Goal: Transaction & Acquisition: Purchase product/service

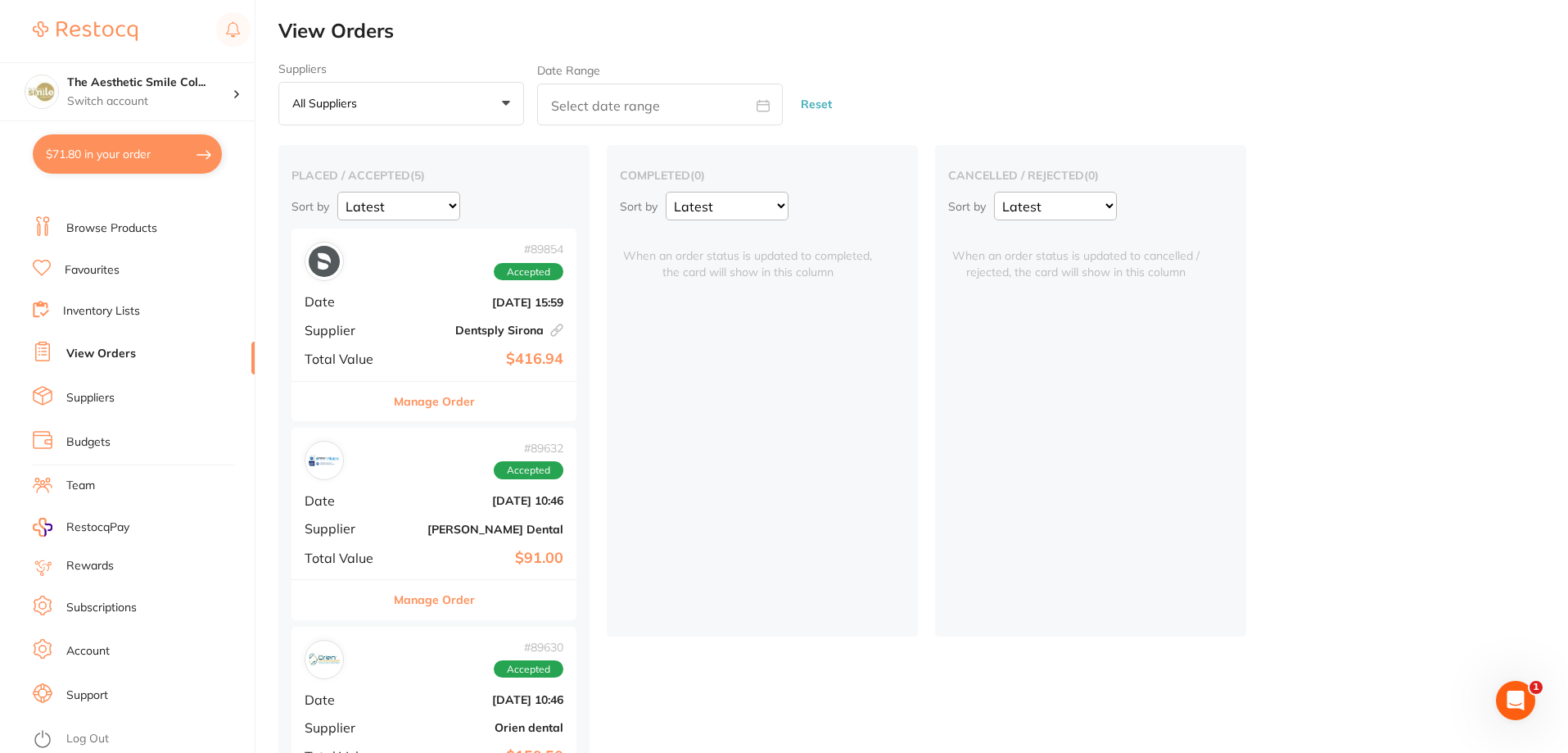
click at [321, 102] on p "All suppliers" at bounding box center [328, 103] width 72 height 15
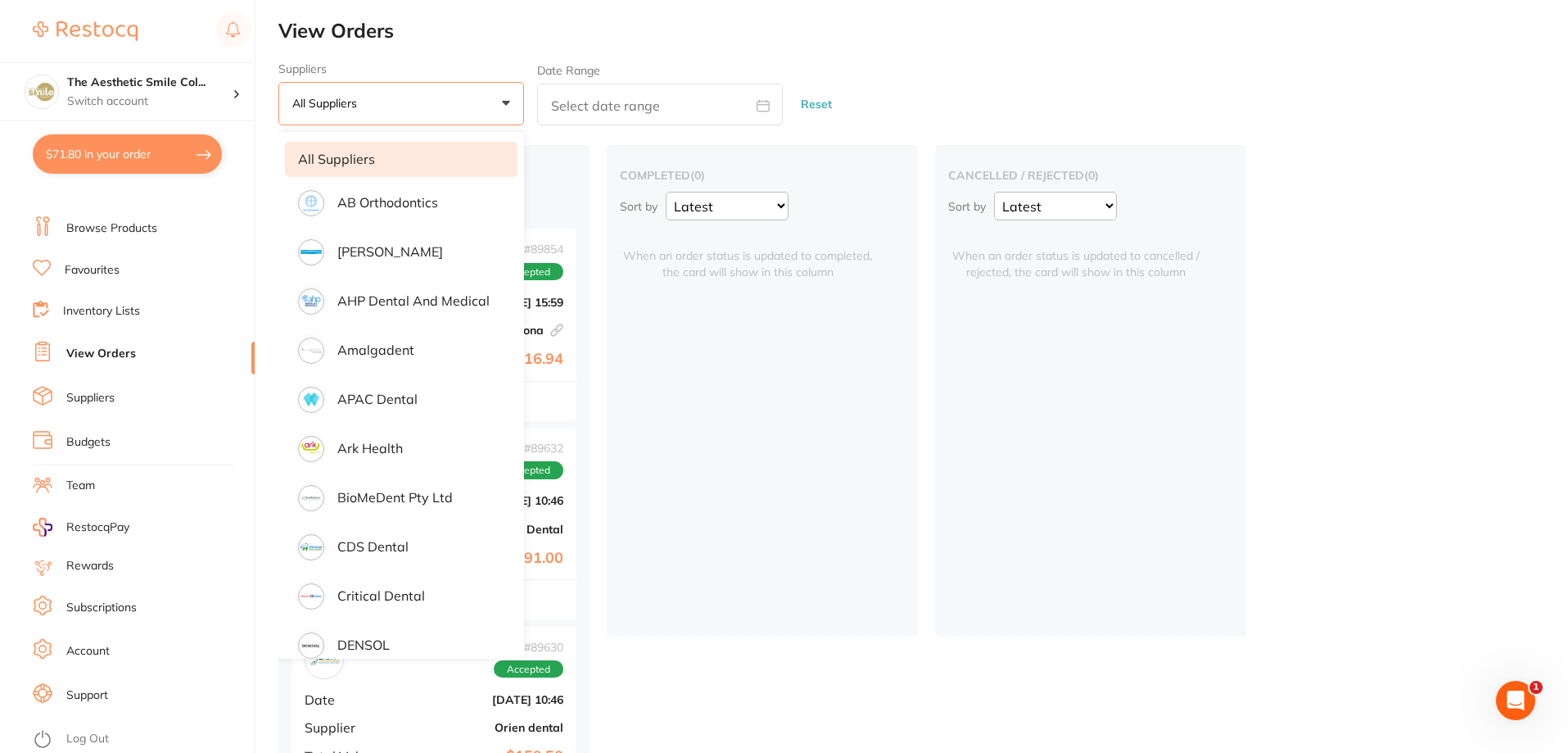
click at [457, 37] on h2 "View Orders" at bounding box center [923, 31] width 1290 height 23
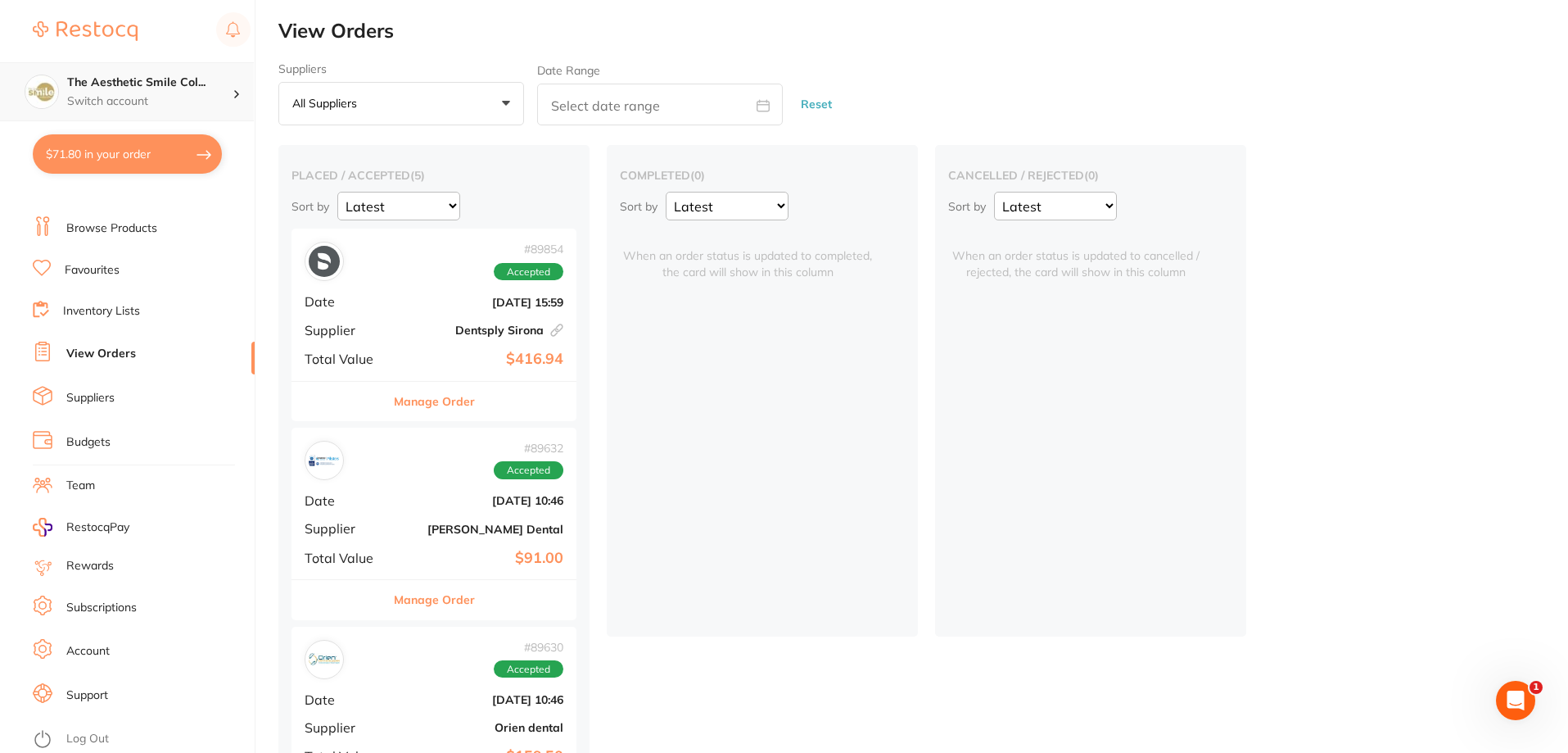
click at [95, 94] on p "Switch account" at bounding box center [149, 102] width 165 height 17
click at [116, 358] on link "View Orders" at bounding box center [101, 354] width 70 height 17
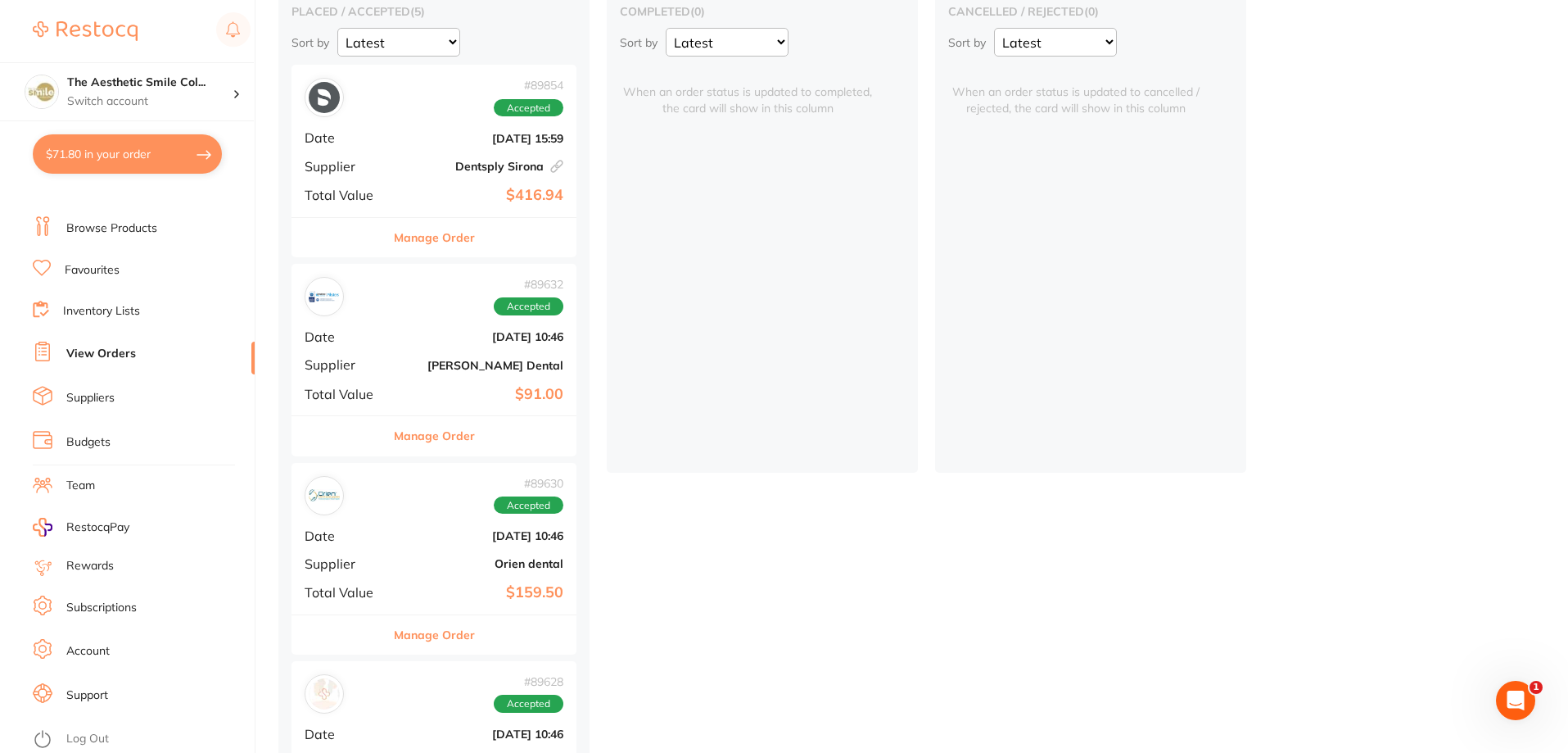
click at [436, 437] on button "Manage Order" at bounding box center [435, 436] width 81 height 39
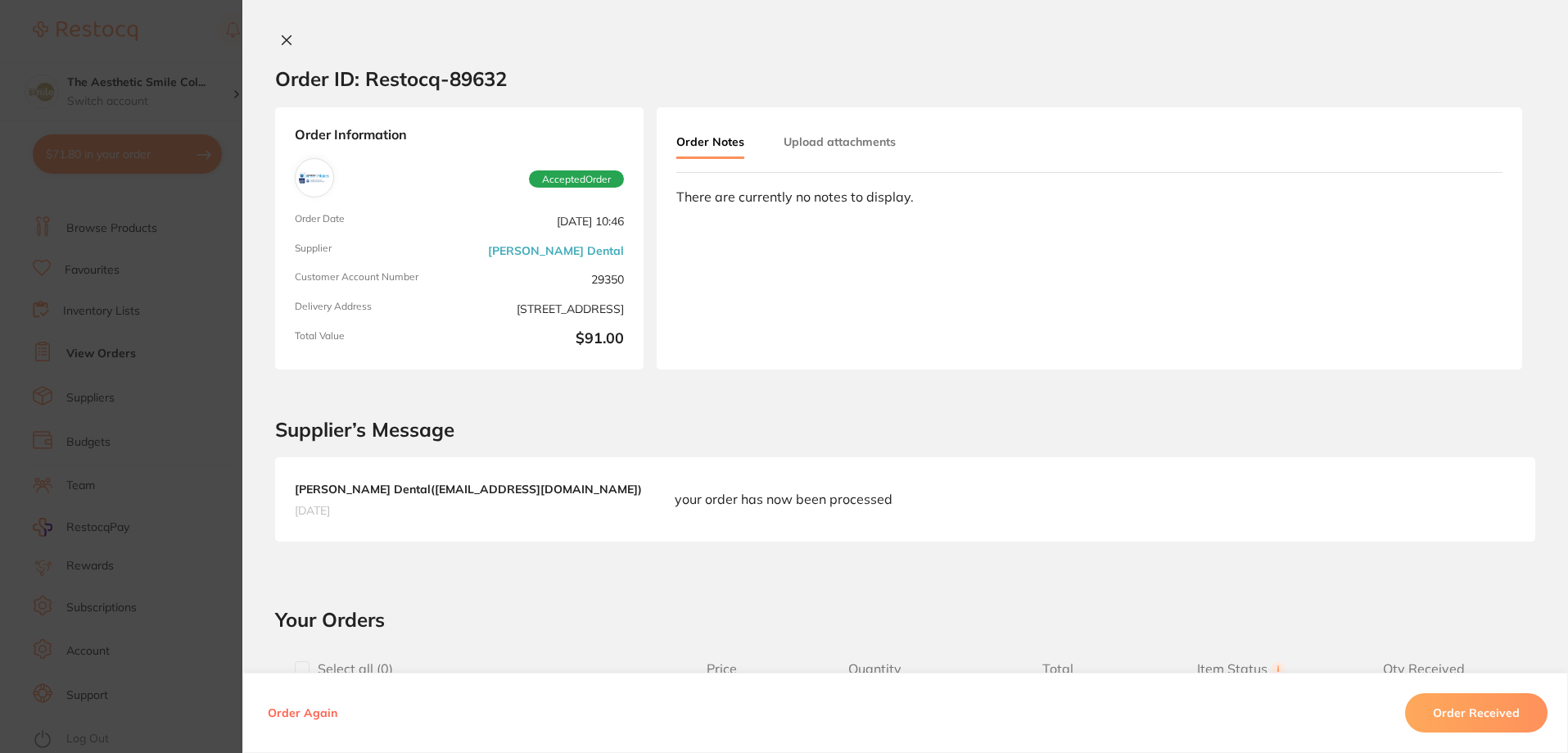
click at [280, 34] on icon at bounding box center [286, 40] width 13 height 13
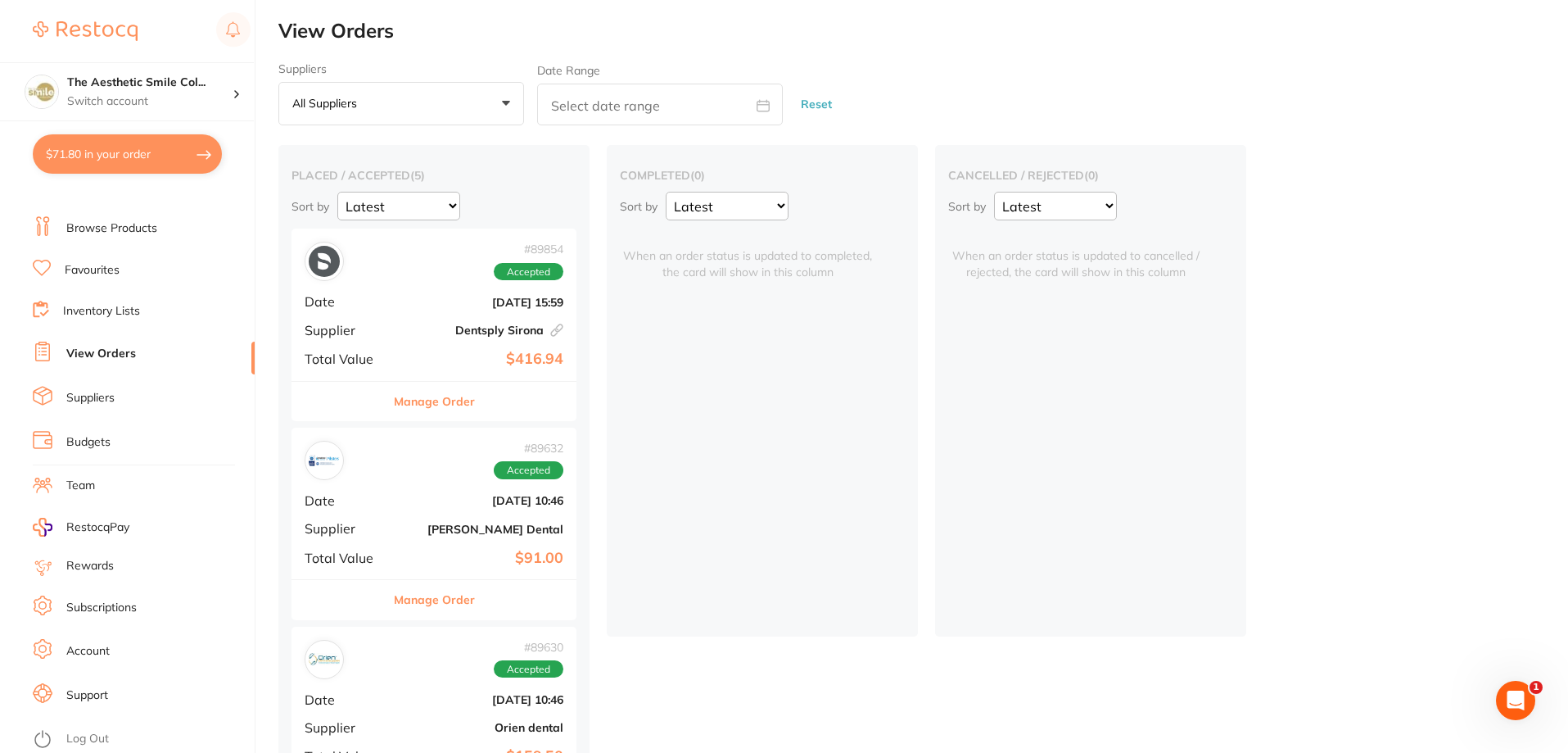
click at [151, 224] on link "Browse Products" at bounding box center [111, 228] width 91 height 17
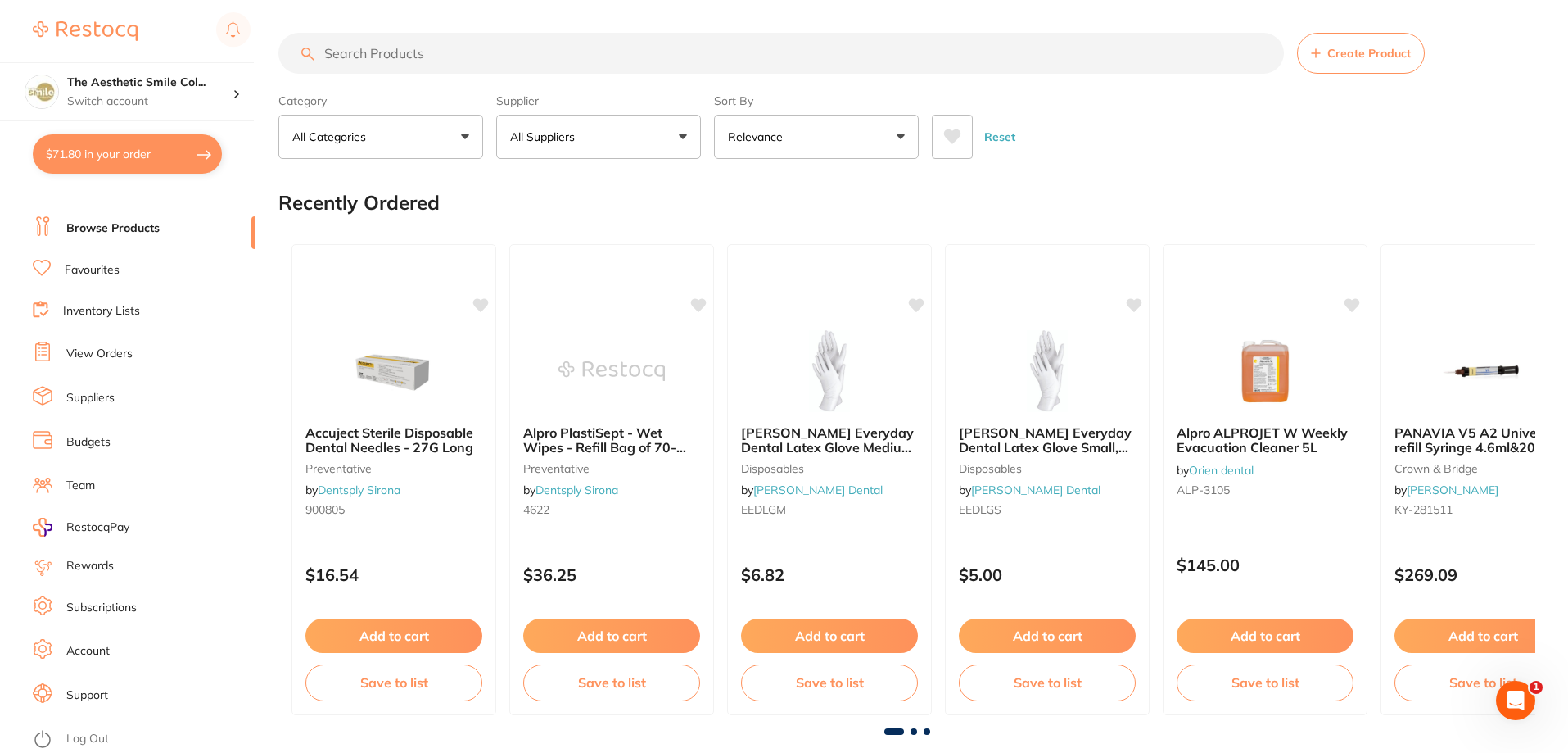
click at [422, 65] on input "search" at bounding box center [781, 53] width 1005 height 41
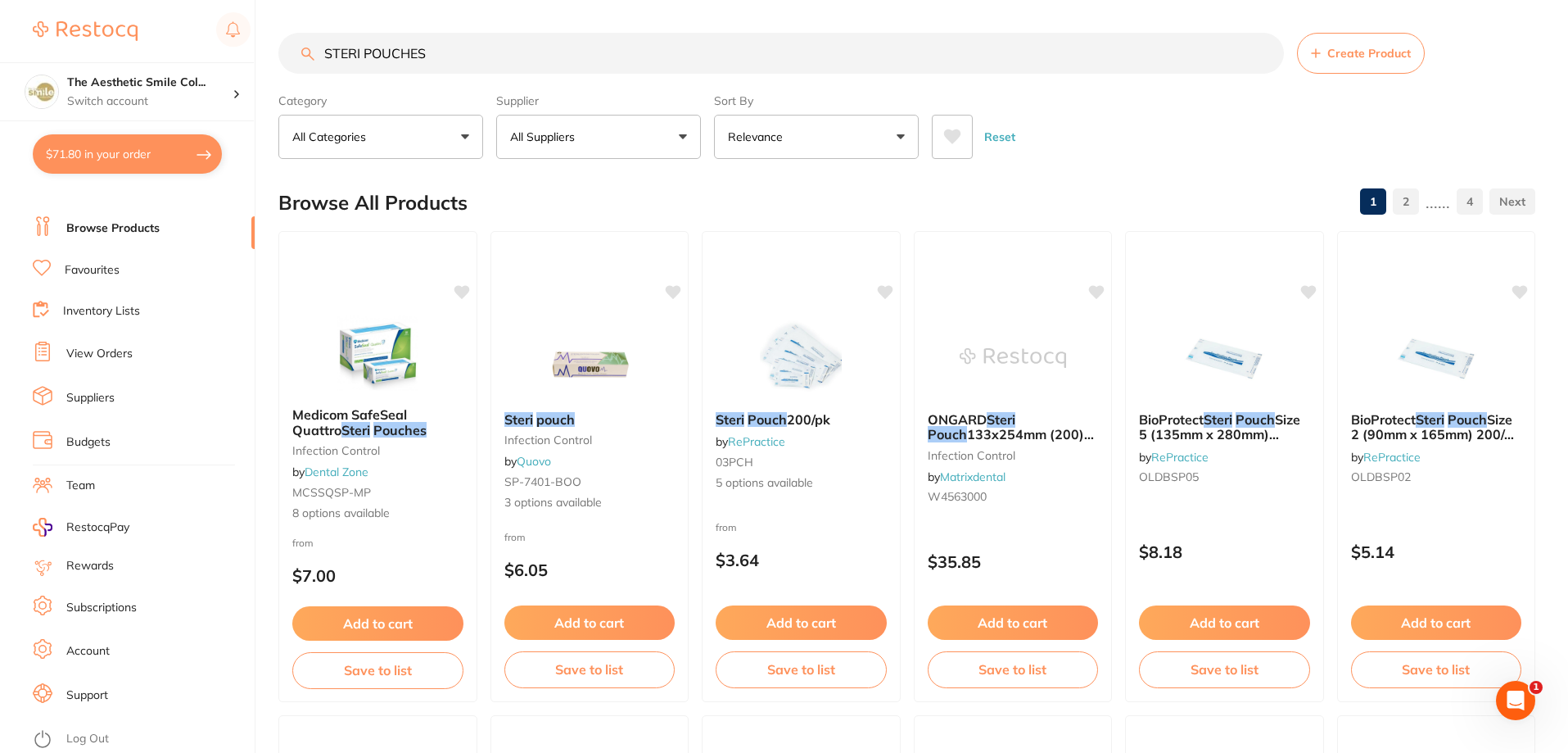
click at [491, 56] on input "STERI POUCHES" at bounding box center [781, 53] width 1005 height 41
drag, startPoint x: 431, startPoint y: 51, endPoint x: 443, endPoint y: 50, distance: 12.0
click at [443, 50] on input "STERI POUCHES 90MMX130" at bounding box center [781, 53] width 1005 height 41
click at [981, 429] on span "133x254mm (200) While Stocks Last" at bounding box center [1010, 442] width 168 height 32
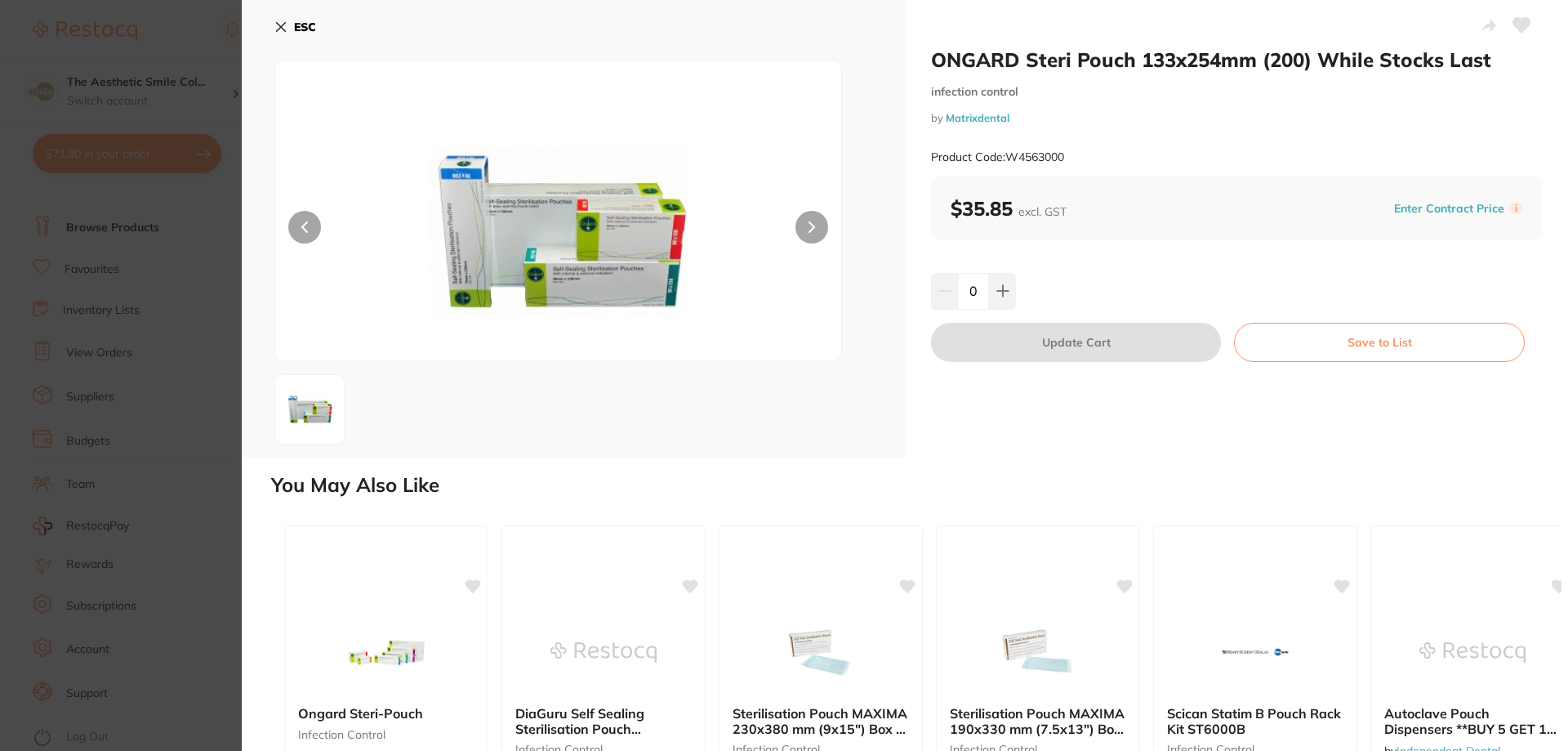
click at [809, 225] on icon at bounding box center [811, 227] width 6 height 11
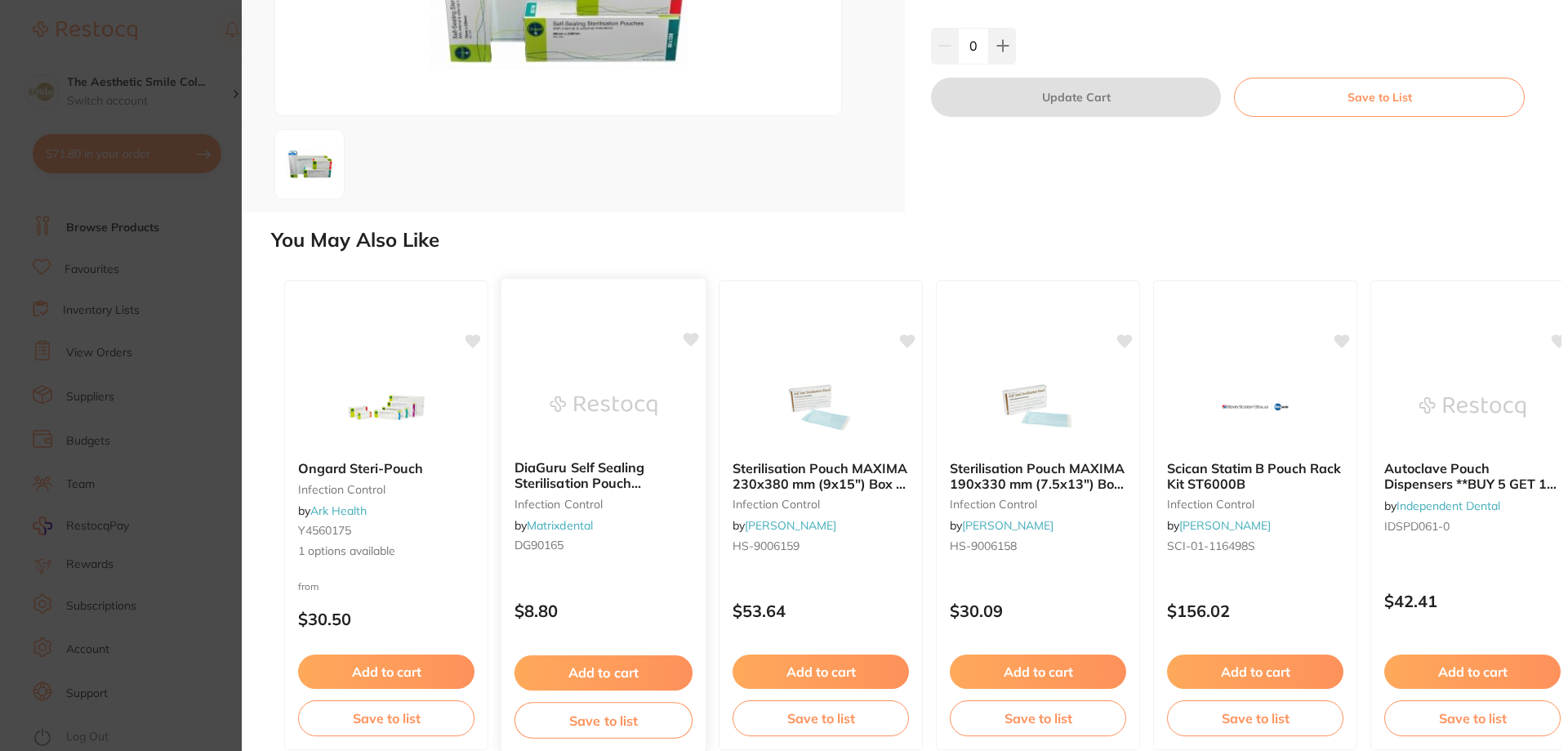
click at [585, 480] on b "DiaGuru Self Sealing Sterilisation Pouch 90x165mm (200)" at bounding box center [603, 476] width 178 height 30
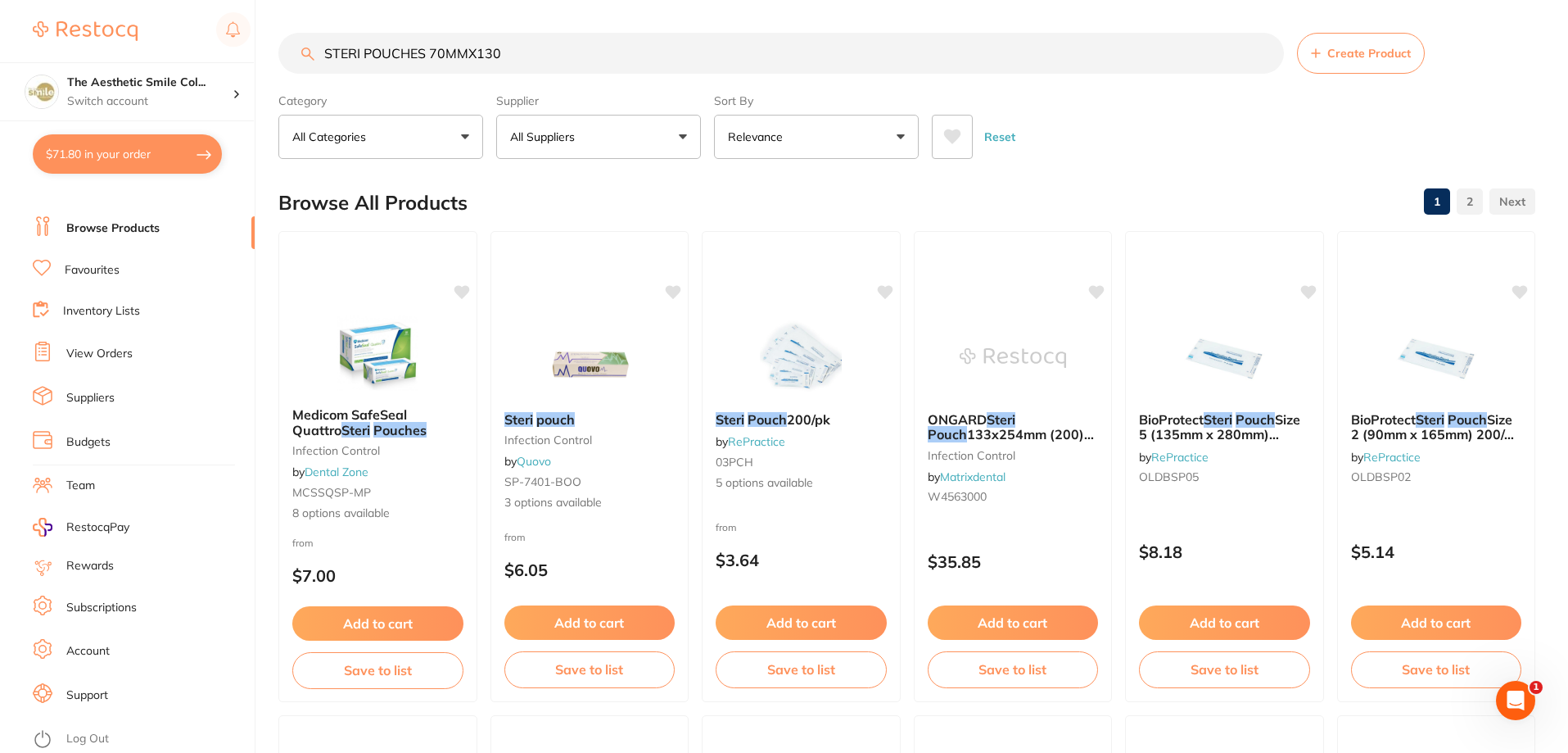
click at [534, 50] on input "STERI POUCHES 70MMX130" at bounding box center [781, 53] width 1005 height 41
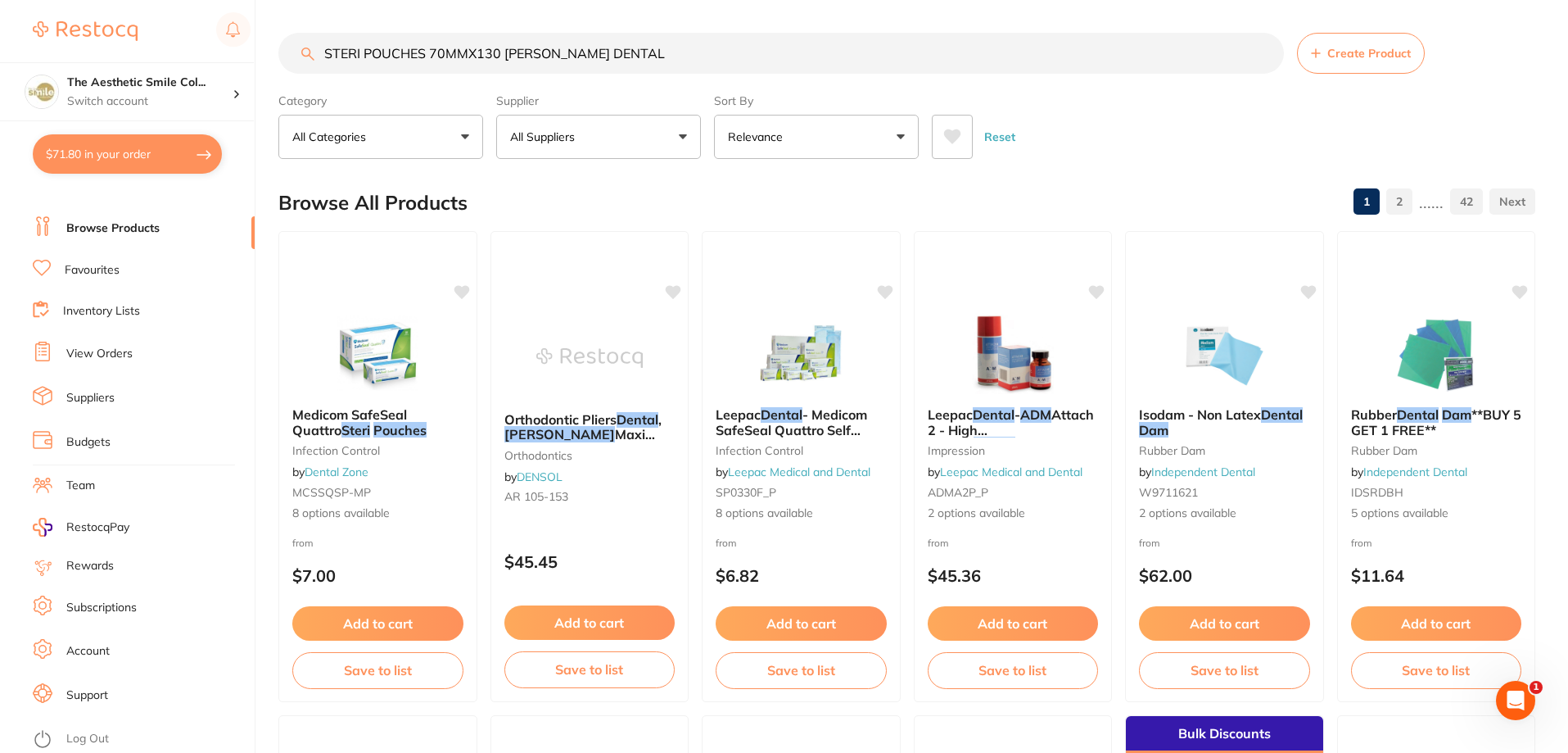
scroll to position [1, 0]
drag, startPoint x: 637, startPoint y: 57, endPoint x: 309, endPoint y: 80, distance: 328.8
click at [310, 80] on section "STERI POUCHES 70MMX130 ADAM DENTAL Create Product Category All Categories All C…" at bounding box center [906, 95] width 1257 height 126
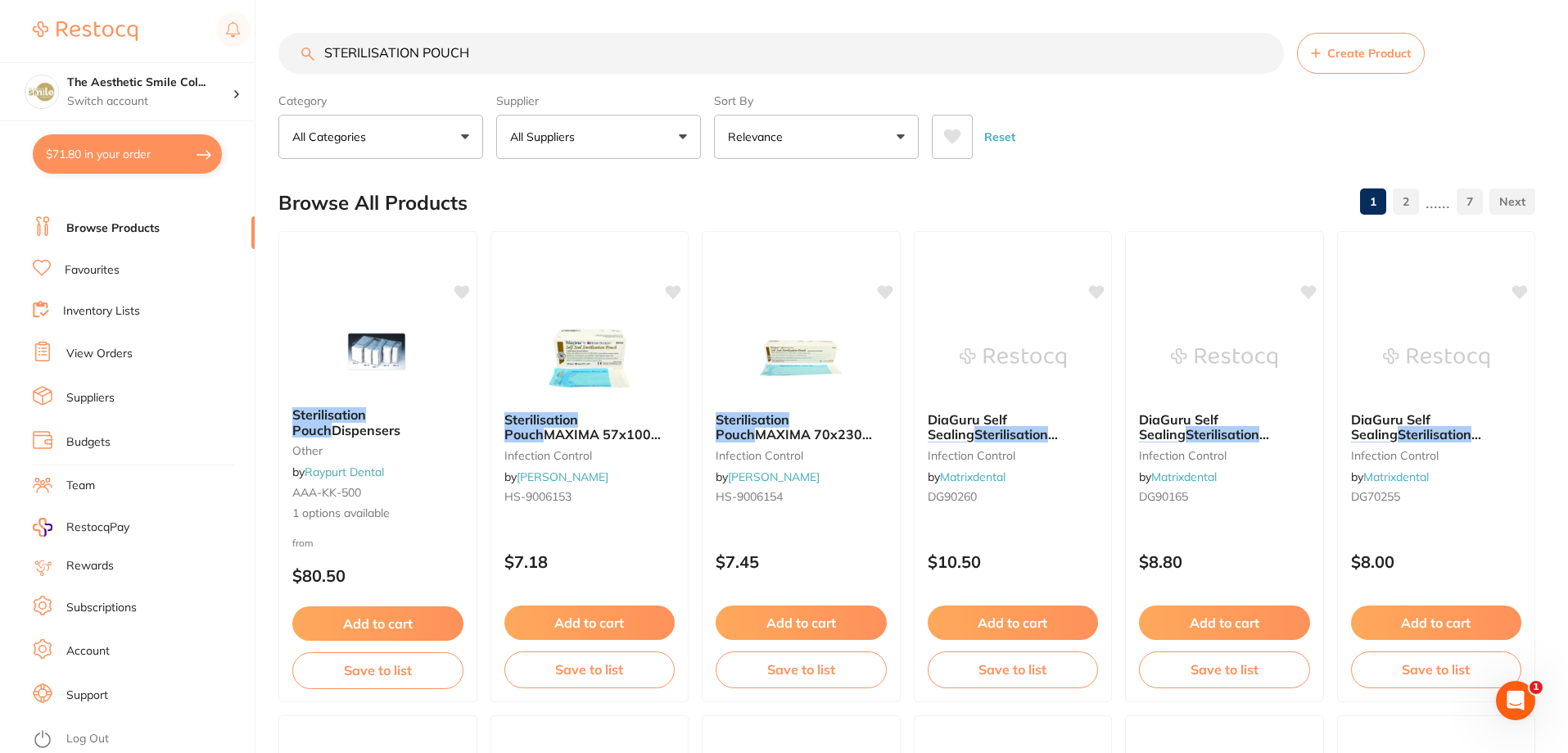
scroll to position [0, 0]
type input "STERILISATION POUCH"
click at [802, 629] on button "Add to cart" at bounding box center [801, 625] width 173 height 35
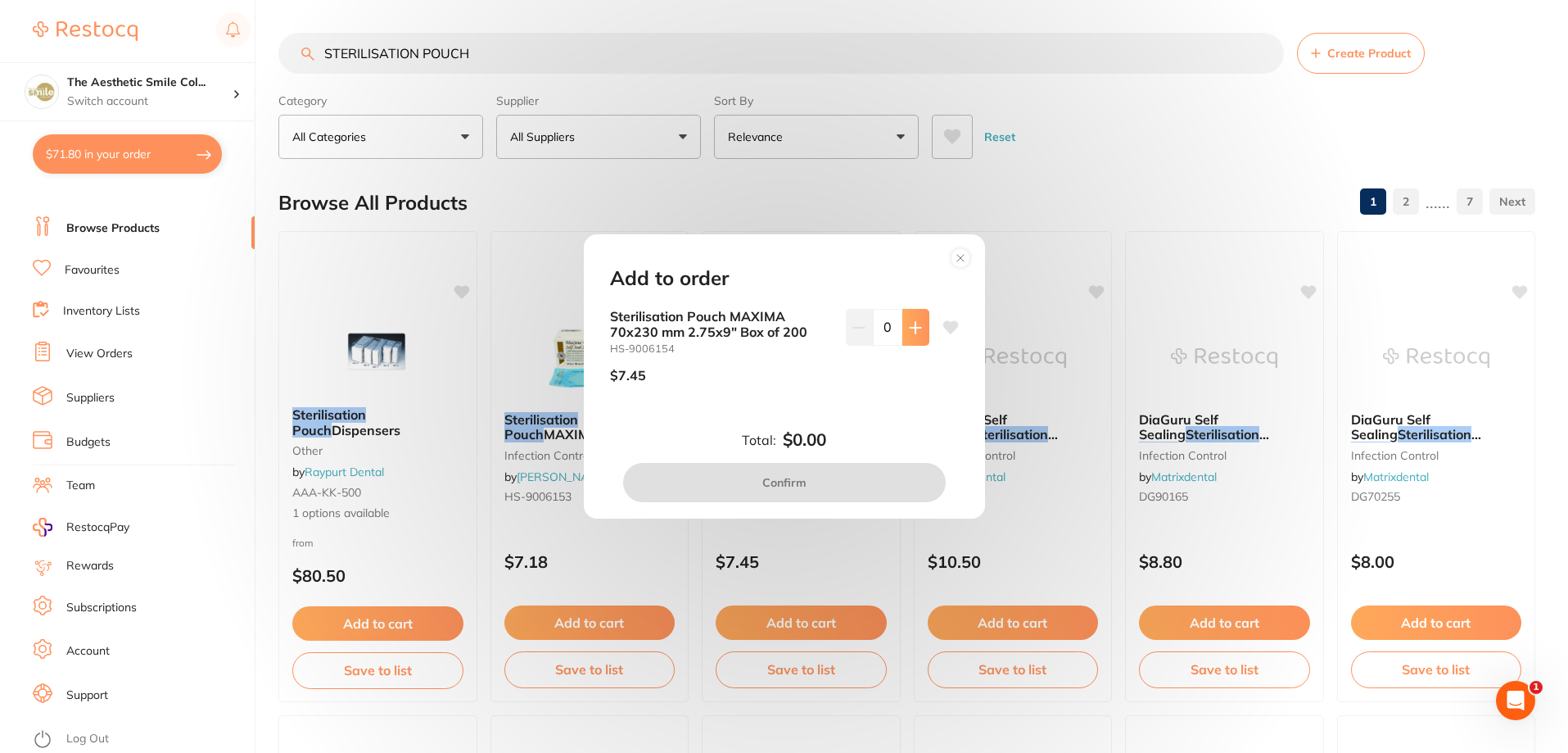
click at [915, 317] on button at bounding box center [915, 326] width 27 height 36
type input "3"
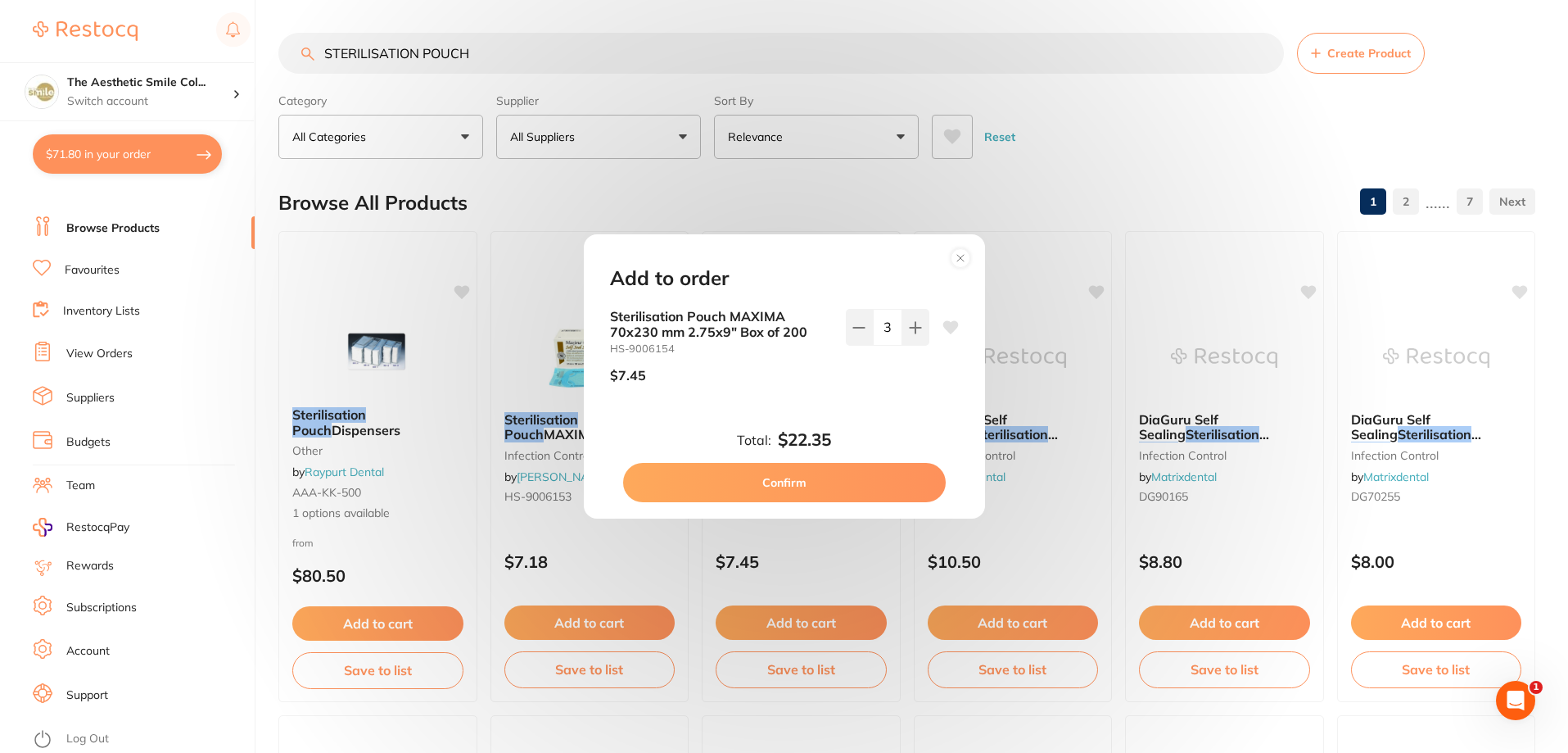
click at [819, 492] on button "Confirm" at bounding box center [784, 483] width 322 height 39
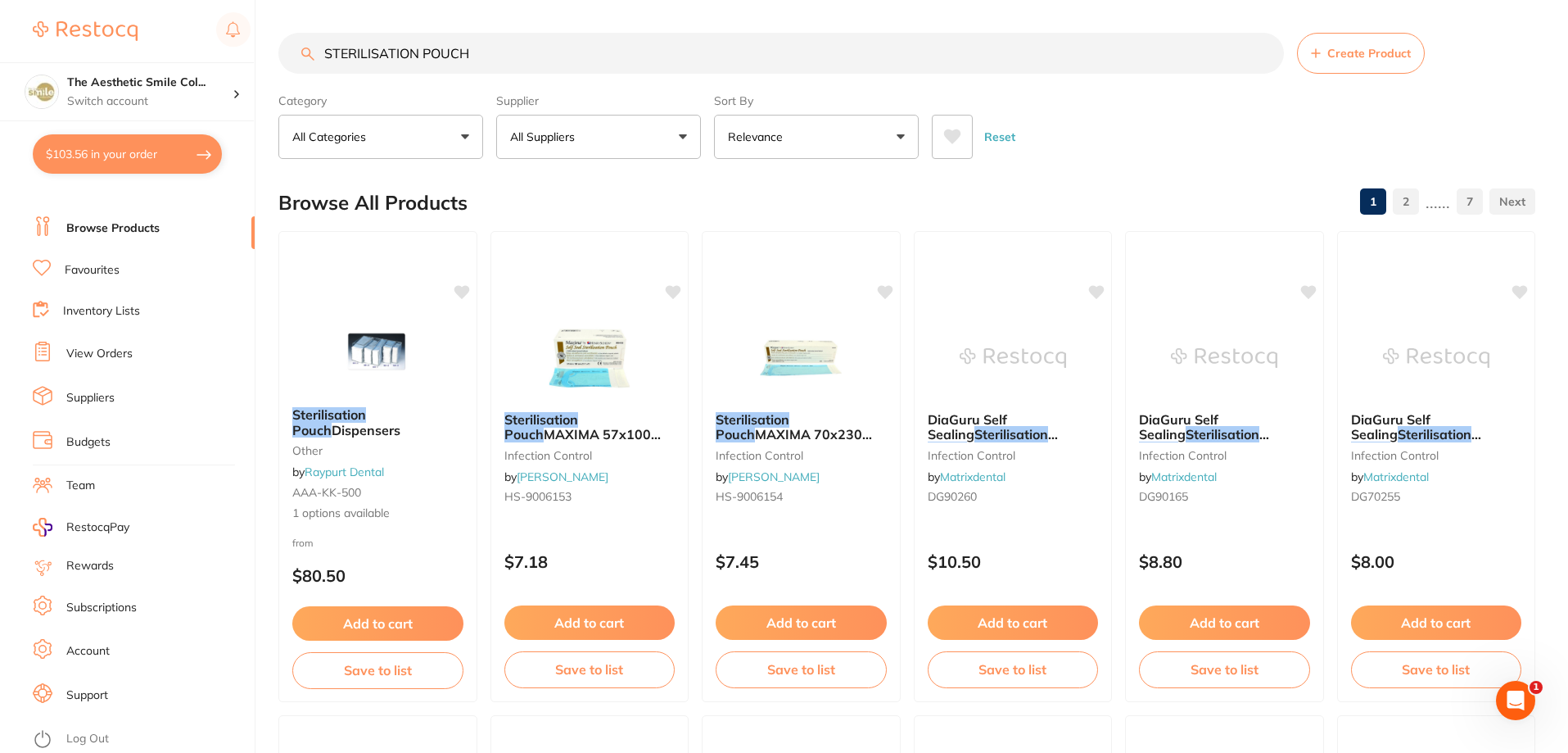
drag, startPoint x: 523, startPoint y: 51, endPoint x: 500, endPoint y: 52, distance: 23.0
click at [500, 52] on input "STERILISATION POUCH" at bounding box center [781, 53] width 1005 height 41
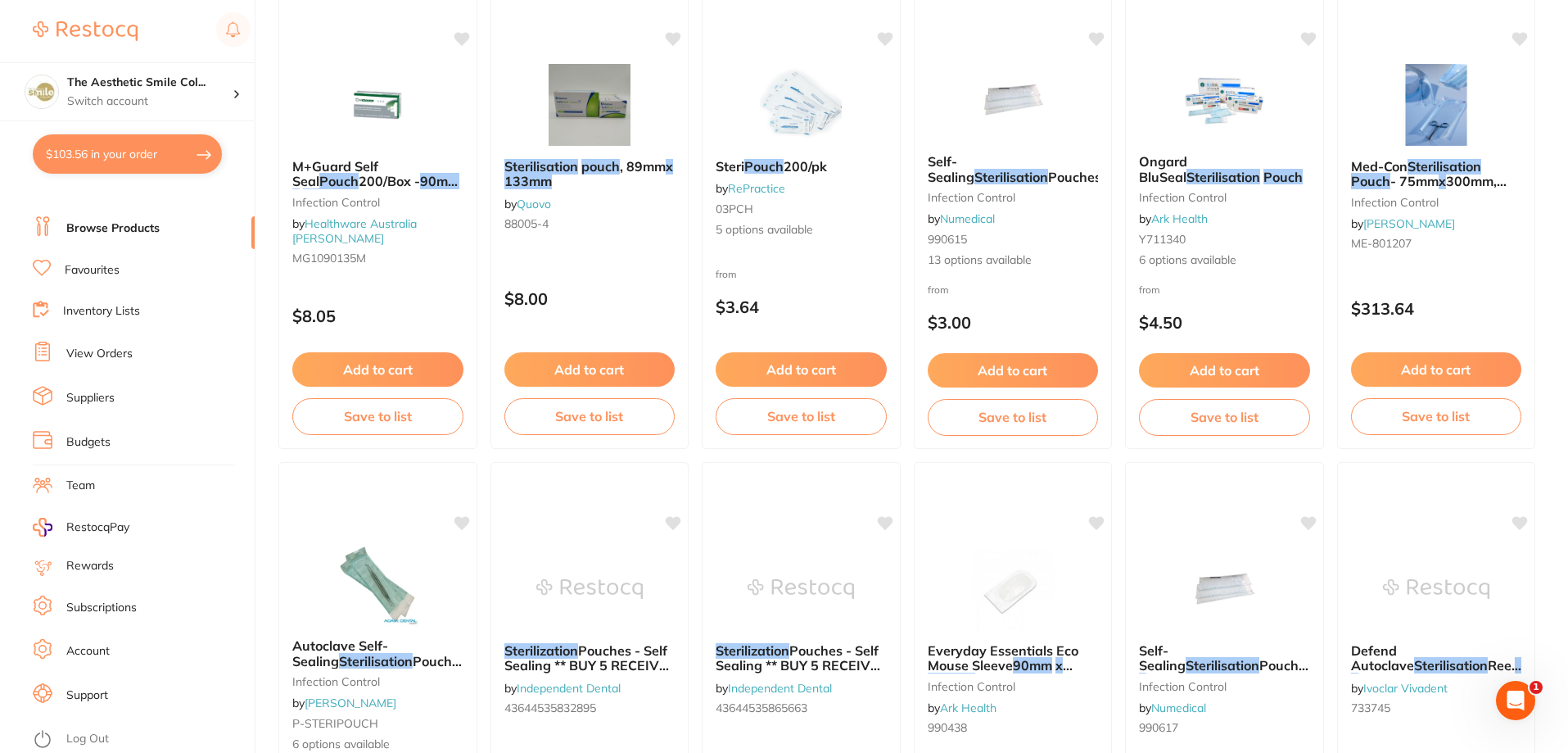
scroll to position [901, 0]
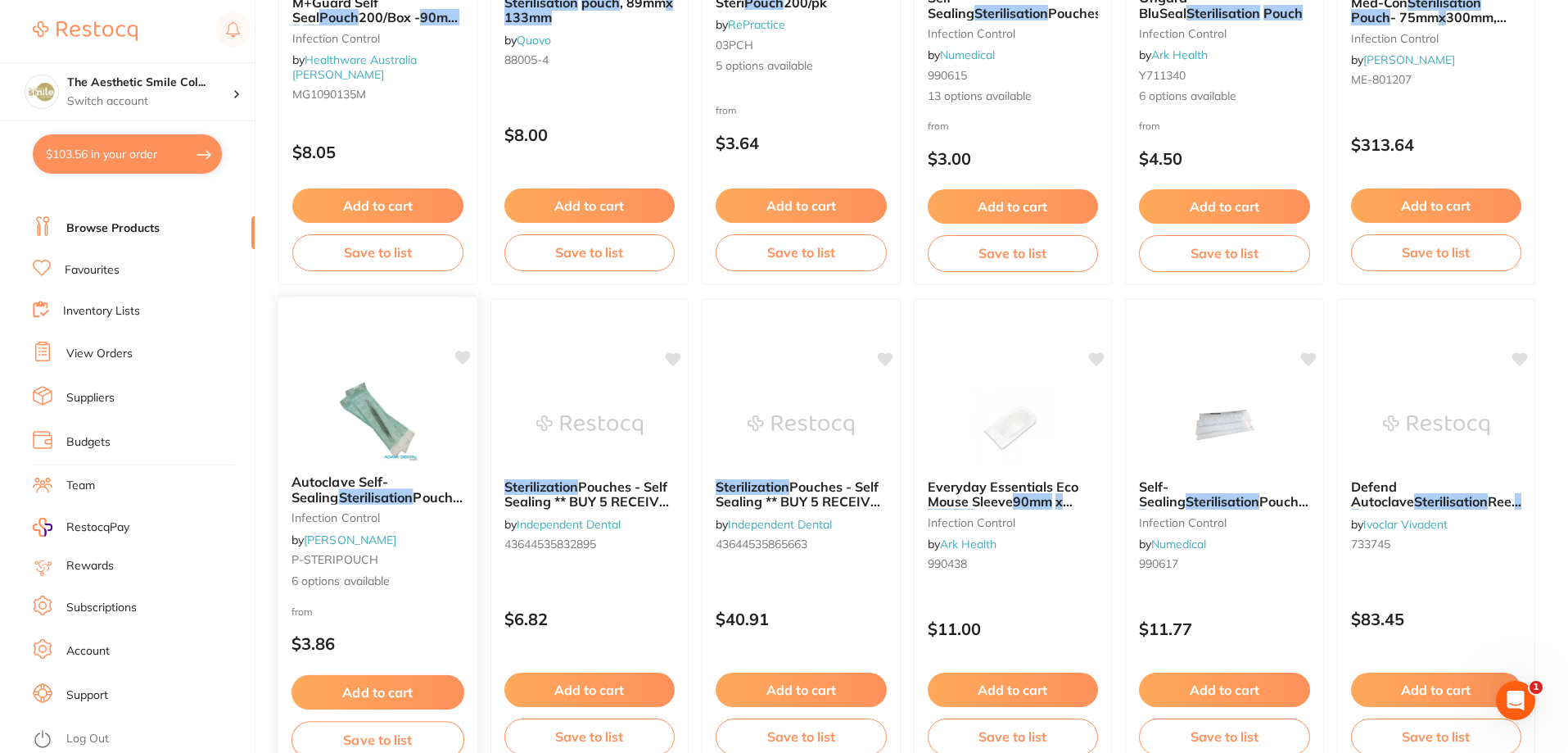
type input "STERILISATION POUCH 90MM X 130MM"
click at [398, 493] on span "Pouches 200/pk" at bounding box center [379, 504] width 175 height 32
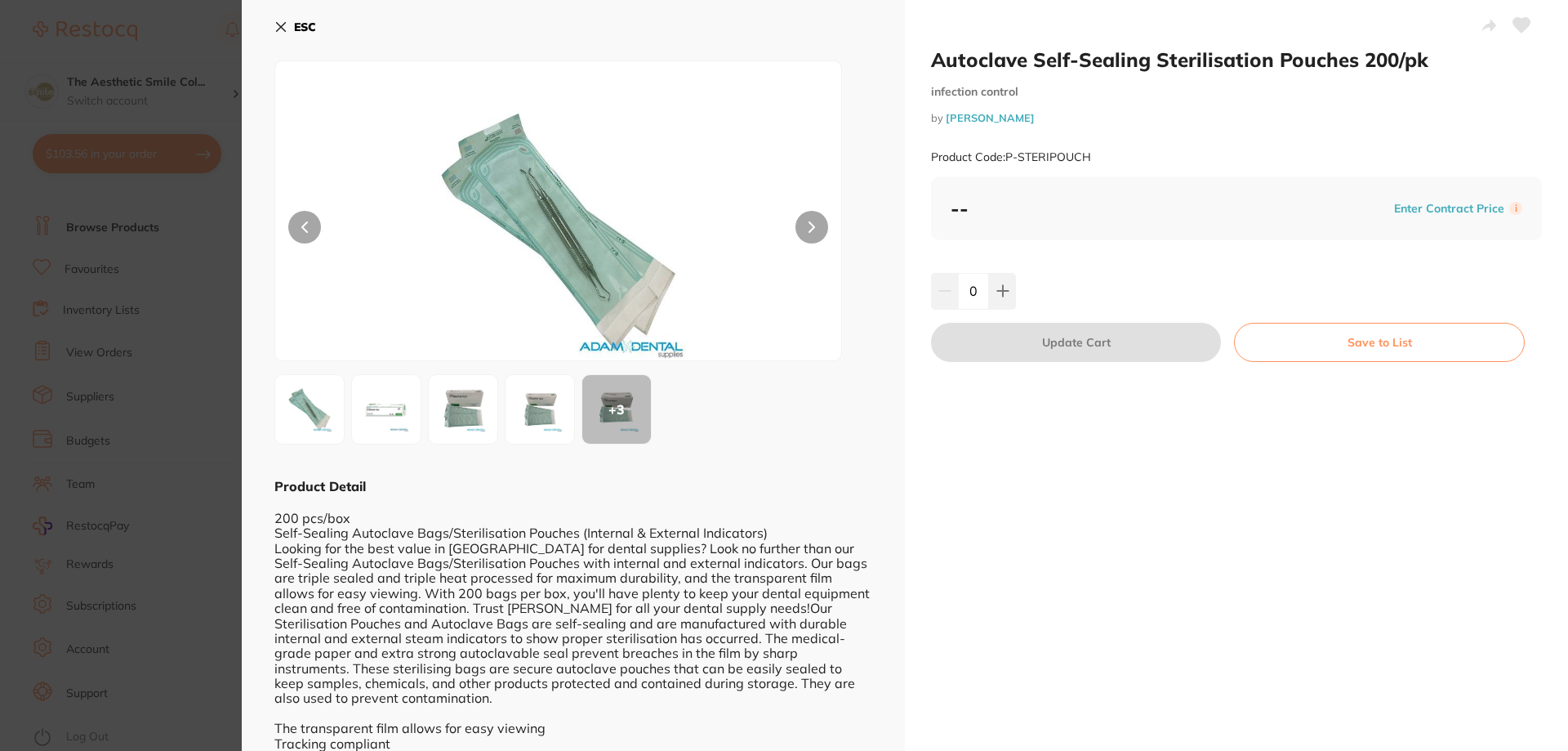
click at [278, 29] on icon at bounding box center [281, 27] width 9 height 9
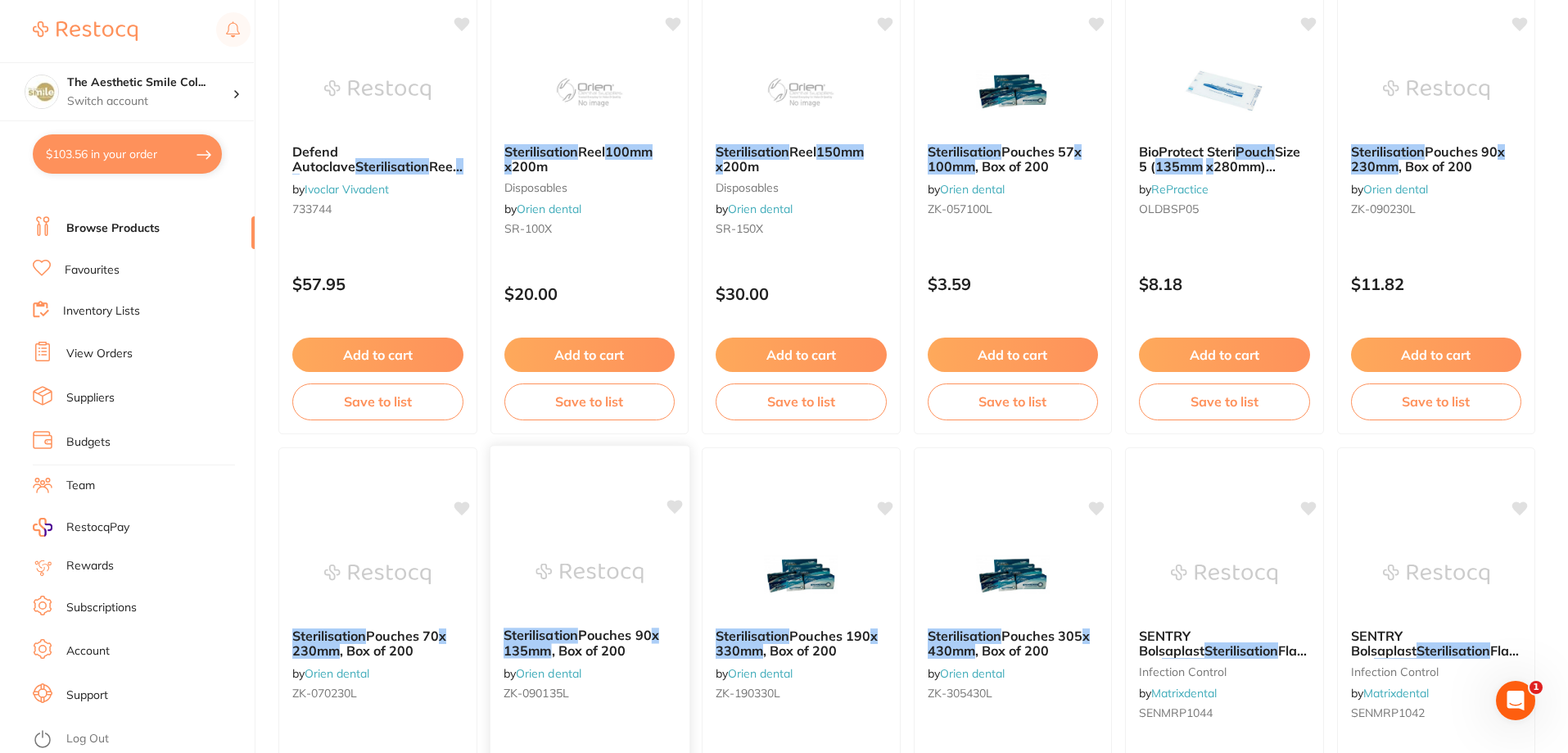
scroll to position [1802, 0]
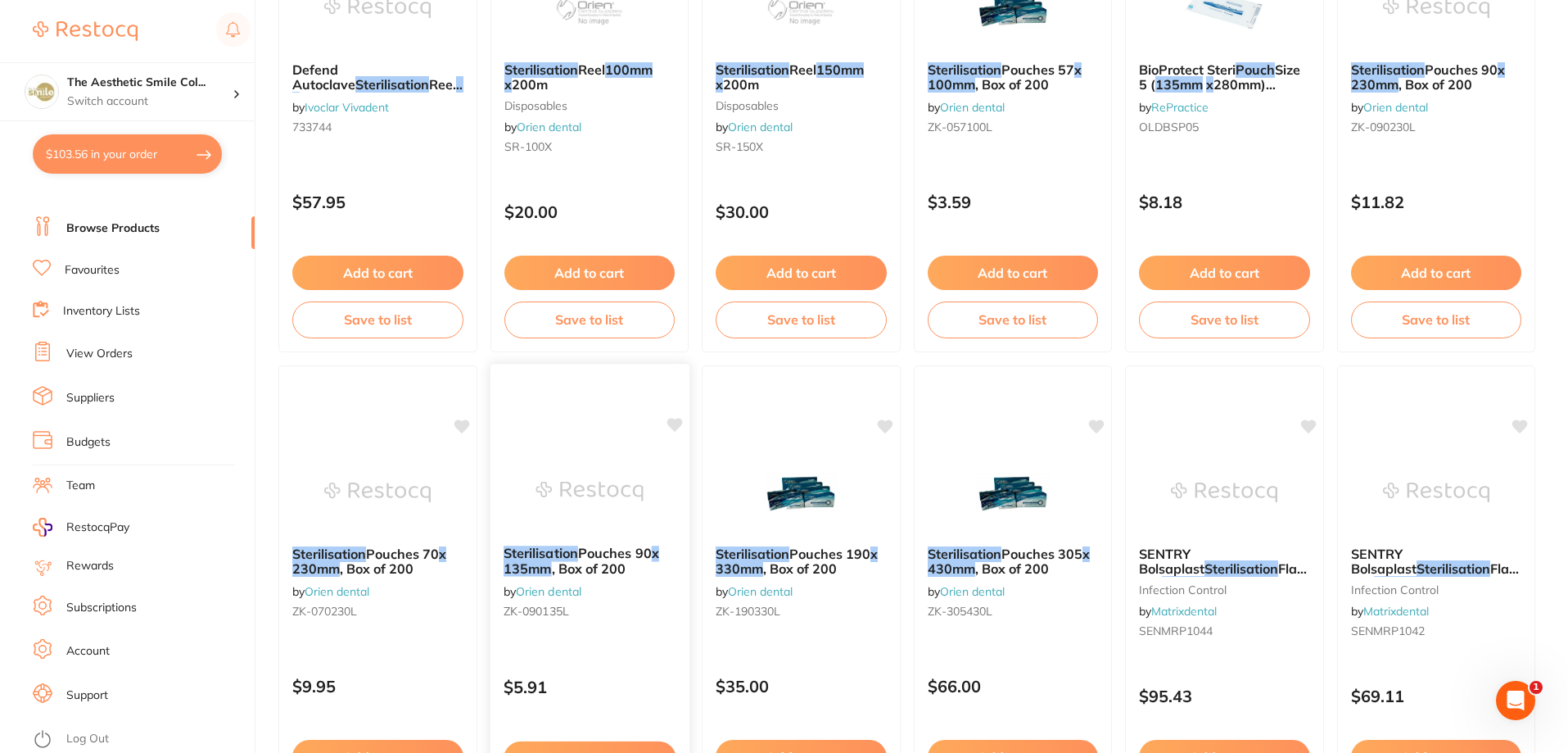
click at [570, 566] on span ", Box of 200" at bounding box center [588, 568] width 74 height 17
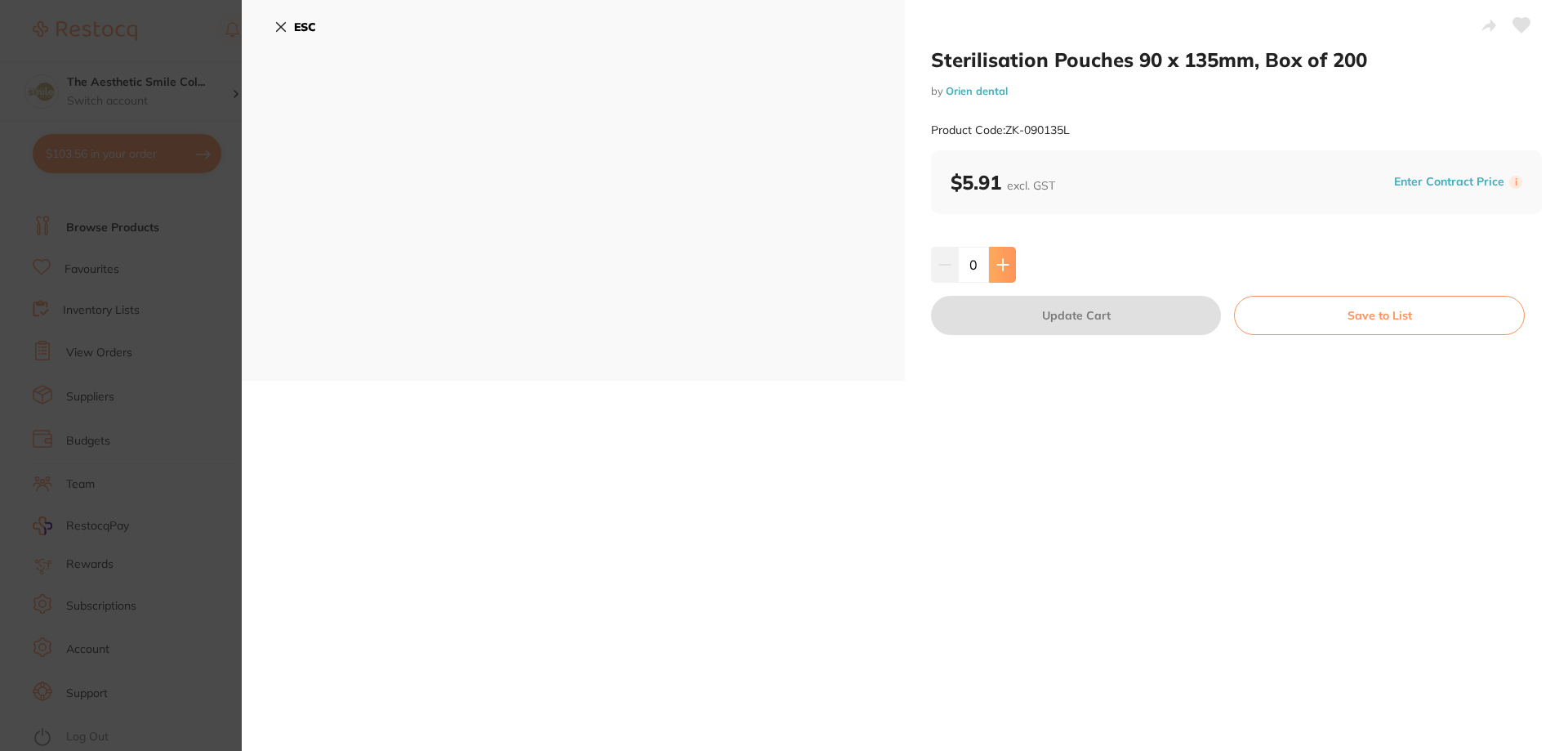
click at [1004, 273] on button at bounding box center [1002, 264] width 27 height 36
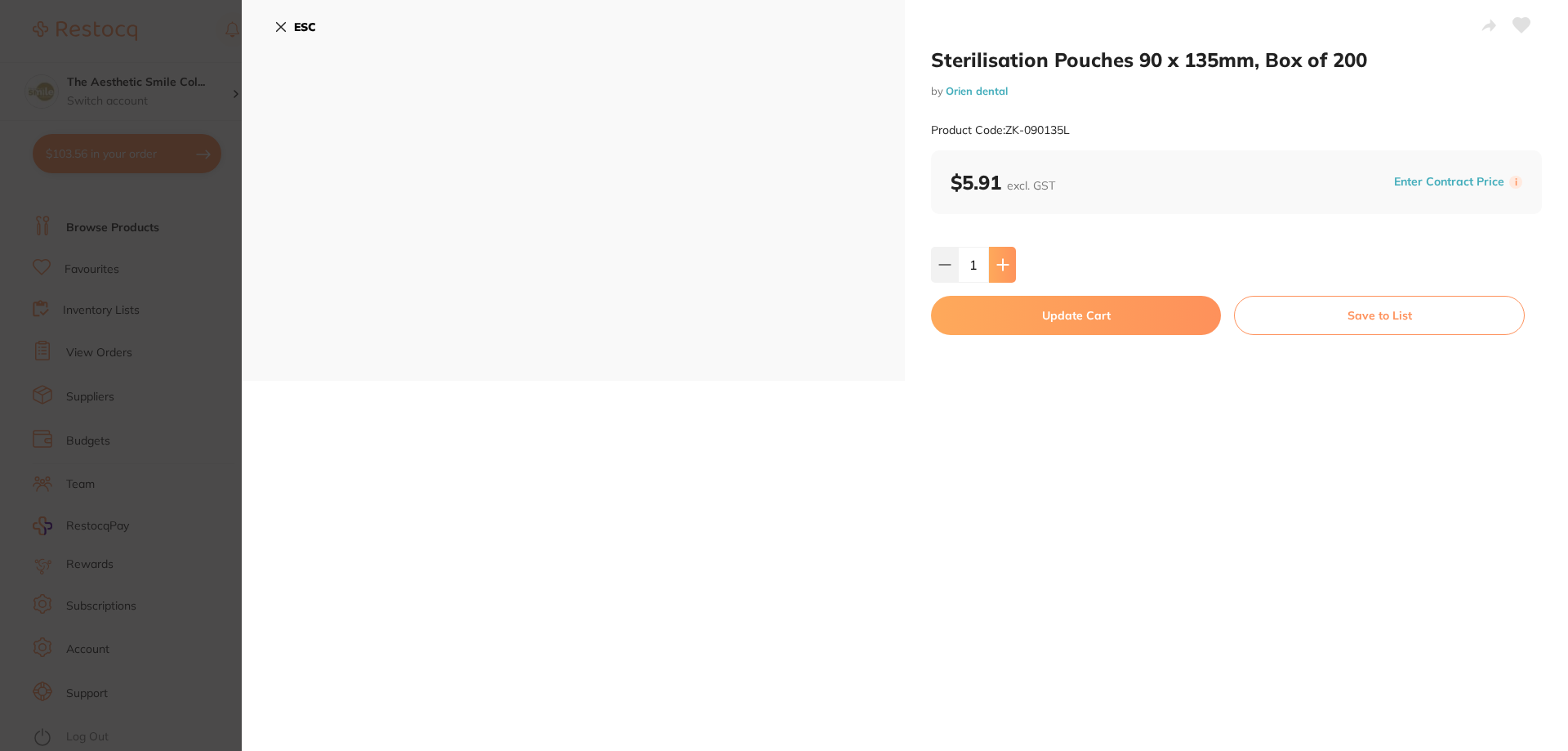
click at [1004, 273] on button at bounding box center [1002, 264] width 27 height 36
type input "3"
click at [1123, 318] on button "Update Cart" at bounding box center [1076, 316] width 290 height 39
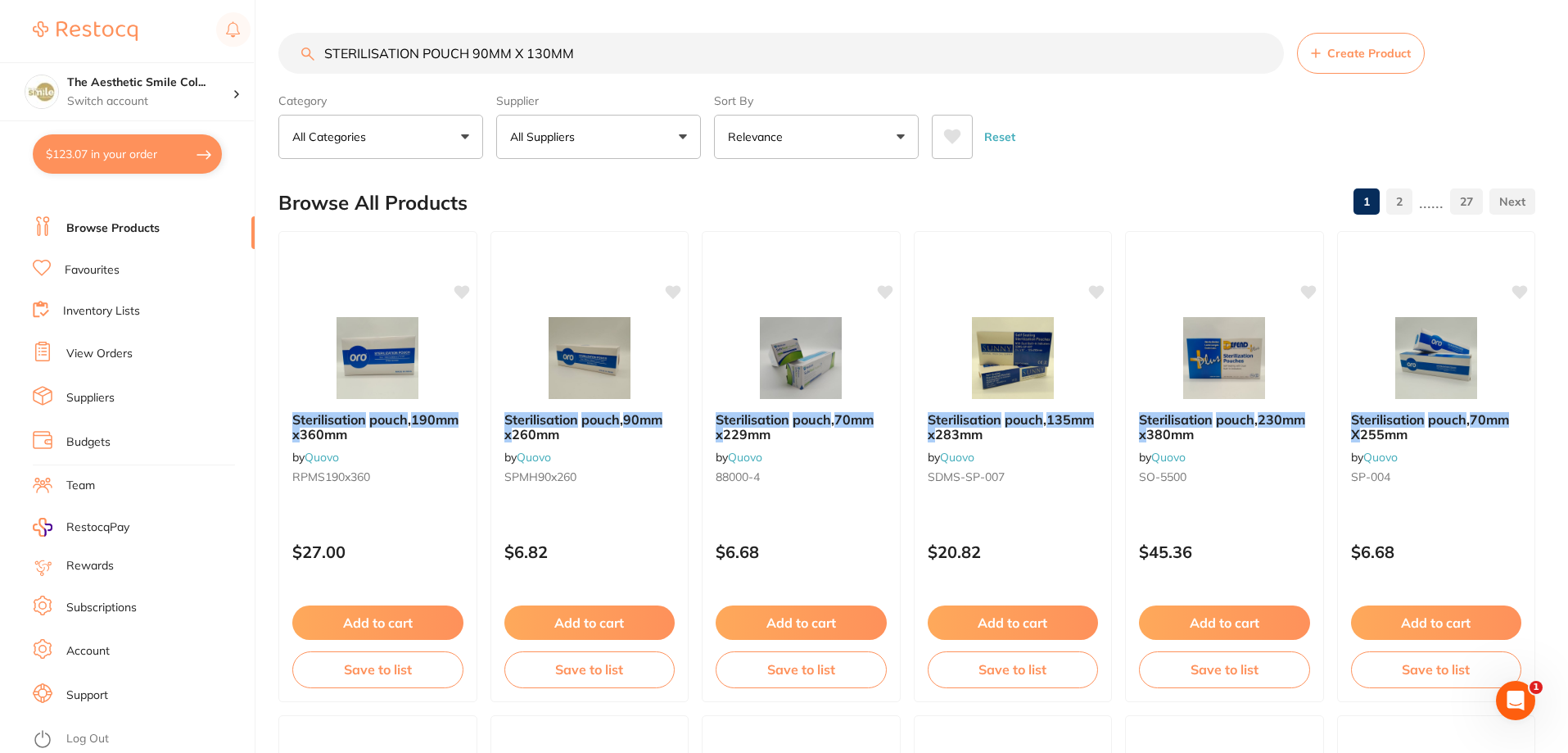
drag, startPoint x: 610, startPoint y: 62, endPoint x: 284, endPoint y: 61, distance: 326.0
click at [285, 61] on input "STERILISATION POUCH 90MM X 130MM" at bounding box center [781, 53] width 1005 height 41
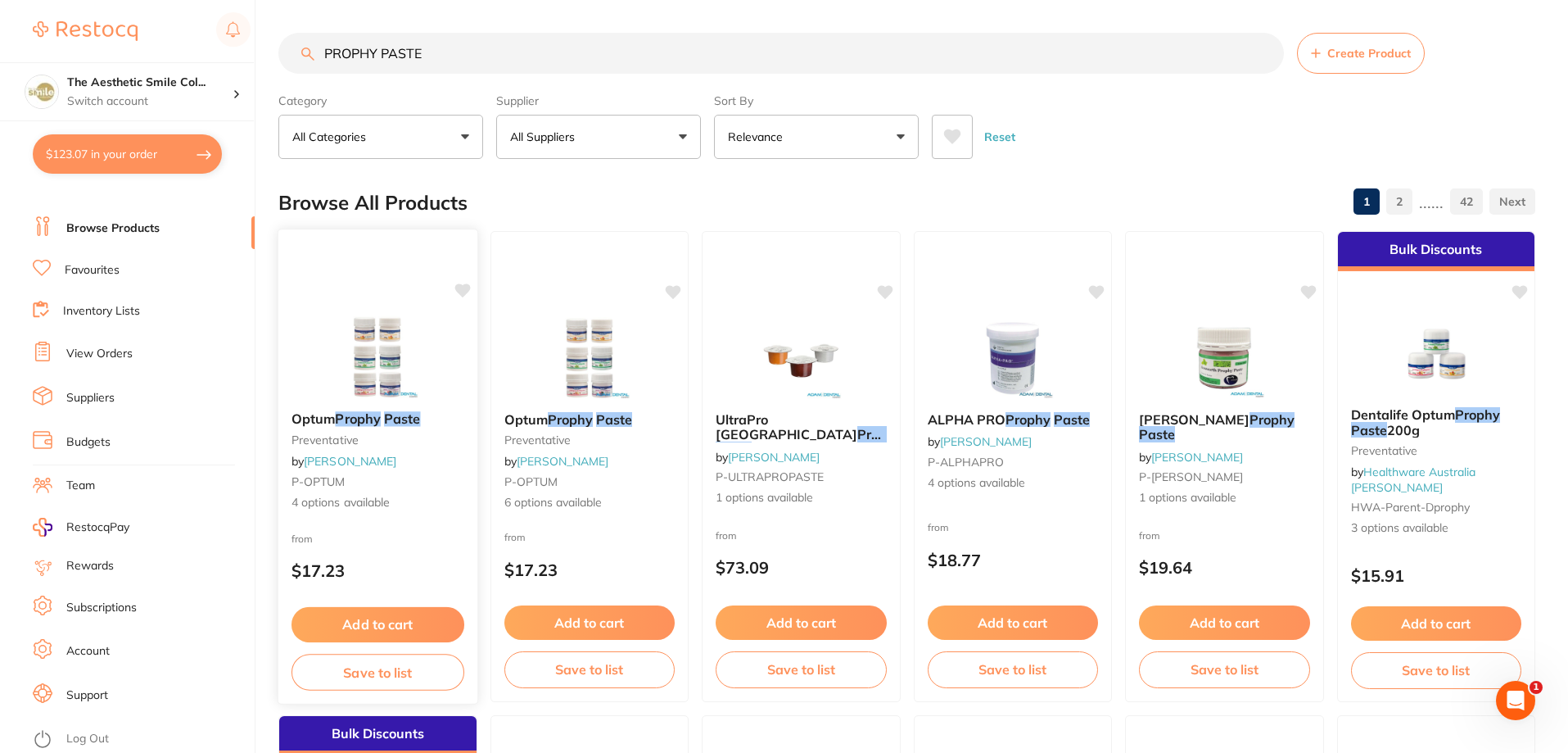
type input "PROPHY PASTE"
click at [384, 421] on span at bounding box center [383, 418] width 4 height 17
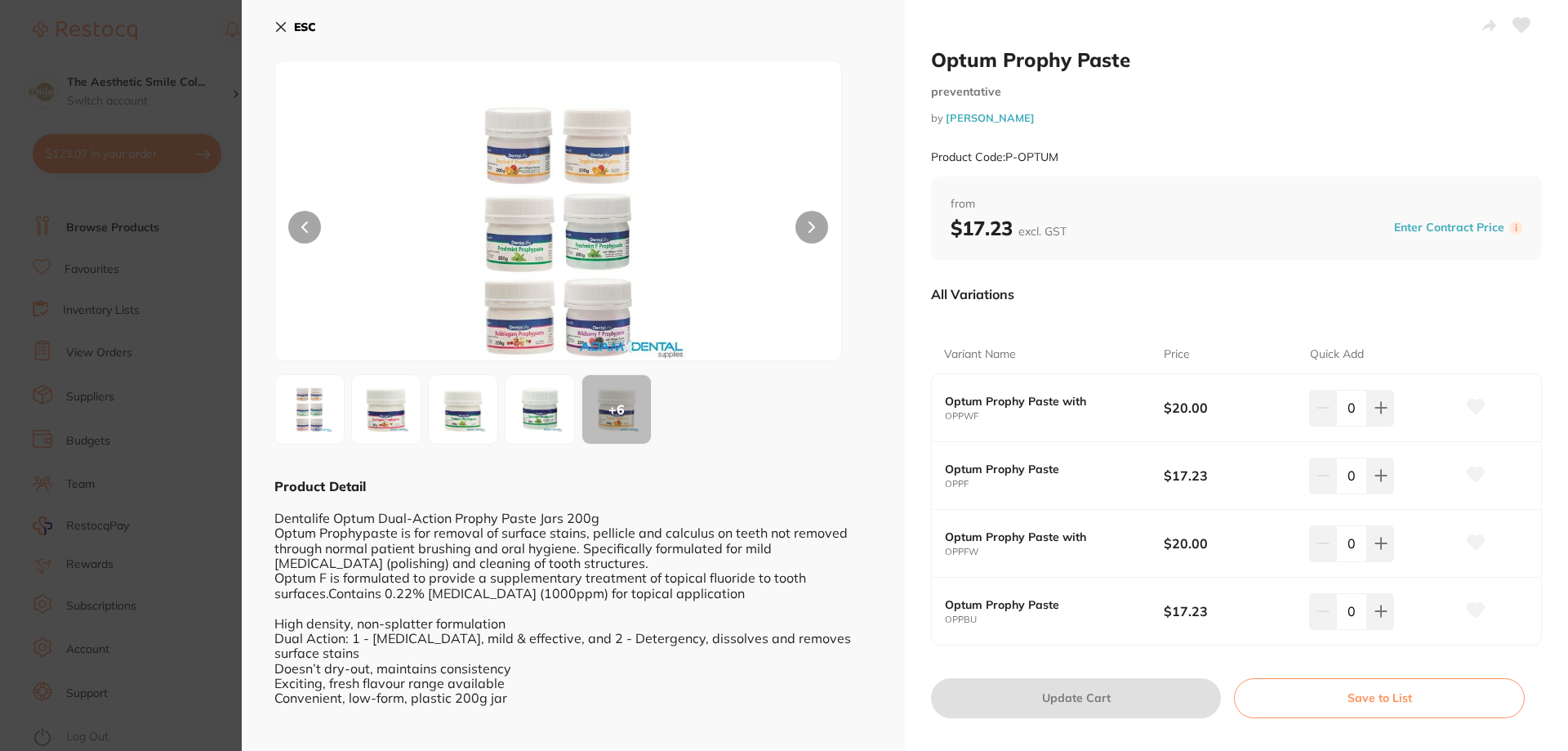
scroll to position [26, 0]
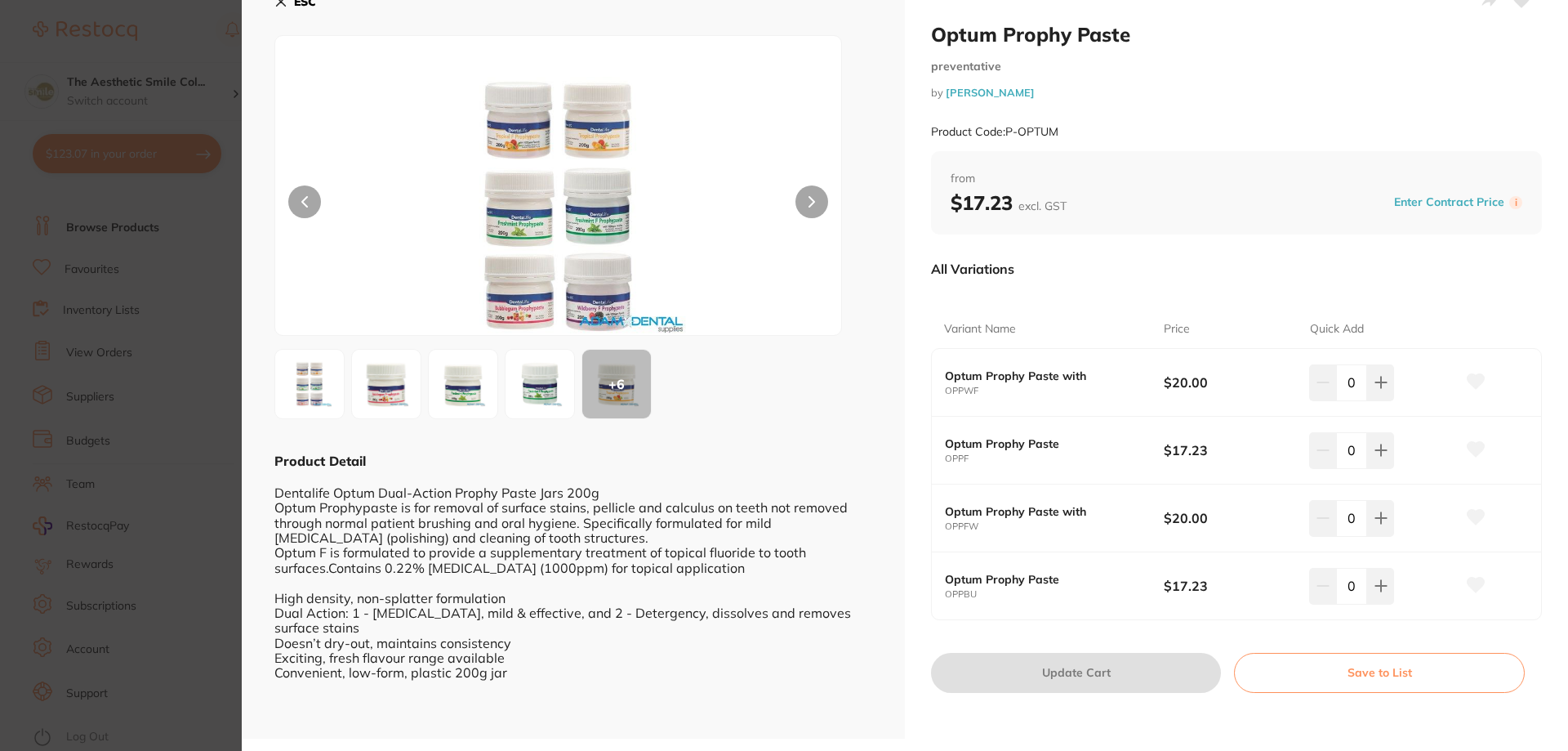
click at [390, 398] on img at bounding box center [386, 383] width 59 height 59
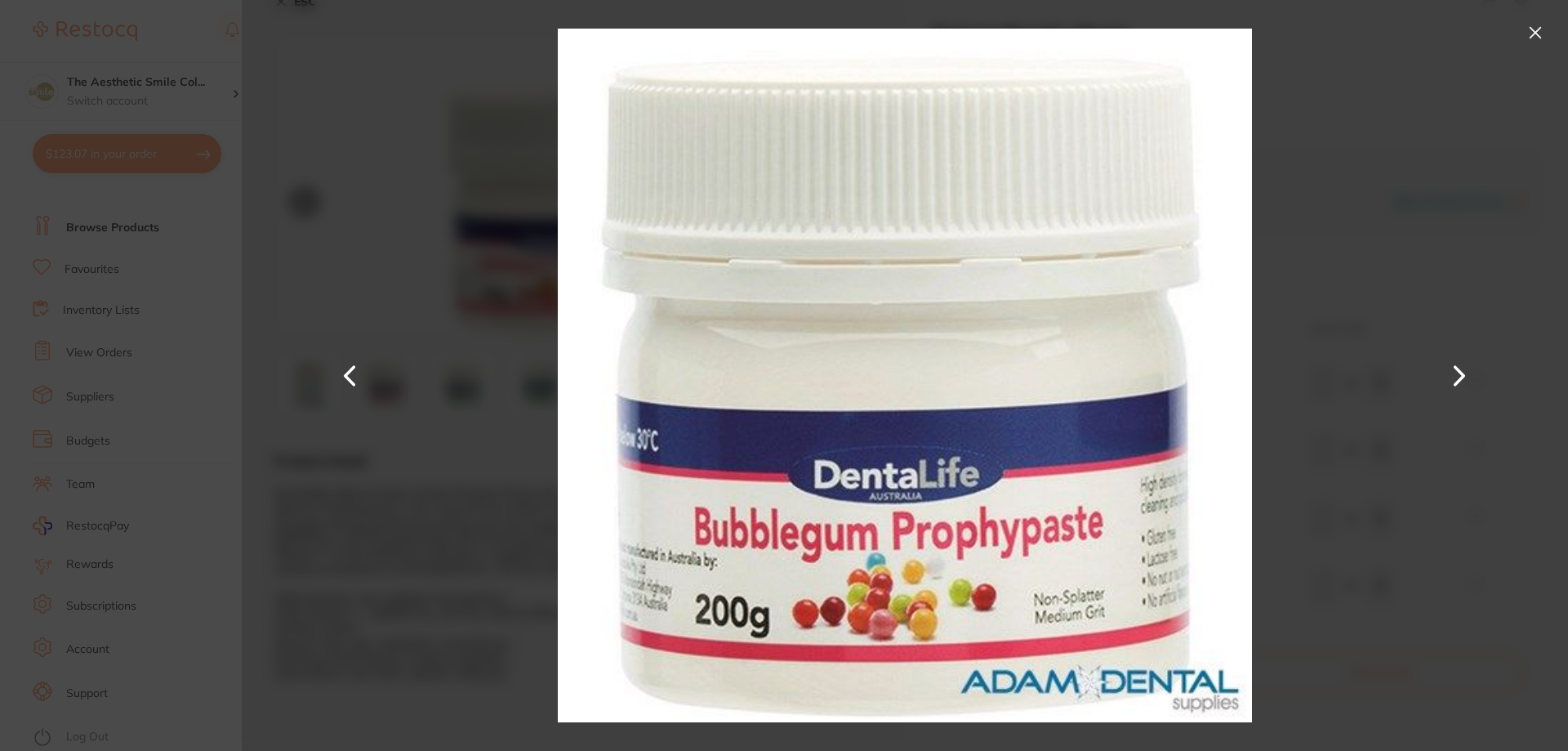
click at [1461, 383] on button at bounding box center [1459, 376] width 39 height 376
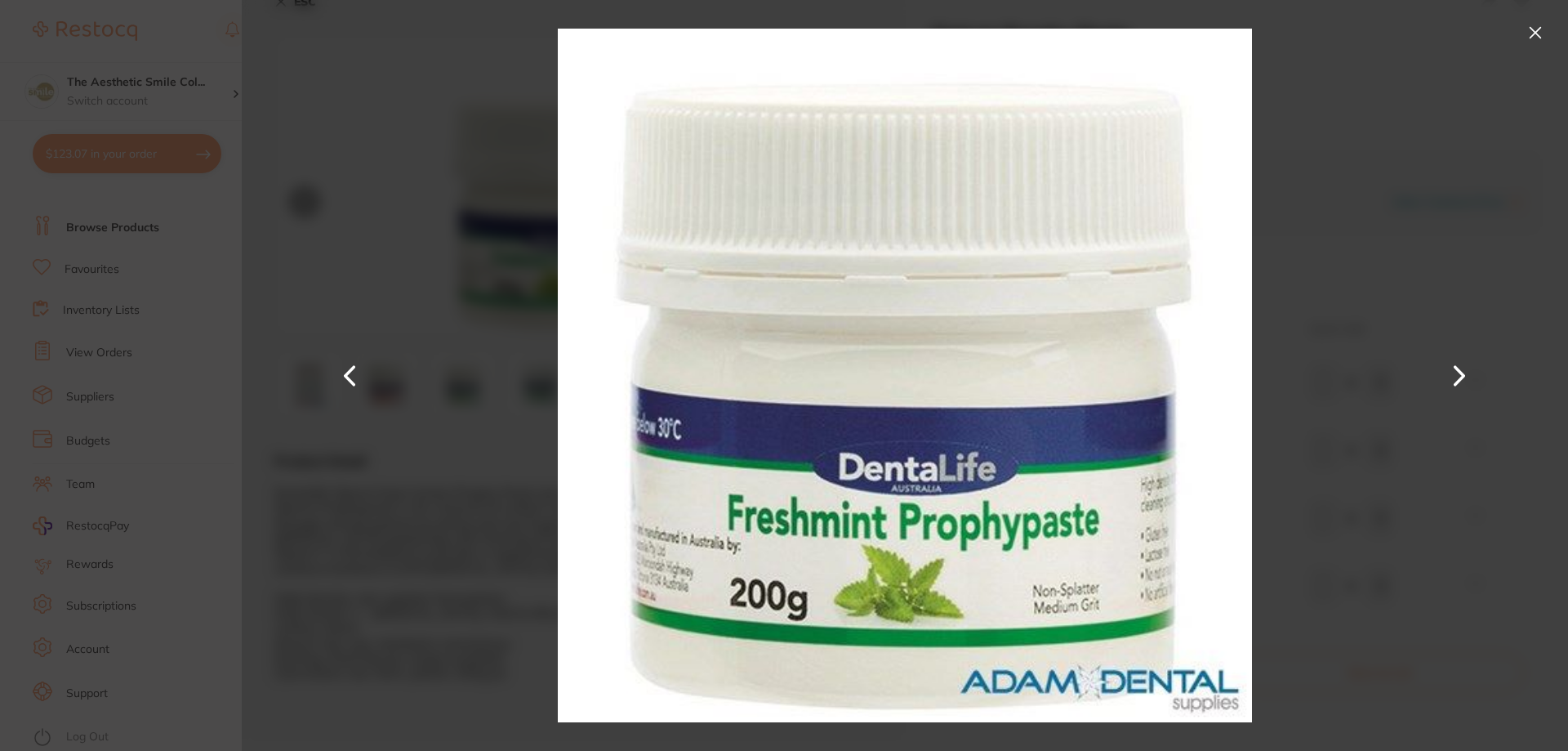
click at [1526, 28] on button at bounding box center [1535, 33] width 26 height 26
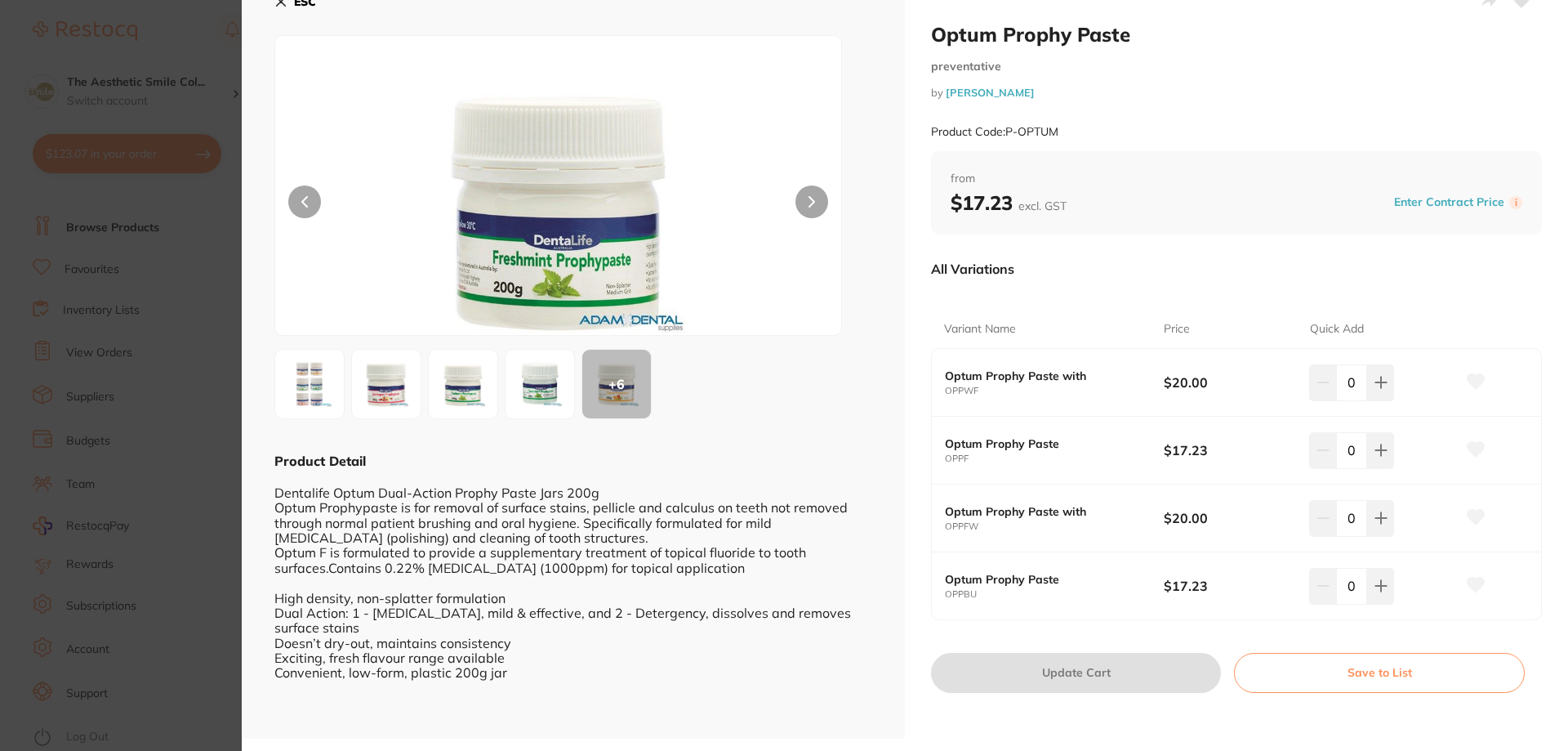
click at [979, 521] on small "OPPFW" at bounding box center [1054, 526] width 218 height 11
click at [985, 507] on b "Optum Prophy Paste with" at bounding box center [1042, 511] width 196 height 13
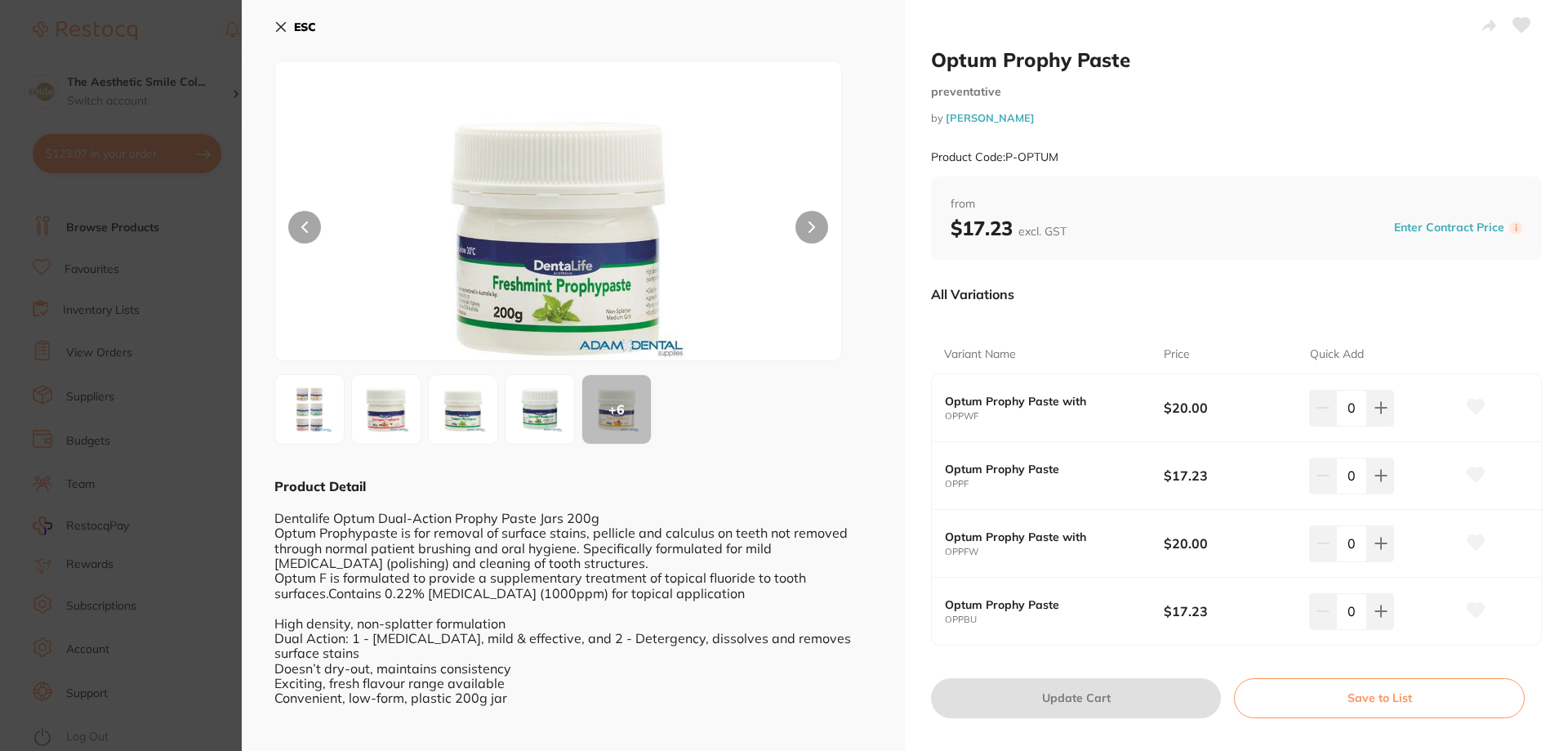
click at [286, 22] on icon at bounding box center [280, 26] width 13 height 13
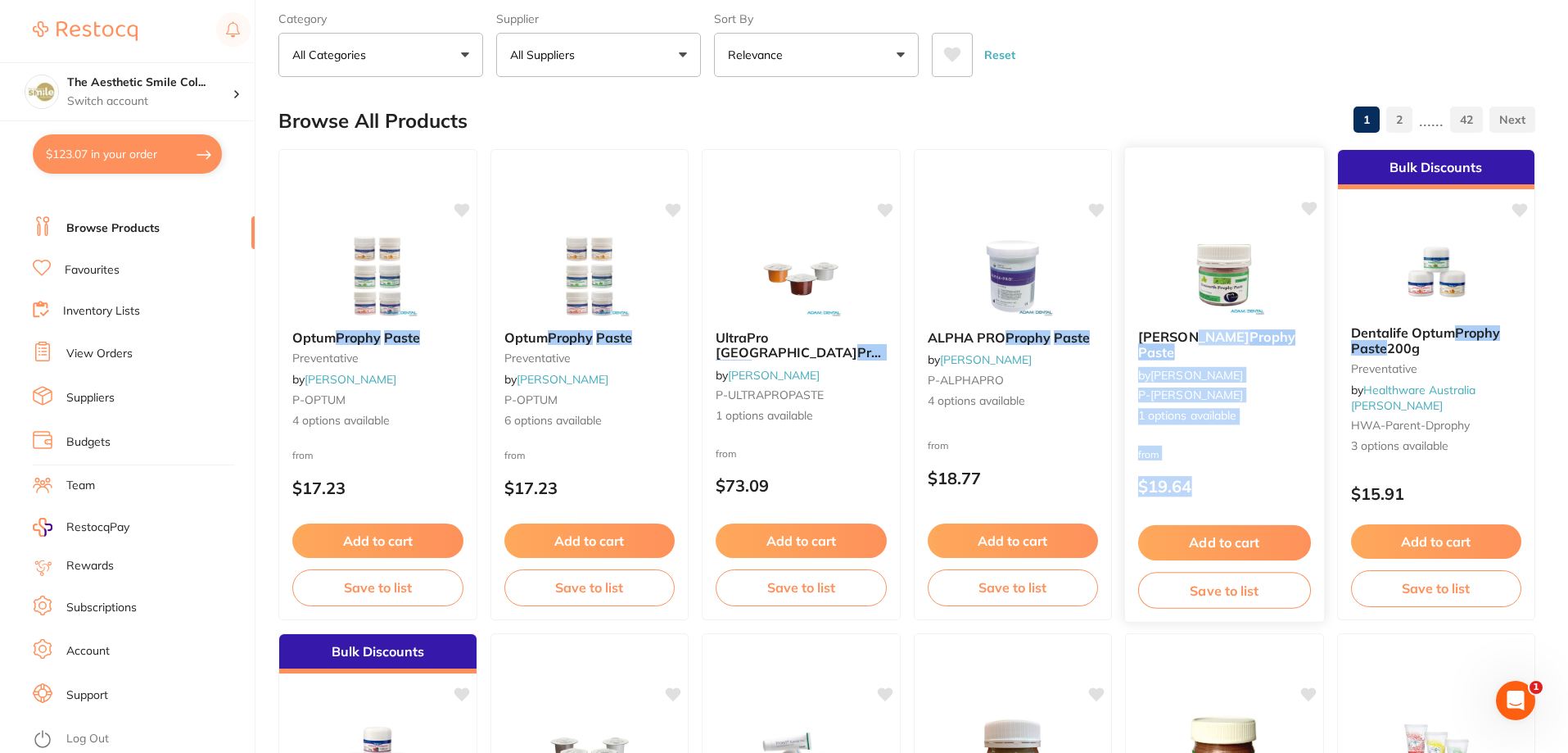
drag, startPoint x: 1190, startPoint y: 334, endPoint x: 1226, endPoint y: 459, distance: 130.1
click at [1226, 459] on div "Ainsworth Prophy Paste by Adam Dental P-AINSWORTH 1 options available from $19.…" at bounding box center [1224, 384] width 201 height 476
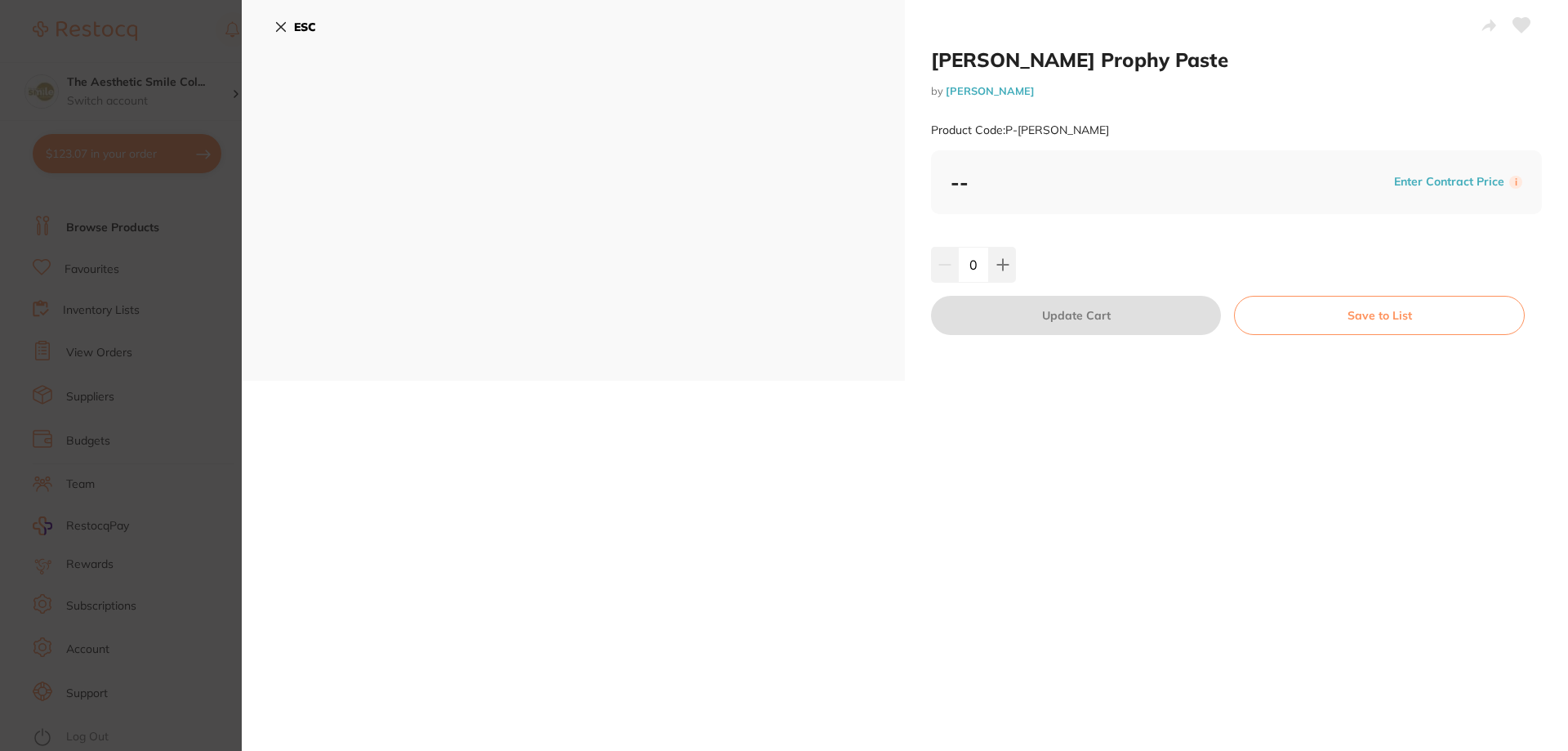
click at [1171, 431] on div "Ainsworth Prophy Paste by Adam Dental Product Code: P-AINSWORTH ESC Ainsworth P…" at bounding box center [904, 376] width 1326 height 751
click at [282, 28] on icon at bounding box center [281, 27] width 9 height 9
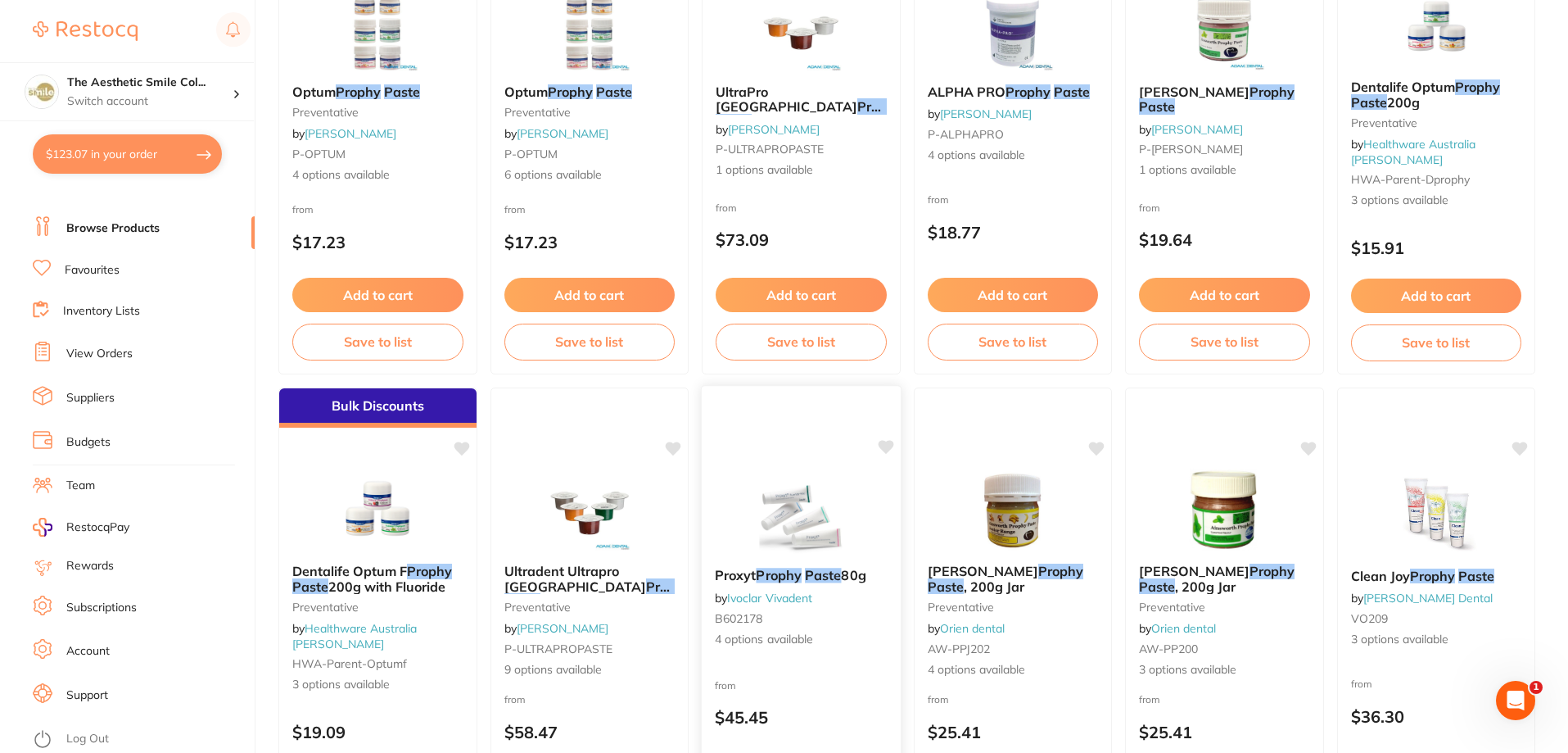
scroll to position [409, 0]
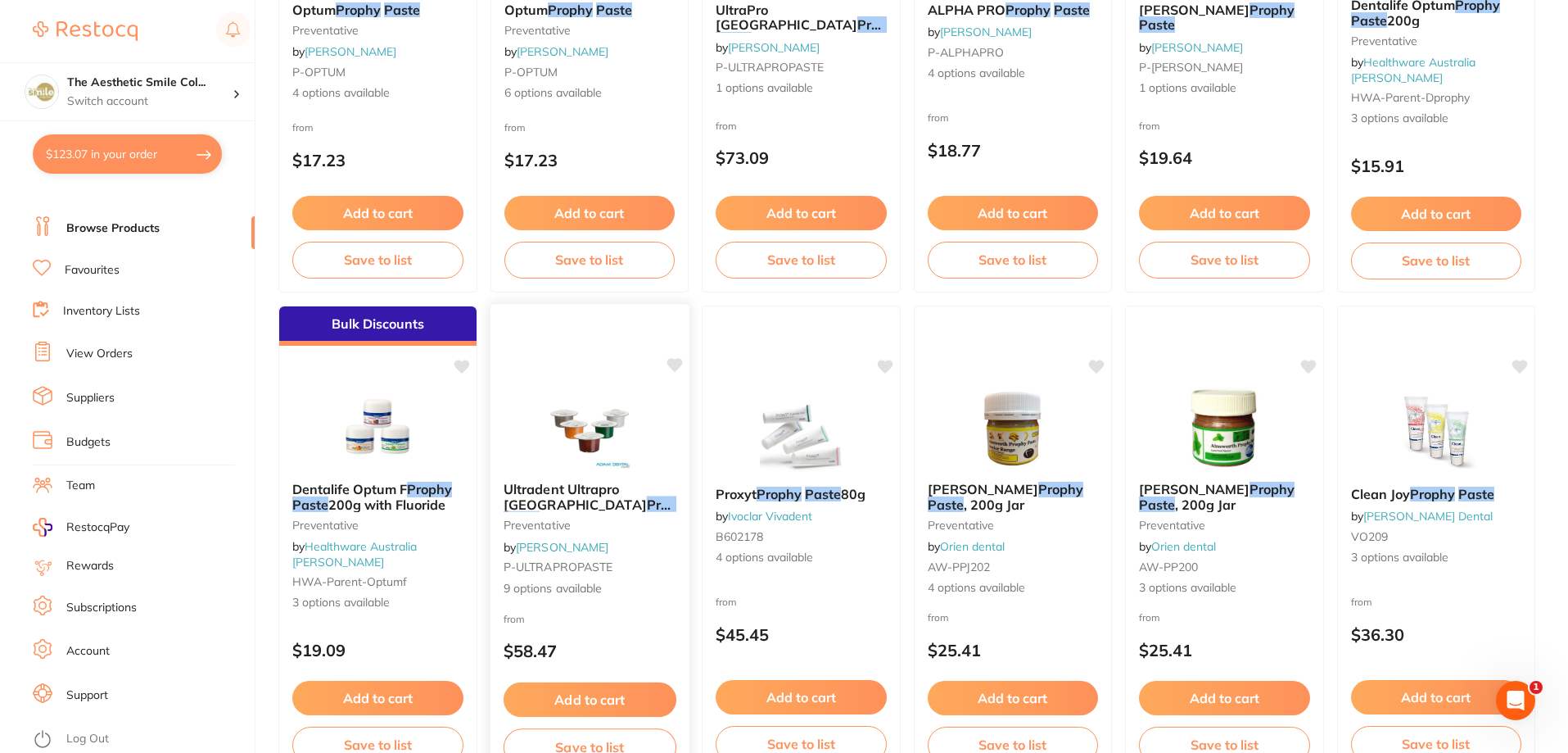
click at [594, 491] on span "Ultradent Ultrapro TX" at bounding box center [574, 497] width 143 height 32
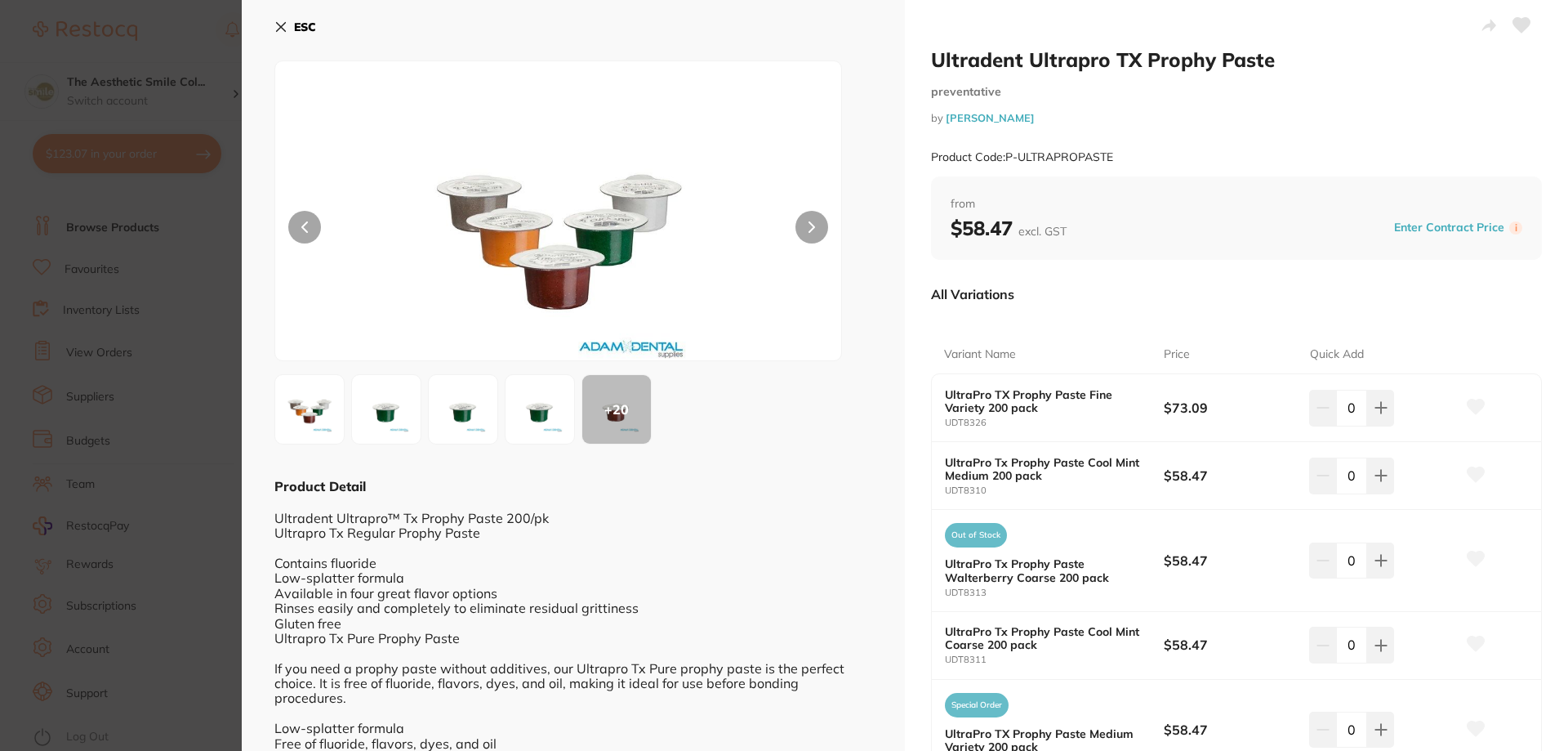
click at [278, 24] on icon at bounding box center [281, 27] width 9 height 9
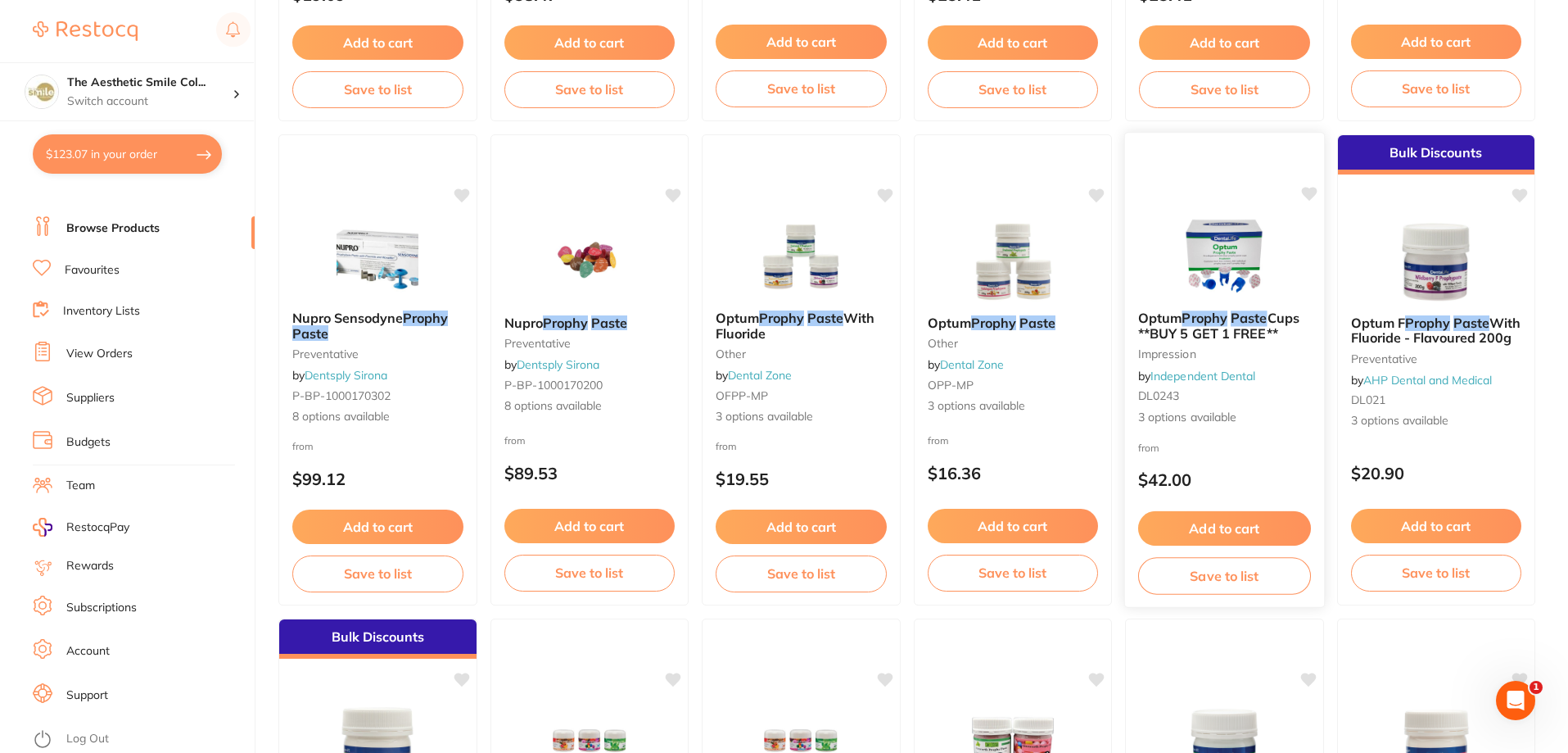
scroll to position [1311, 0]
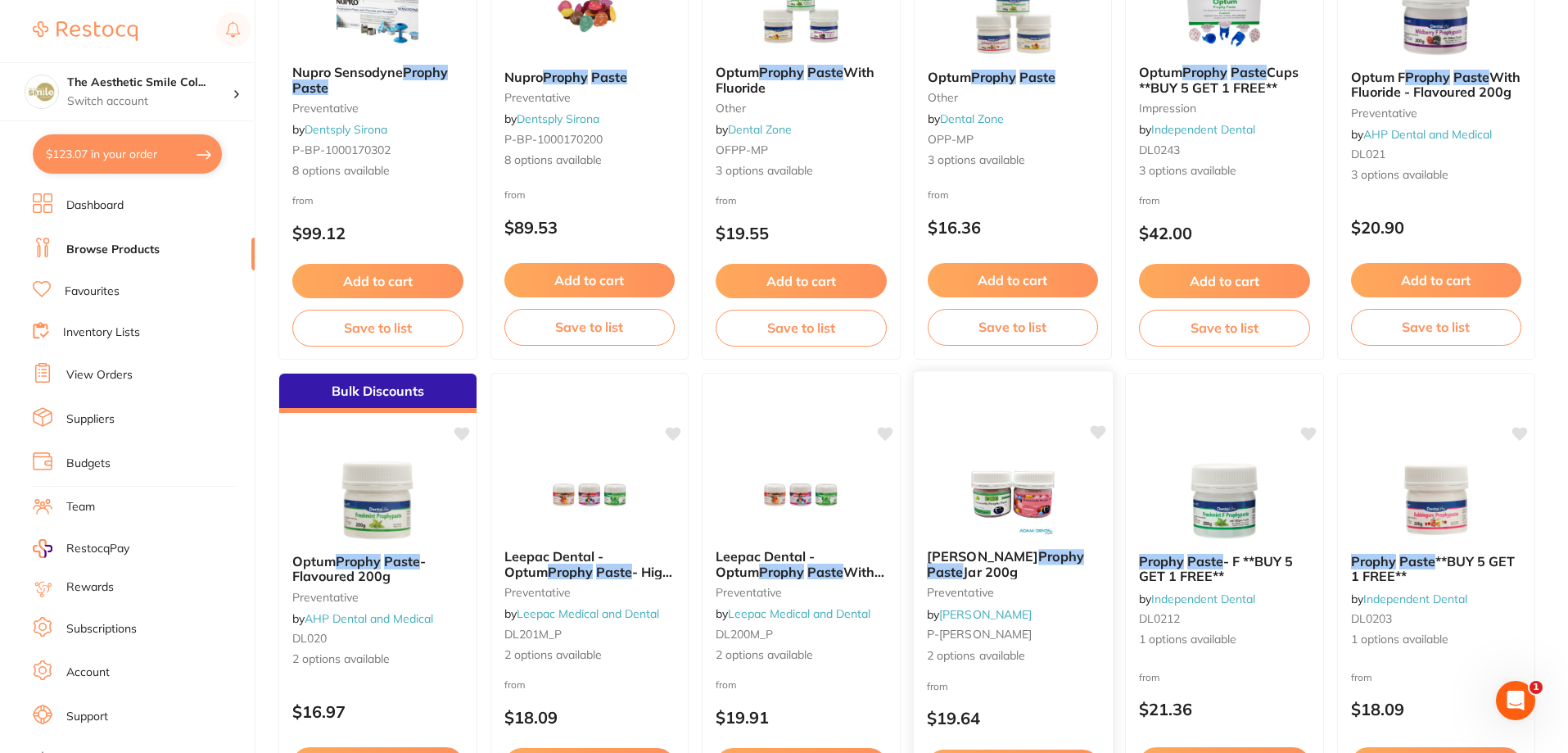
scroll to position [21, 0]
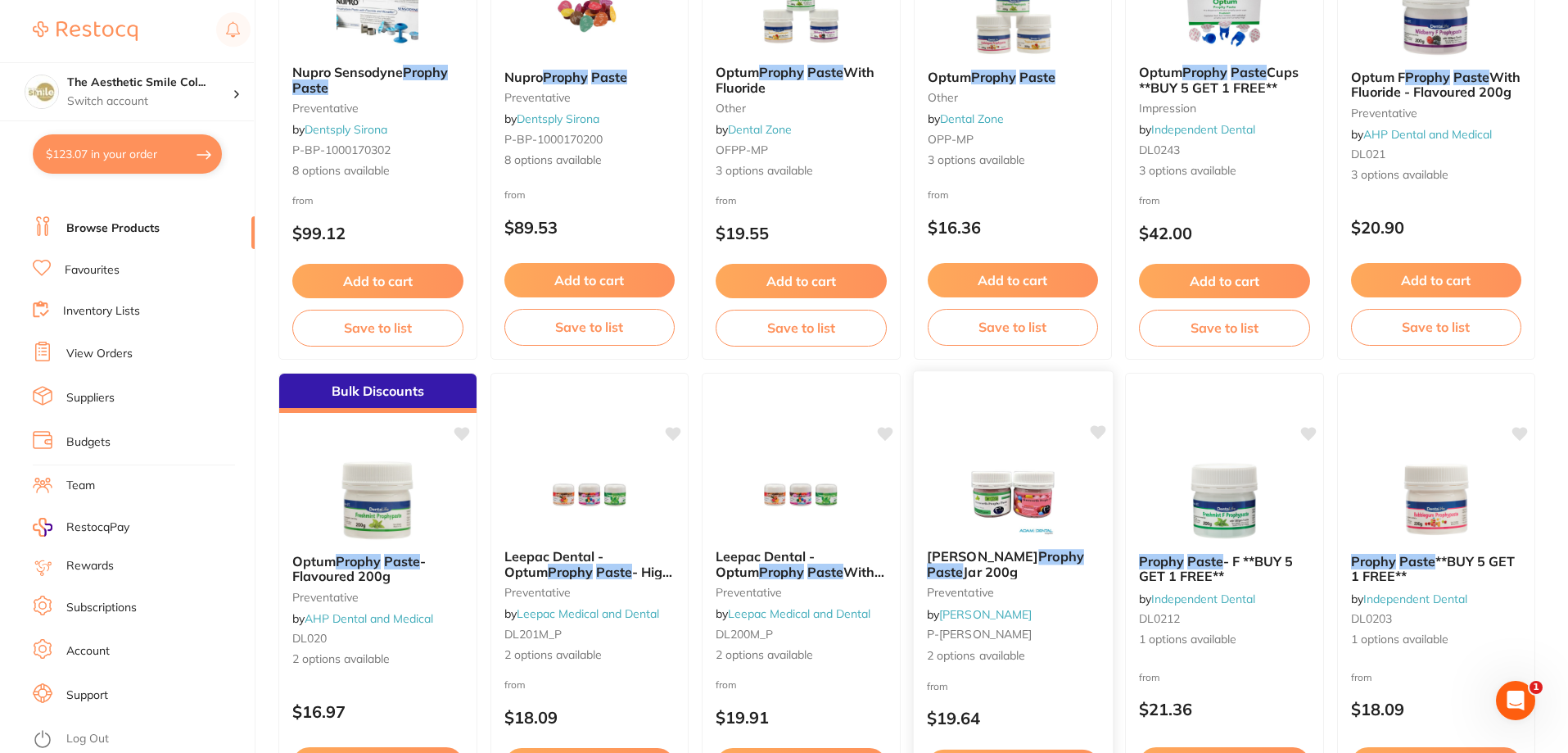
click at [983, 557] on span "[PERSON_NAME]" at bounding box center [981, 556] width 111 height 17
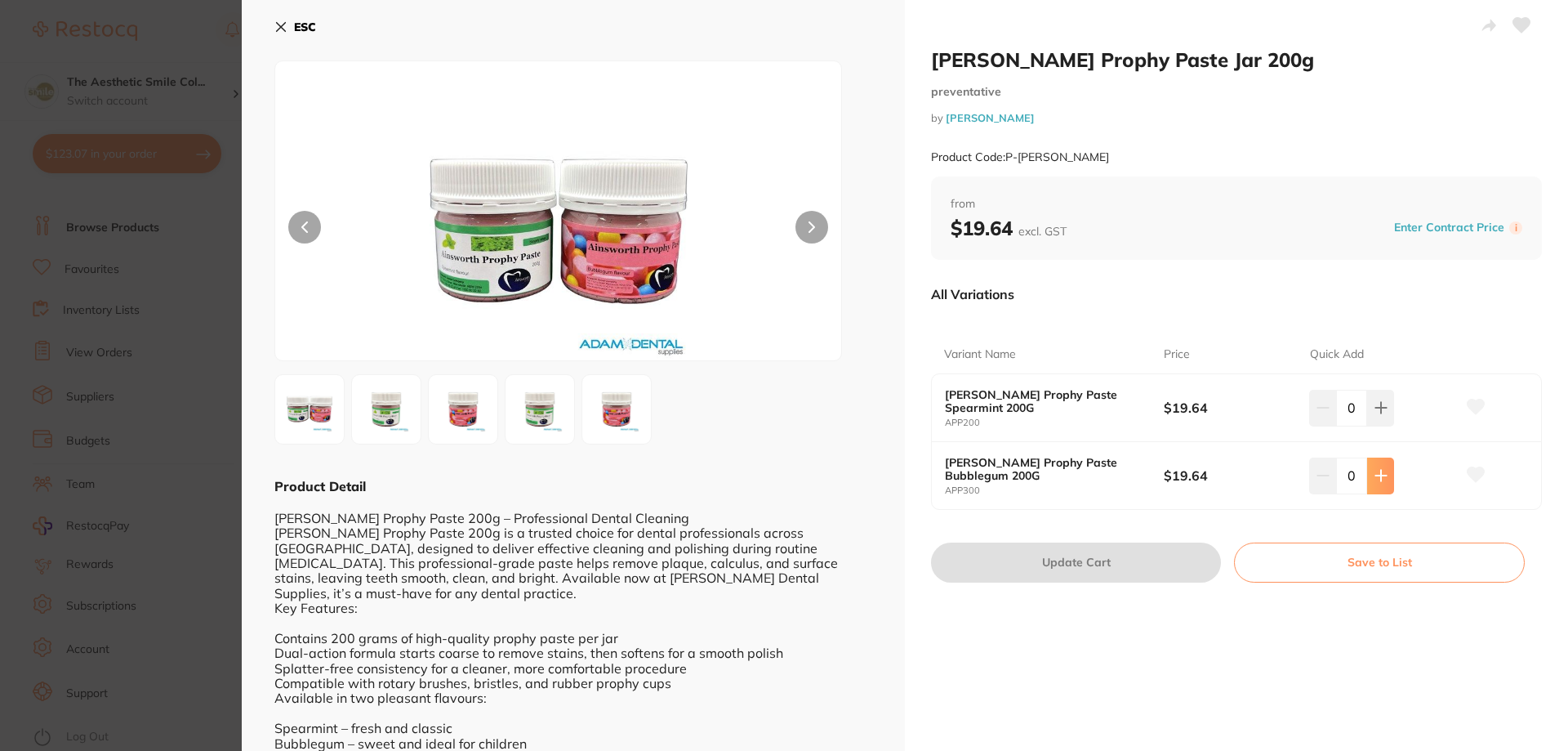
click at [1375, 414] on icon at bounding box center [1380, 407] width 13 height 13
type input "1"
click at [1134, 562] on button "Update Cart" at bounding box center [1076, 561] width 290 height 39
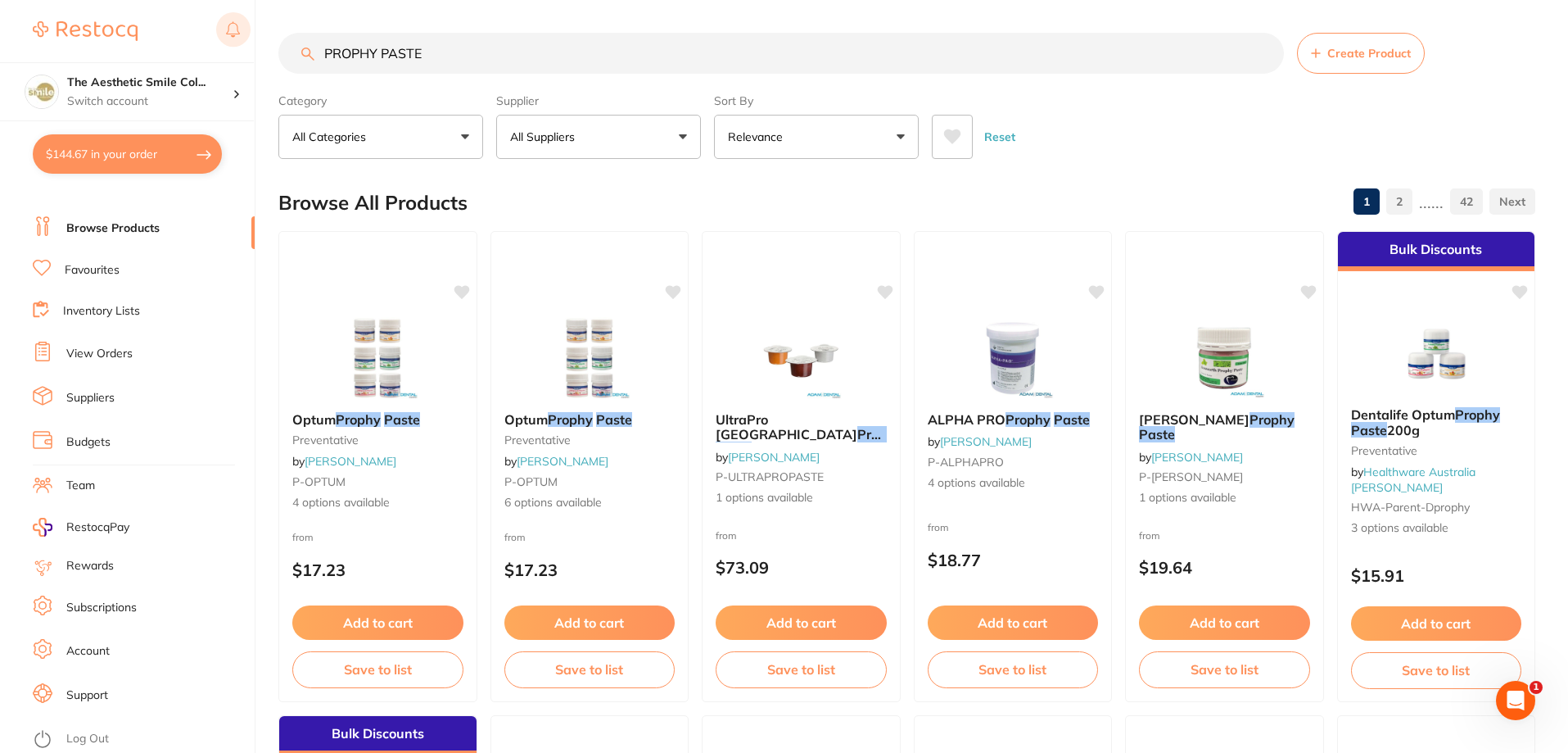
drag, startPoint x: 458, startPoint y: 50, endPoint x: 223, endPoint y: 42, distance: 235.1
click at [223, 42] on div "$144.67 The Aesthetic Smile Col... Switch account The Aesthetic Smile Collectiv…" at bounding box center [784, 376] width 1568 height 753
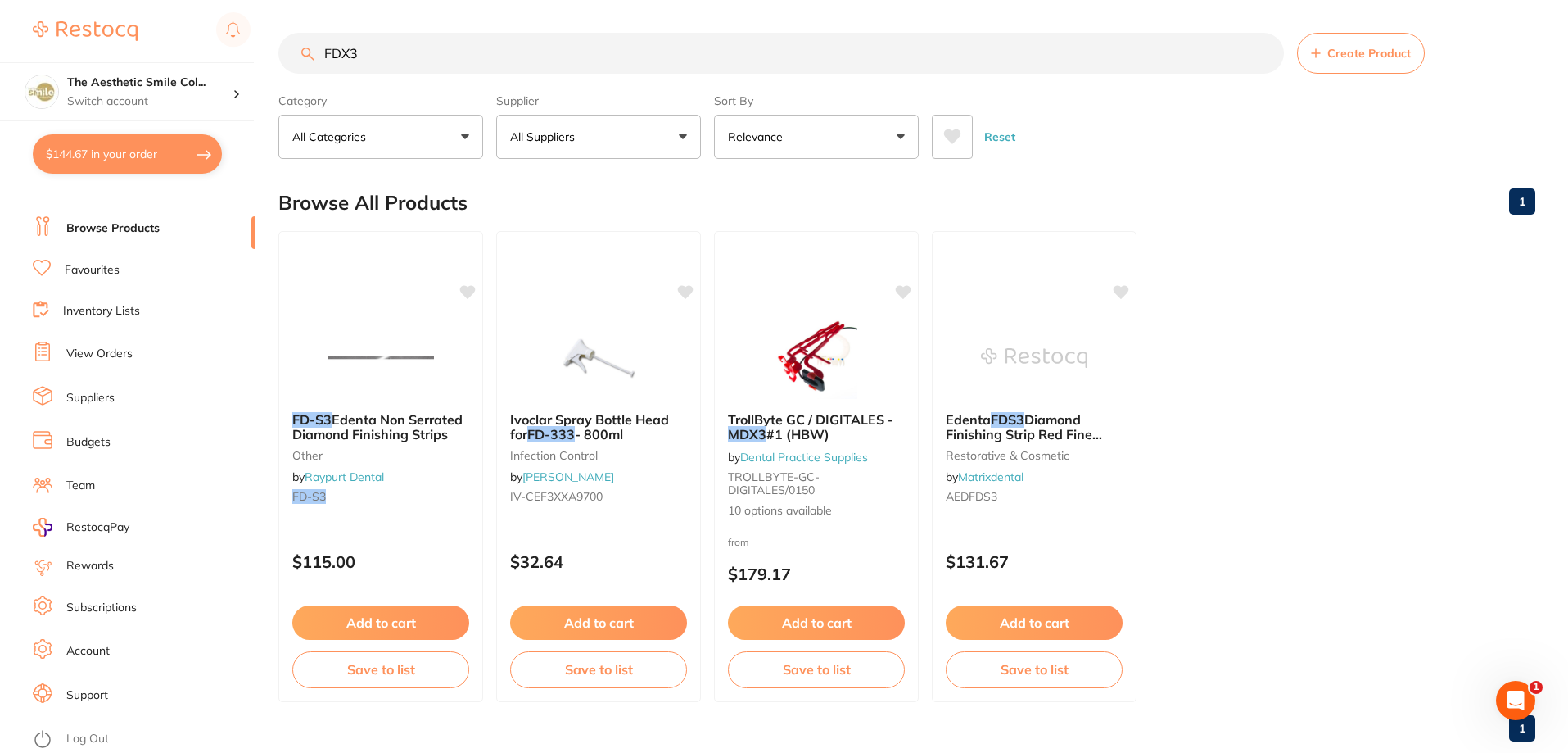
drag, startPoint x: 375, startPoint y: 49, endPoint x: 318, endPoint y: 57, distance: 57.6
click at [318, 57] on input "FDX3" at bounding box center [781, 53] width 1005 height 41
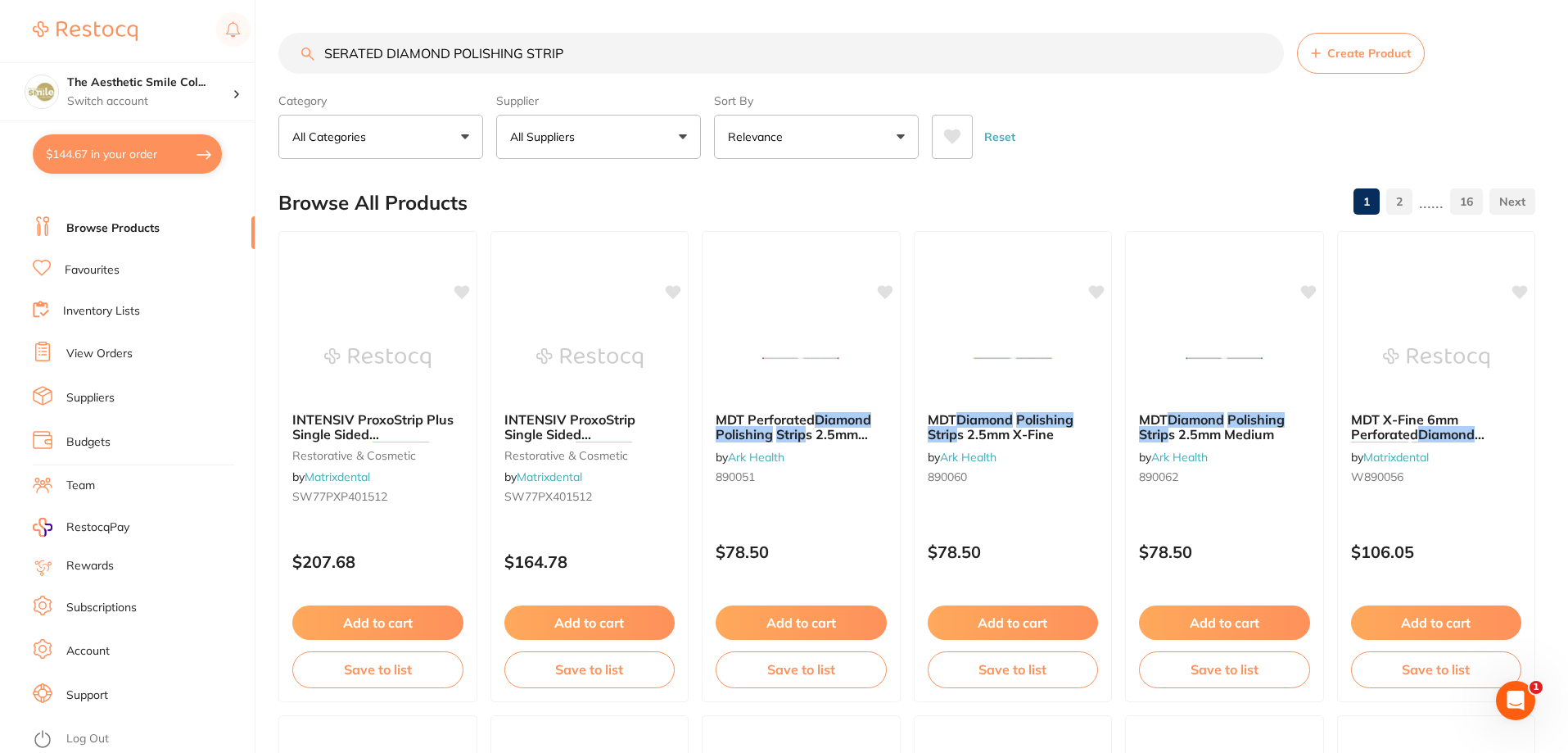
scroll to position [1, 0]
drag, startPoint x: 573, startPoint y: 54, endPoint x: 314, endPoint y: 68, distance: 259.4
click at [314, 68] on input "SERATED DIAMOND POLISHING STRIP" at bounding box center [781, 53] width 1005 height 41
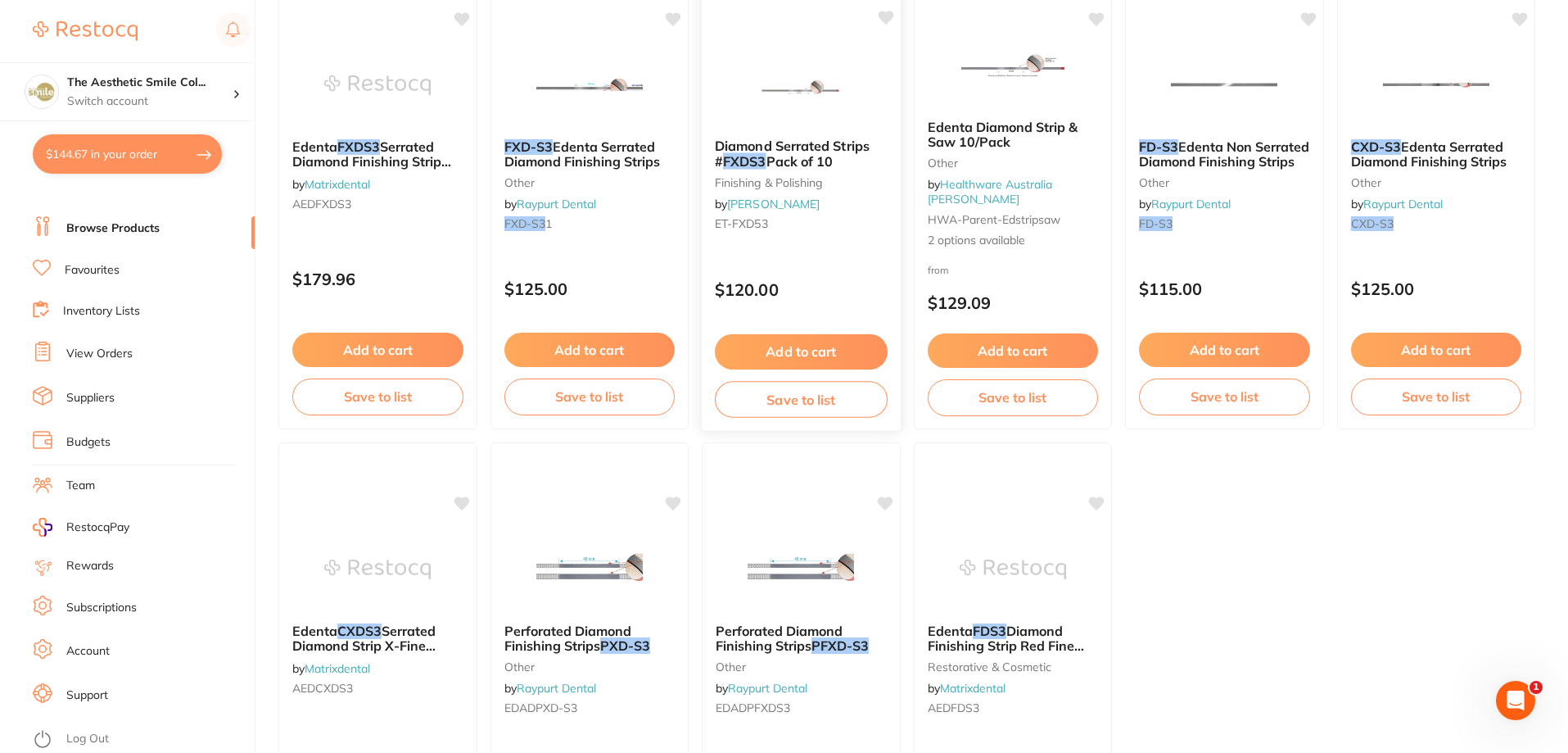
scroll to position [0, 0]
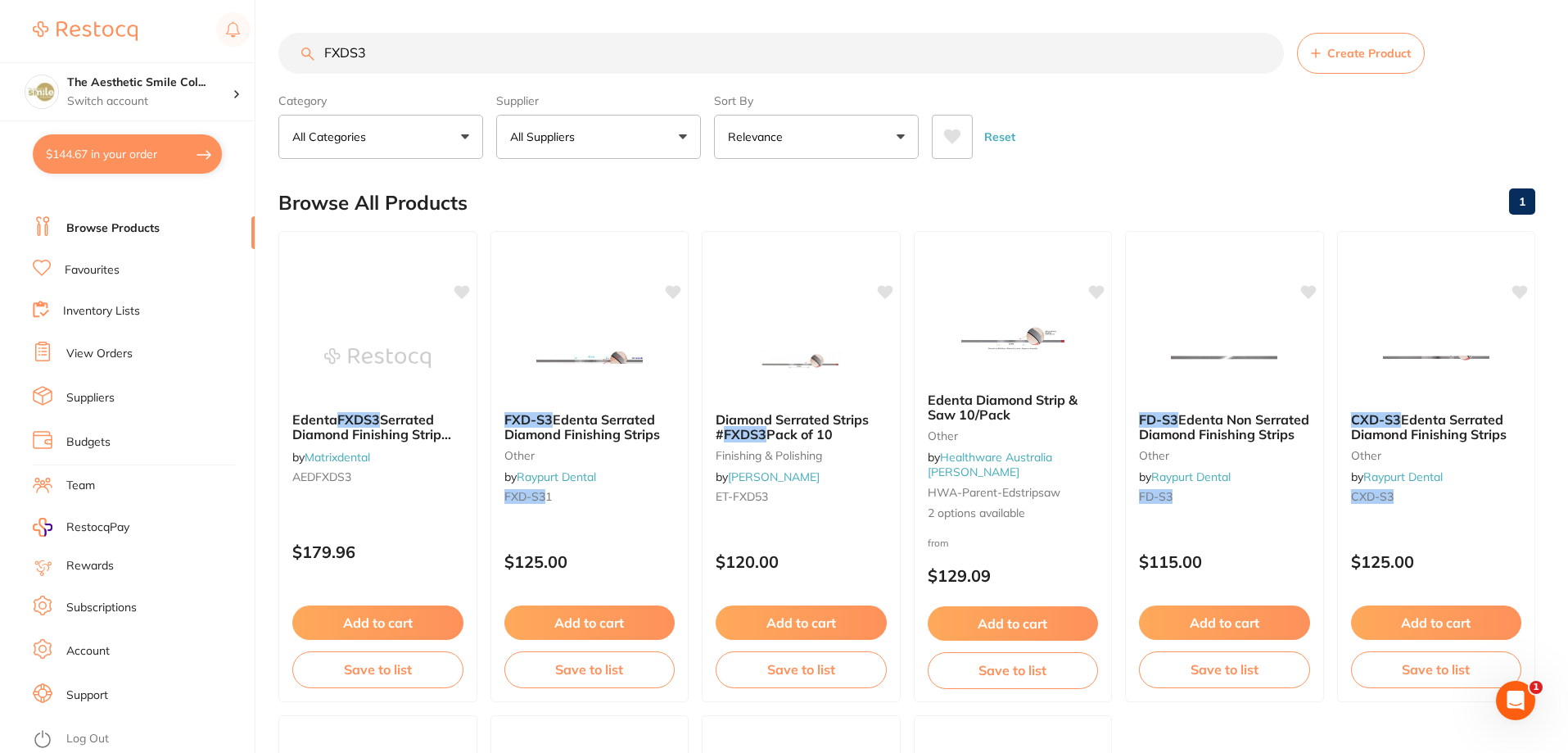
type input "FXDS3"
click at [902, 142] on button "Relevance" at bounding box center [816, 137] width 205 height 44
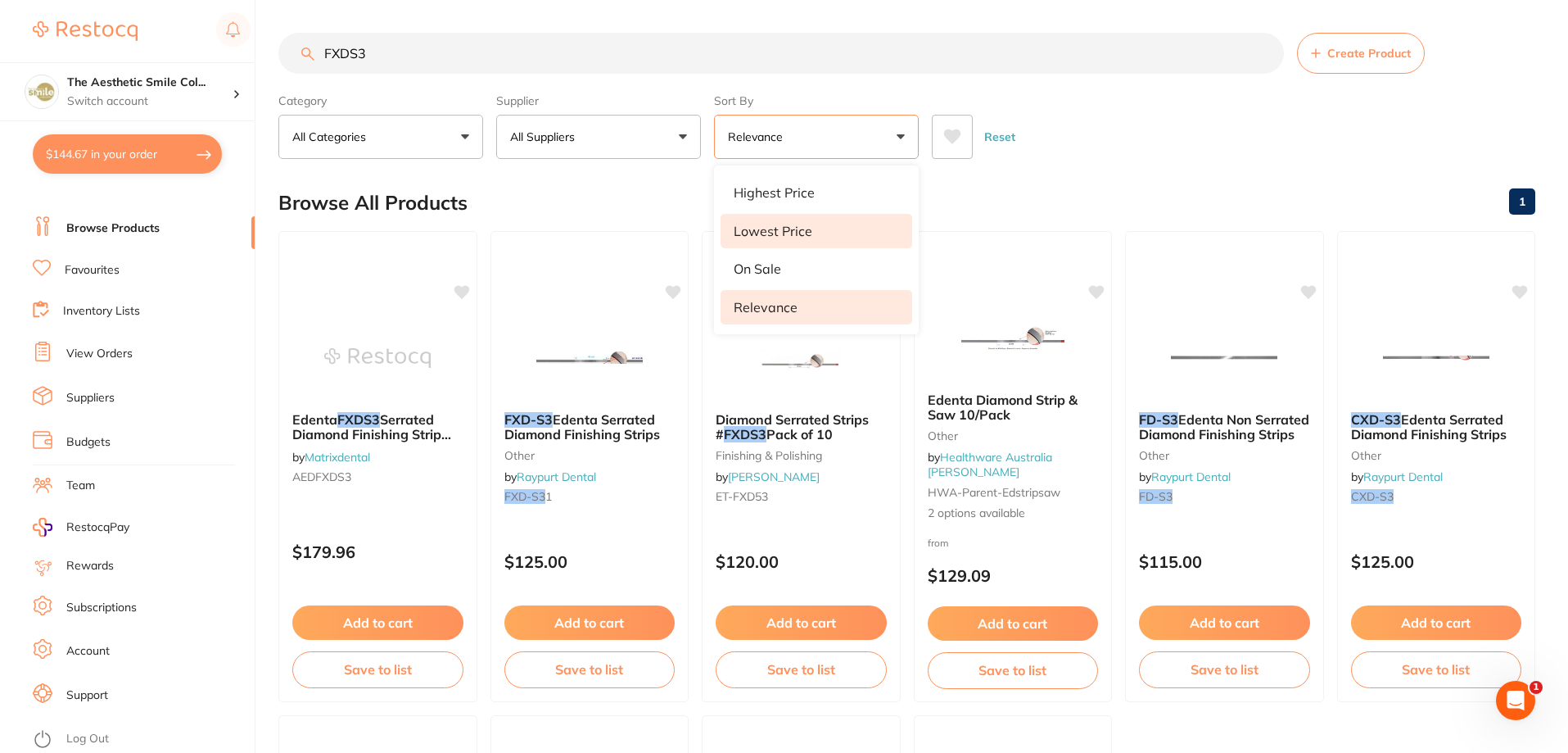
click at [815, 239] on li "Lowest Price" at bounding box center [816, 231] width 192 height 34
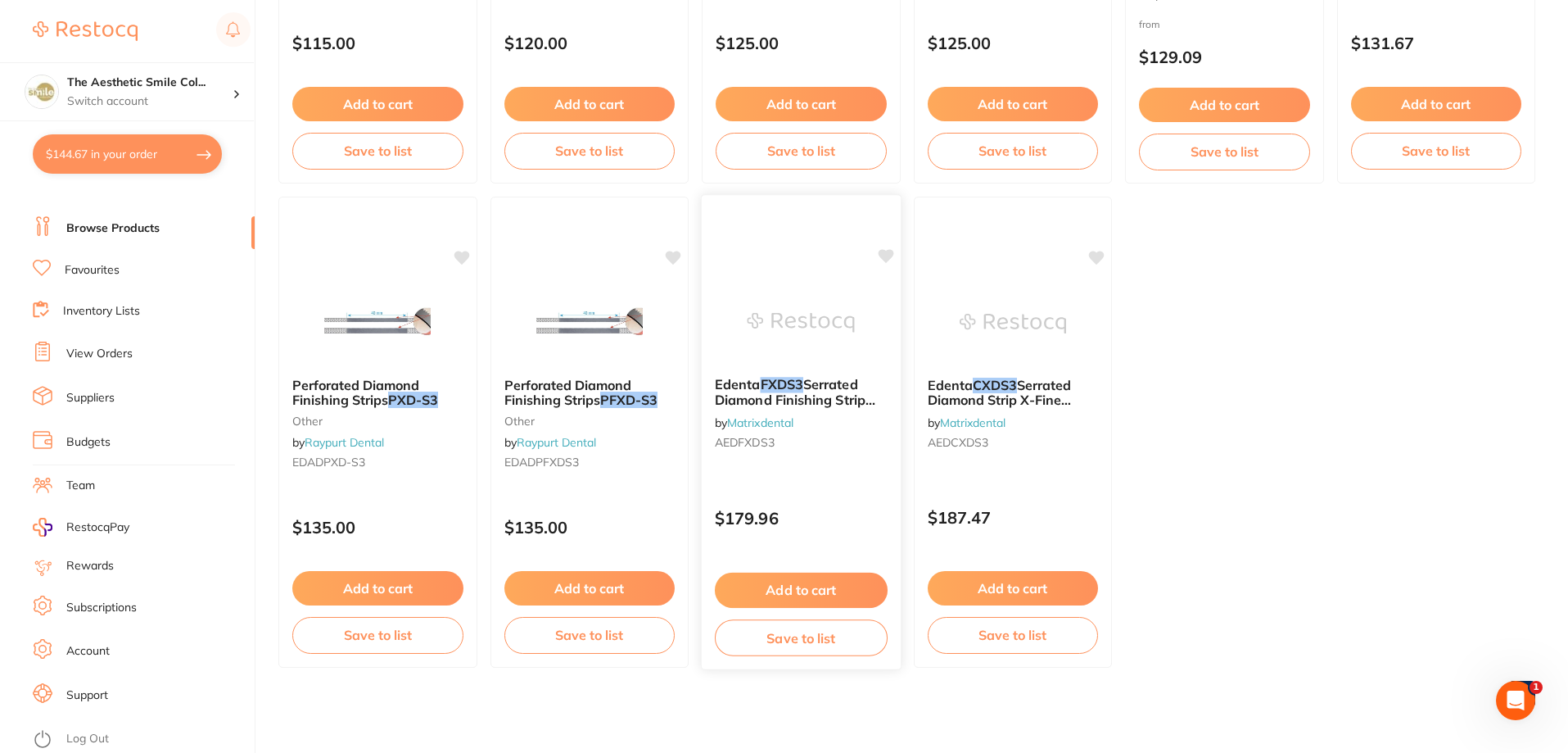
scroll to position [191, 0]
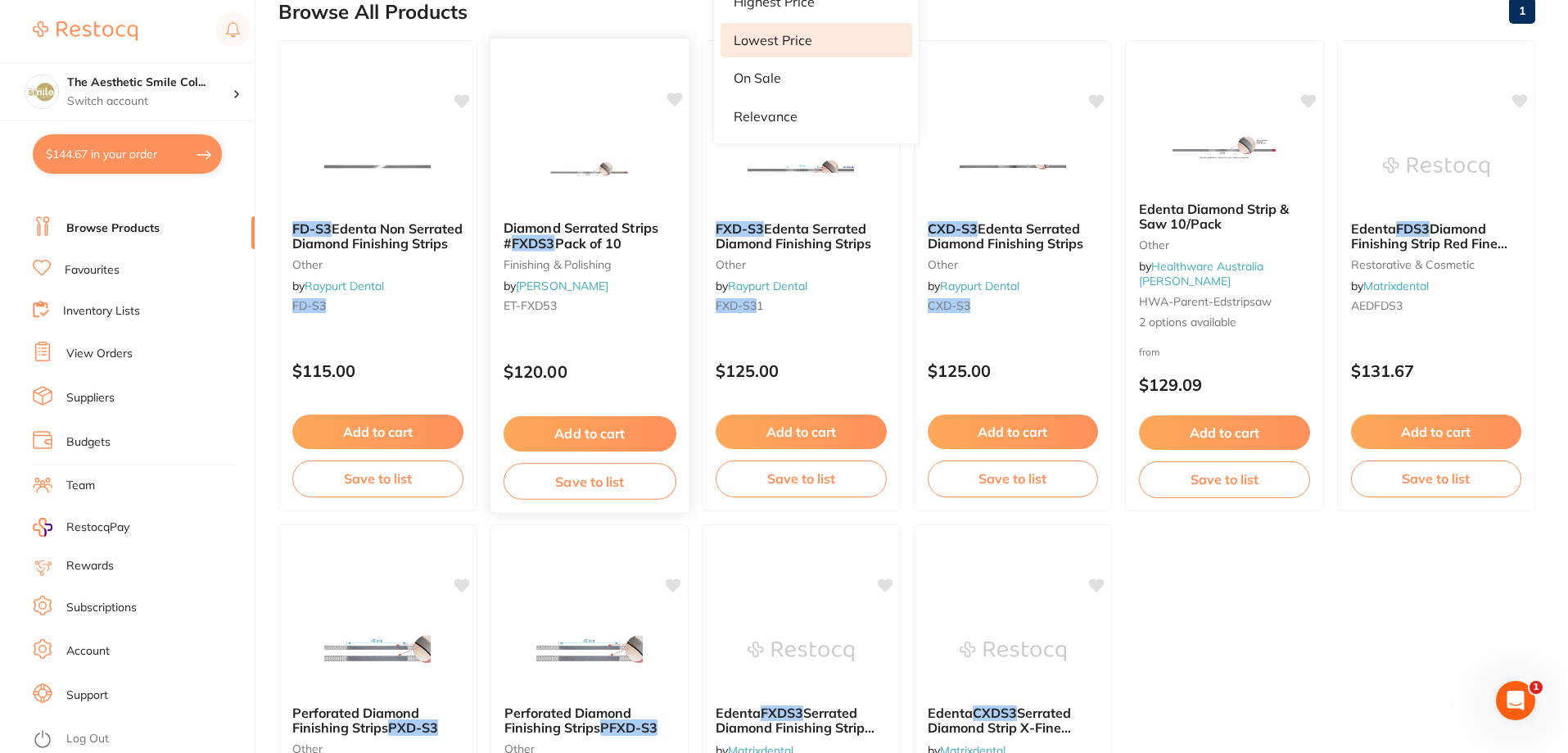
click at [573, 431] on button "Add to cart" at bounding box center [589, 434] width 173 height 35
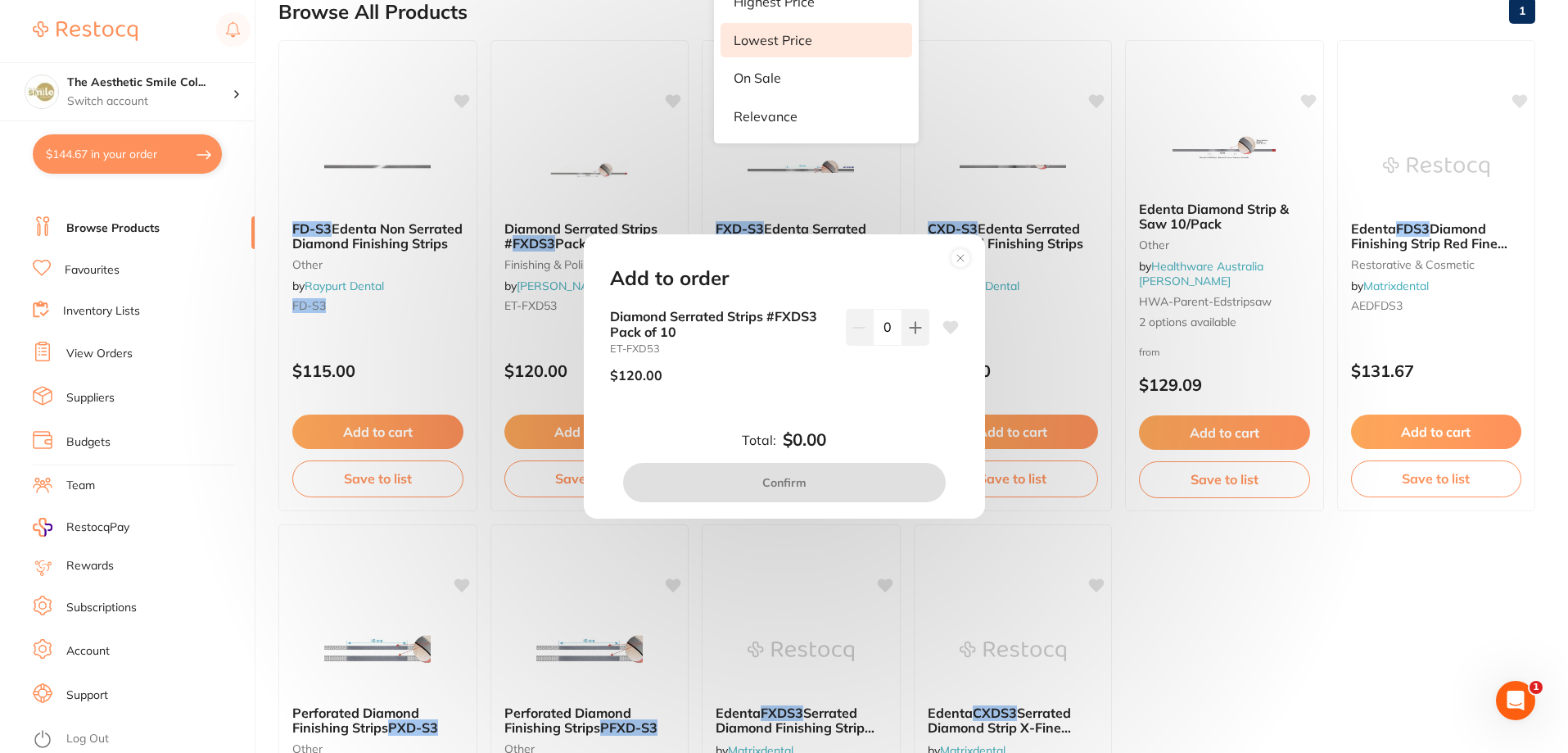
scroll to position [0, 0]
click at [912, 326] on icon at bounding box center [915, 327] width 11 height 11
type input "1"
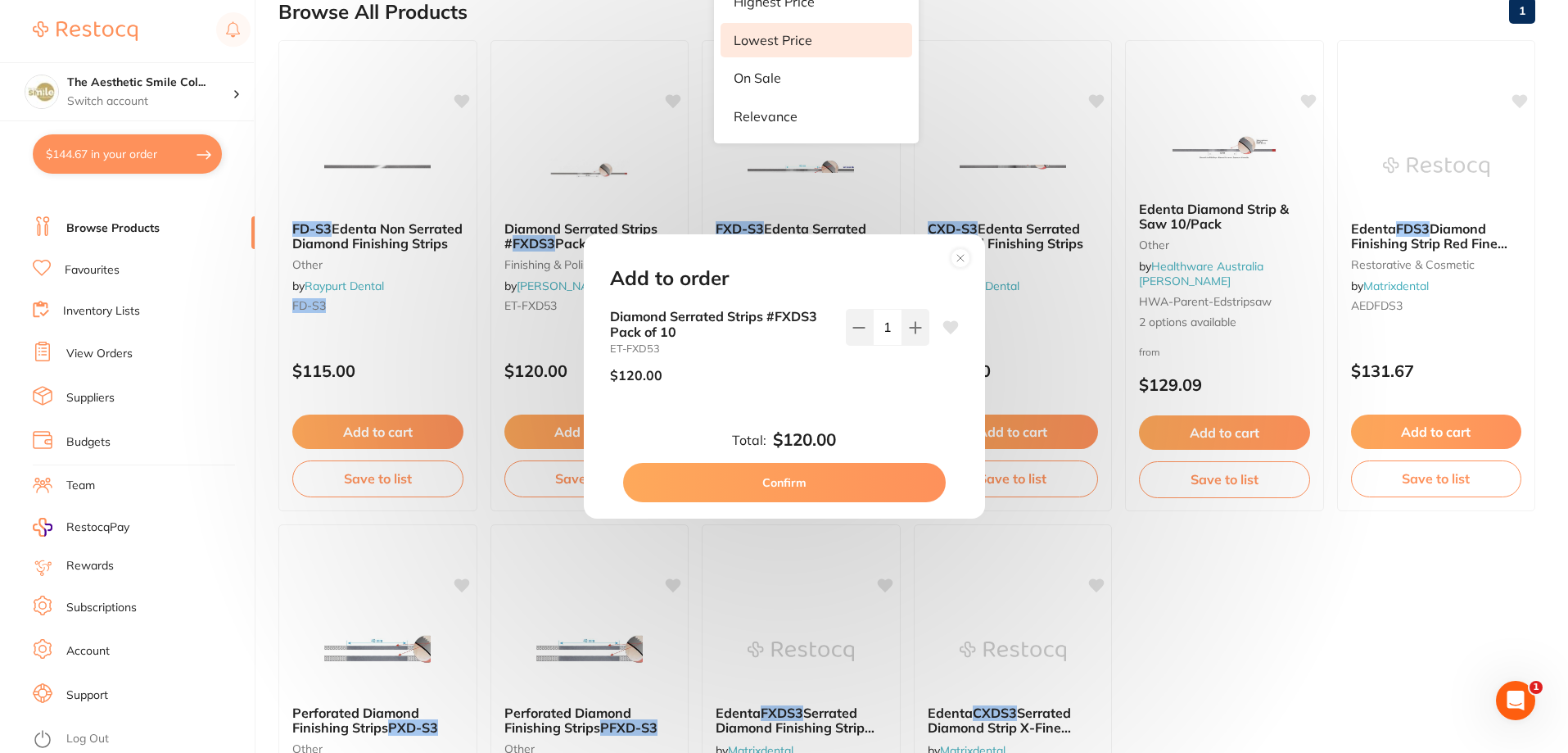
click at [823, 480] on button "Confirm" at bounding box center [784, 483] width 322 height 39
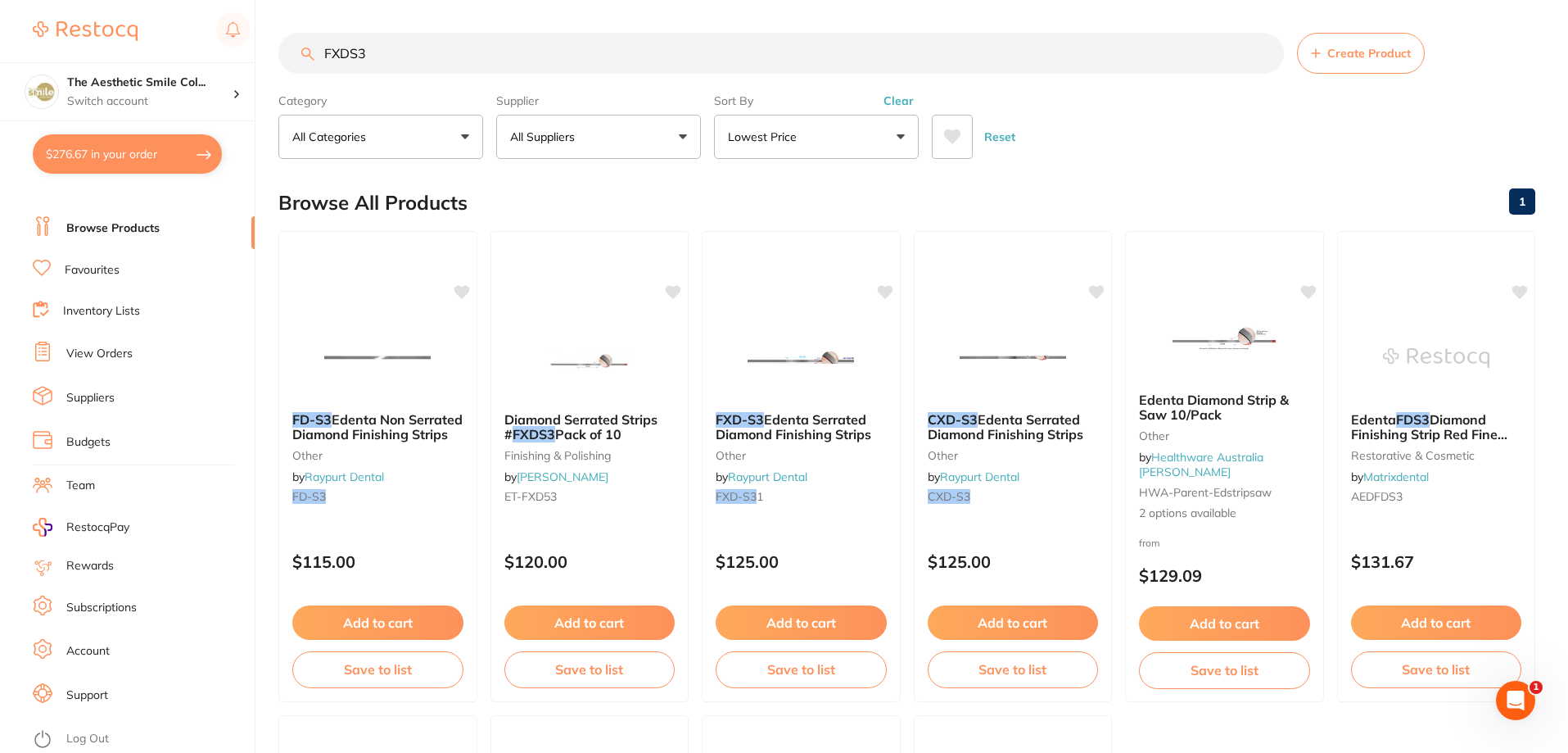
drag, startPoint x: 448, startPoint y: 57, endPoint x: 299, endPoint y: 58, distance: 149.0
click at [299, 58] on input "FXDS3" at bounding box center [781, 53] width 1005 height 41
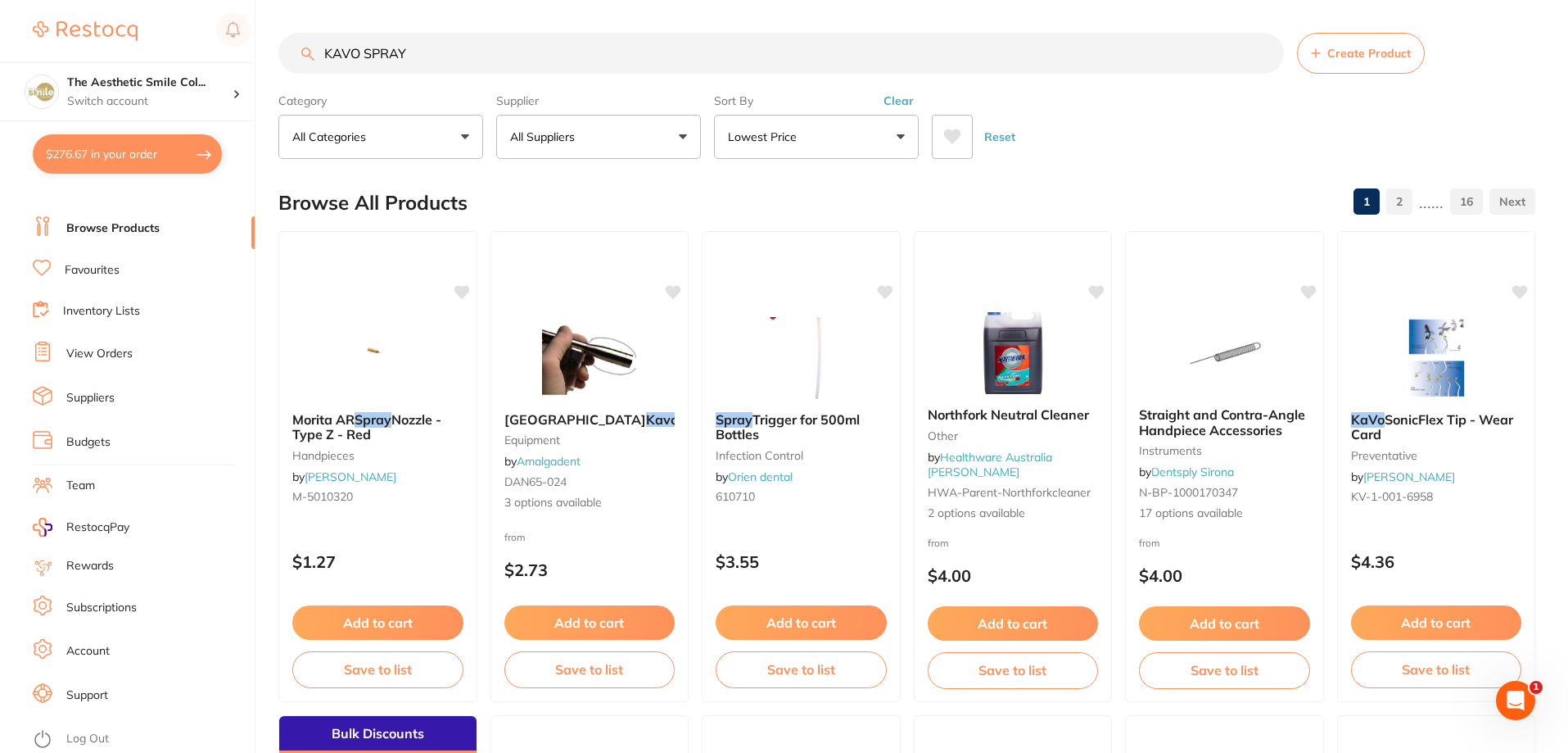
click at [461, 65] on input "KAVO SPRAY" at bounding box center [781, 53] width 1005 height 41
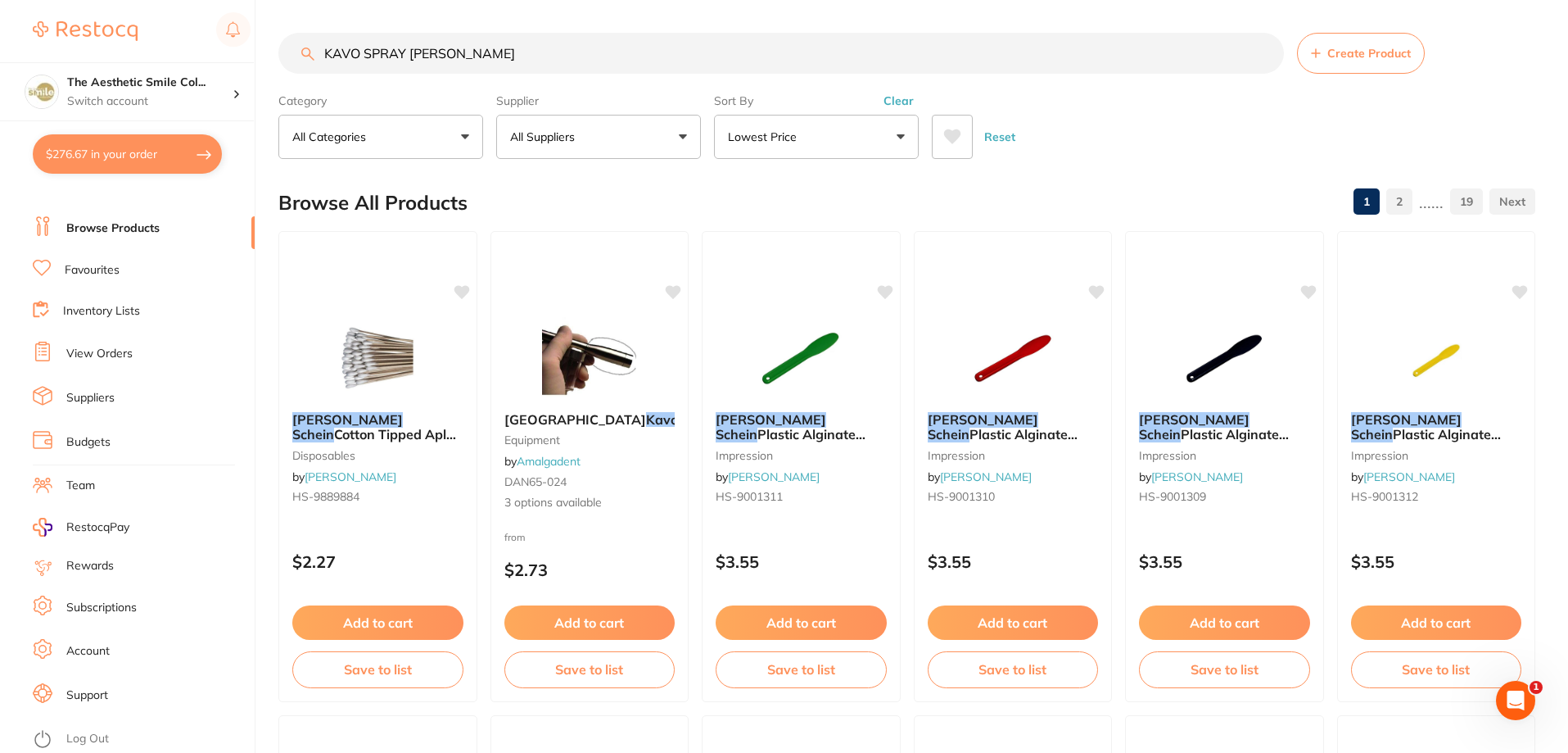
scroll to position [1, 0]
drag, startPoint x: 527, startPoint y: 62, endPoint x: 411, endPoint y: 65, distance: 116.0
click at [411, 65] on input "KAVO SPRAY HENRY SCHEIN" at bounding box center [781, 53] width 1005 height 41
type input "KAVO SPRAY"
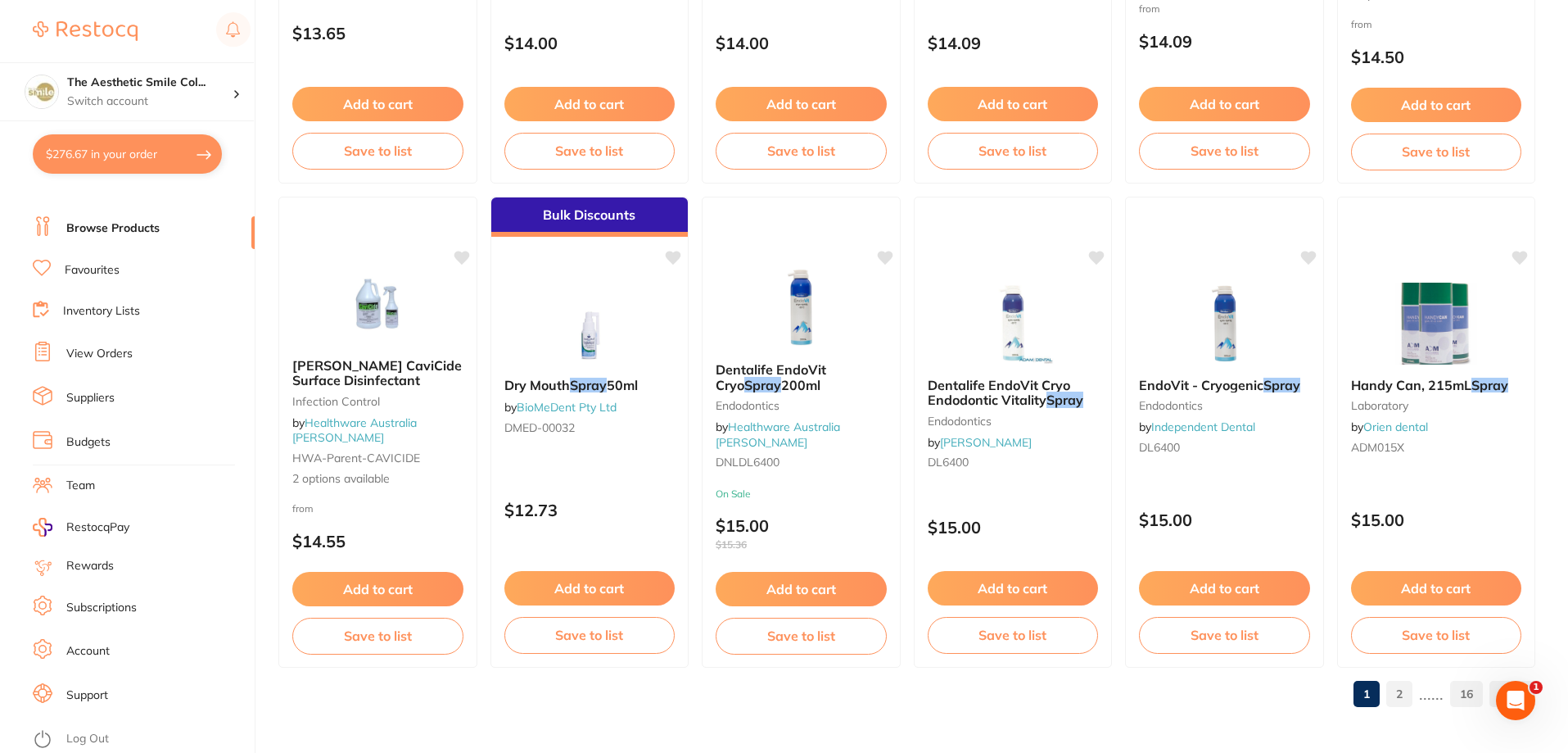
scroll to position [0, 0]
click at [1399, 698] on link "2" at bounding box center [1399, 694] width 27 height 33
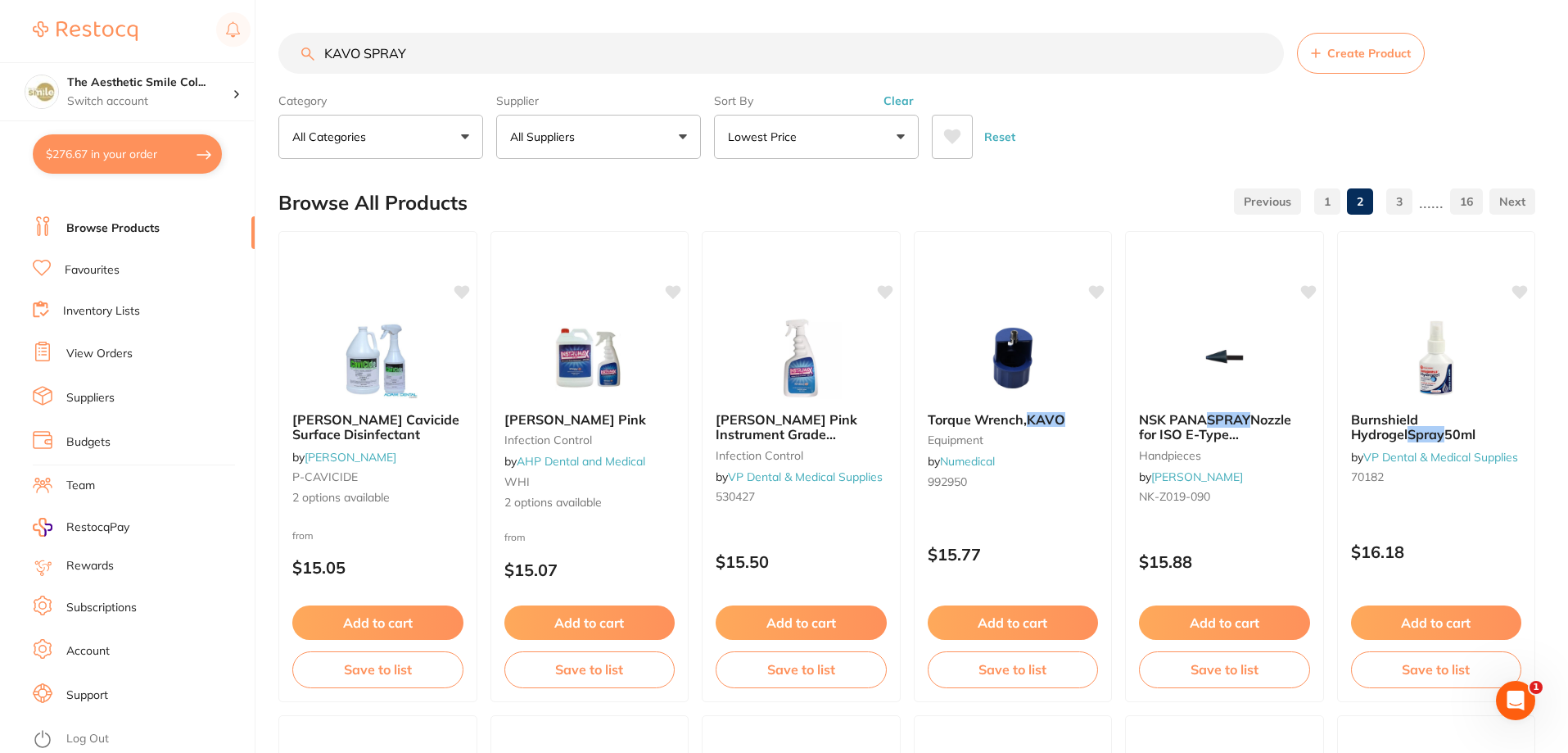
click at [687, 126] on button "All Suppliers" at bounding box center [599, 137] width 205 height 44
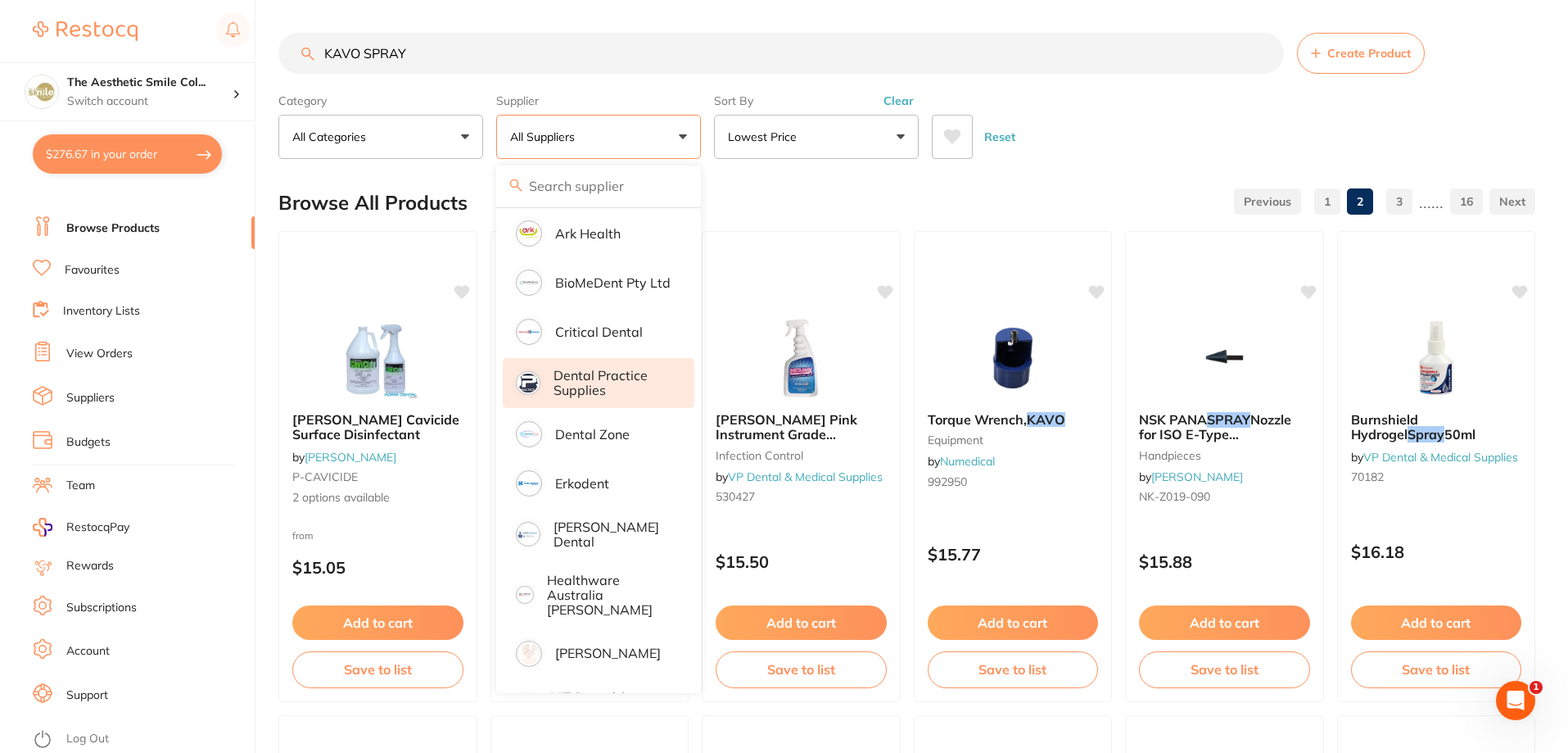
scroll to position [491, 0]
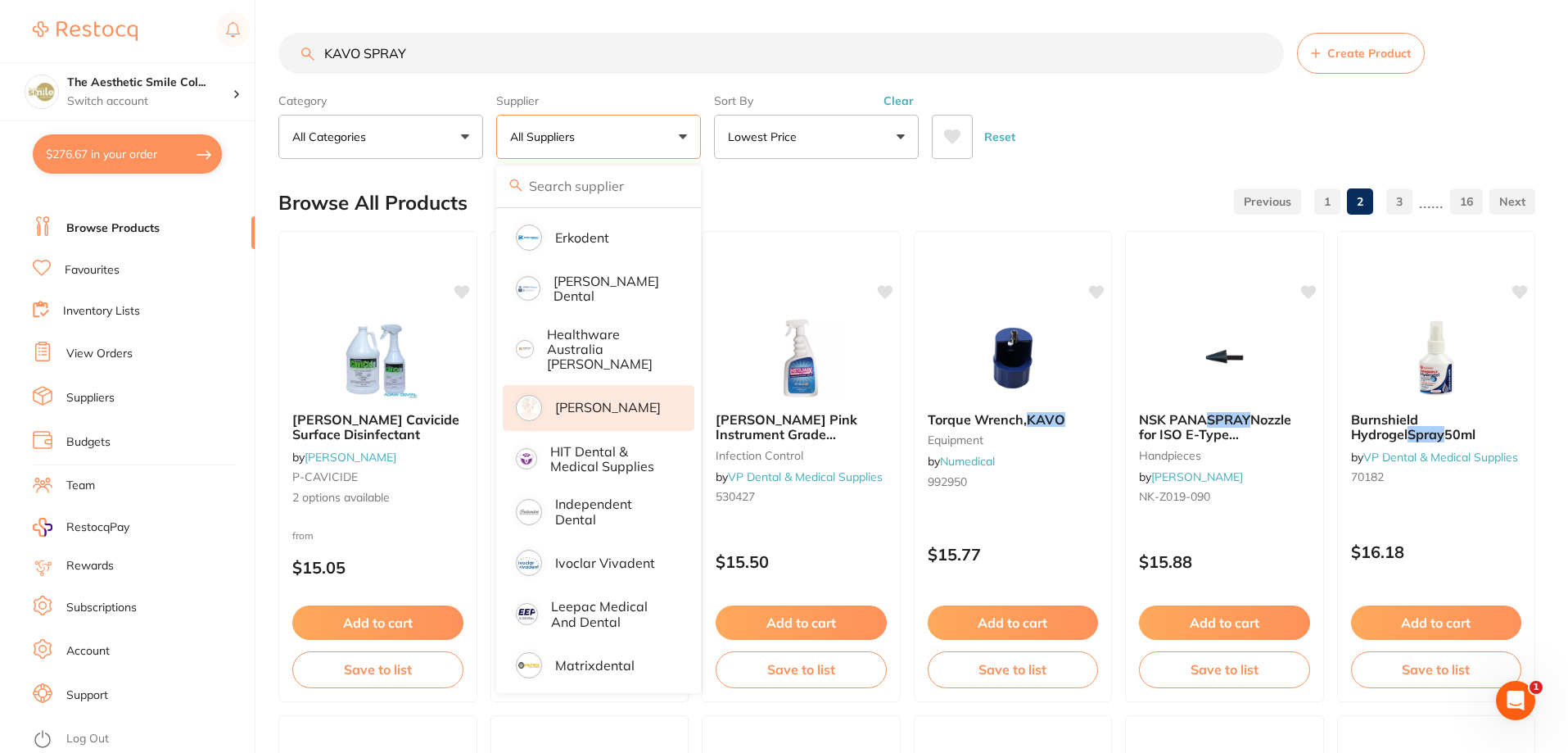
click at [625, 399] on p "[PERSON_NAME]" at bounding box center [608, 407] width 106 height 15
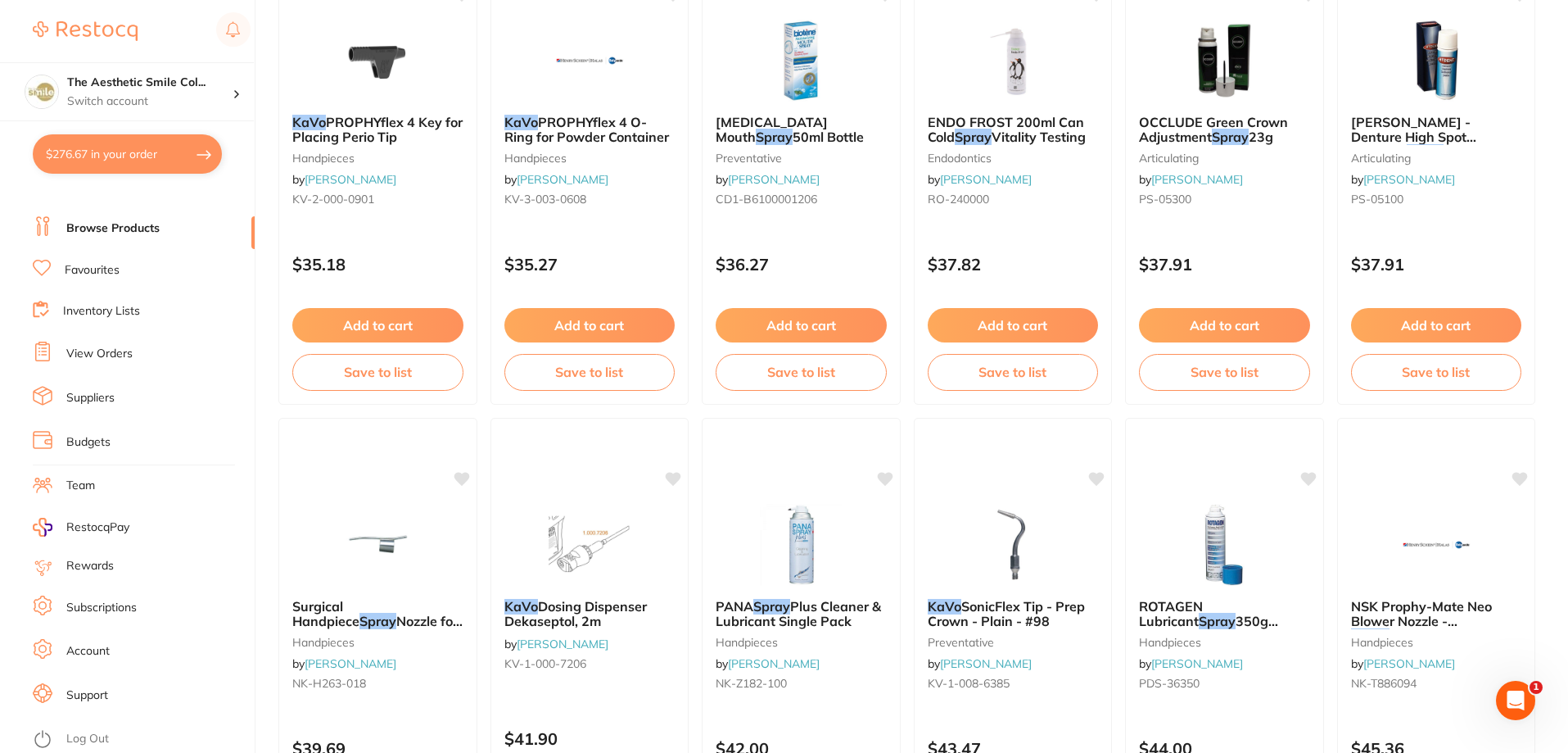
scroll to position [3907, 0]
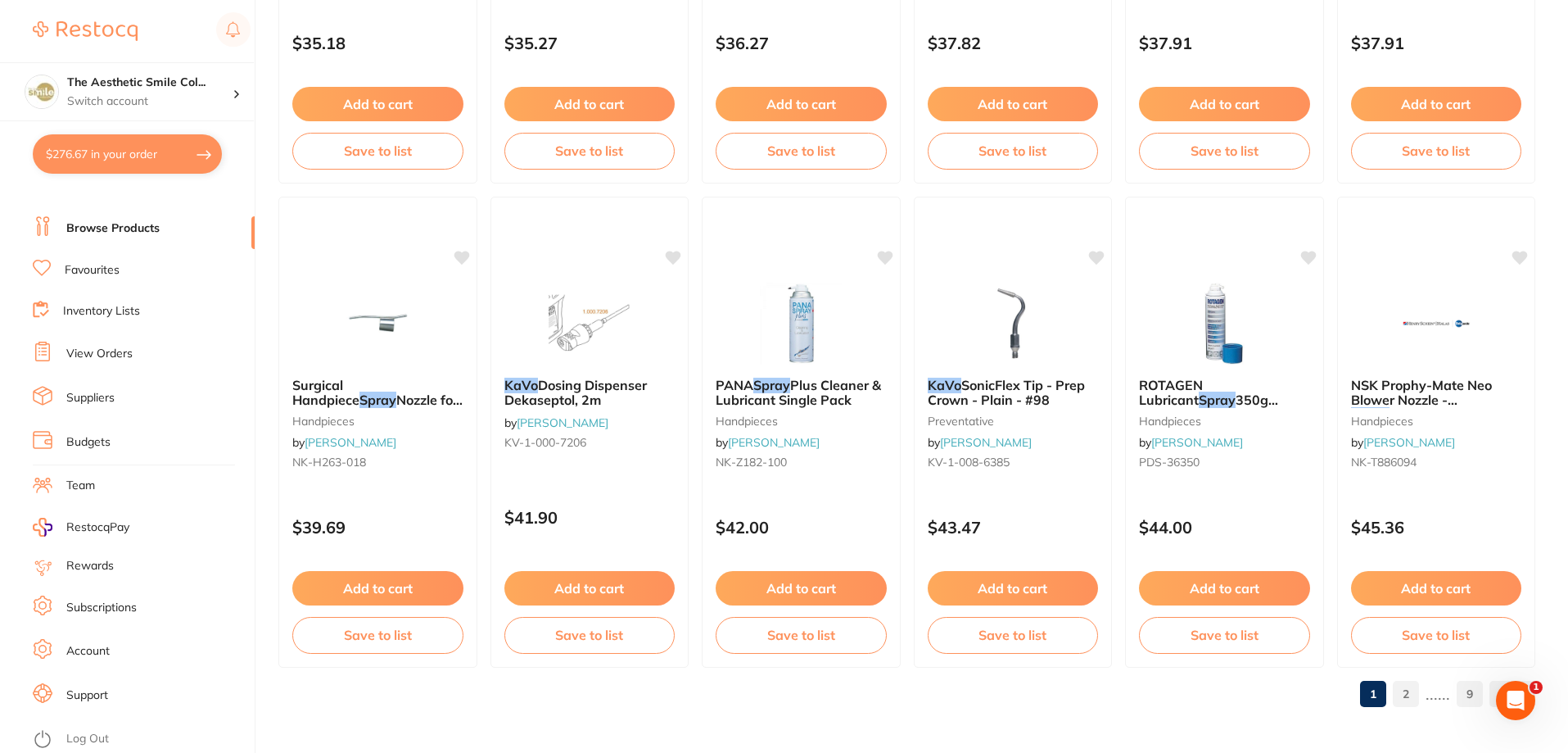
click at [1406, 701] on link "2" at bounding box center [1406, 694] width 27 height 33
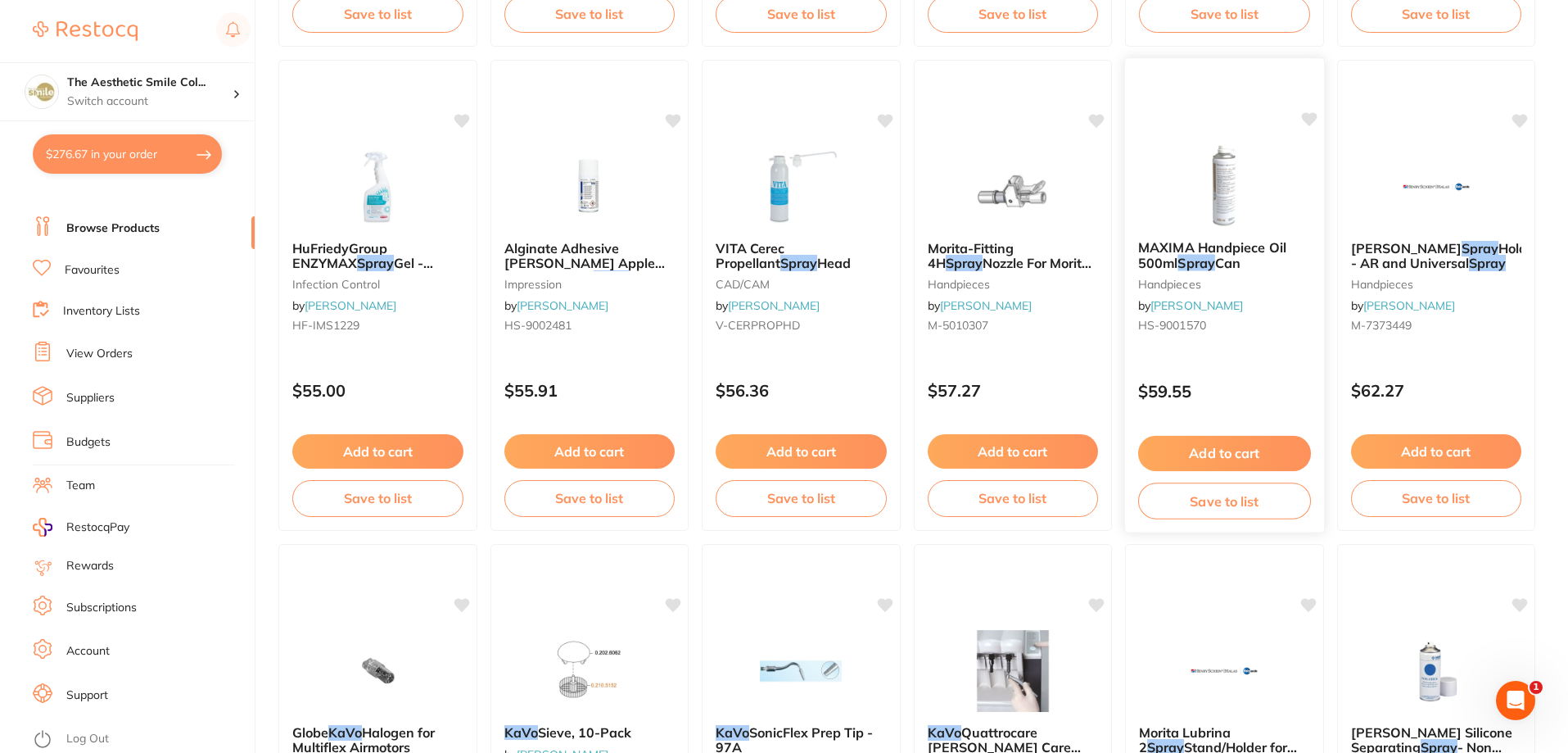
scroll to position [574, 0]
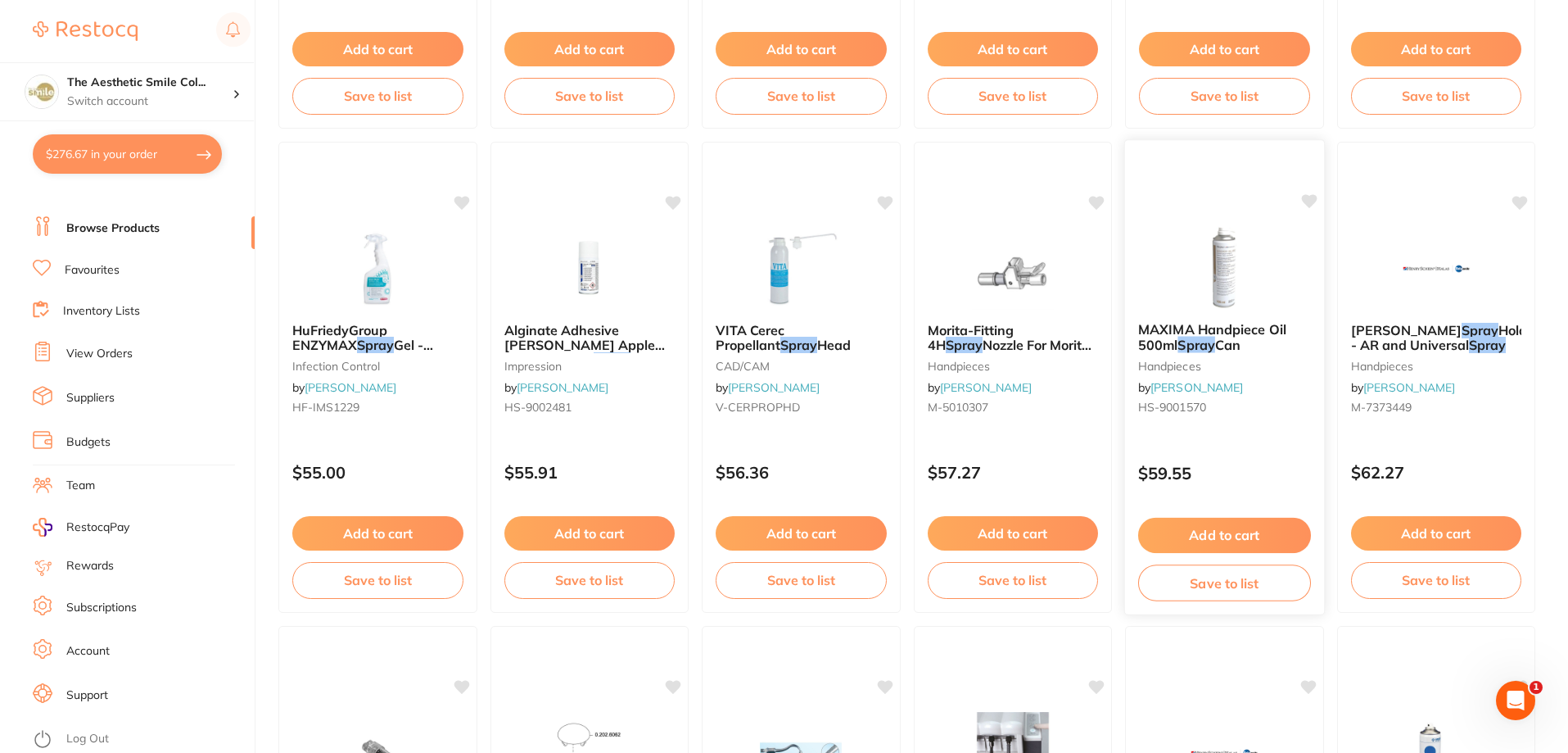
click at [1161, 252] on div at bounding box center [1224, 268] width 199 height 83
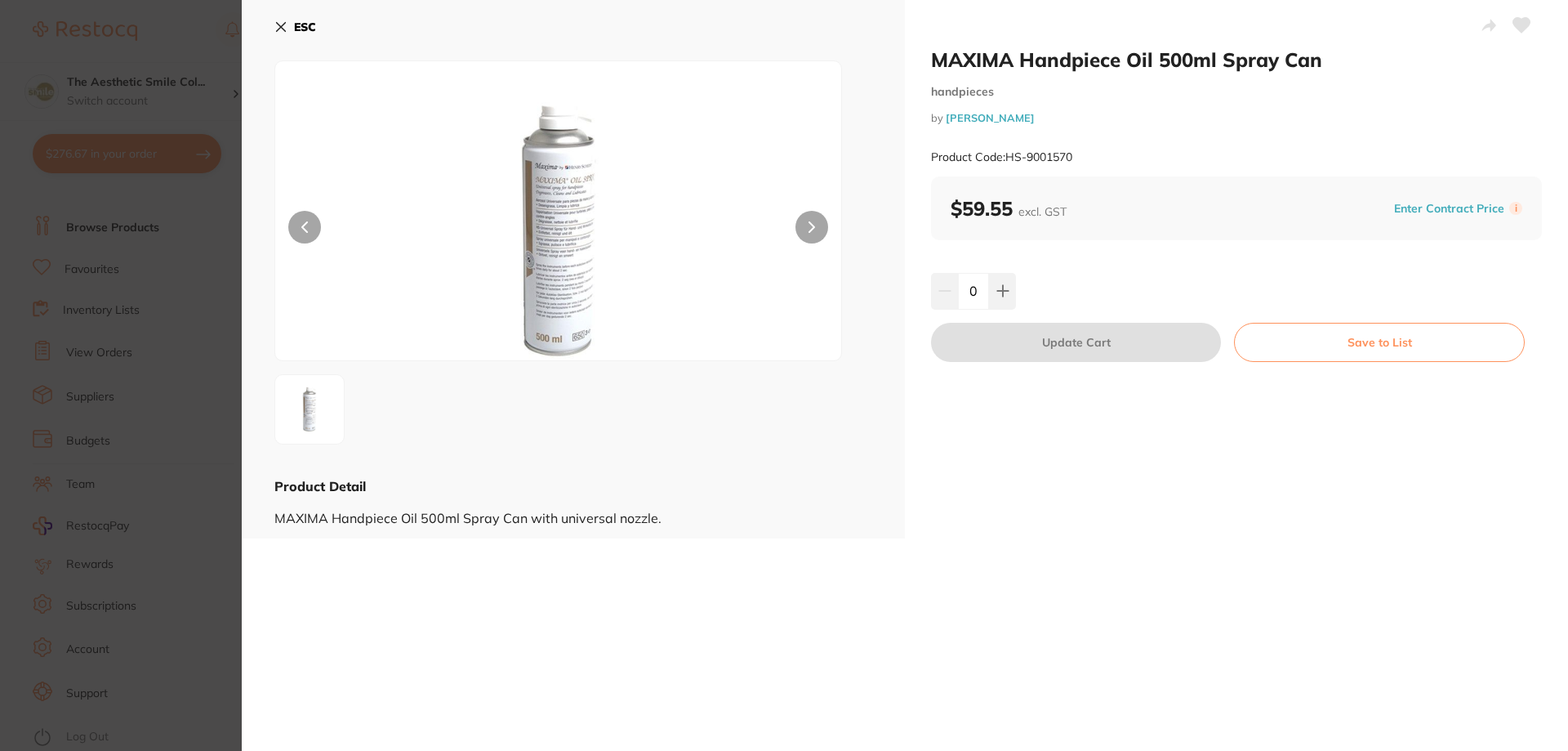
click at [1225, 542] on div "MAXIMA Handpiece Oil 500ml Spray Can handpieces by Henry Schein Halas Product C…" at bounding box center [904, 376] width 1326 height 751
click at [277, 26] on icon at bounding box center [280, 26] width 13 height 13
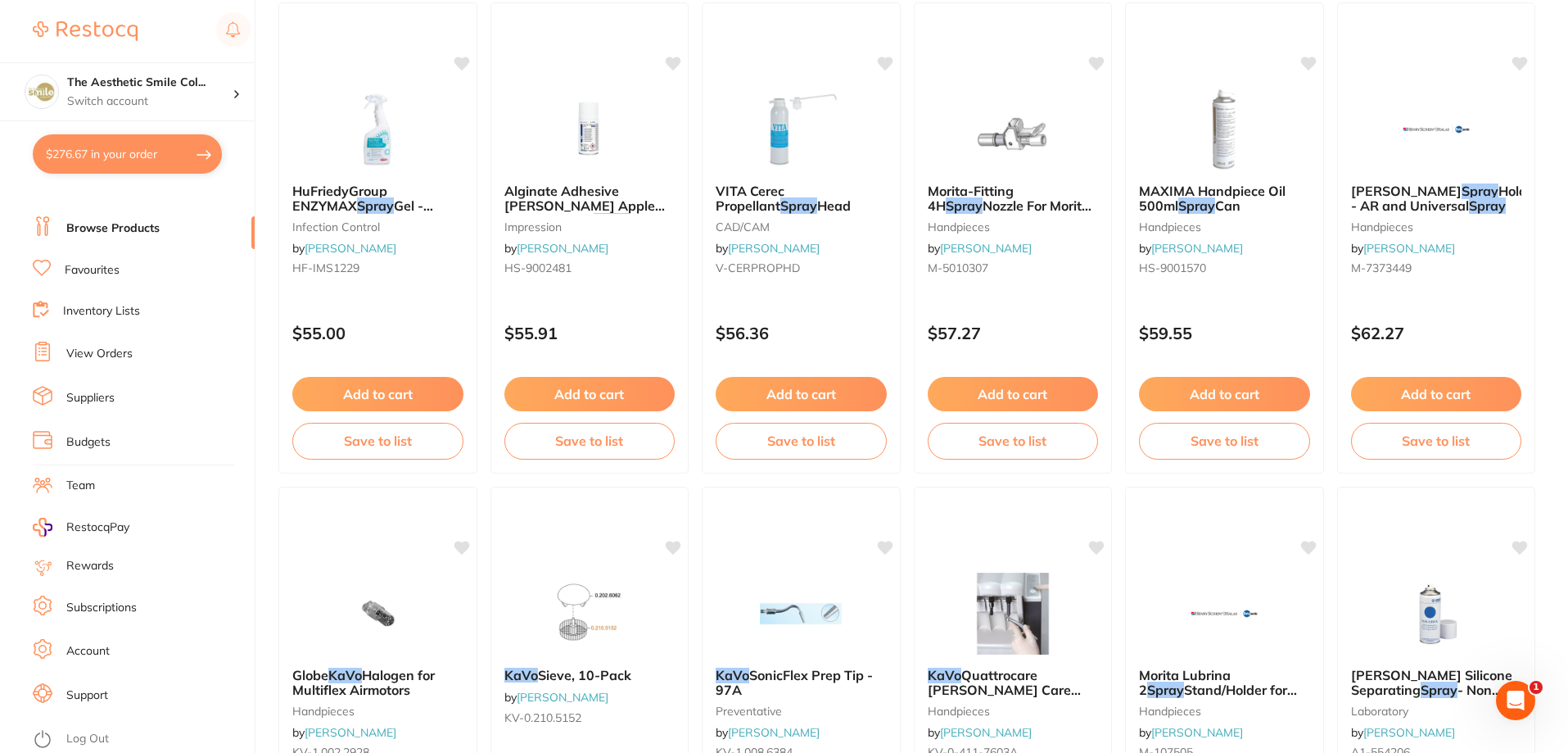
scroll to position [631, 0]
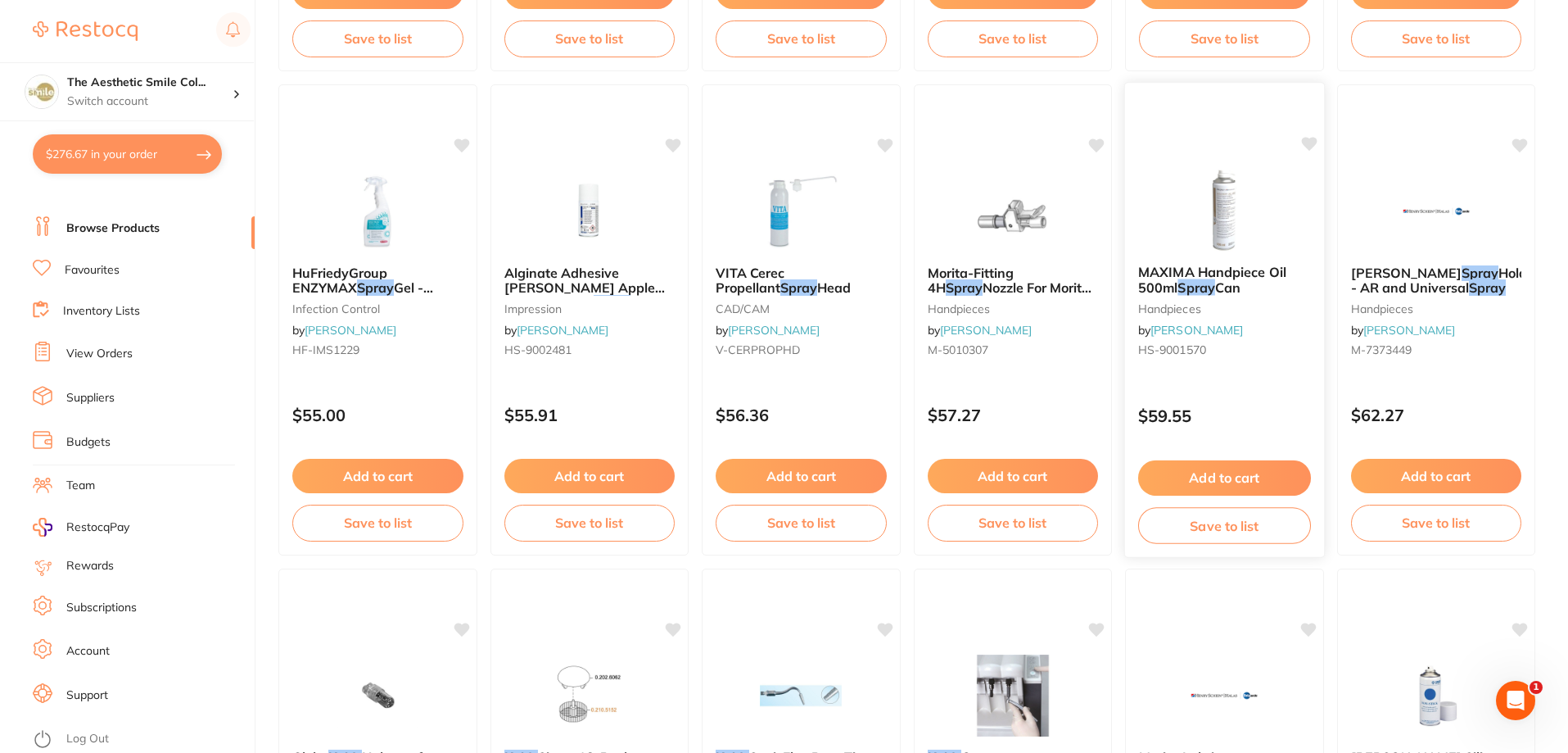
click at [1231, 468] on button "Add to cart" at bounding box center [1224, 478] width 173 height 35
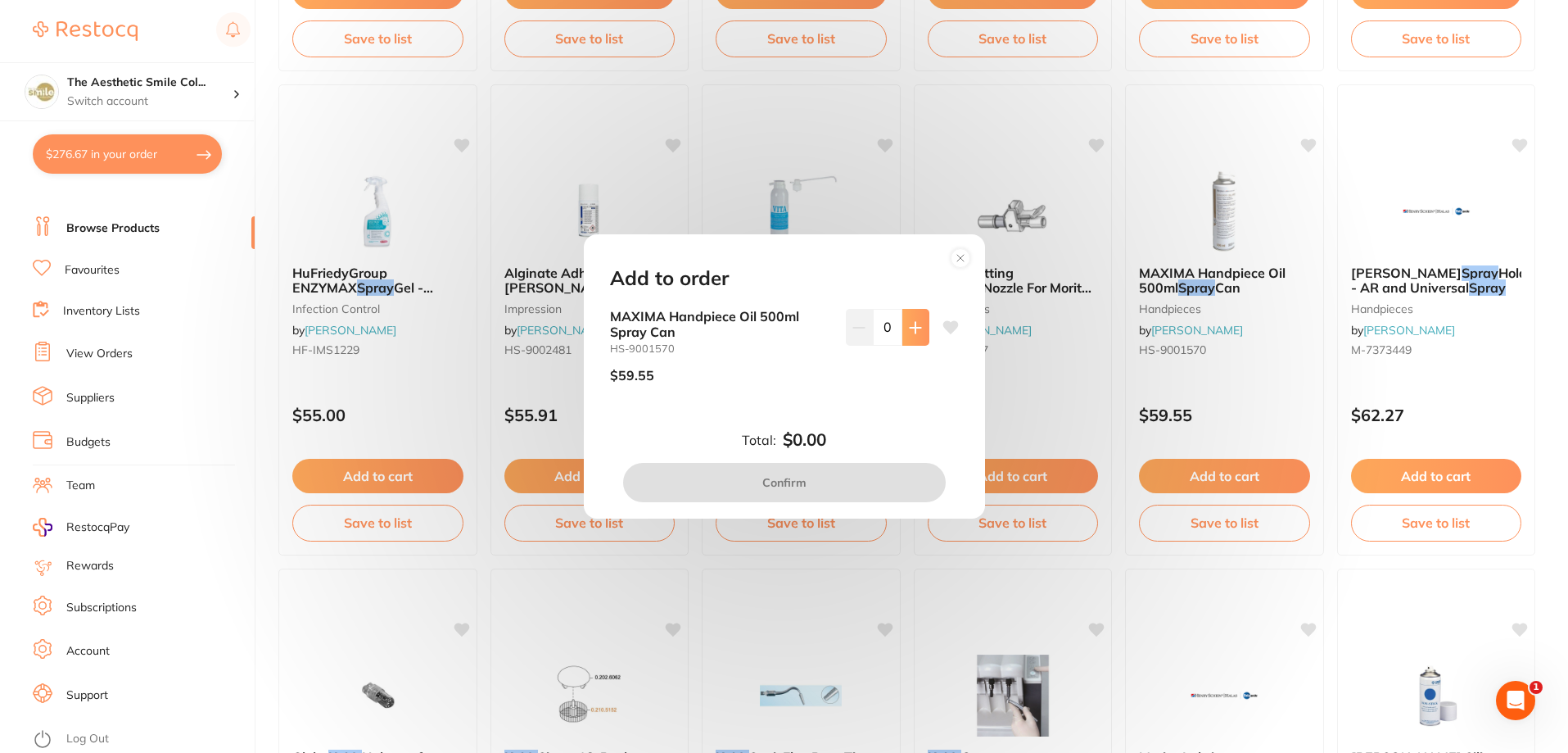
scroll to position [0, 0]
click at [913, 331] on icon at bounding box center [915, 327] width 13 height 13
type input "1"
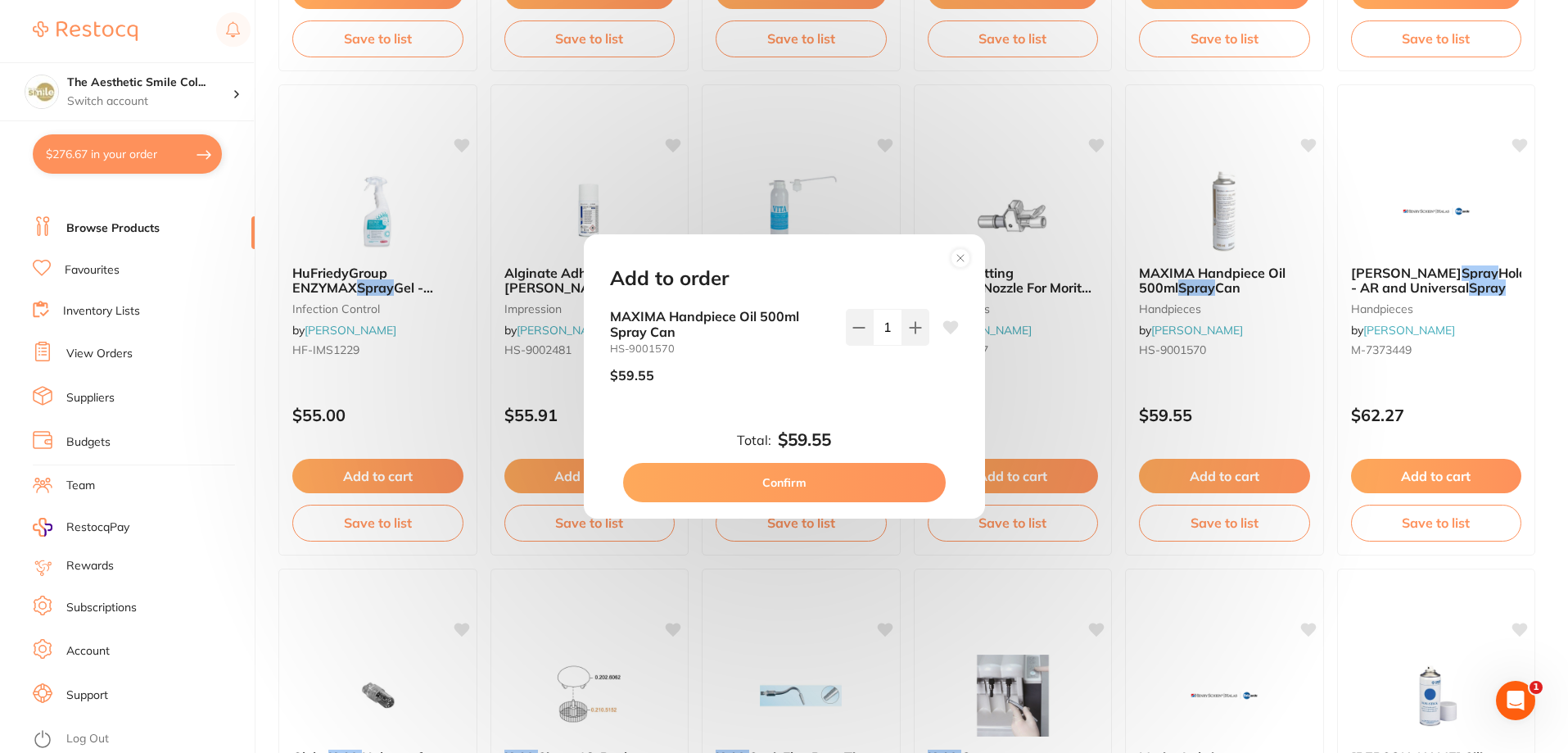
click at [840, 488] on button "Confirm" at bounding box center [784, 483] width 322 height 39
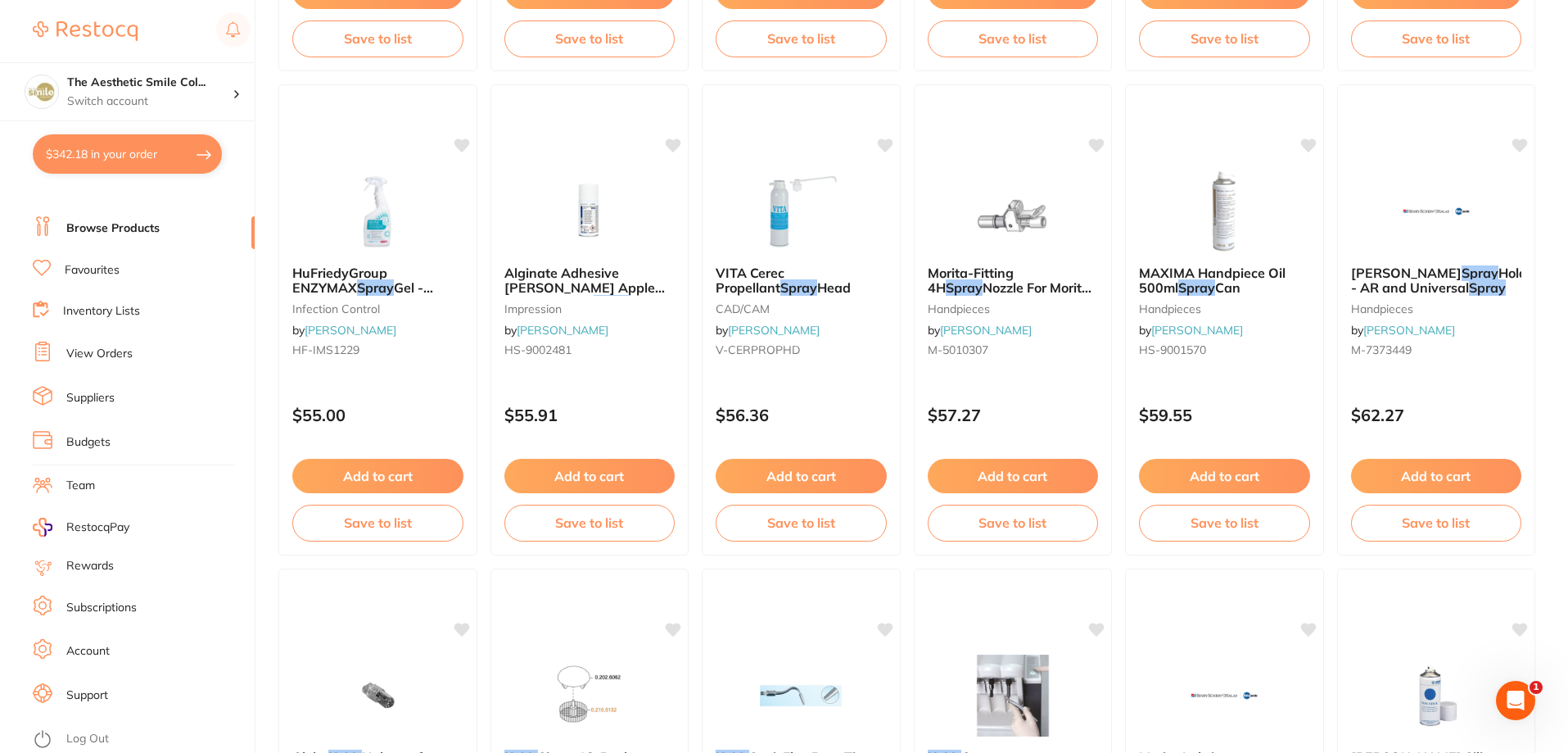
click at [185, 158] on button "$342.18 in your order" at bounding box center [127, 154] width 189 height 39
checkbox input "true"
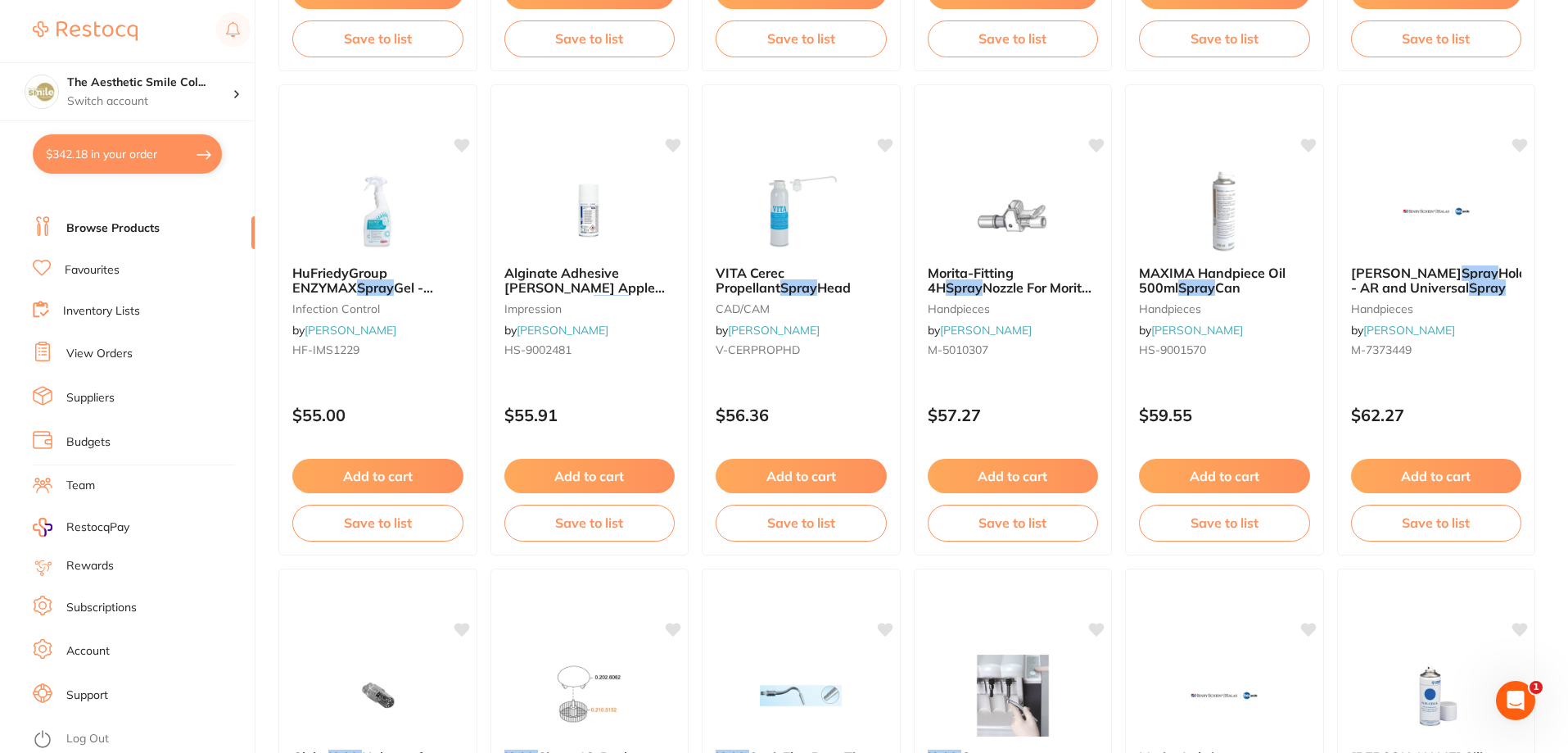
checkbox input "true"
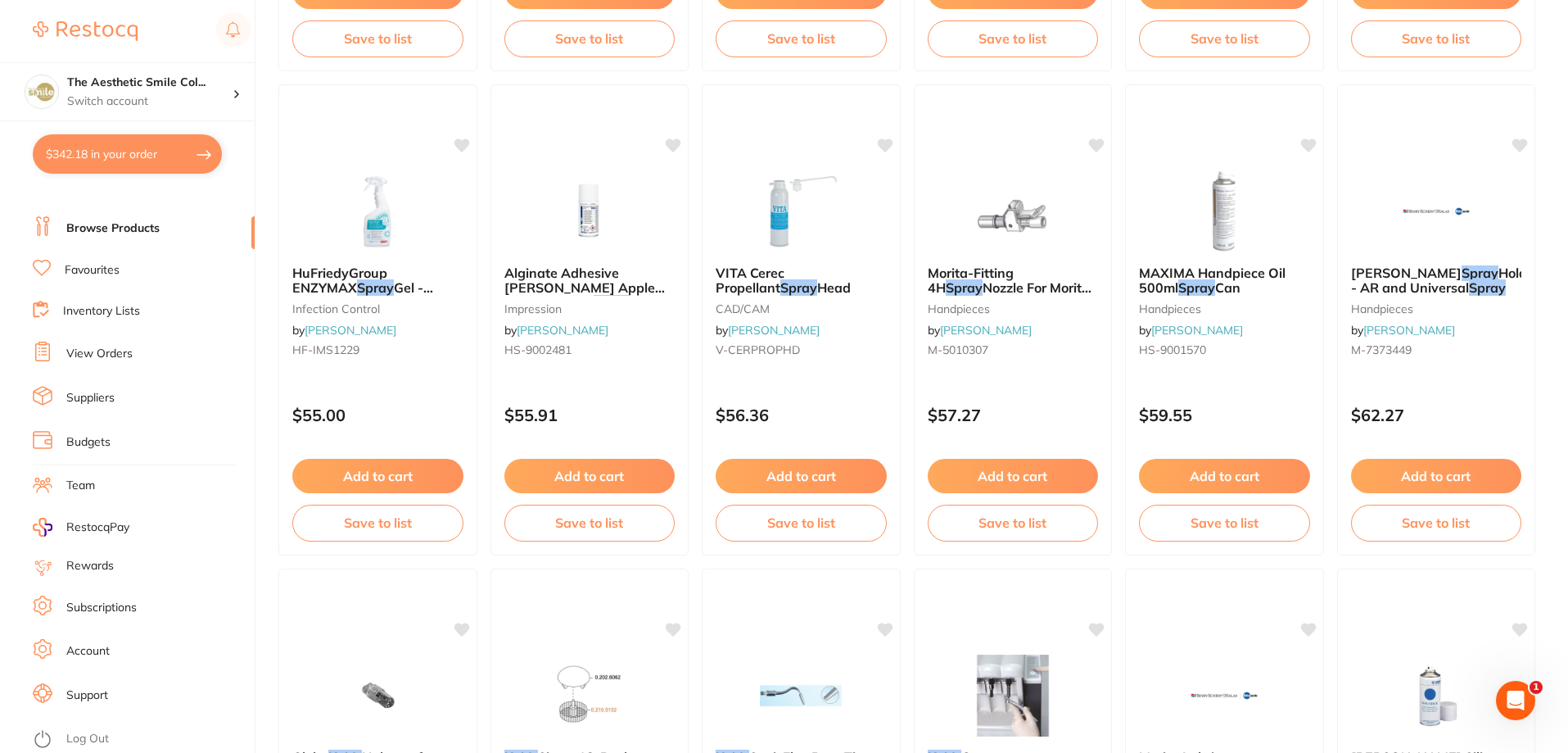
checkbox input "true"
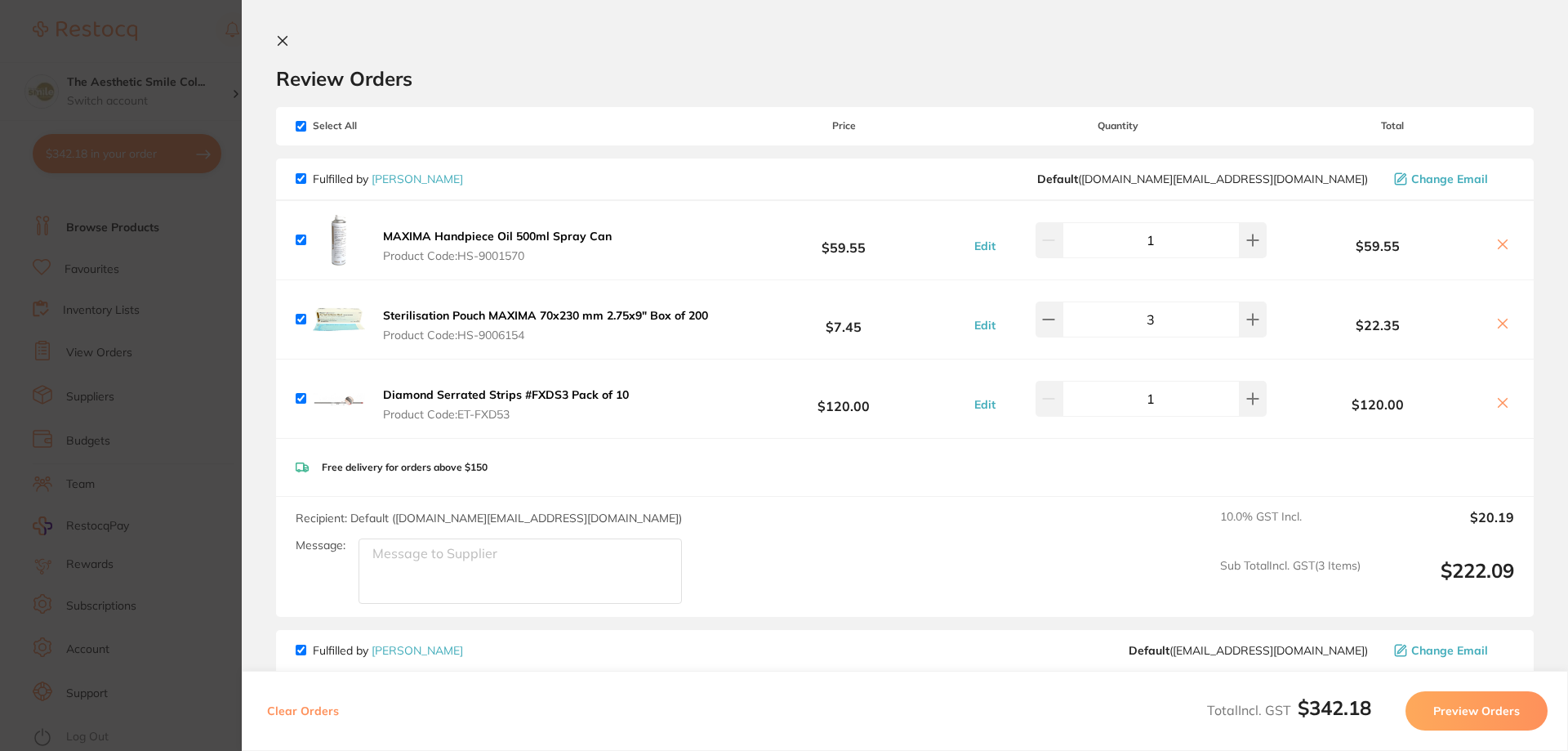
click at [287, 36] on icon at bounding box center [282, 41] width 13 height 13
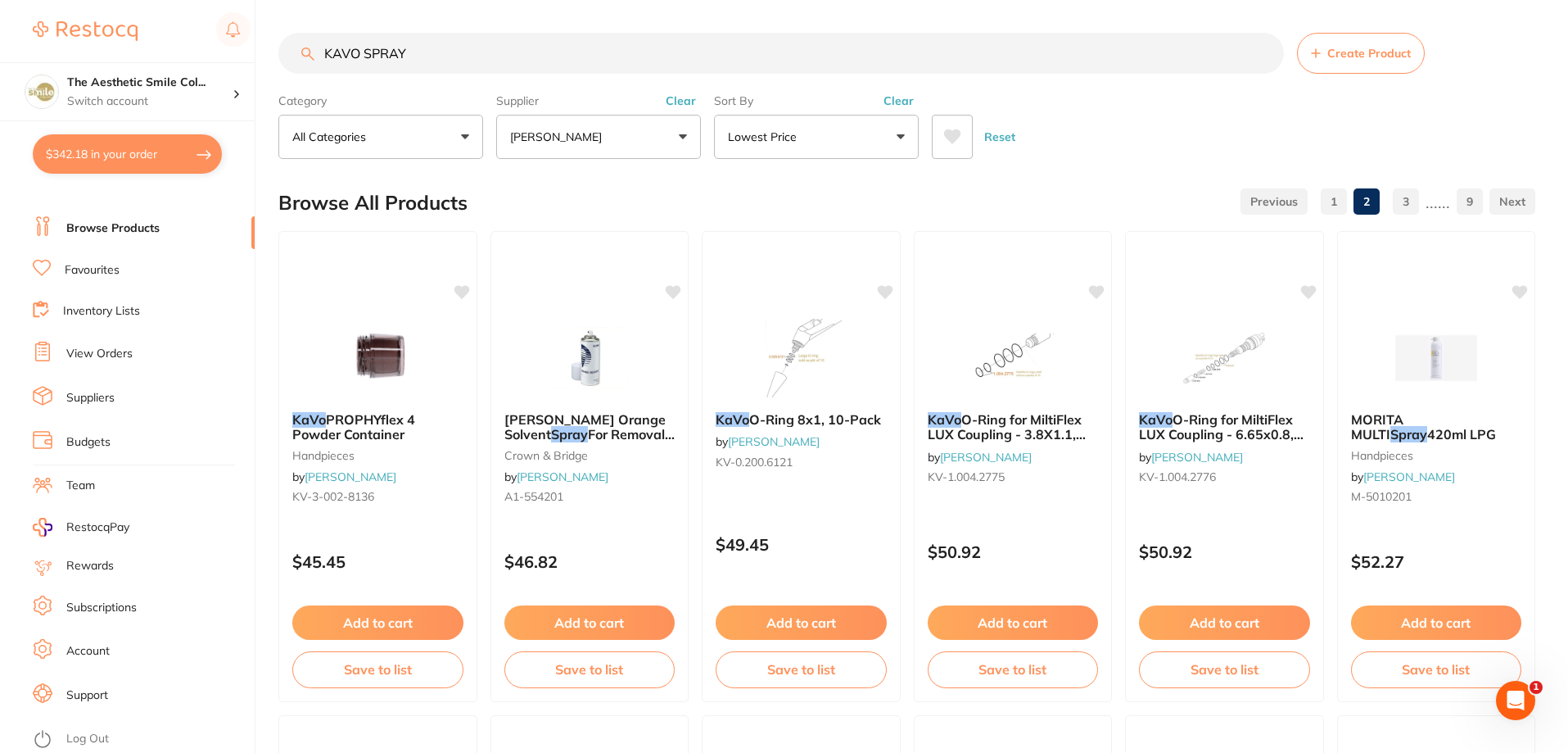
drag, startPoint x: 560, startPoint y: 50, endPoint x: 314, endPoint y: 55, distance: 246.1
click at [315, 55] on input "KAVO SPRAY" at bounding box center [781, 53] width 1005 height 41
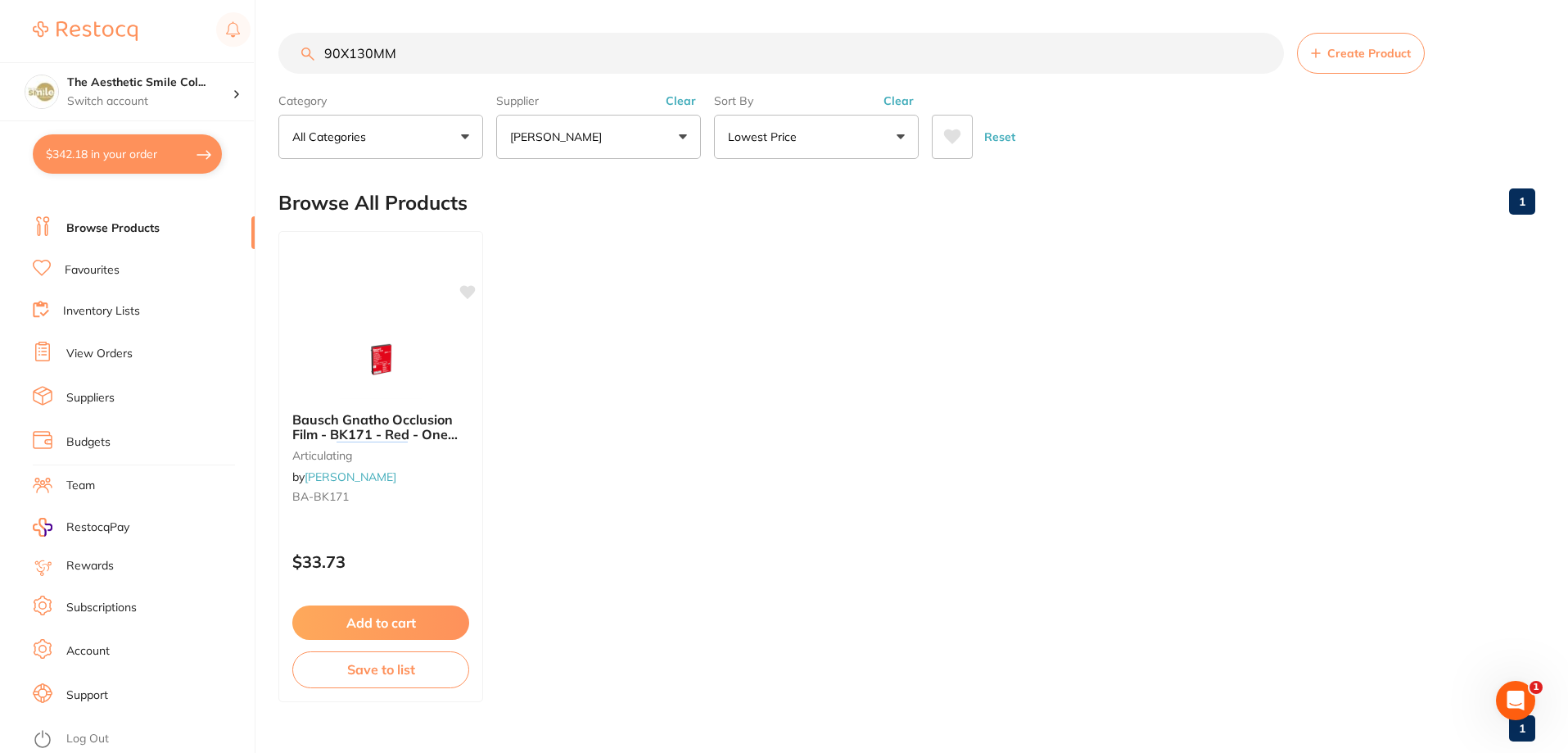
drag, startPoint x: 429, startPoint y: 55, endPoint x: 323, endPoint y: 60, distance: 106.1
click at [323, 60] on input "90X130MM" at bounding box center [781, 53] width 1005 height 41
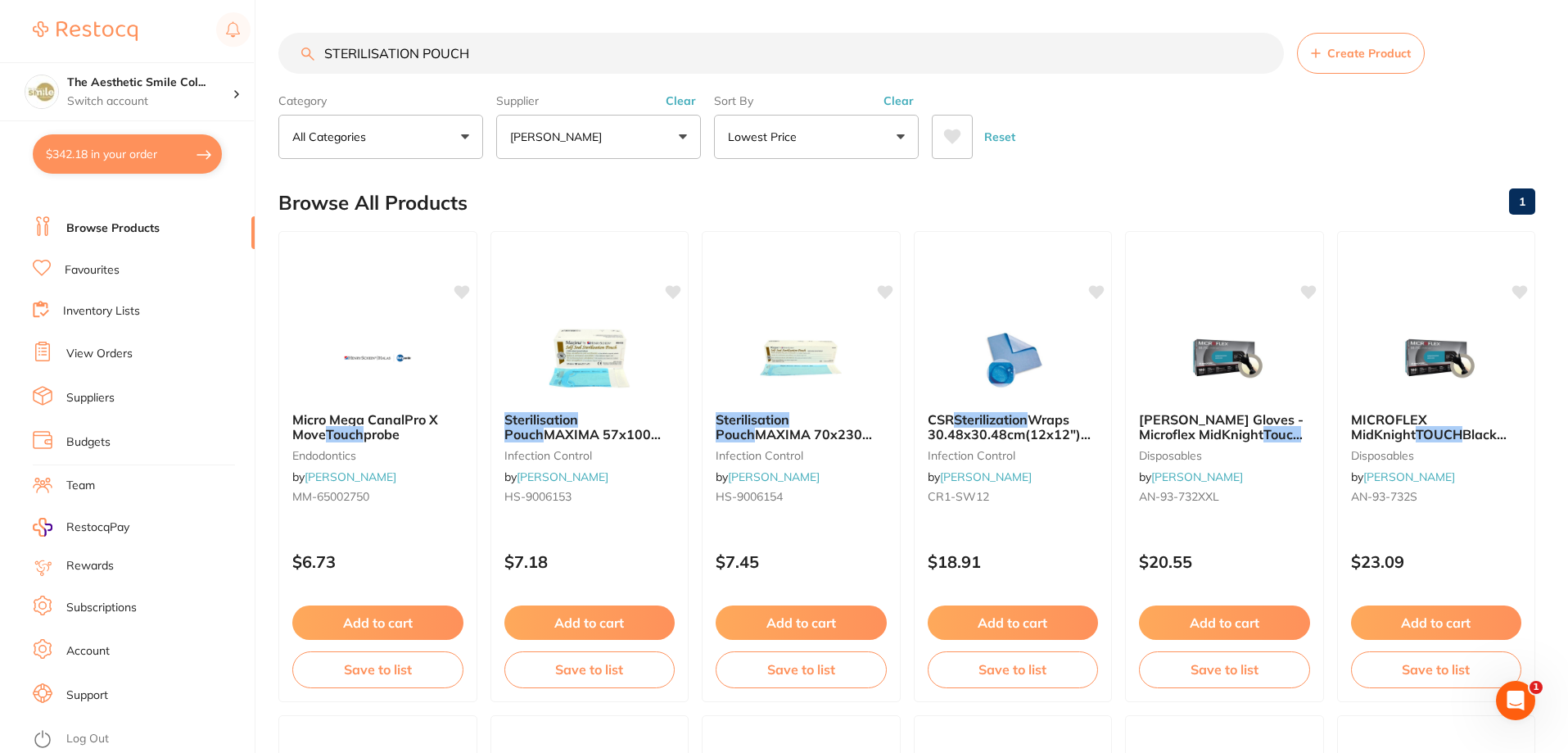
click at [508, 52] on input "STERILISATION POUCH" at bounding box center [781, 53] width 1005 height 41
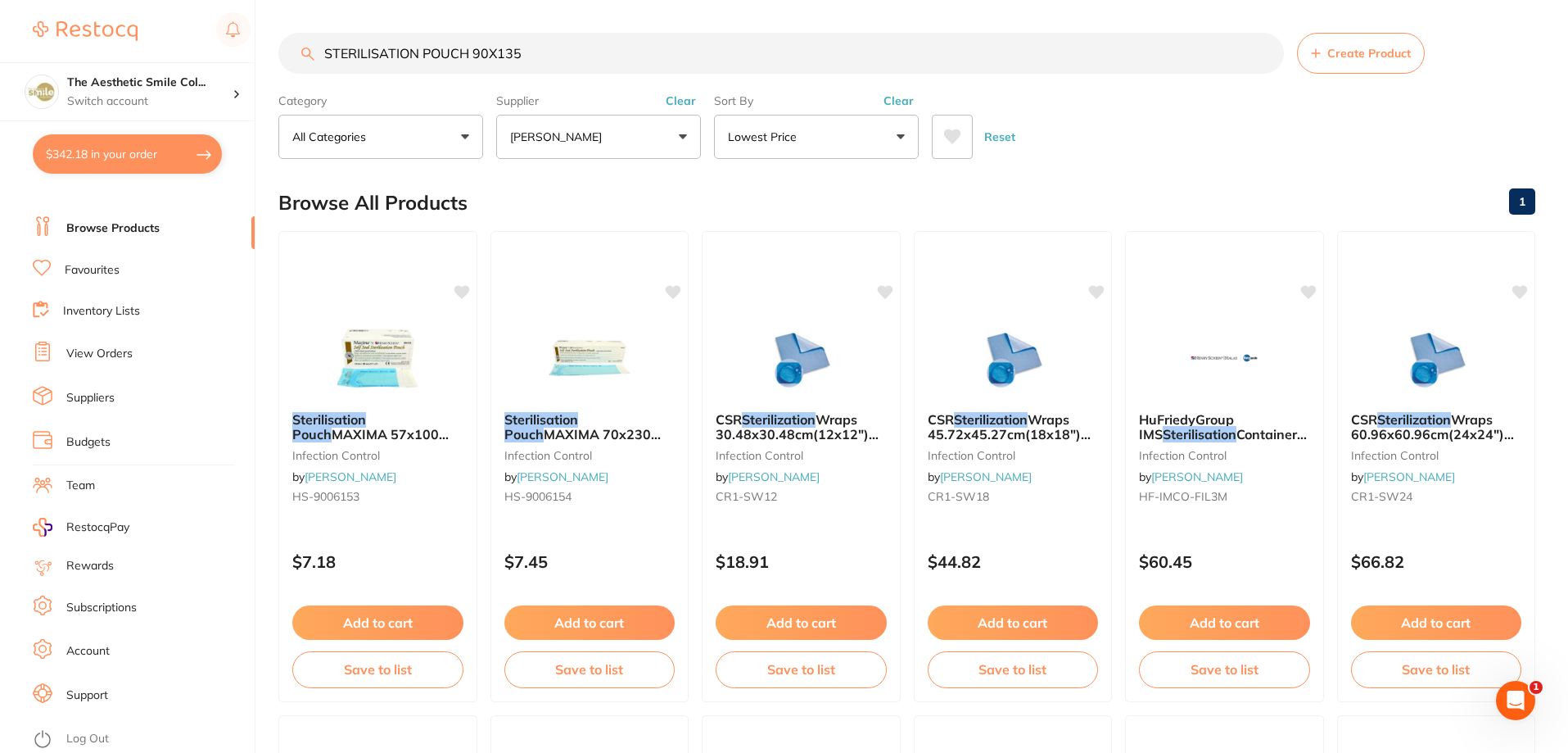
drag, startPoint x: 528, startPoint y: 62, endPoint x: 308, endPoint y: 54, distance: 220.1
click at [308, 54] on div "STERILISATION POUCH 90X135 Create Product" at bounding box center [906, 53] width 1257 height 41
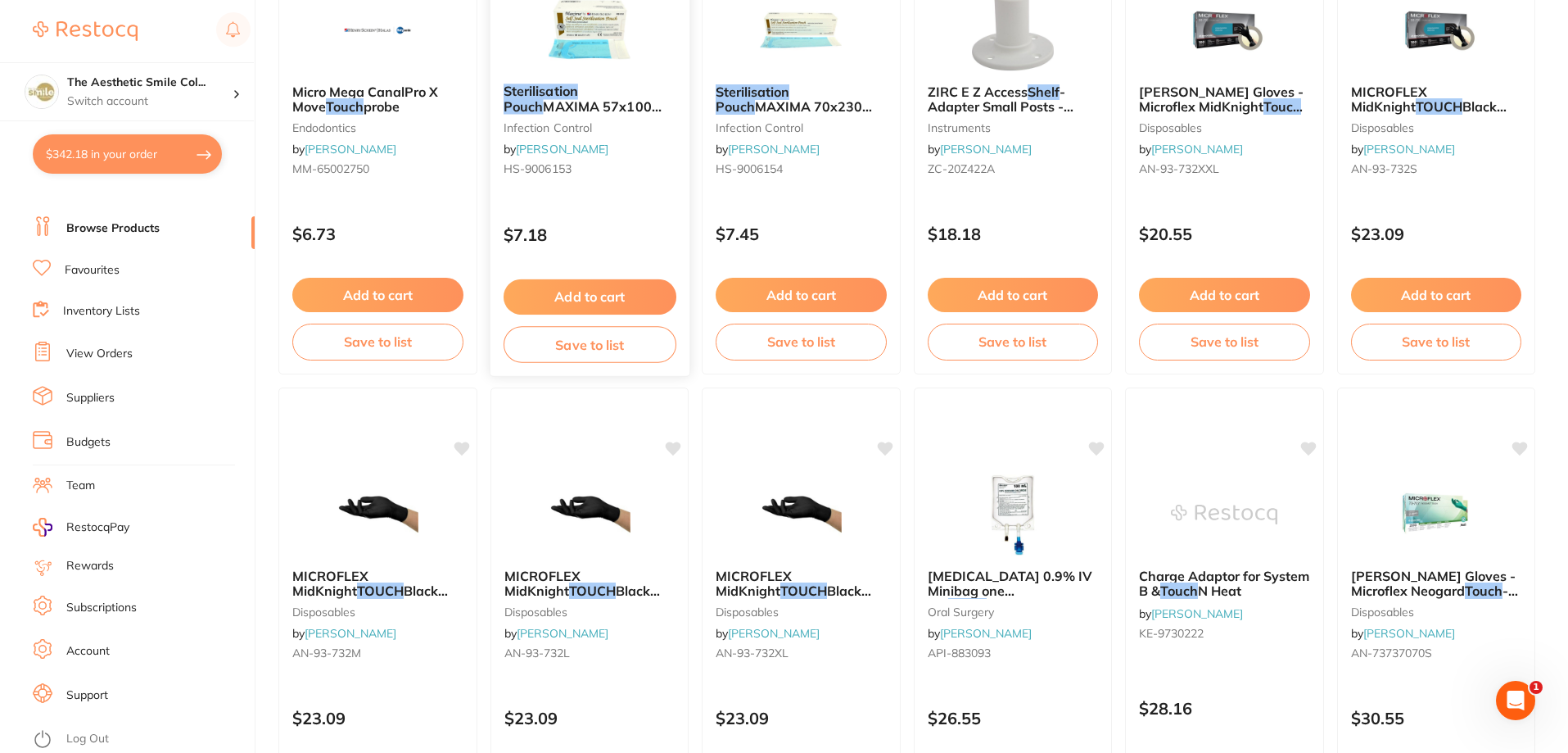
scroll to position [82, 0]
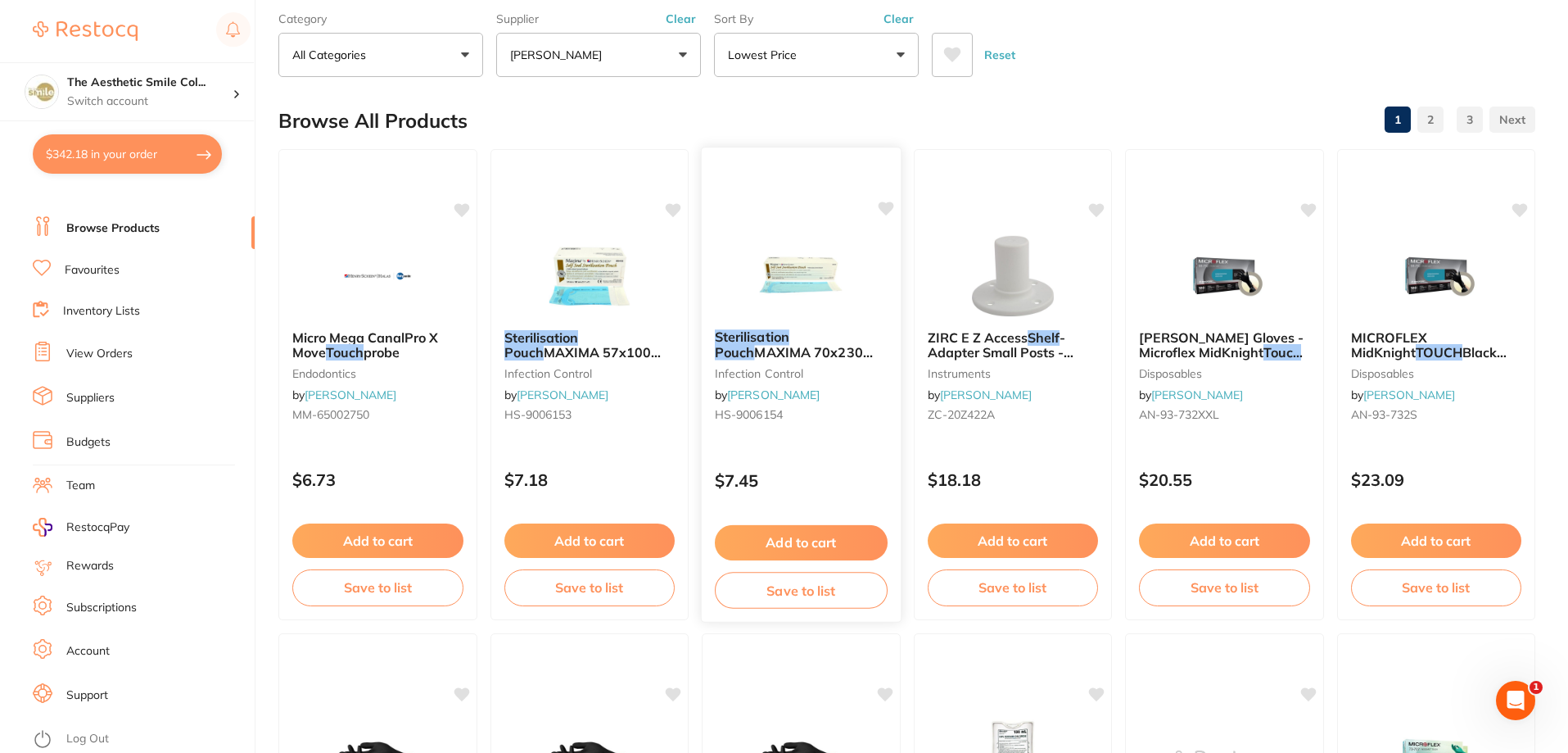
click at [755, 276] on img at bounding box center [800, 275] width 107 height 83
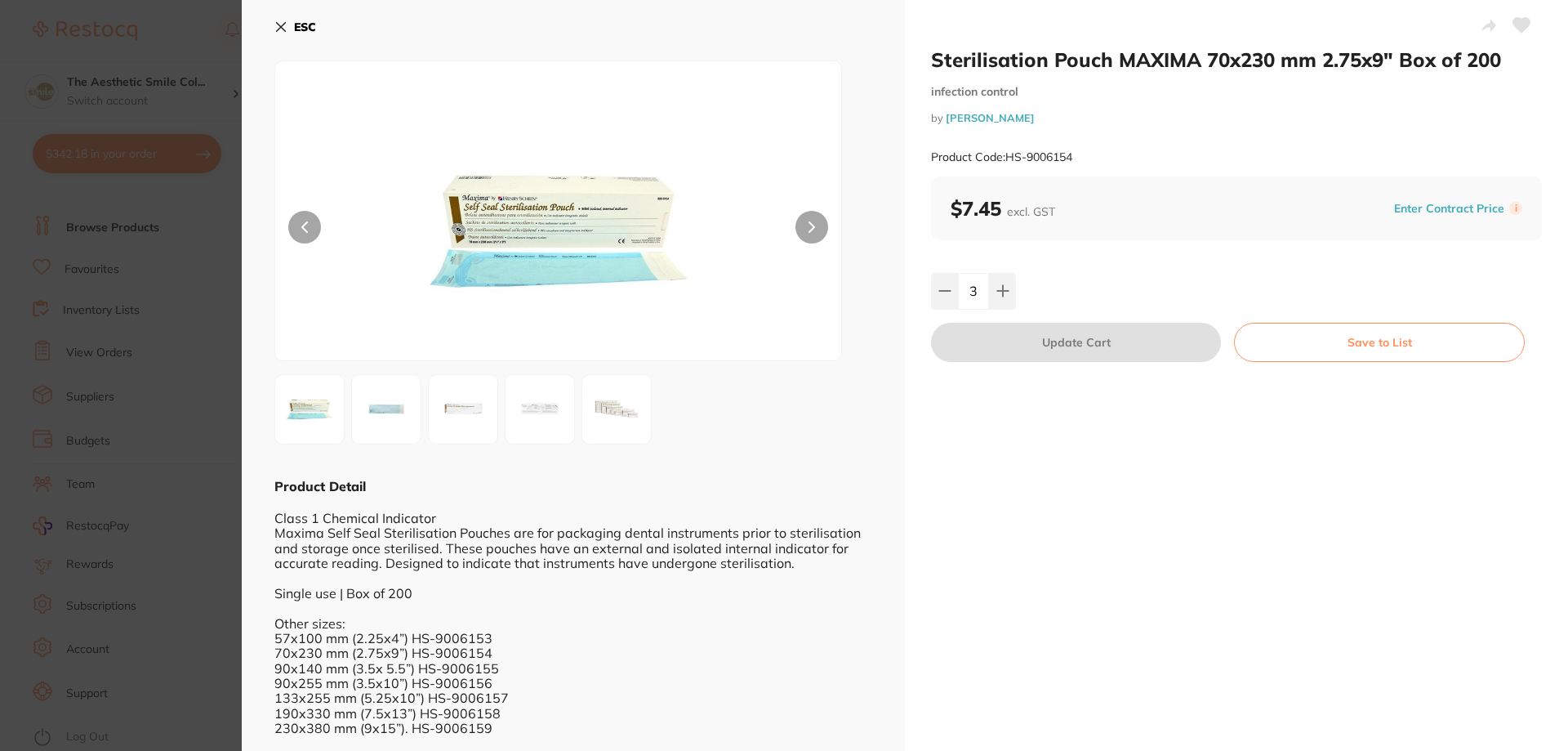
scroll to position [40, 0]
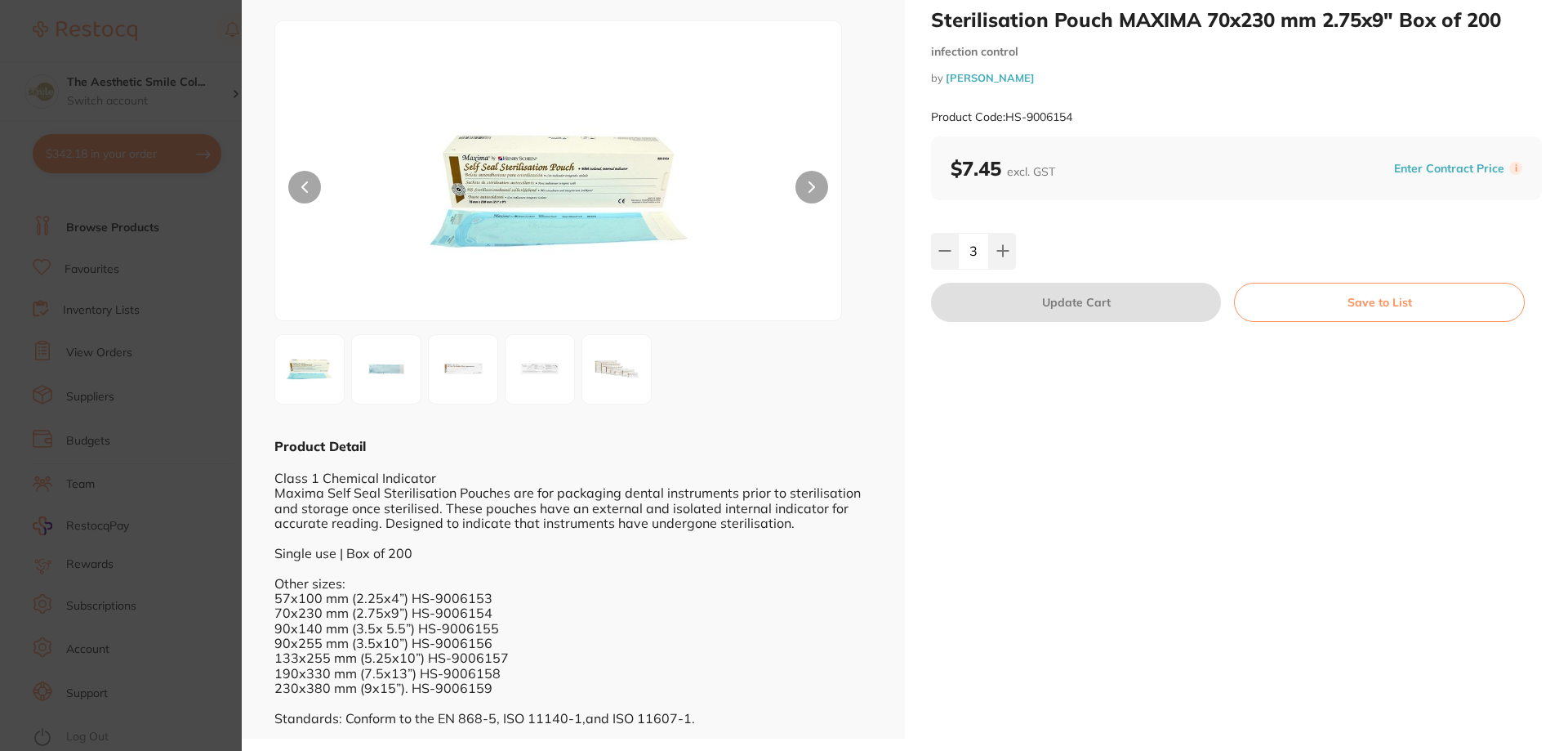
click at [347, 610] on div "Class 1 Chemical Indicator Maxima Self Seal Sterilisation Pouches are for packa…" at bounding box center [573, 590] width 597 height 271
click at [285, 619] on div "Class 1 Chemical Indicator Maxima Self Seal Sterilisation Pouches are for packa…" at bounding box center [573, 590] width 597 height 271
click at [283, 629] on div "Class 1 Chemical Indicator Maxima Self Seal Sterilisation Pouches are for packa…" at bounding box center [573, 590] width 597 height 271
click at [396, 376] on img at bounding box center [386, 369] width 59 height 59
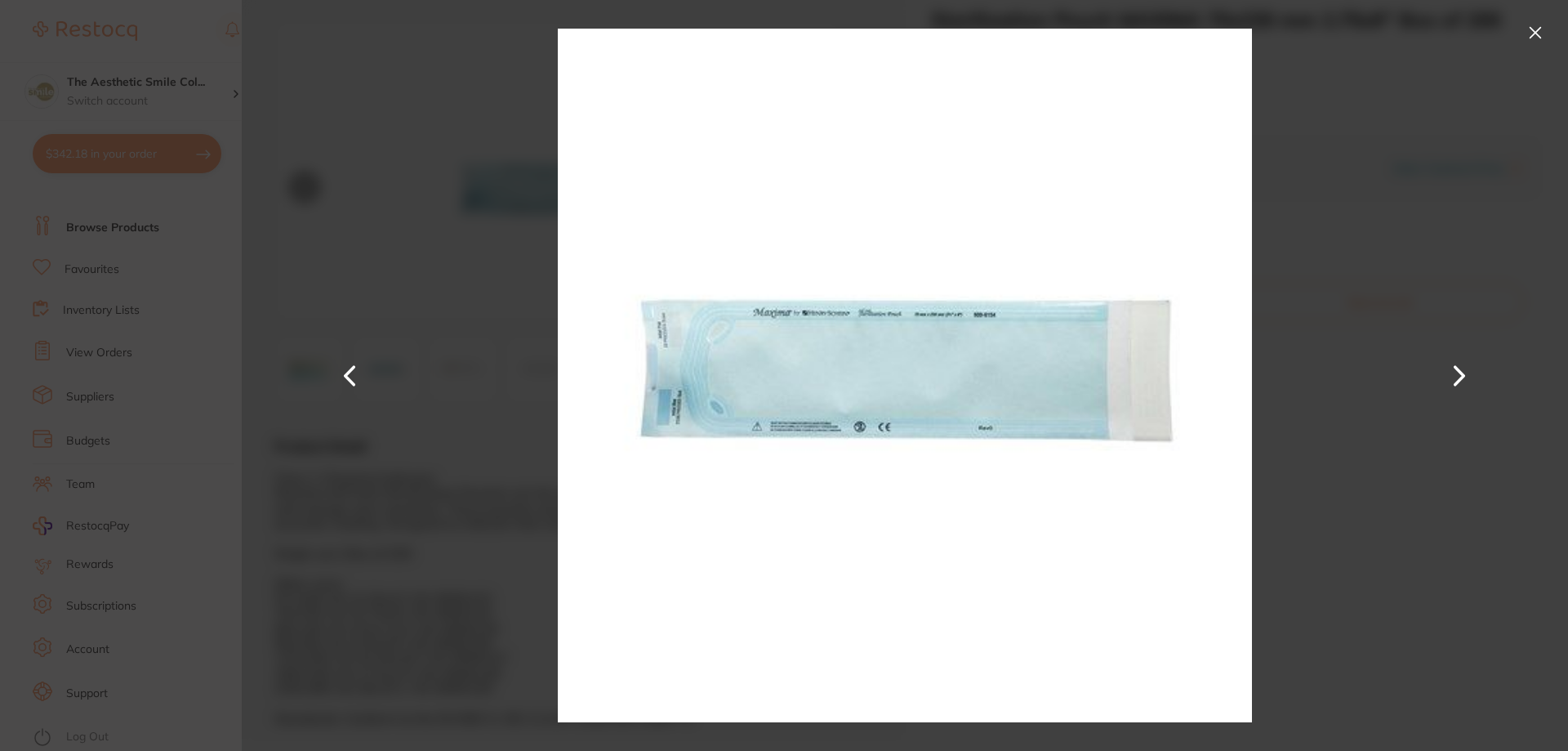
click at [1463, 381] on button at bounding box center [1459, 376] width 39 height 376
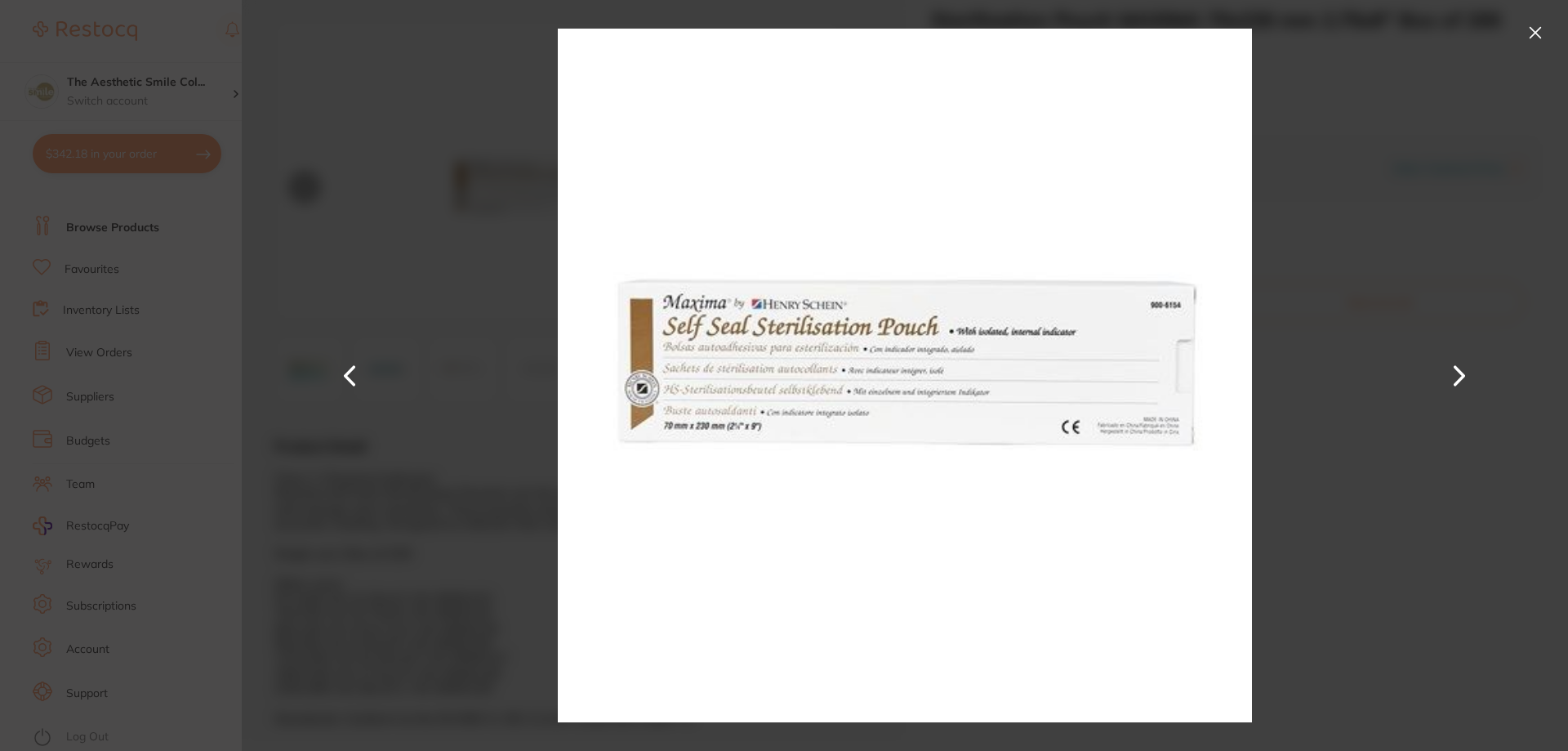
click at [1539, 30] on button at bounding box center [1535, 33] width 26 height 26
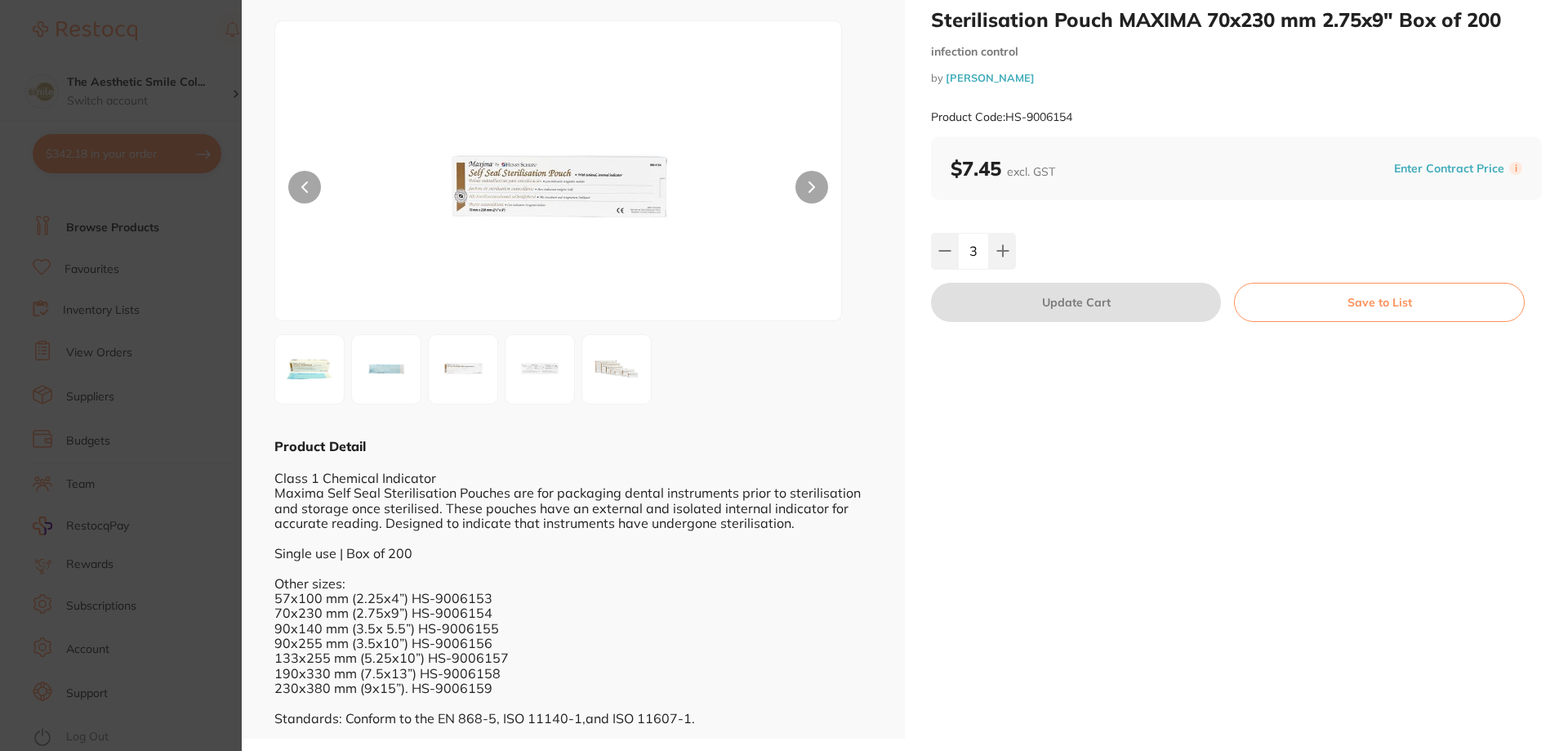
scroll to position [1, 0]
click at [492, 632] on div "Class 1 Chemical Indicator Maxima Self Seal Sterilisation Pouches are for packa…" at bounding box center [573, 589] width 597 height 271
click at [488, 636] on div "Class 1 Chemical Indicator Maxima Self Seal Sterilisation Pouches are for packa…" at bounding box center [573, 589] width 597 height 271
click at [492, 642] on div "Class 1 Chemical Indicator Maxima Self Seal Sterilisation Pouches are for packa…" at bounding box center [573, 589] width 597 height 271
drag, startPoint x: 495, startPoint y: 630, endPoint x: 416, endPoint y: 630, distance: 79.0
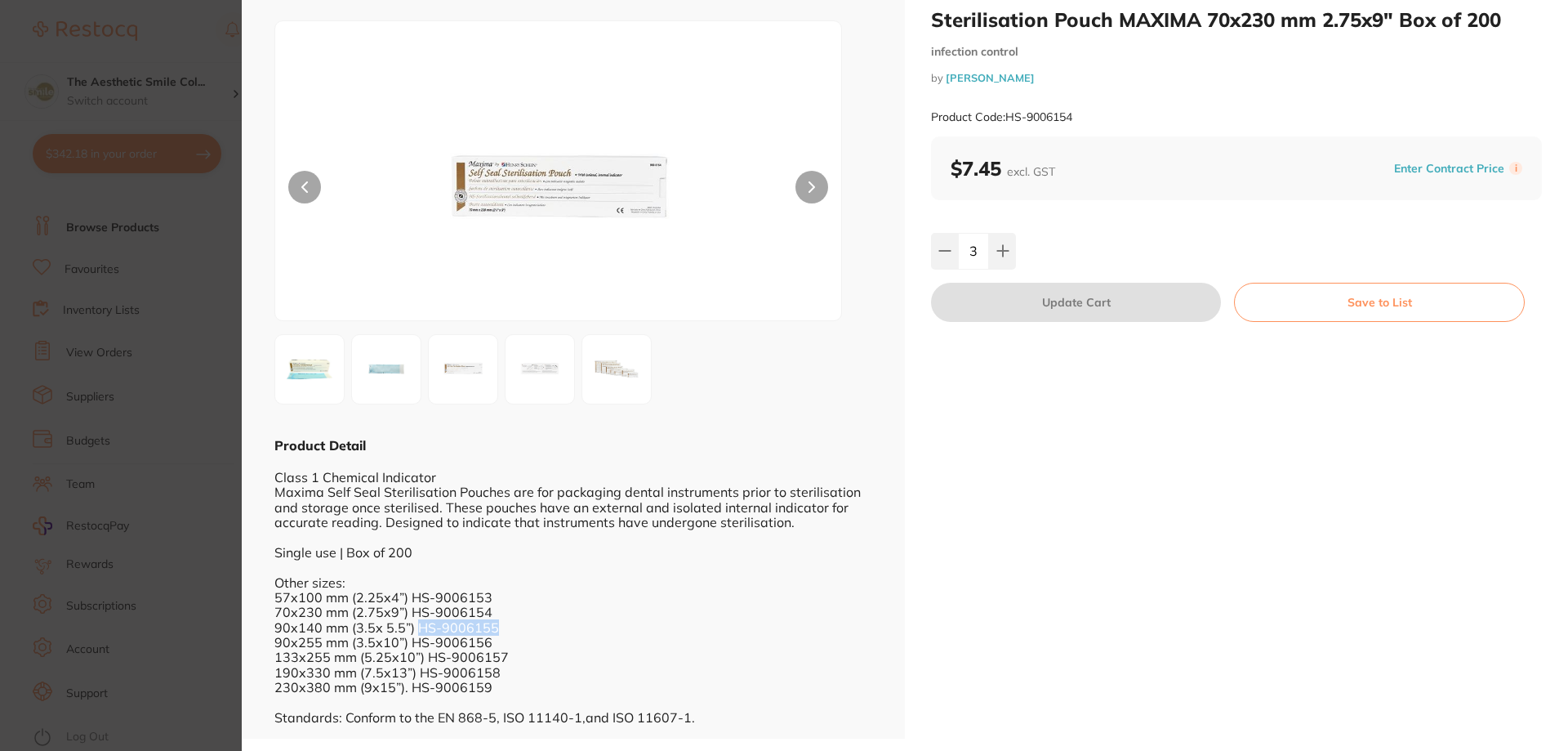
click at [416, 630] on div "Class 1 Chemical Indicator Maxima Self Seal Sterilisation Pouches are for packa…" at bounding box center [573, 589] width 597 height 271
copy div "HS-9006155"
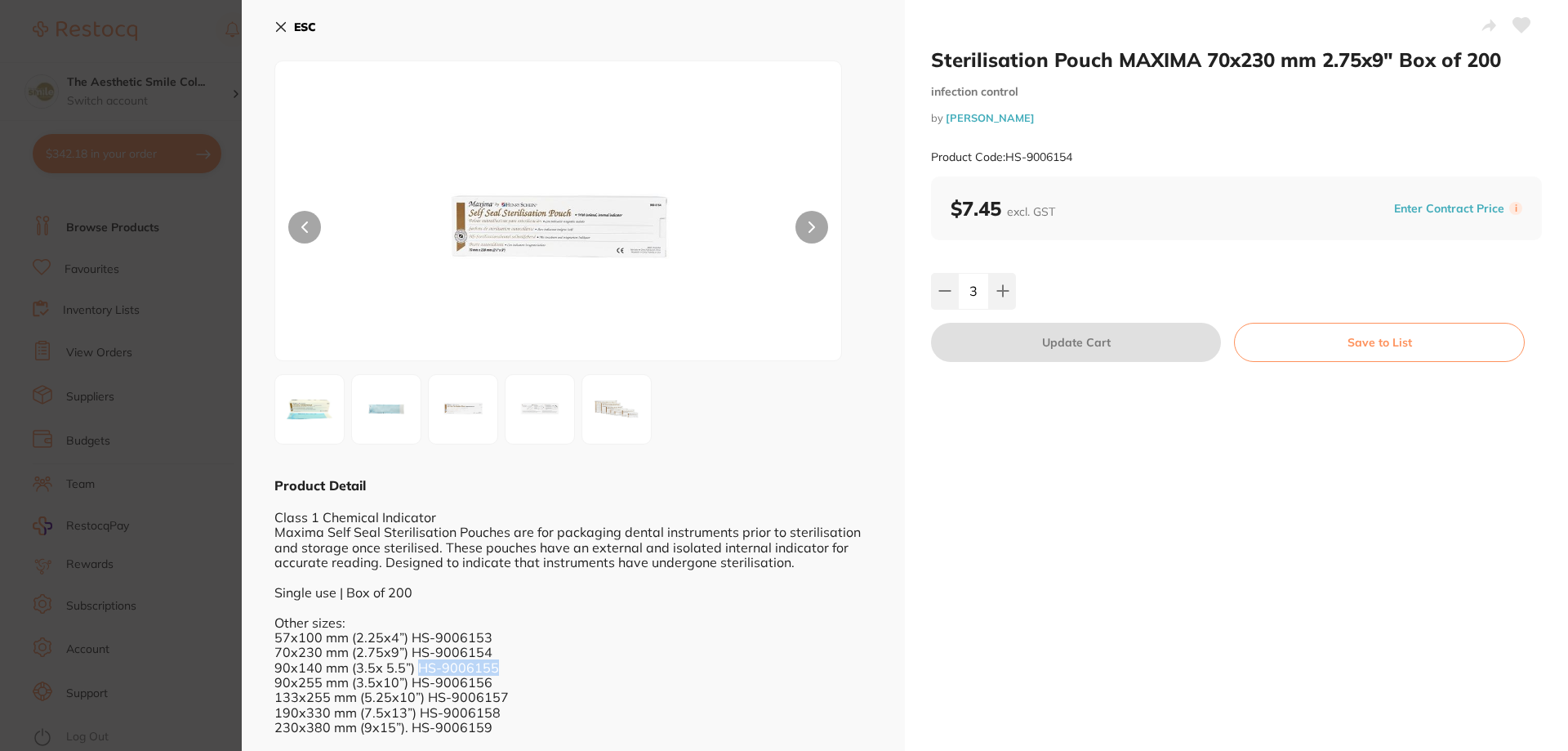
click at [278, 22] on icon at bounding box center [280, 26] width 13 height 13
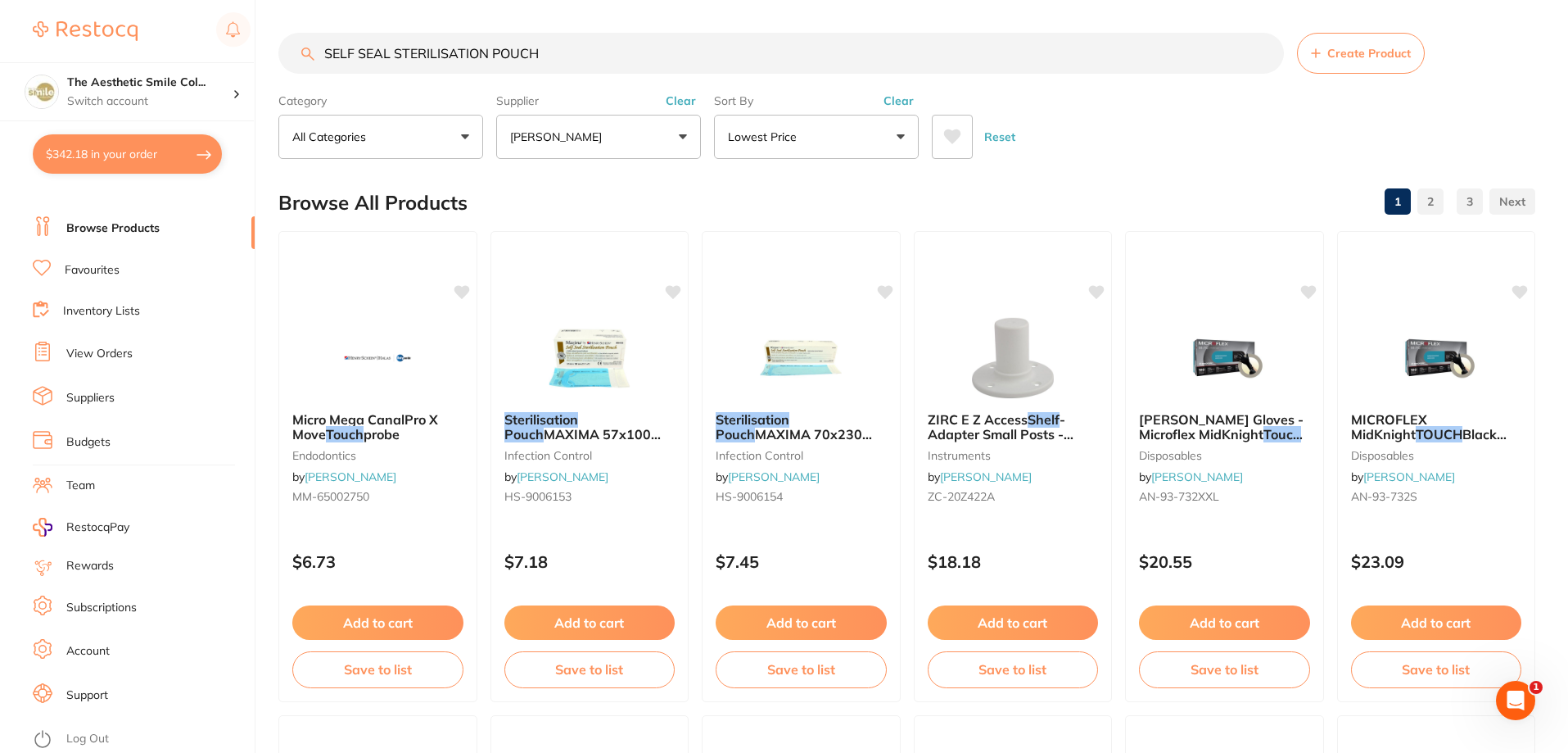
drag, startPoint x: 549, startPoint y: 47, endPoint x: 326, endPoint y: 52, distance: 223.1
click at [326, 52] on input "SELF SEAL STERILISATION POUCH" at bounding box center [781, 53] width 1005 height 41
paste input "HS-9006155"
type input "HS-9006155"
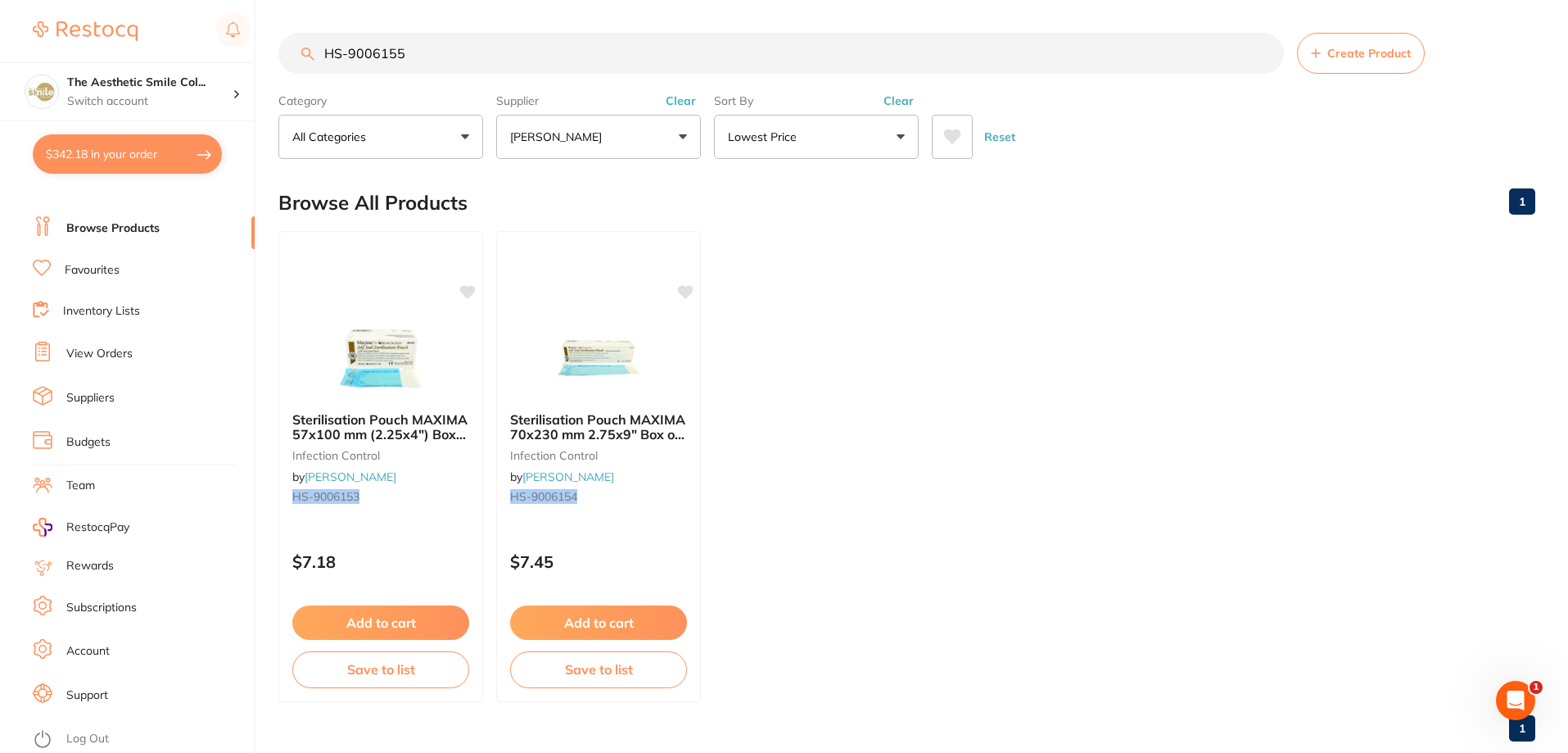
drag, startPoint x: 434, startPoint y: 53, endPoint x: 284, endPoint y: 57, distance: 150.1
click at [286, 56] on input "HS-9006155" at bounding box center [781, 53] width 1005 height 41
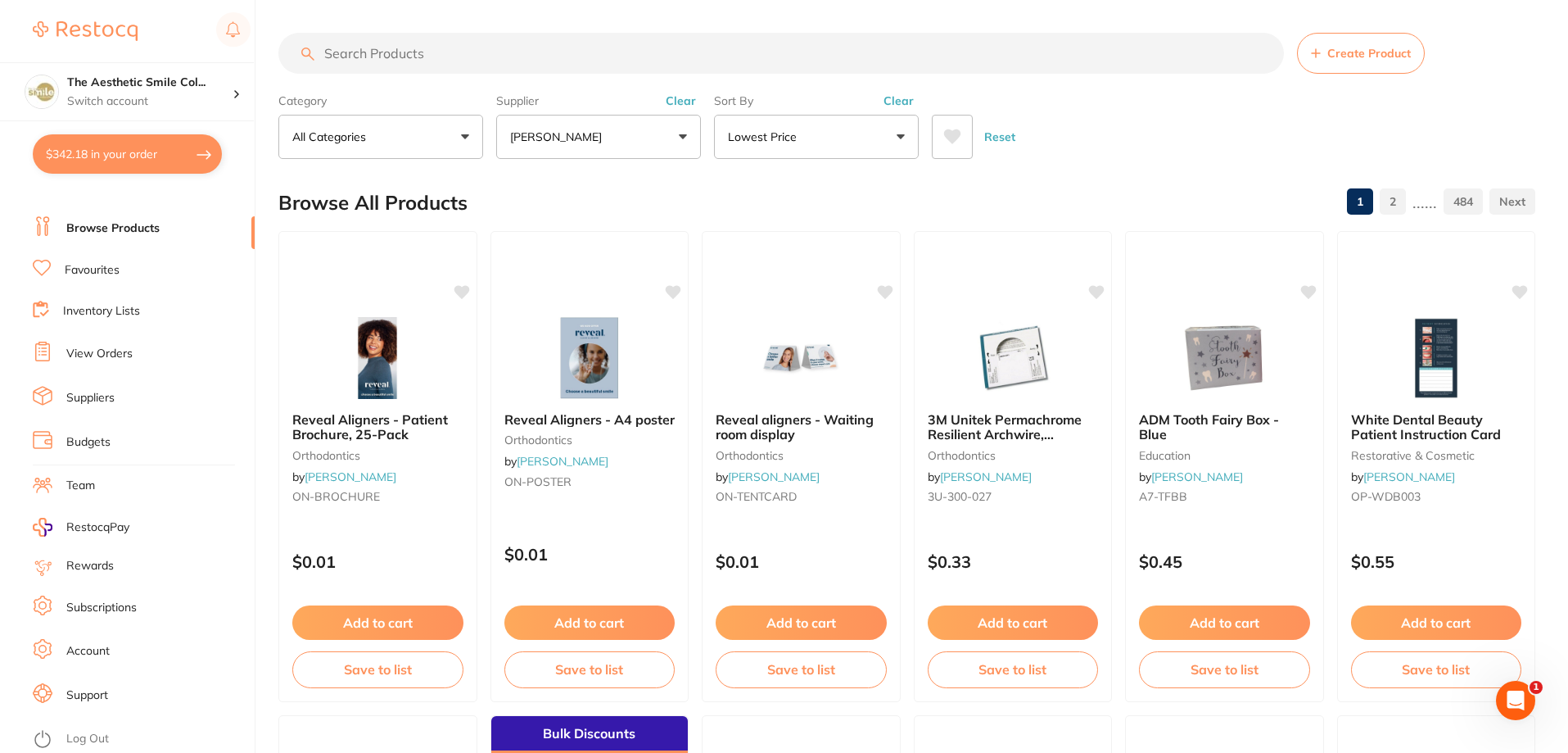
type input "S"
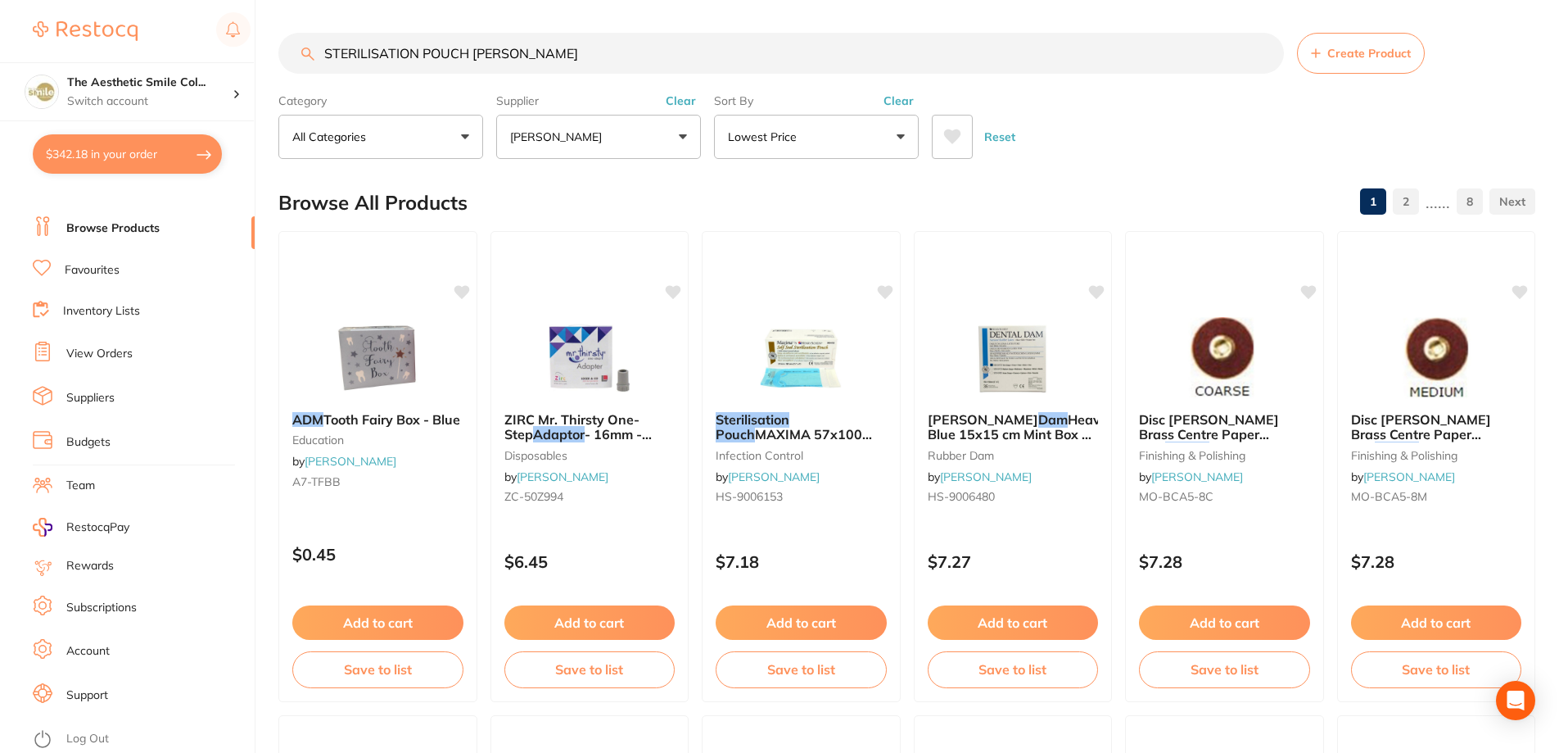
click at [682, 143] on button "[PERSON_NAME]" at bounding box center [599, 137] width 205 height 44
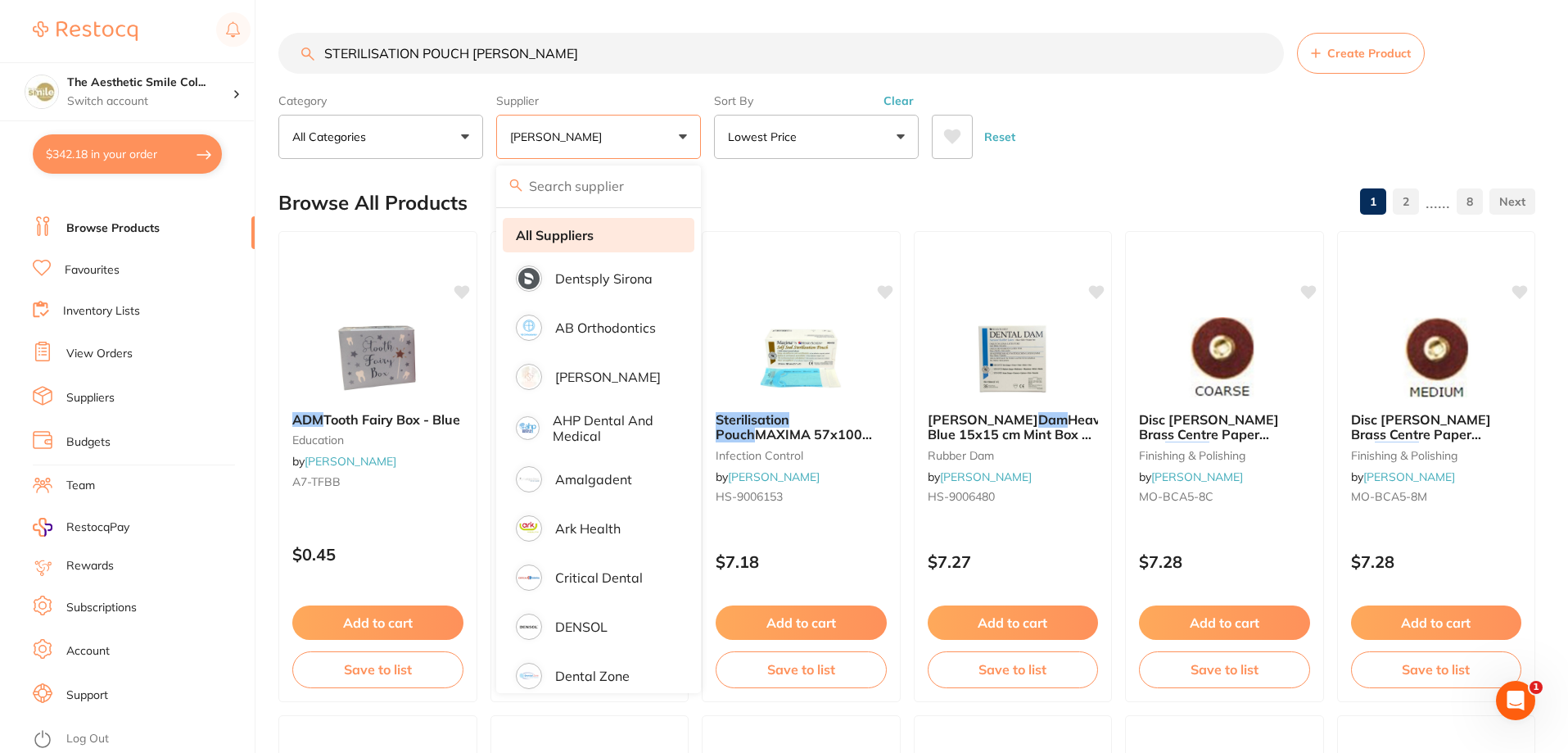
click at [607, 234] on li "All Suppliers" at bounding box center [598, 235] width 192 height 34
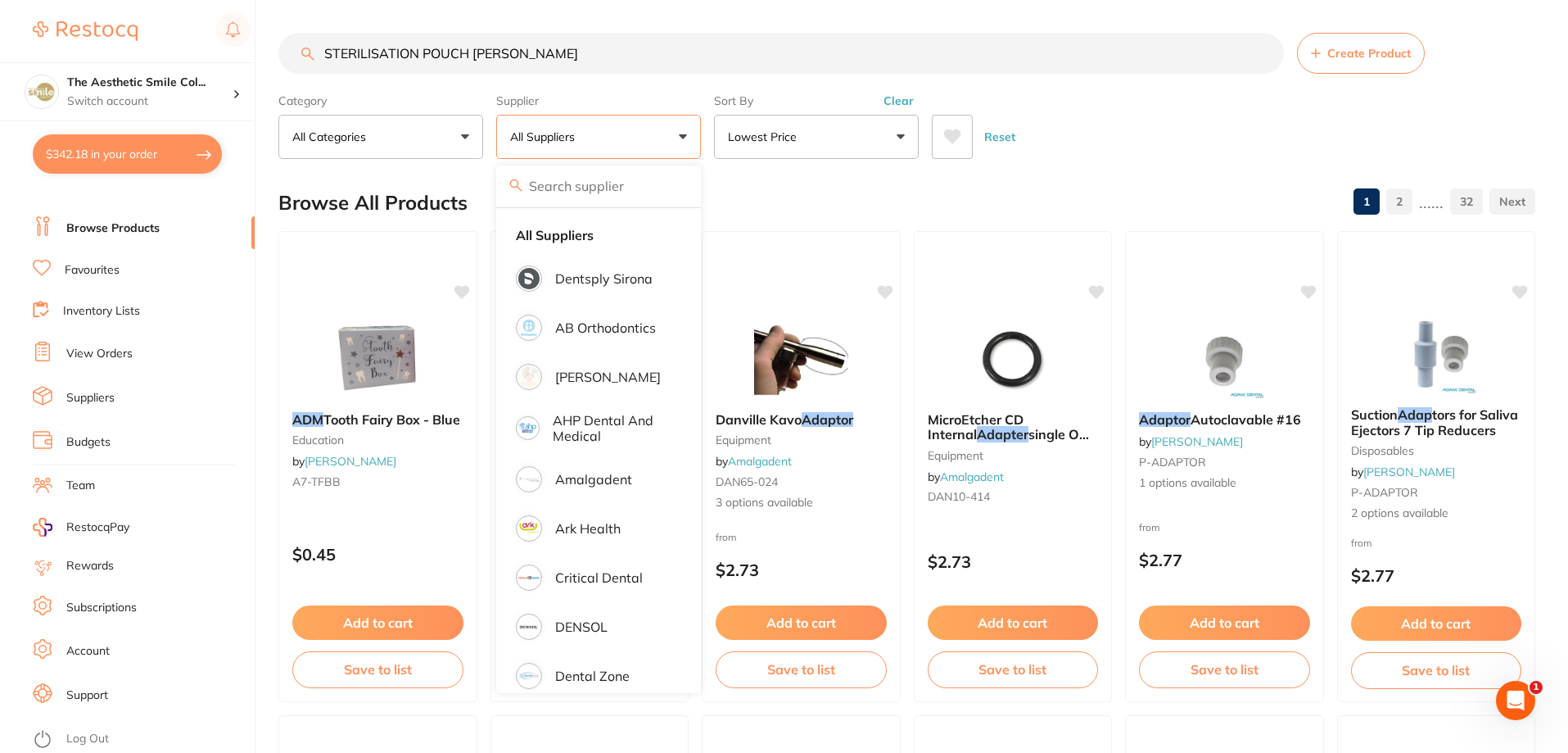
click at [544, 58] on input "STERILISATION POUCH ADAM" at bounding box center [781, 53] width 1005 height 41
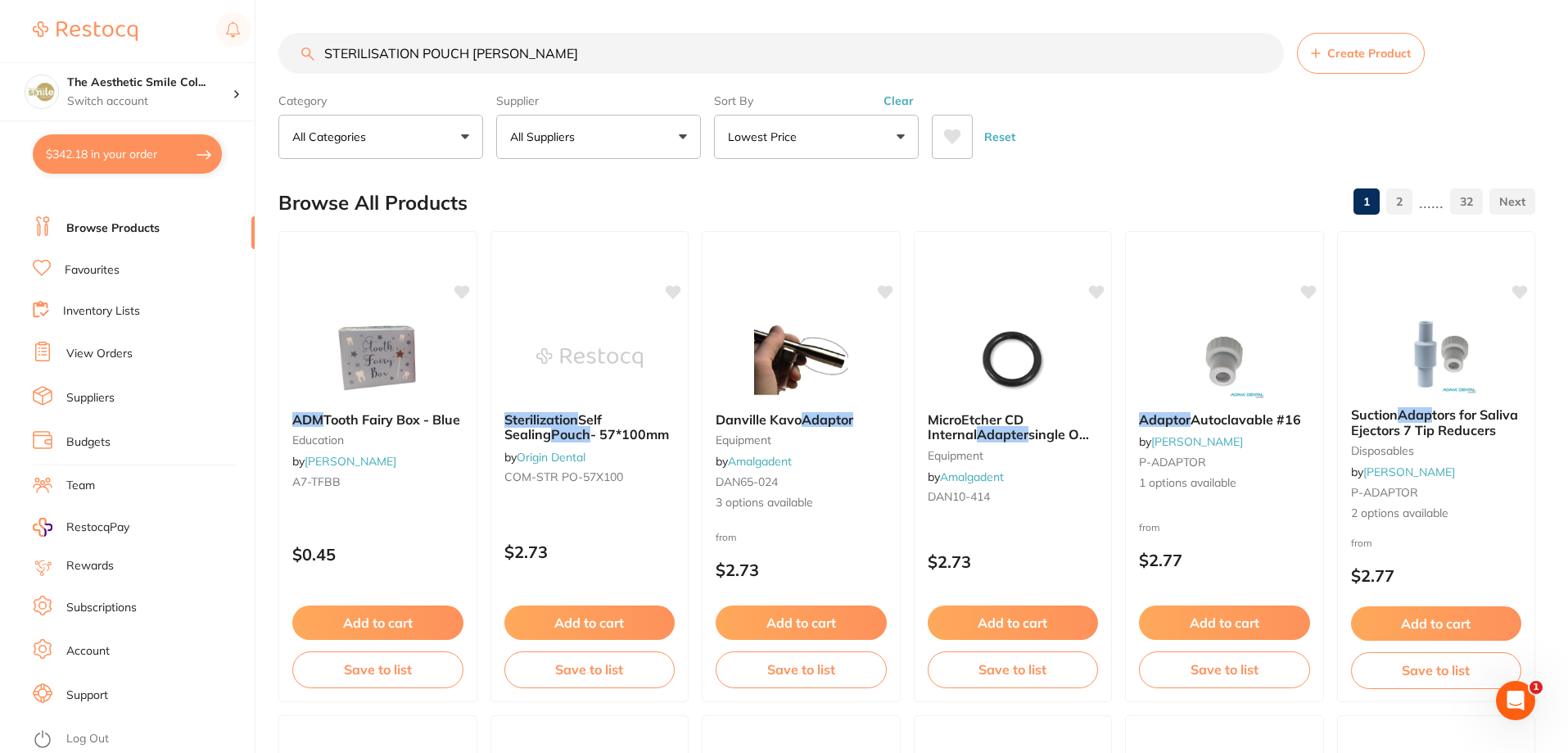
drag, startPoint x: 529, startPoint y: 48, endPoint x: 471, endPoint y: 54, distance: 58.3
click at [471, 54] on input "STERILISATION POUCH ADAM" at bounding box center [781, 53] width 1005 height 41
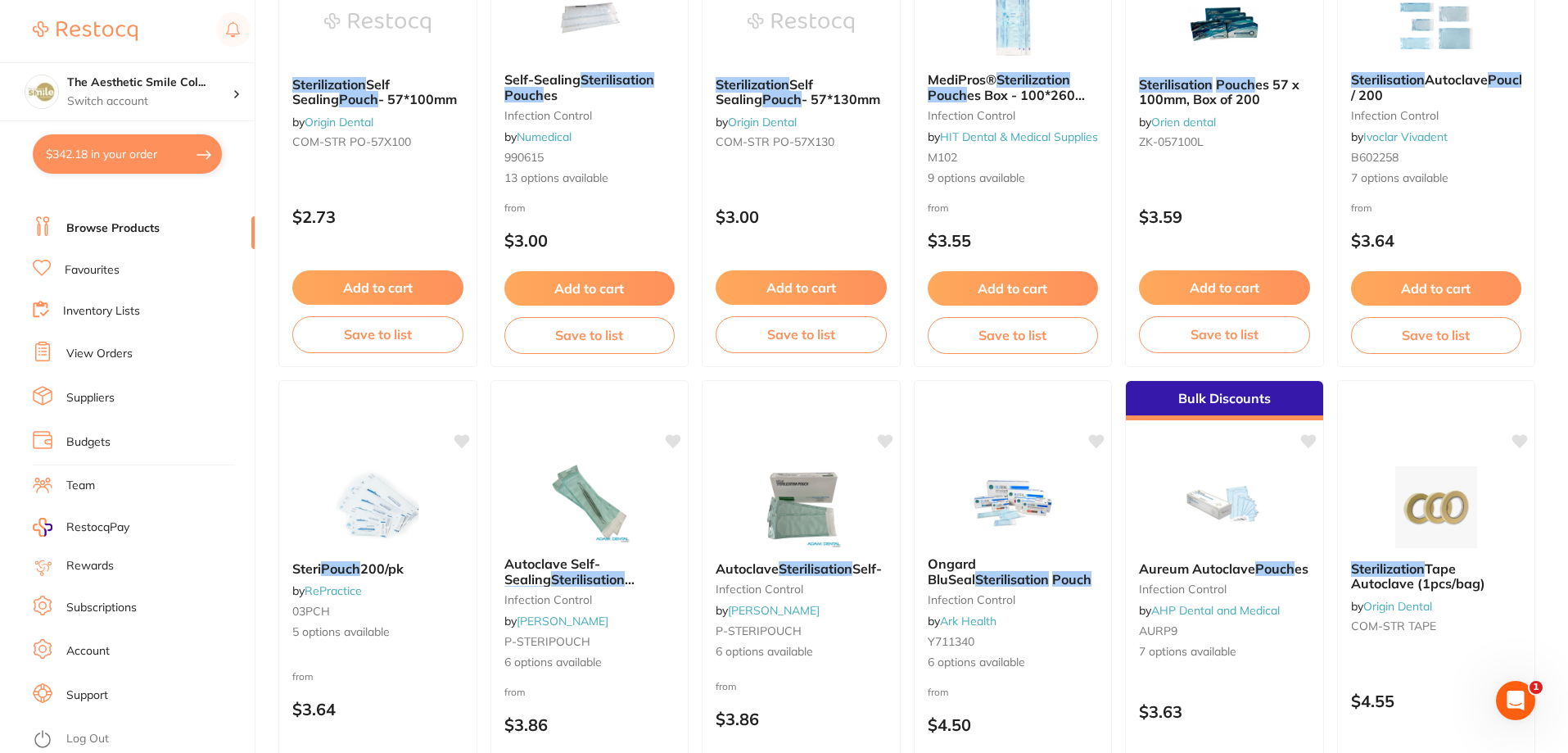
scroll to position [901, 0]
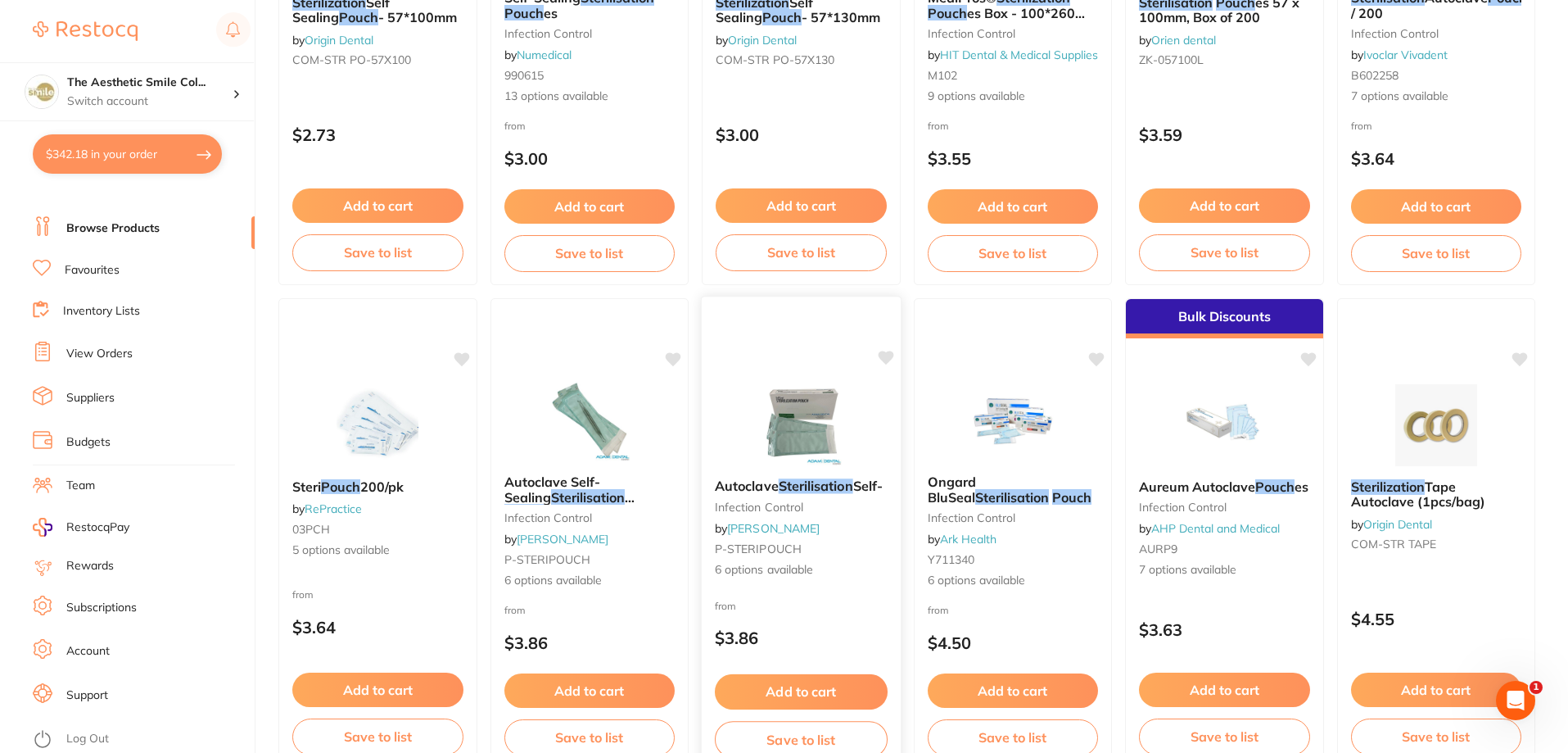
click at [792, 478] on em "Sterilisation" at bounding box center [815, 485] width 74 height 17
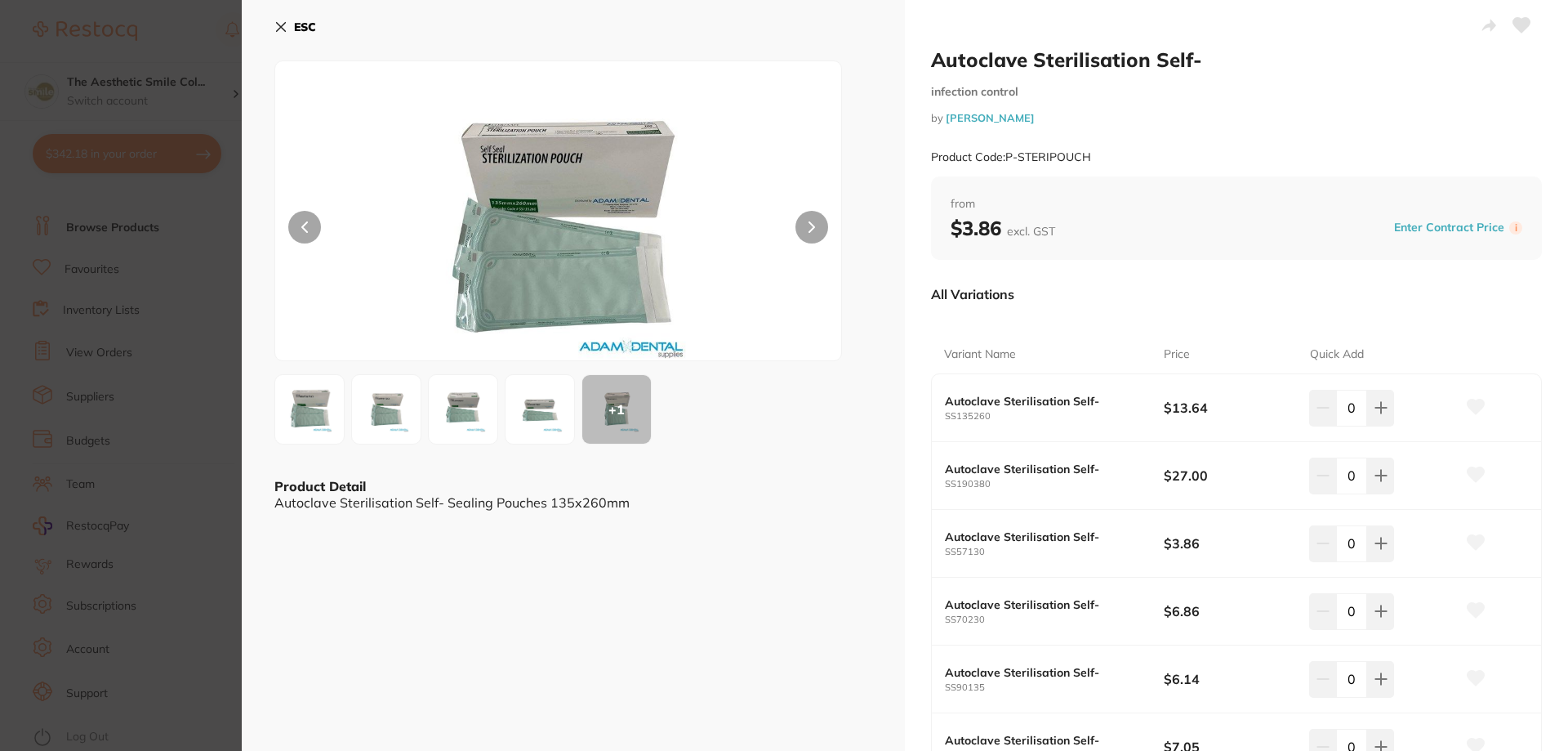
click at [967, 399] on b "Autoclave Sterilisation Self-" at bounding box center [1042, 401] width 196 height 13
click at [285, 28] on icon at bounding box center [280, 26] width 13 height 13
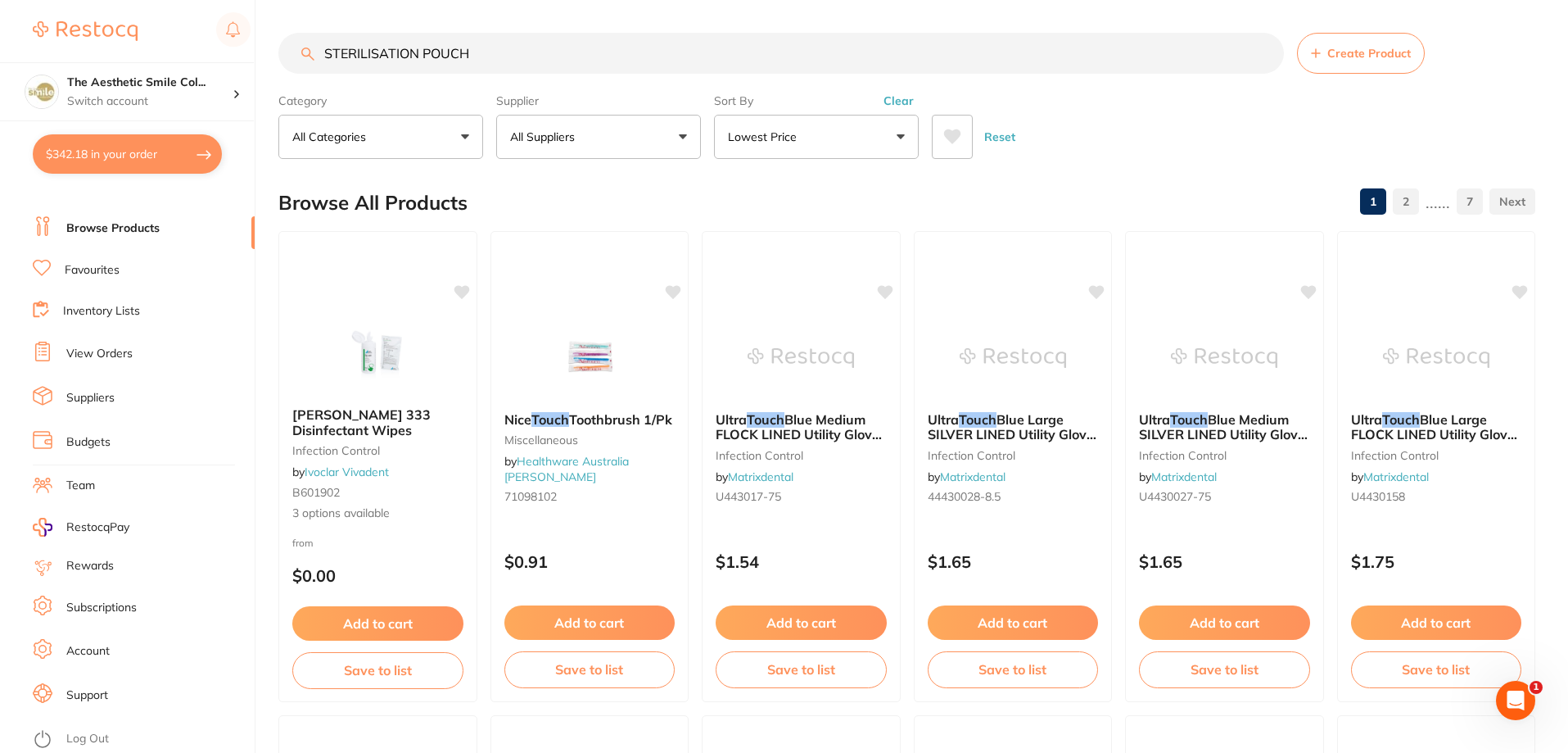
click at [498, 57] on input "STERILISATION POUCH" at bounding box center [781, 53] width 1005 height 41
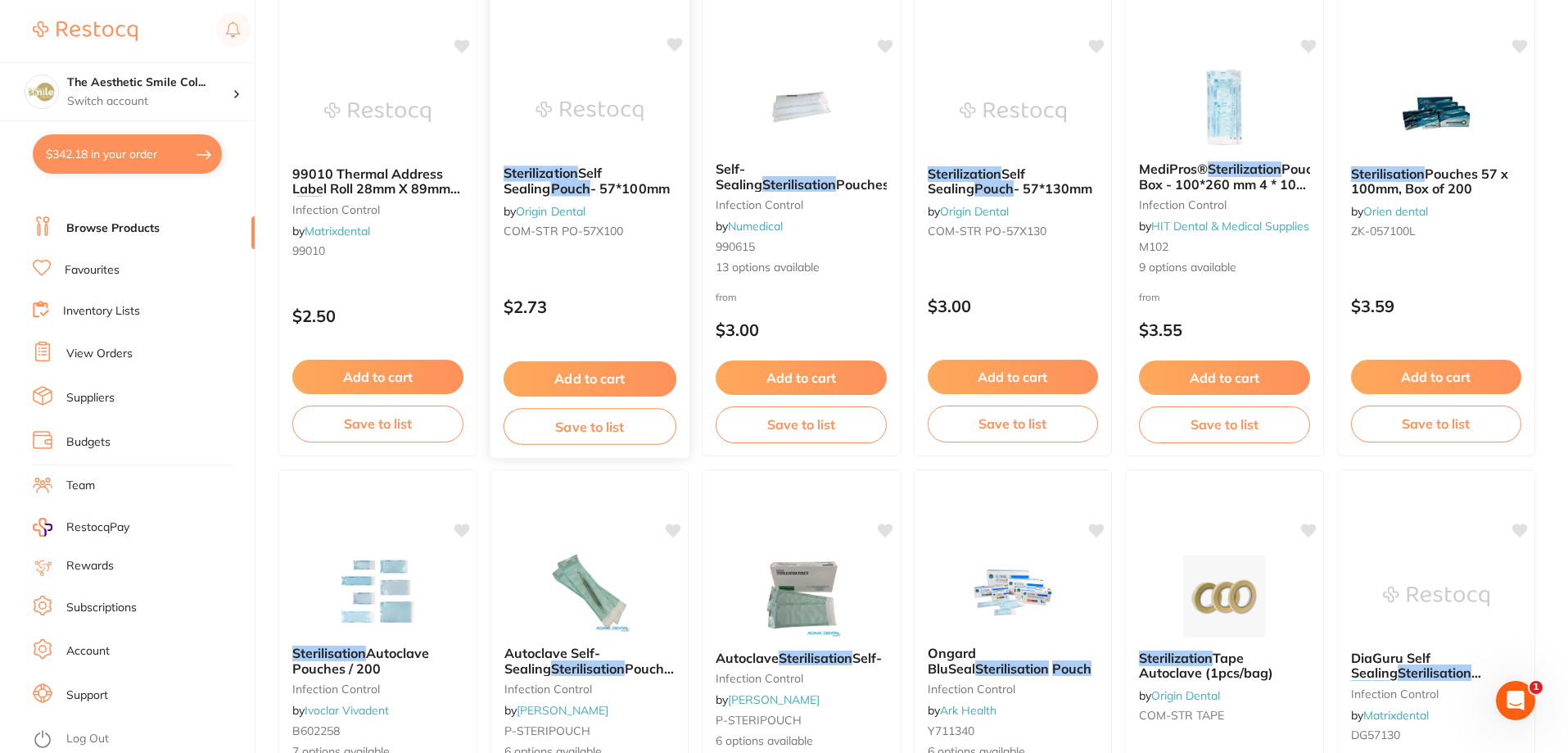
scroll to position [409, 0]
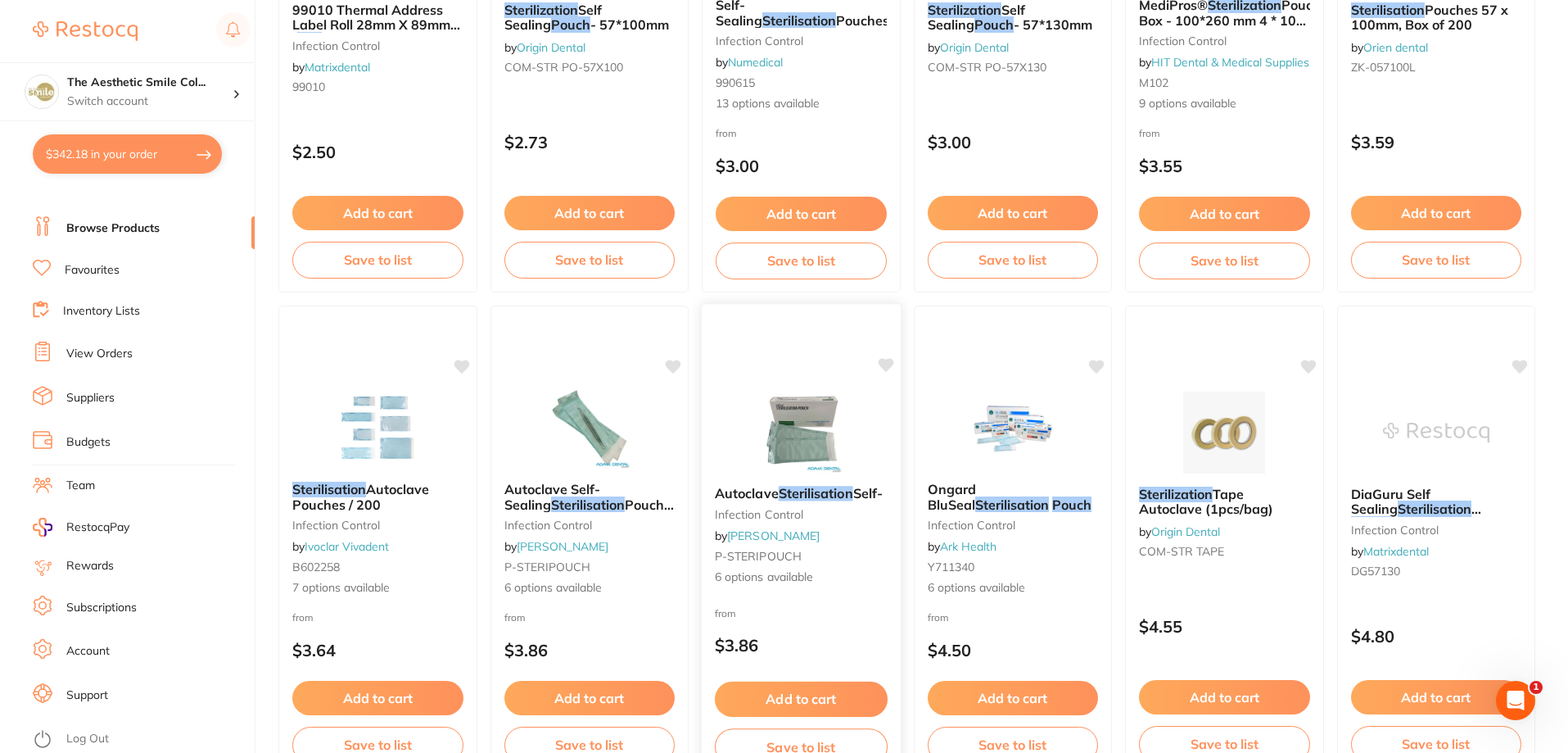
type input "STERILISATION POUCH 90MM X130"
click at [810, 490] on em "Sterilisation" at bounding box center [815, 493] width 74 height 17
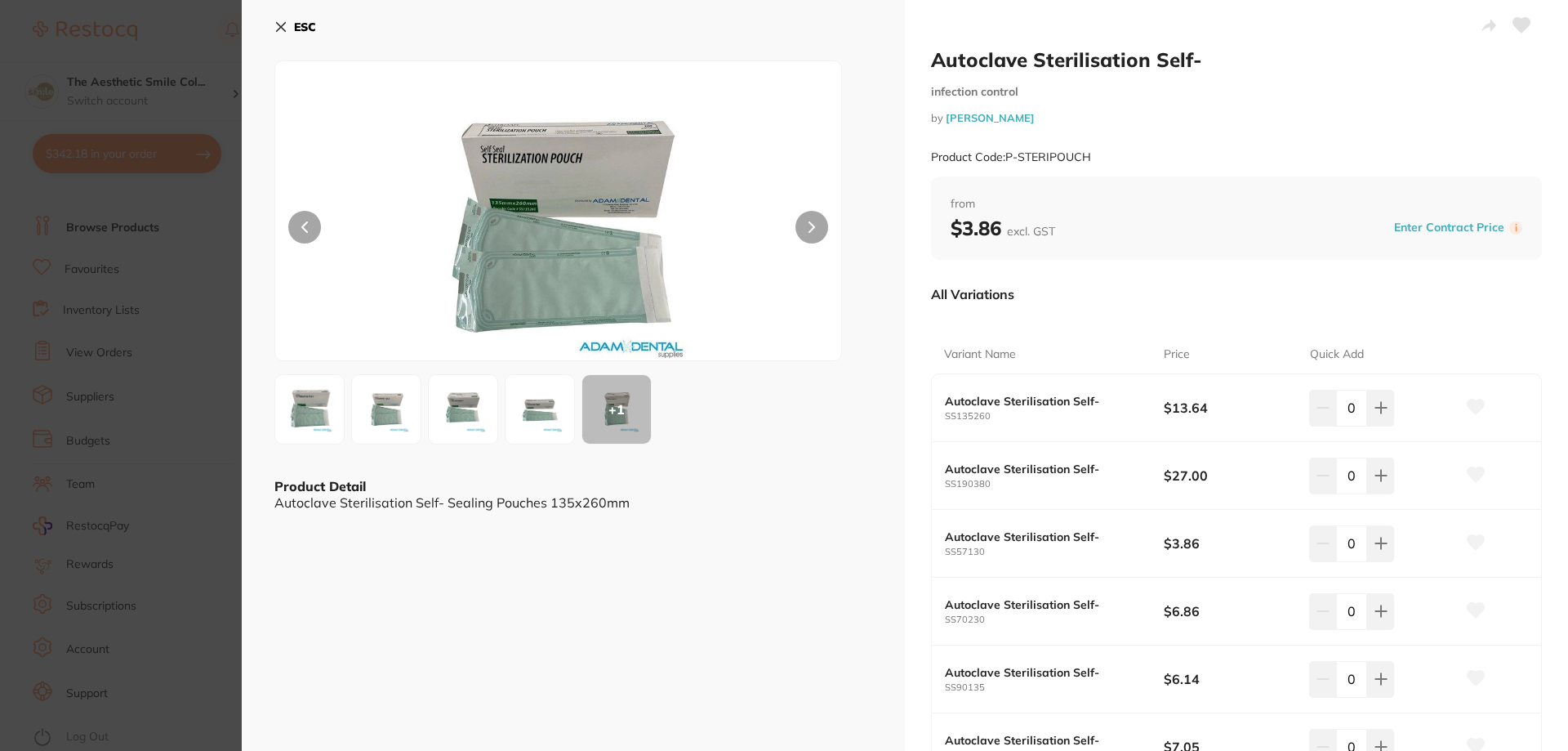
click at [359, 491] on b "Product Detail" at bounding box center [320, 486] width 92 height 17
click at [1108, 161] on div "Product Code: P-STERIPOUCH" at bounding box center [1236, 157] width 610 height 40
drag, startPoint x: 277, startPoint y: 28, endPoint x: 356, endPoint y: 92, distance: 101.7
click at [277, 28] on icon at bounding box center [280, 26] width 13 height 13
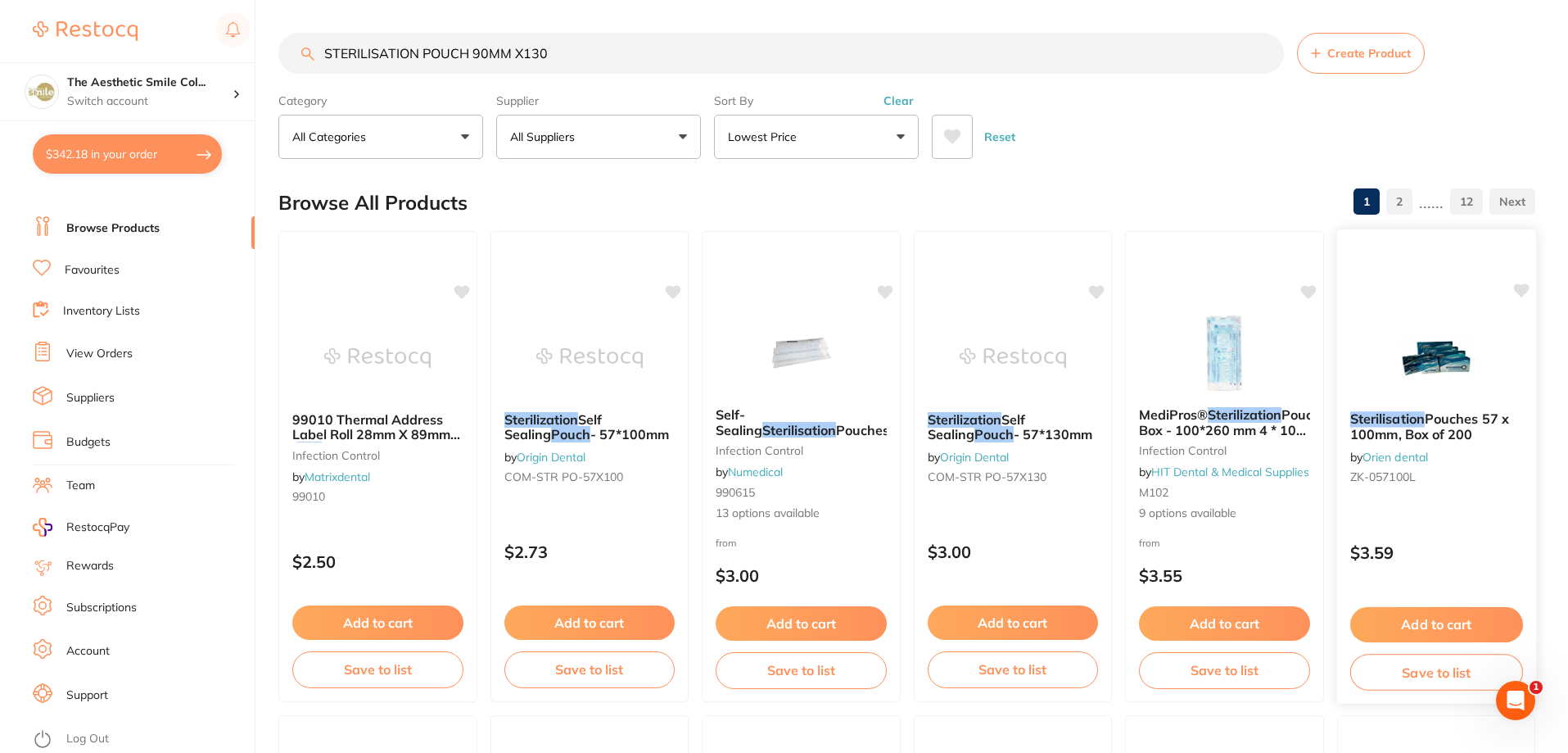
click at [1411, 427] on span "Pouches 57 x 100mm, Box of 200" at bounding box center [1429, 426] width 159 height 32
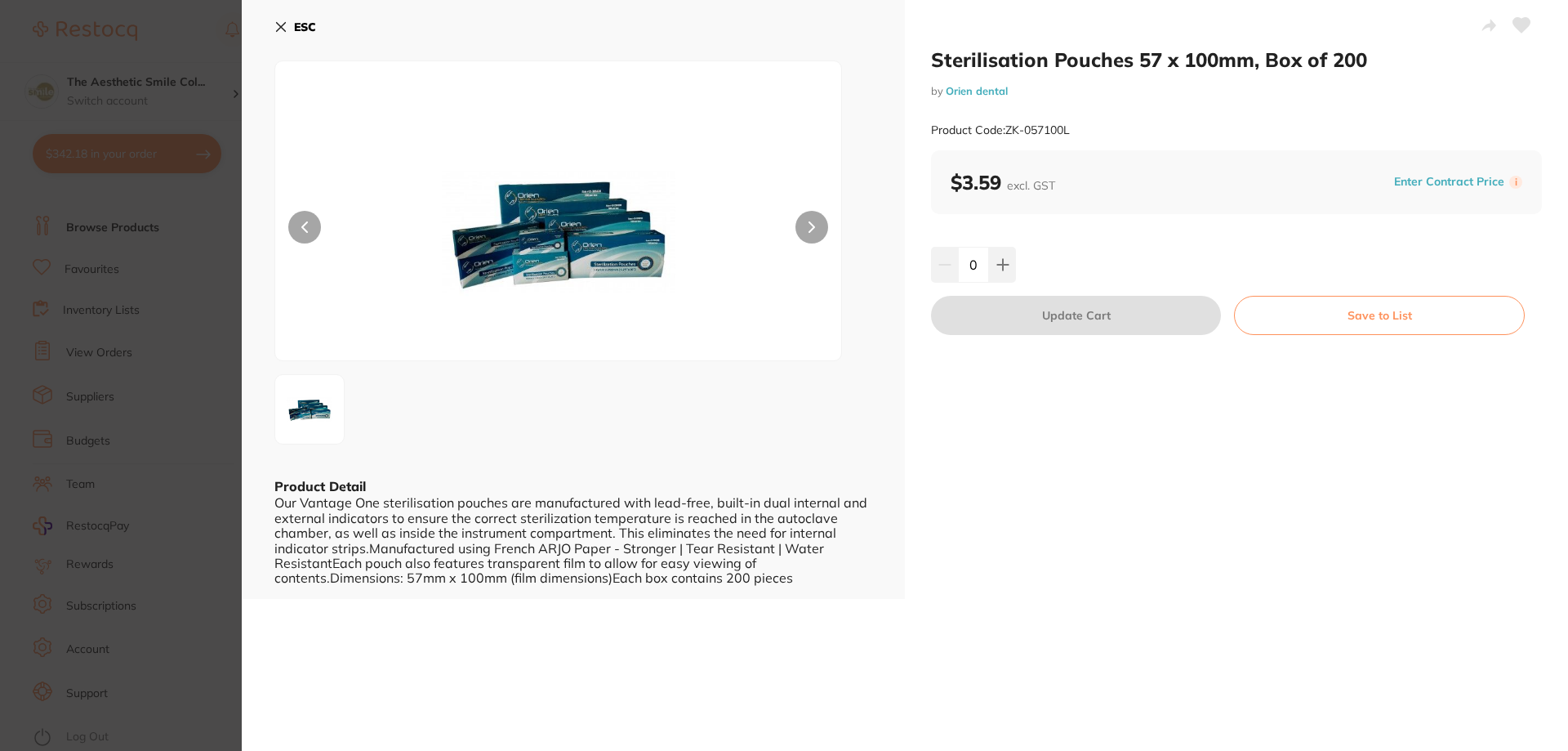
click at [279, 19] on button "ESC" at bounding box center [294, 27] width 41 height 28
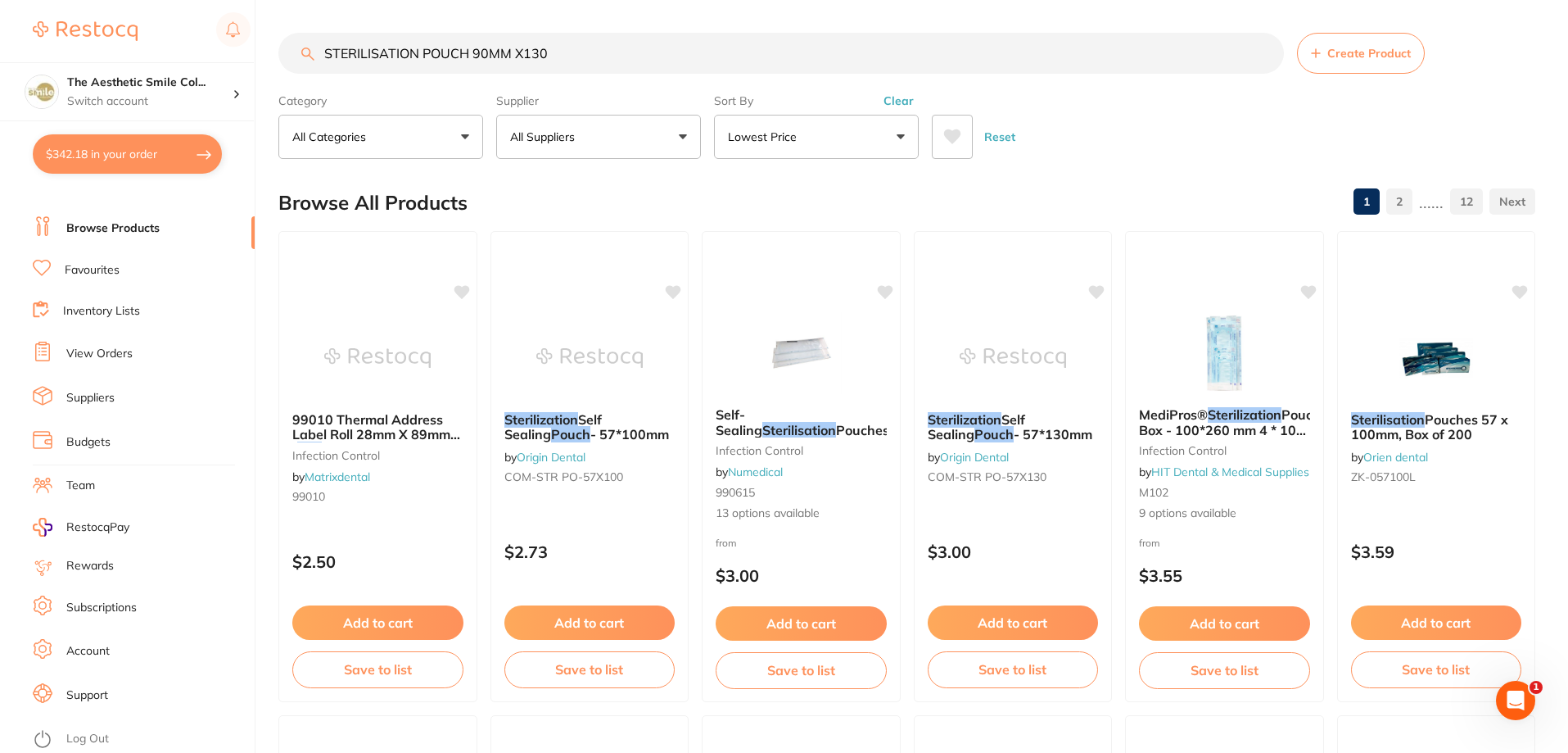
click at [678, 141] on button "All Suppliers" at bounding box center [599, 137] width 205 height 44
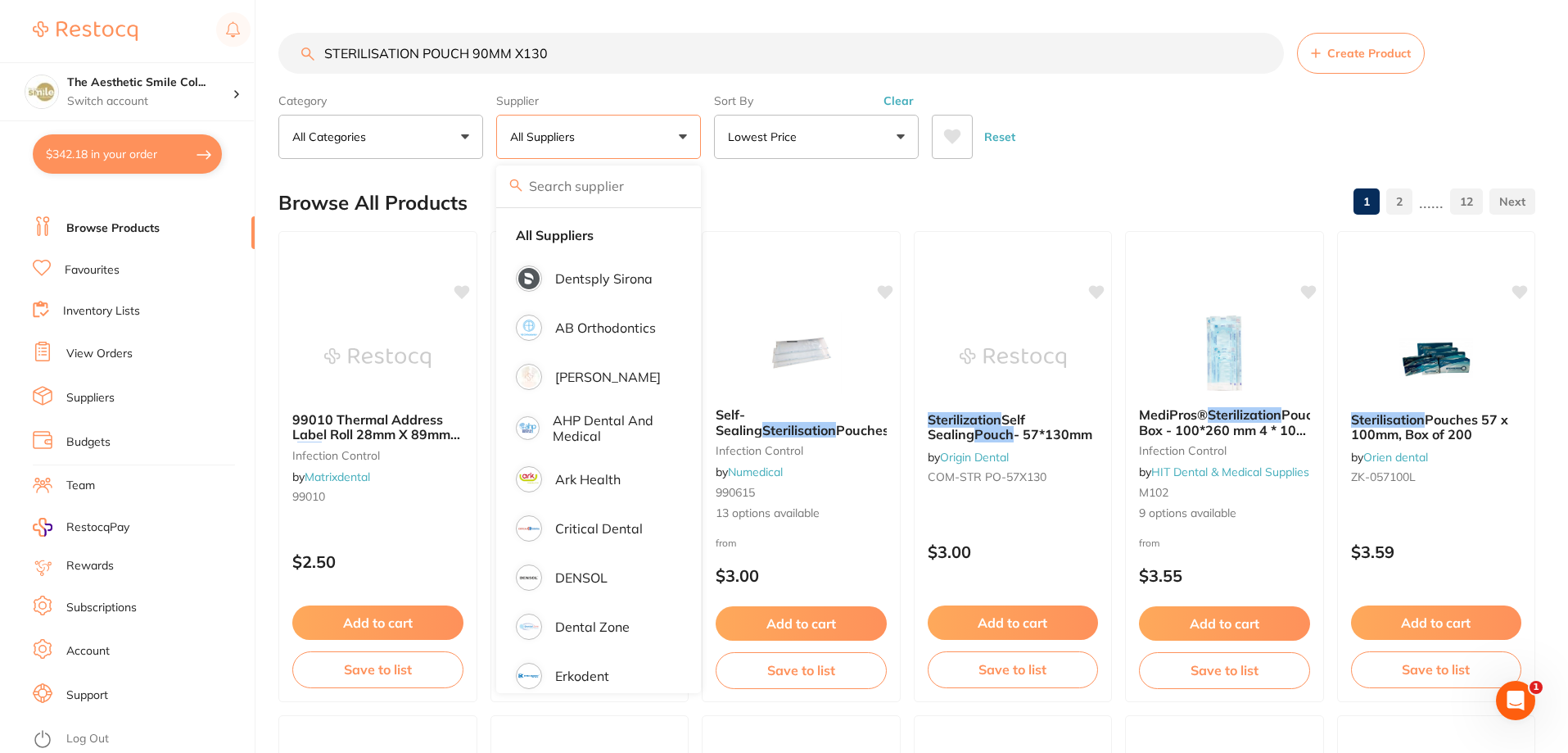
scroll to position [328, 0]
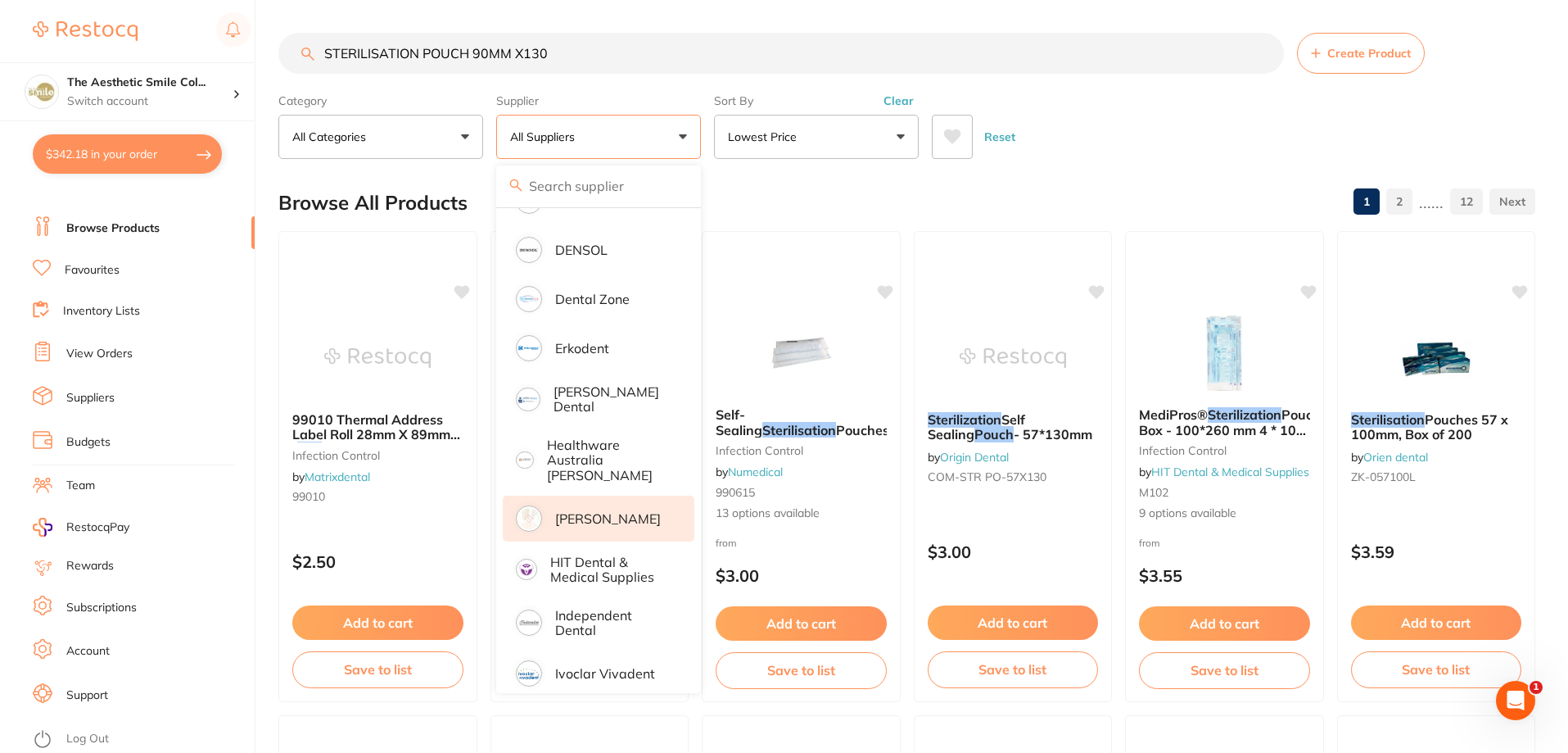
click at [653, 511] on p "[PERSON_NAME]" at bounding box center [608, 518] width 106 height 15
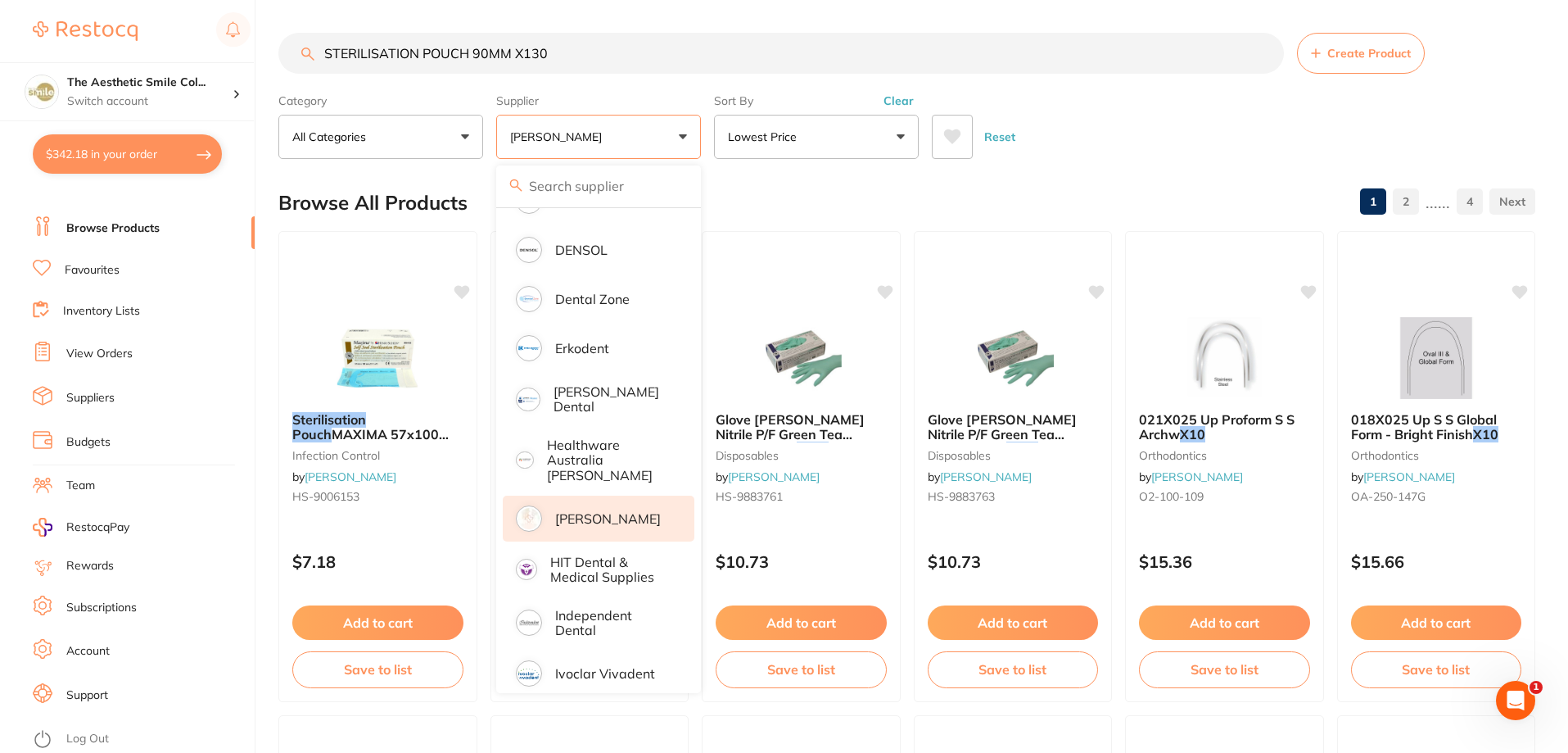
scroll to position [0, 0]
click at [1161, 152] on div "Reset" at bounding box center [1227, 130] width 590 height 57
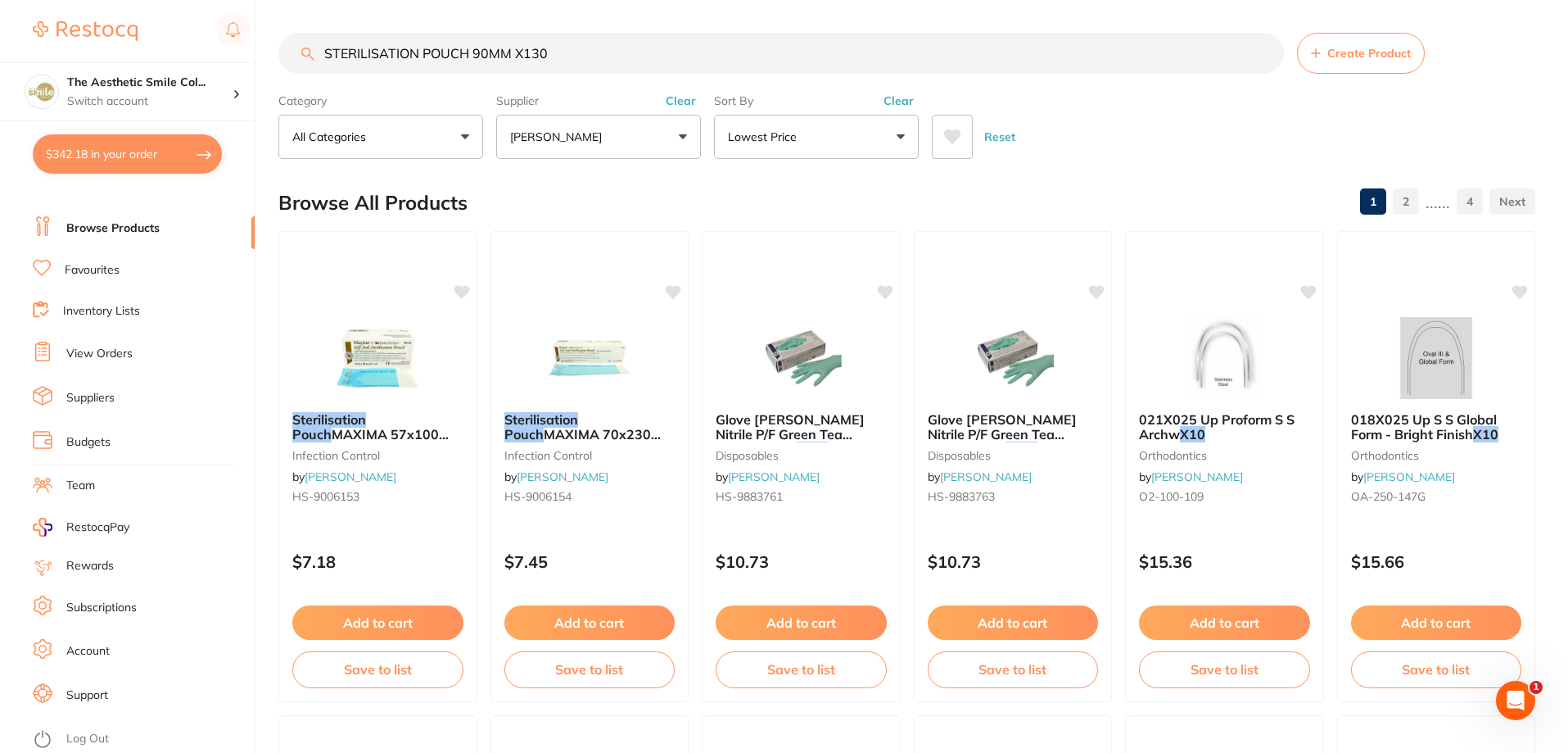
click at [688, 139] on button "[PERSON_NAME]" at bounding box center [599, 137] width 205 height 44
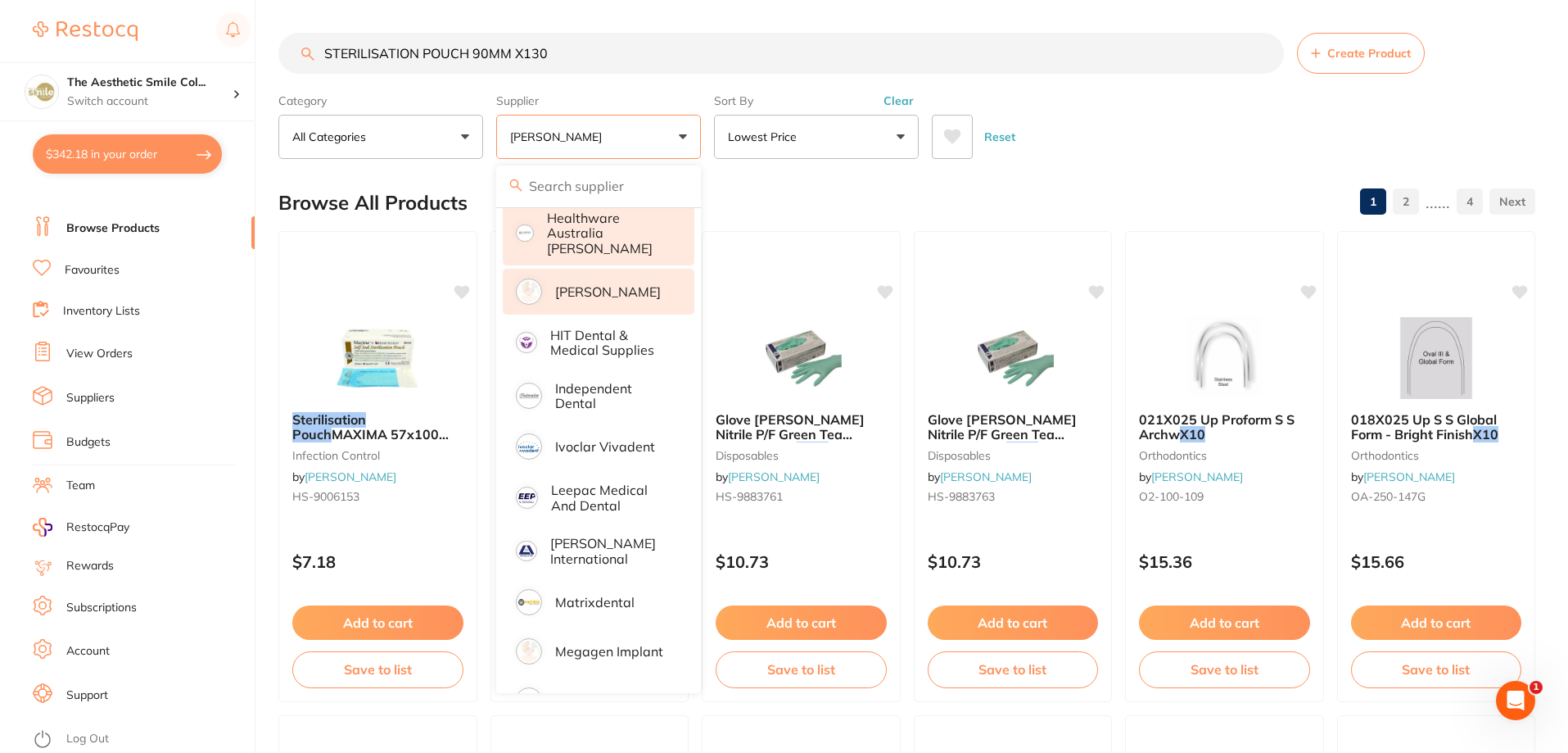
scroll to position [801, 0]
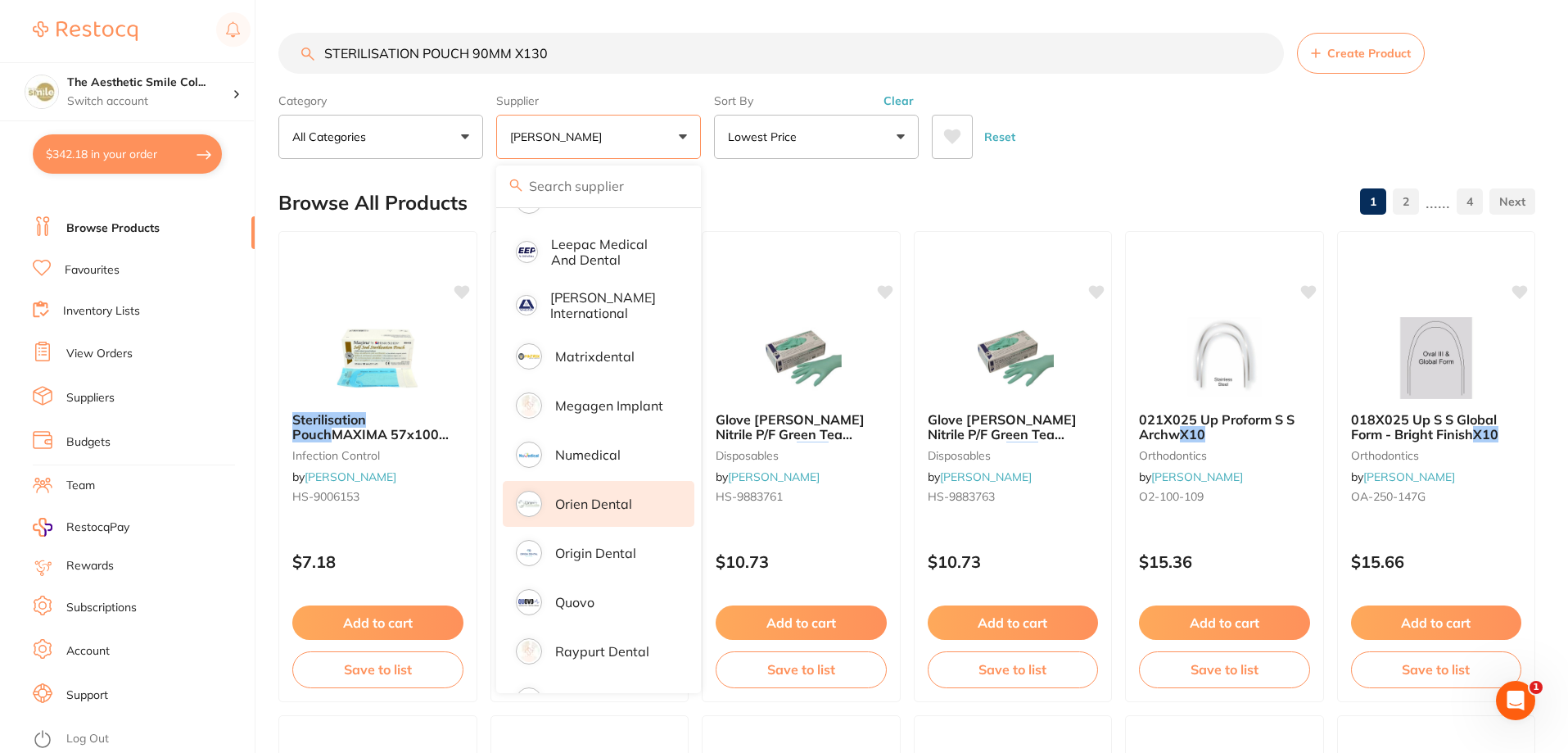
click at [620, 497] on p "Orien dental" at bounding box center [593, 504] width 77 height 15
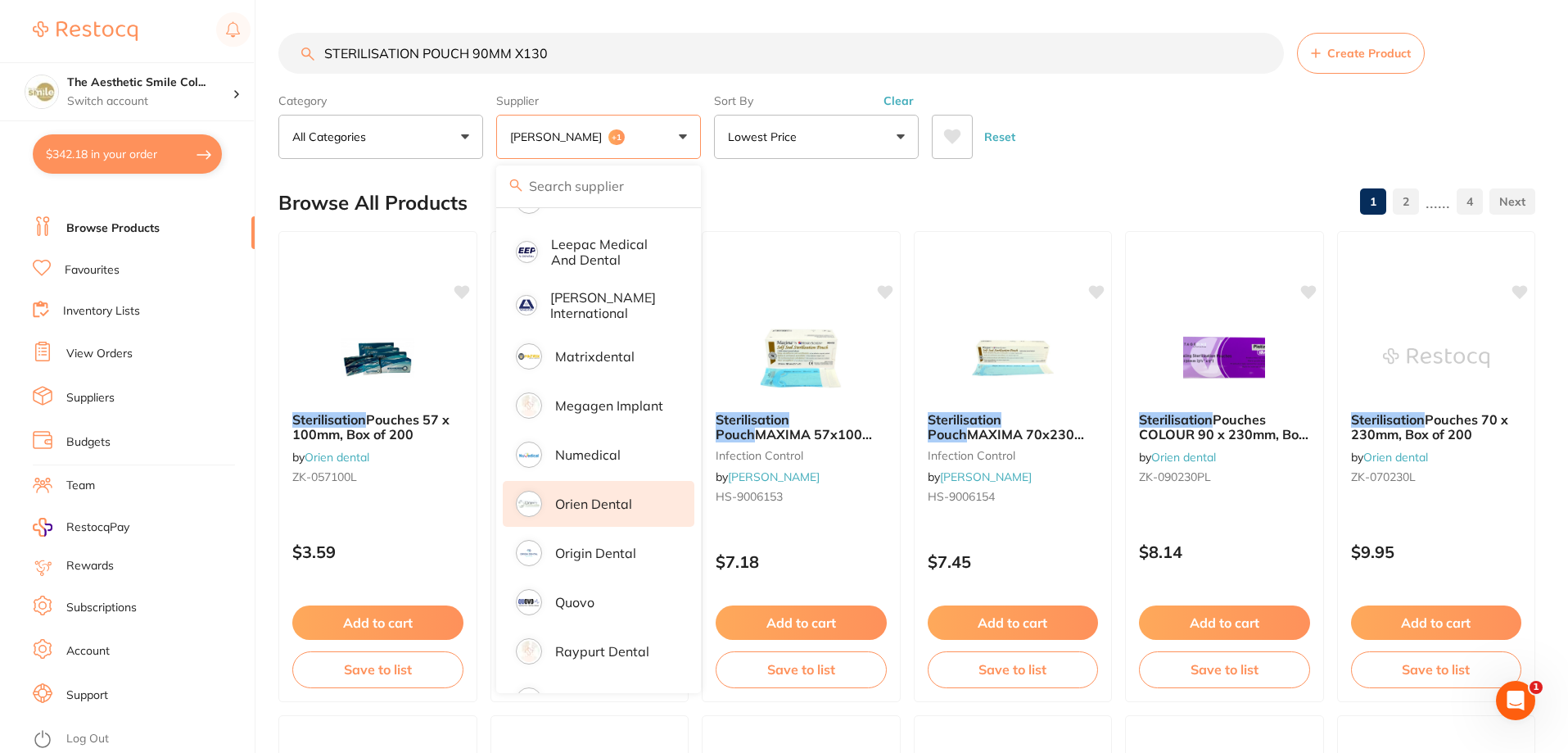
scroll to position [0, 0]
click at [1137, 145] on div "Reset" at bounding box center [1227, 130] width 590 height 57
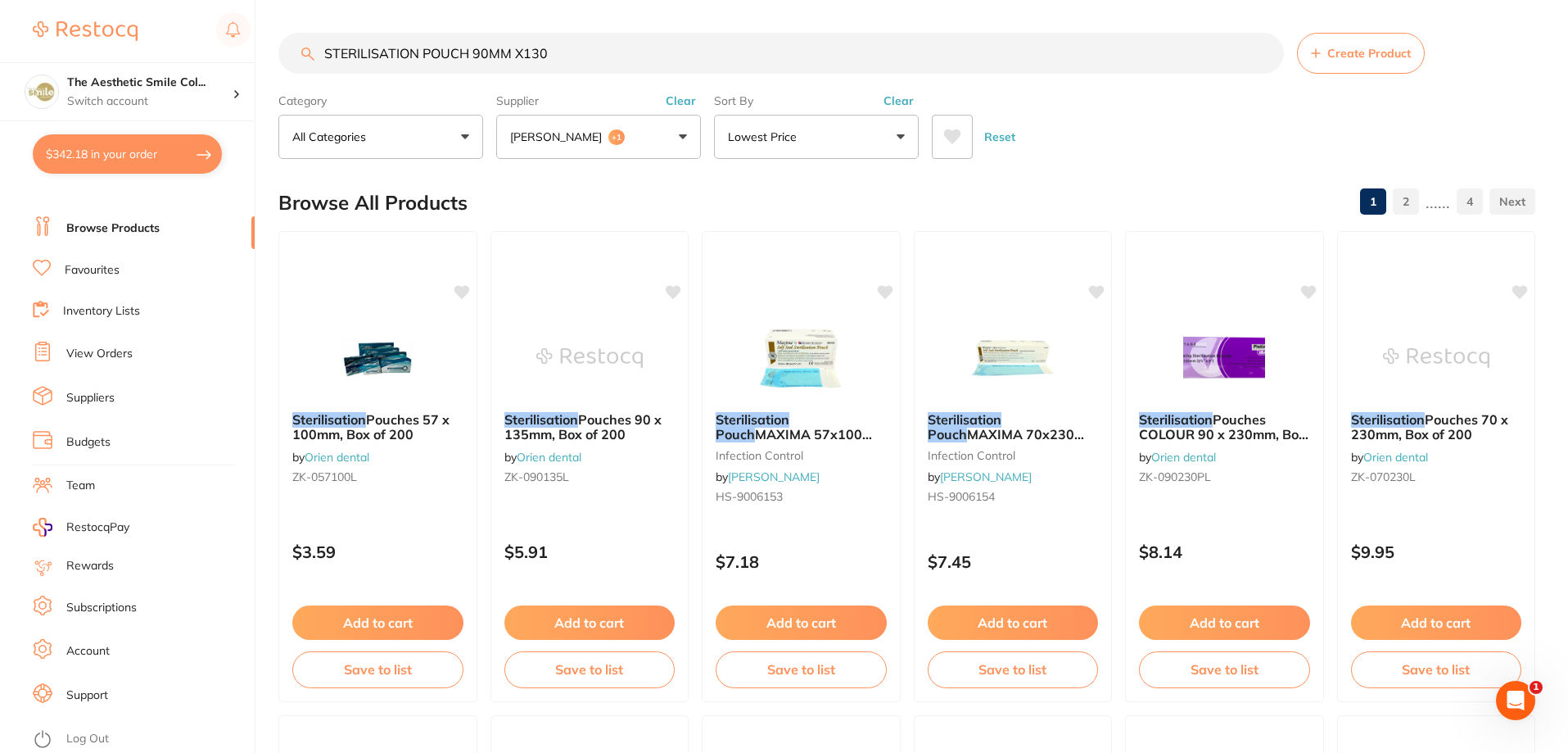
click at [686, 138] on button "Henry Schein Halas +1" at bounding box center [599, 137] width 205 height 44
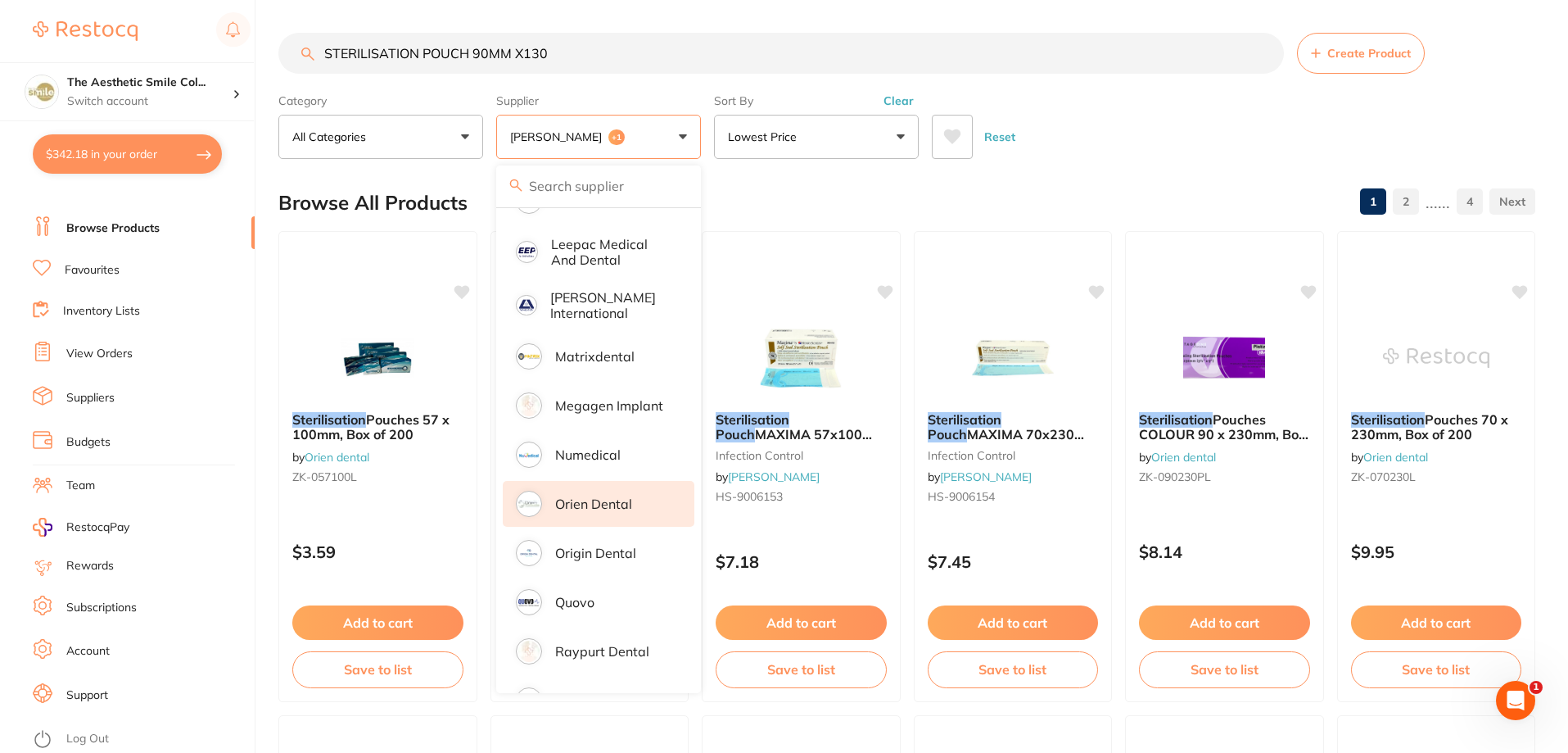
click at [619, 498] on li "Orien dental" at bounding box center [598, 504] width 192 height 46
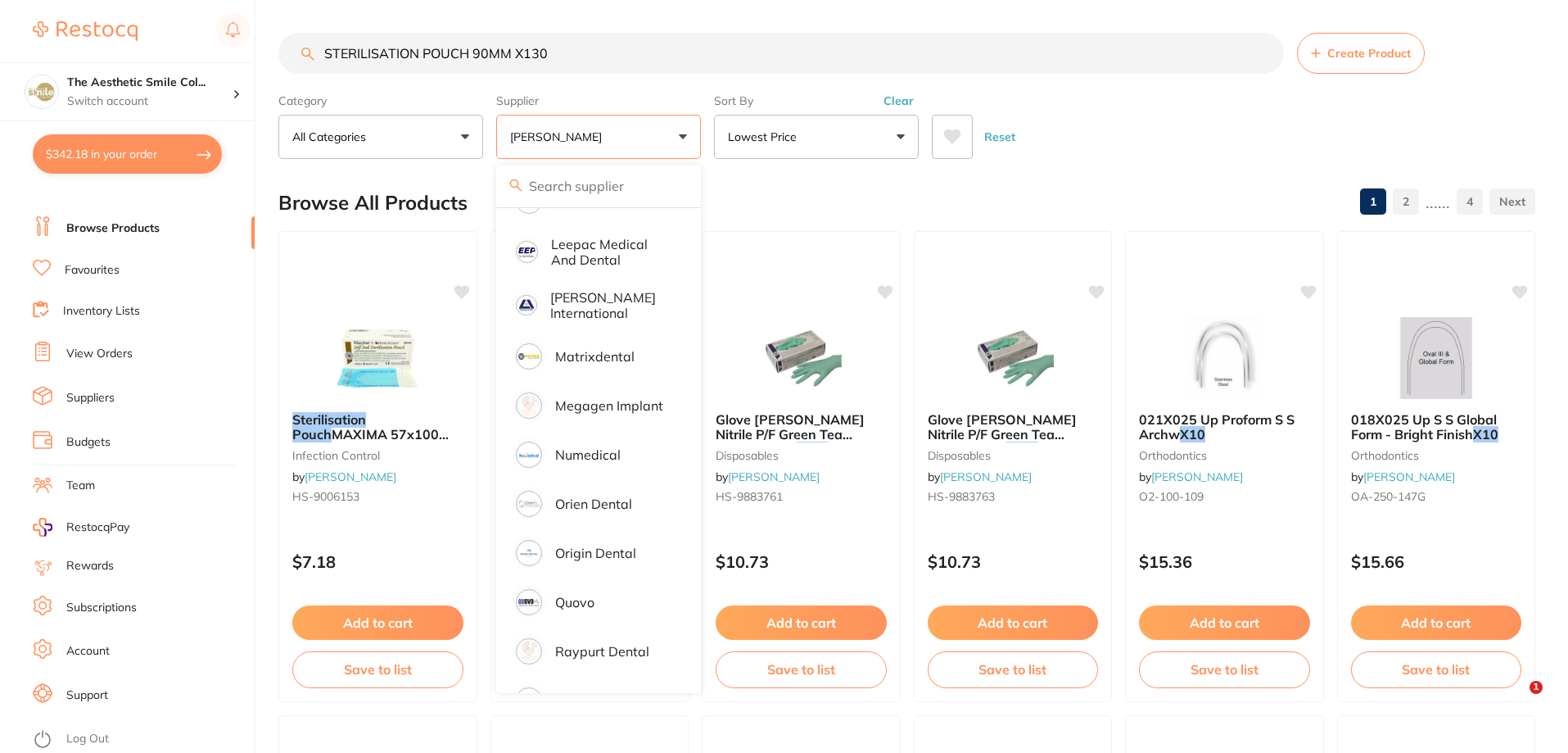
click at [1093, 188] on div "Browse All Products 1 2 ...... 4" at bounding box center [906, 202] width 1257 height 55
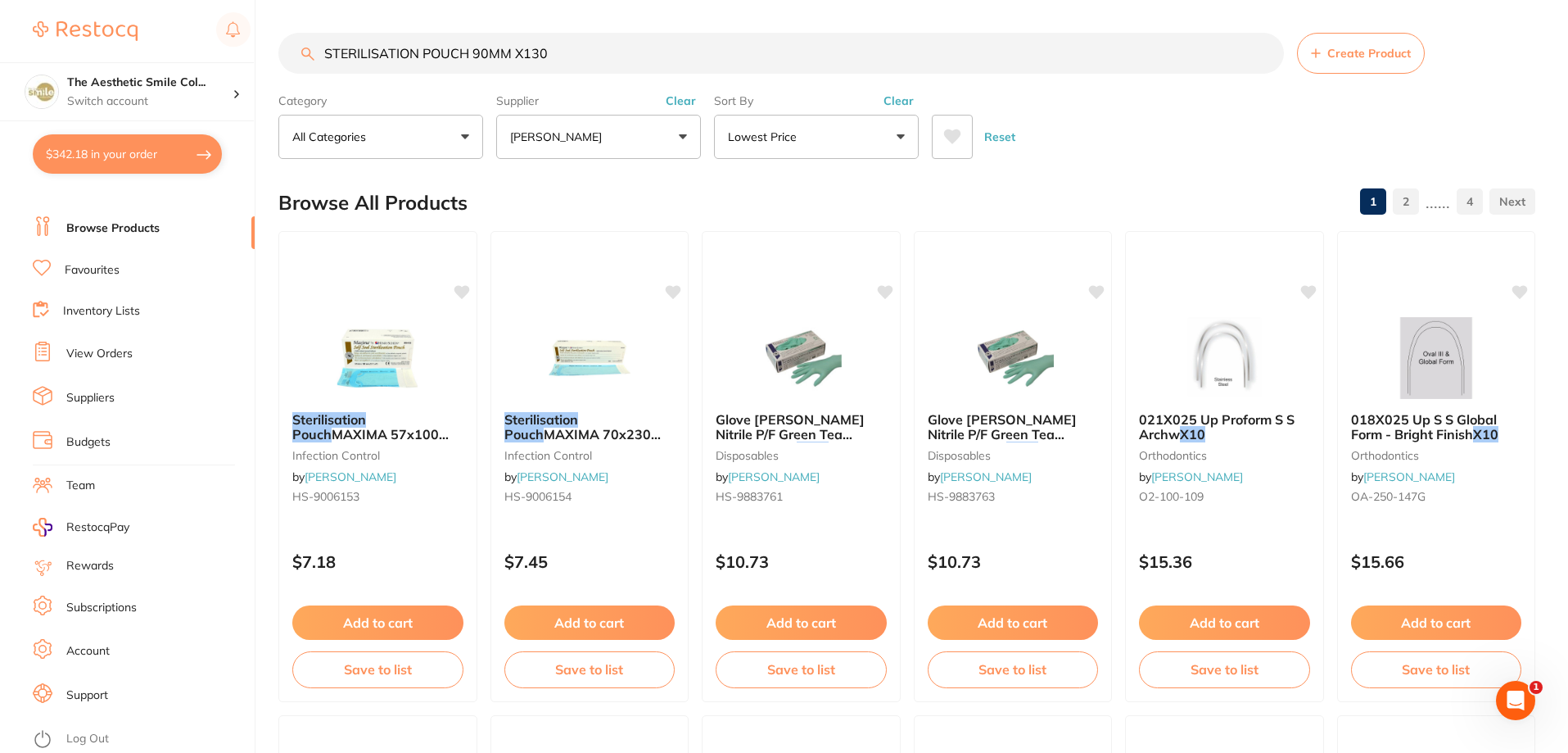
click at [155, 148] on button "$342.18 in your order" at bounding box center [127, 154] width 189 height 39
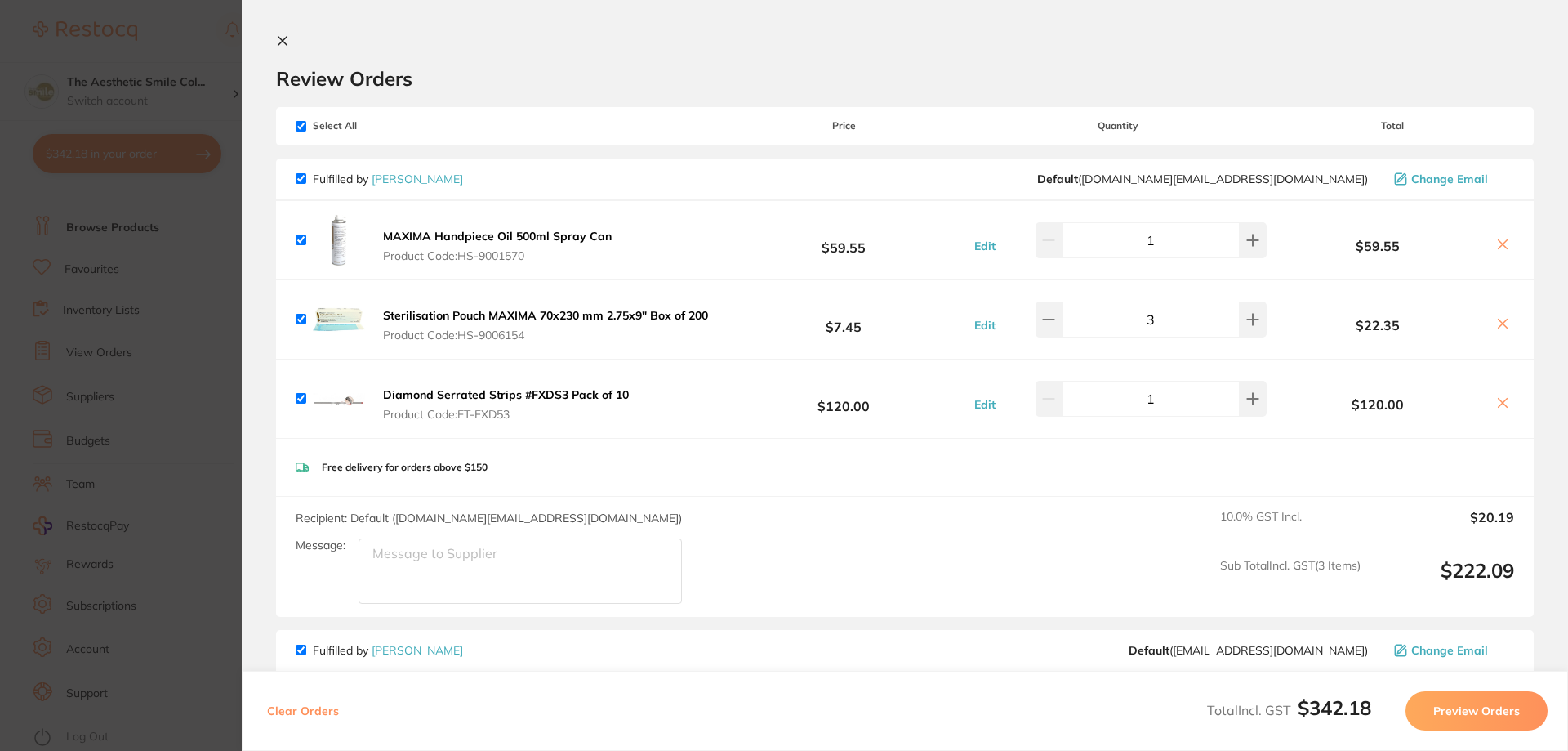
click at [140, 220] on section "Update RRP Set your pre negotiated price for this item. Item Agreed RRP (excl. …" at bounding box center [784, 376] width 1568 height 751
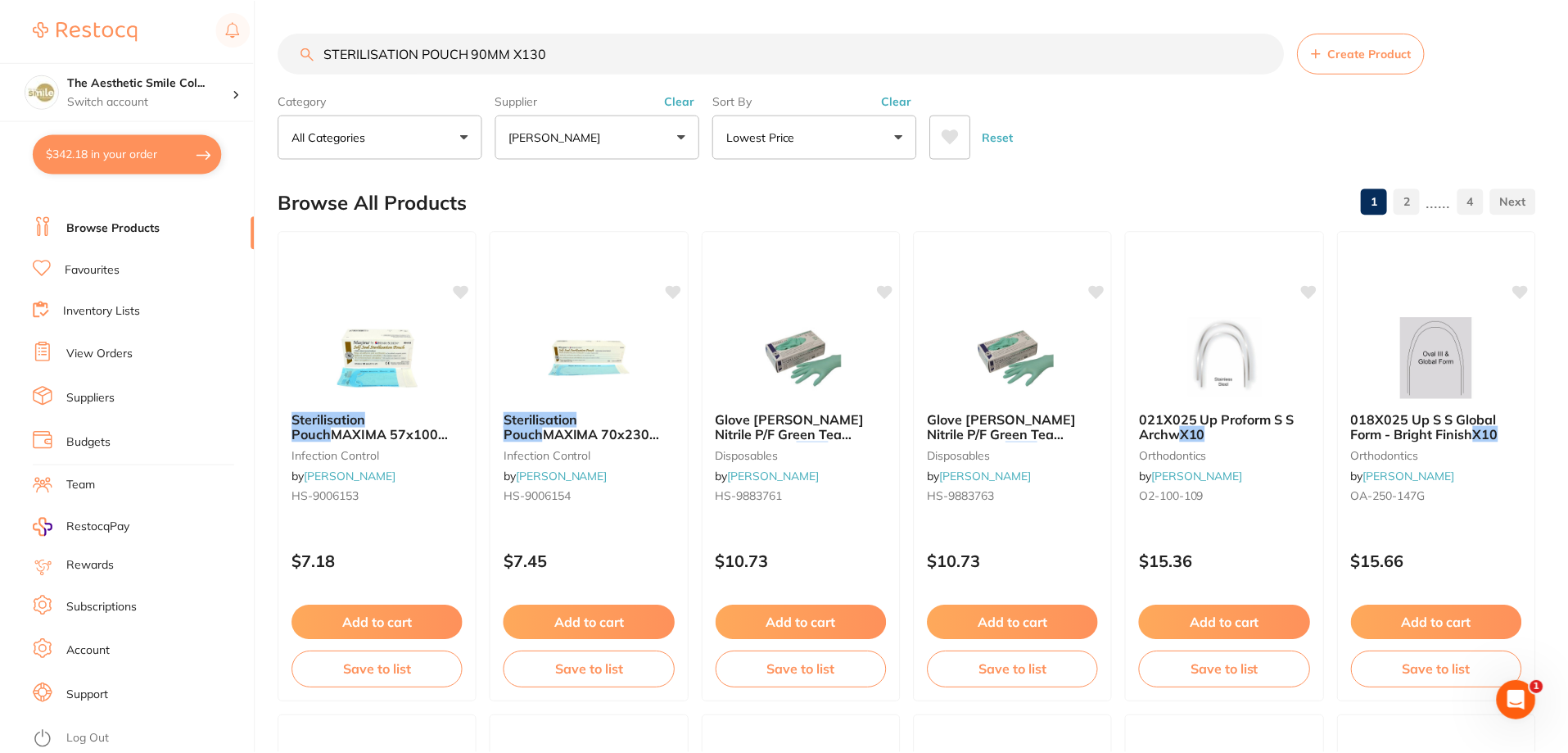
scroll to position [82, 0]
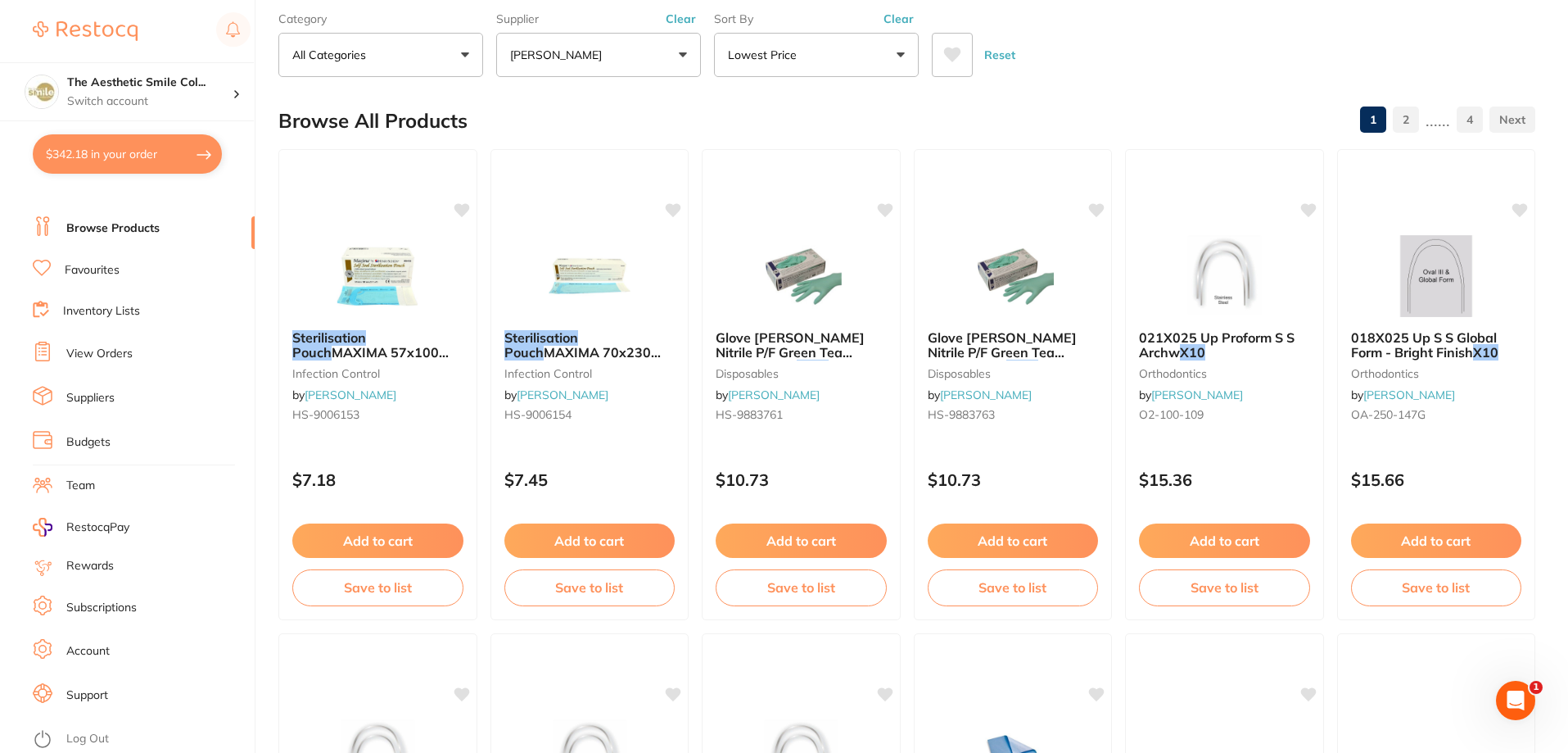
click at [163, 230] on li "Browse Products" at bounding box center [143, 229] width 222 height 25
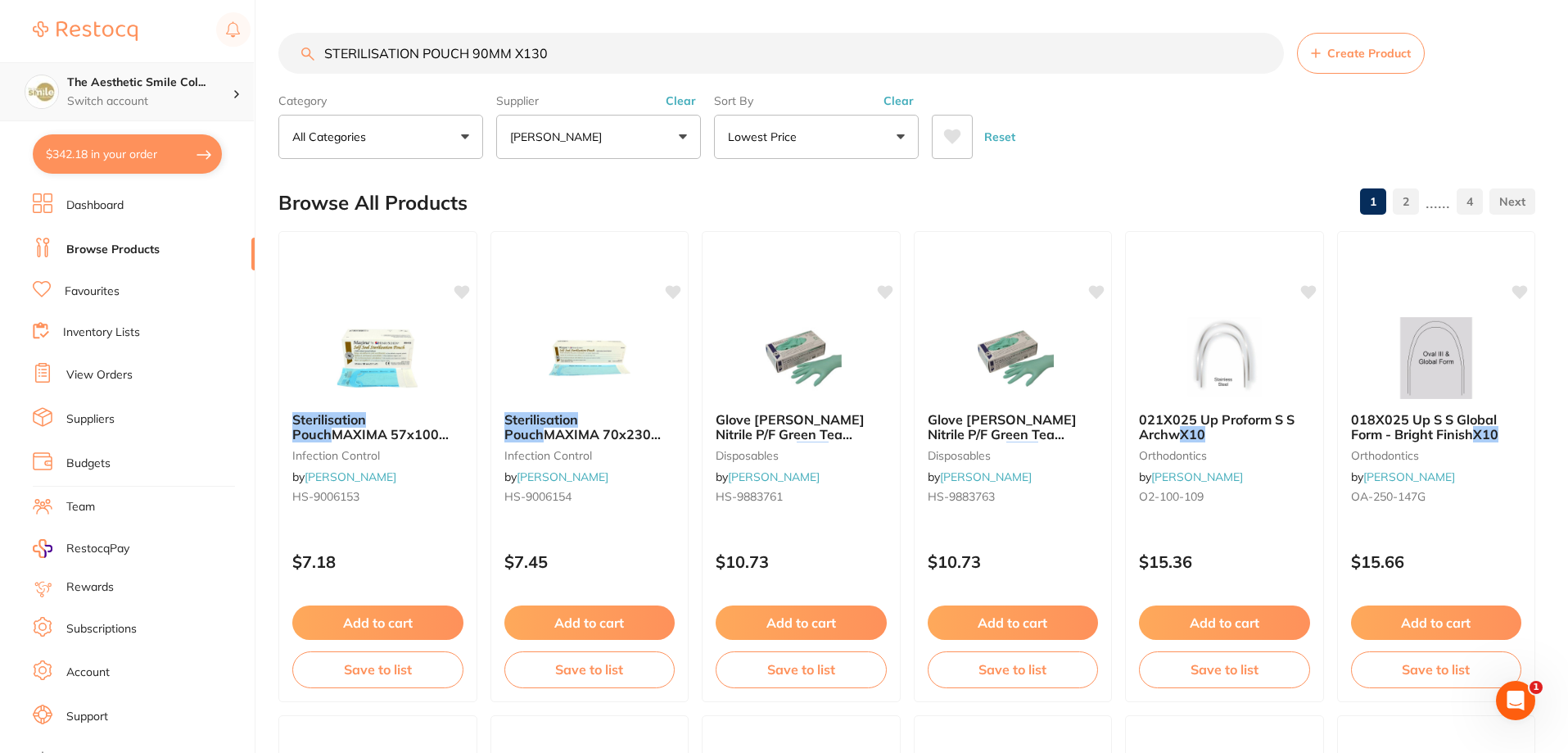
scroll to position [1, 0]
drag, startPoint x: 633, startPoint y: 64, endPoint x: 241, endPoint y: 74, distance: 392.1
click at [242, 74] on div "$342.18 The Aesthetic Smile Col... Switch account The Aesthetic Smile Collectiv…" at bounding box center [784, 376] width 1568 height 753
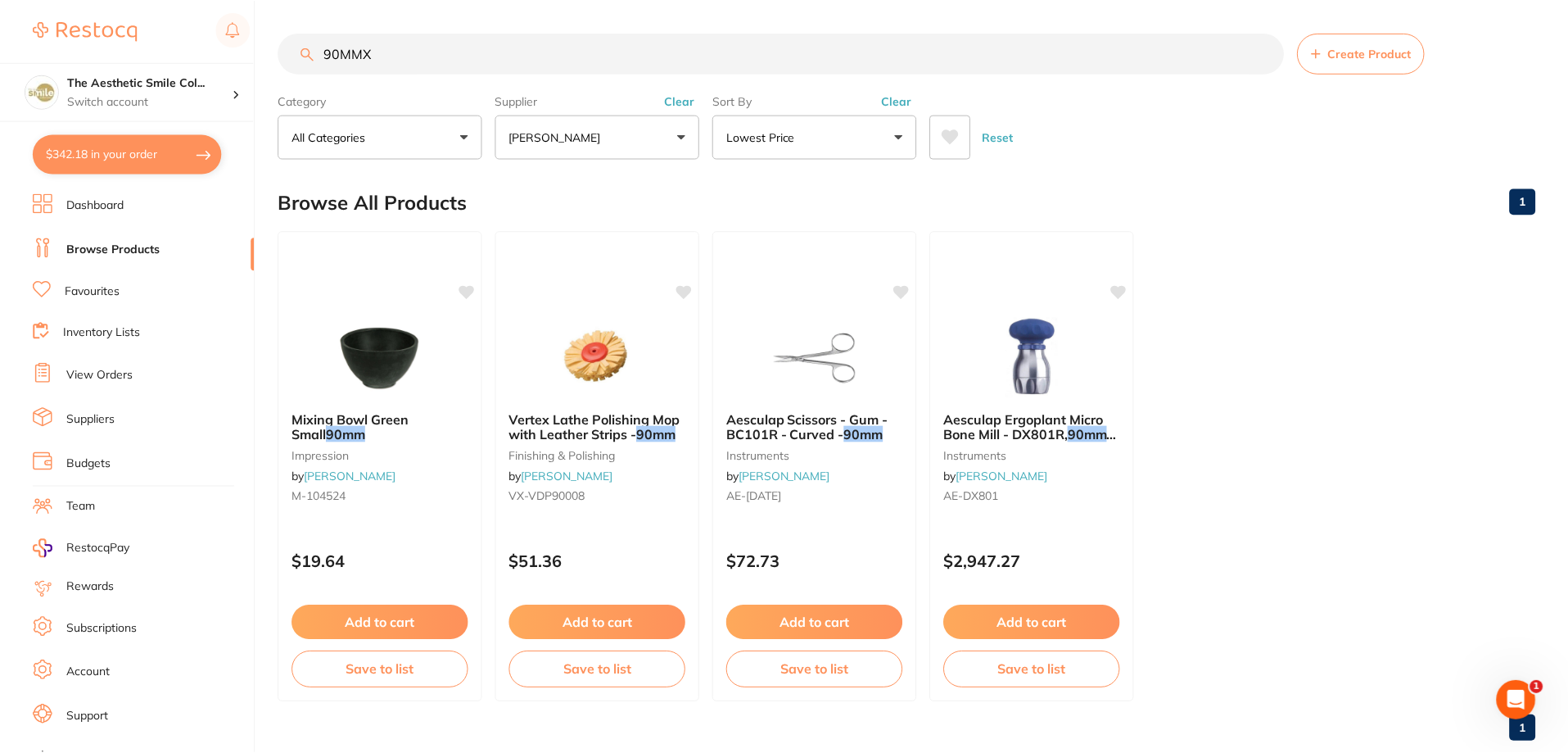
scroll to position [85, 0]
type input "90MMX1"
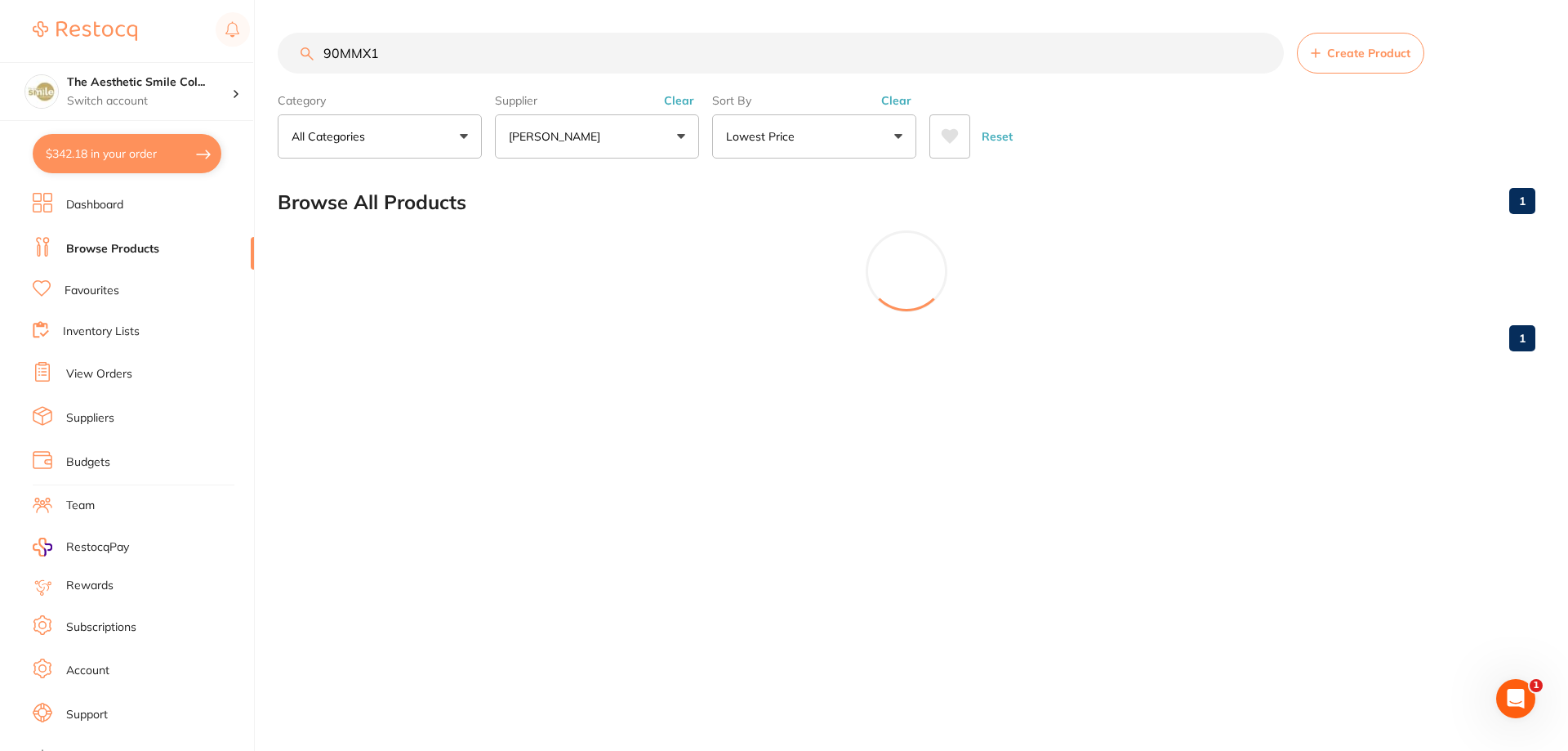
scroll to position [0, 0]
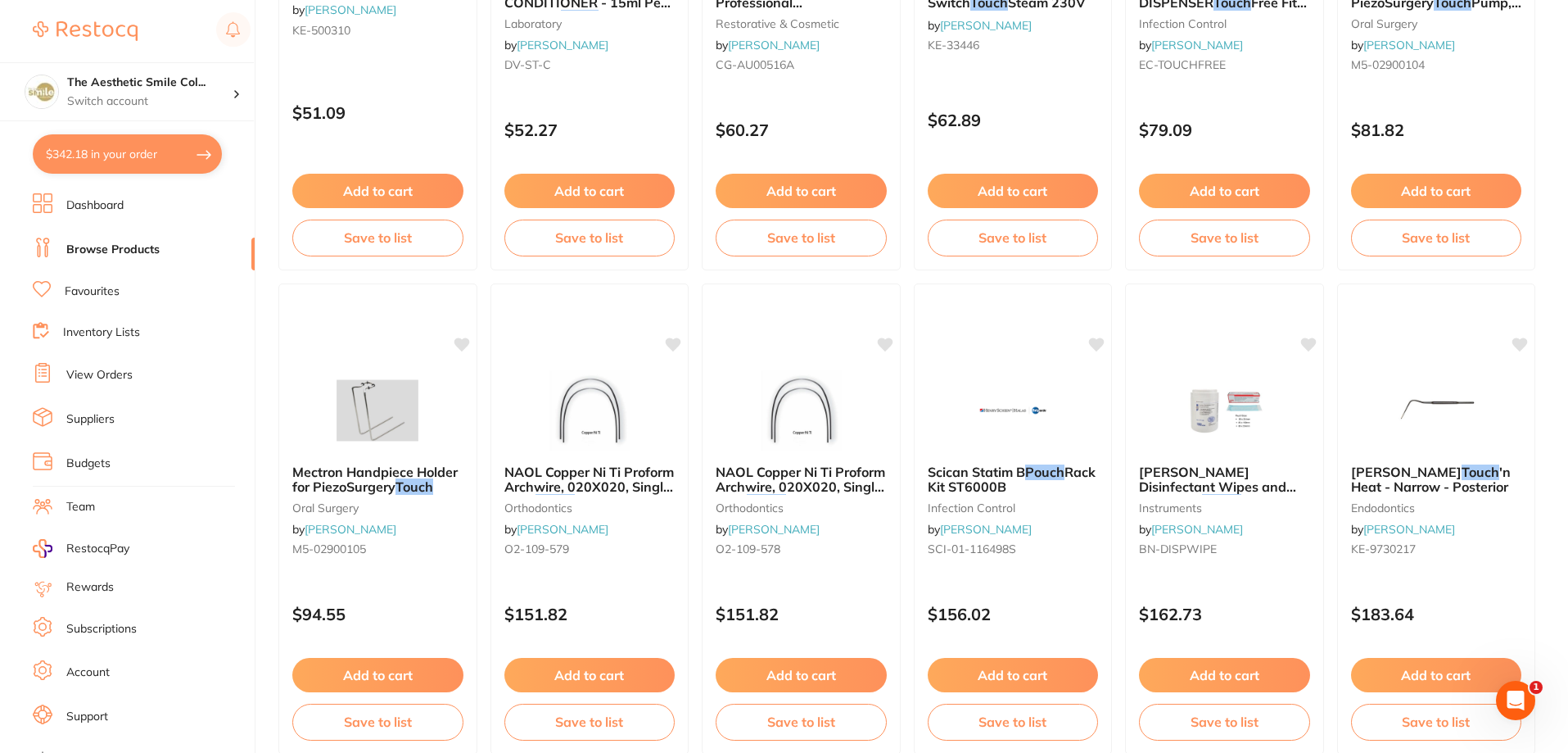
scroll to position [1311, 0]
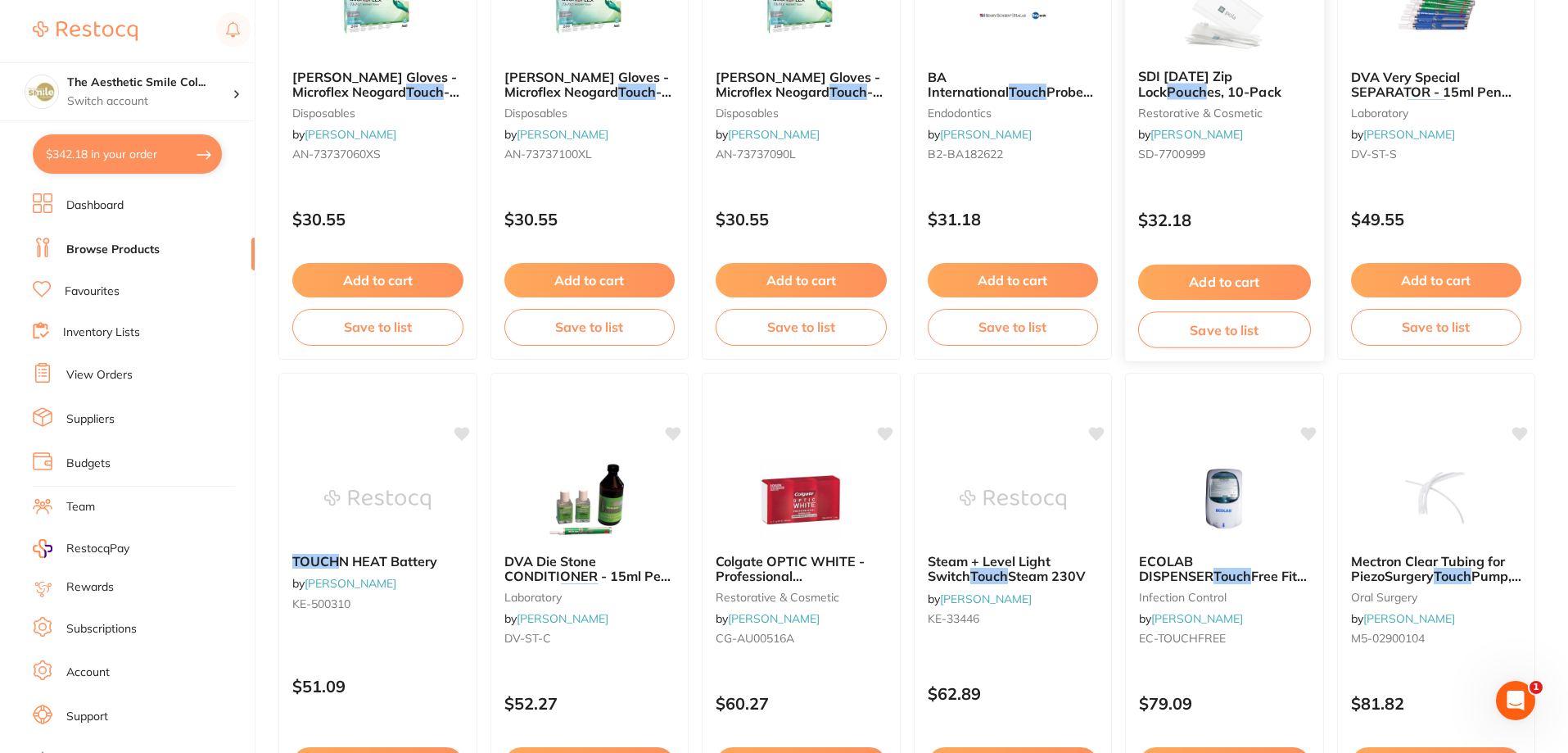
type input "90MMX130MM STERILISATION POUCH"
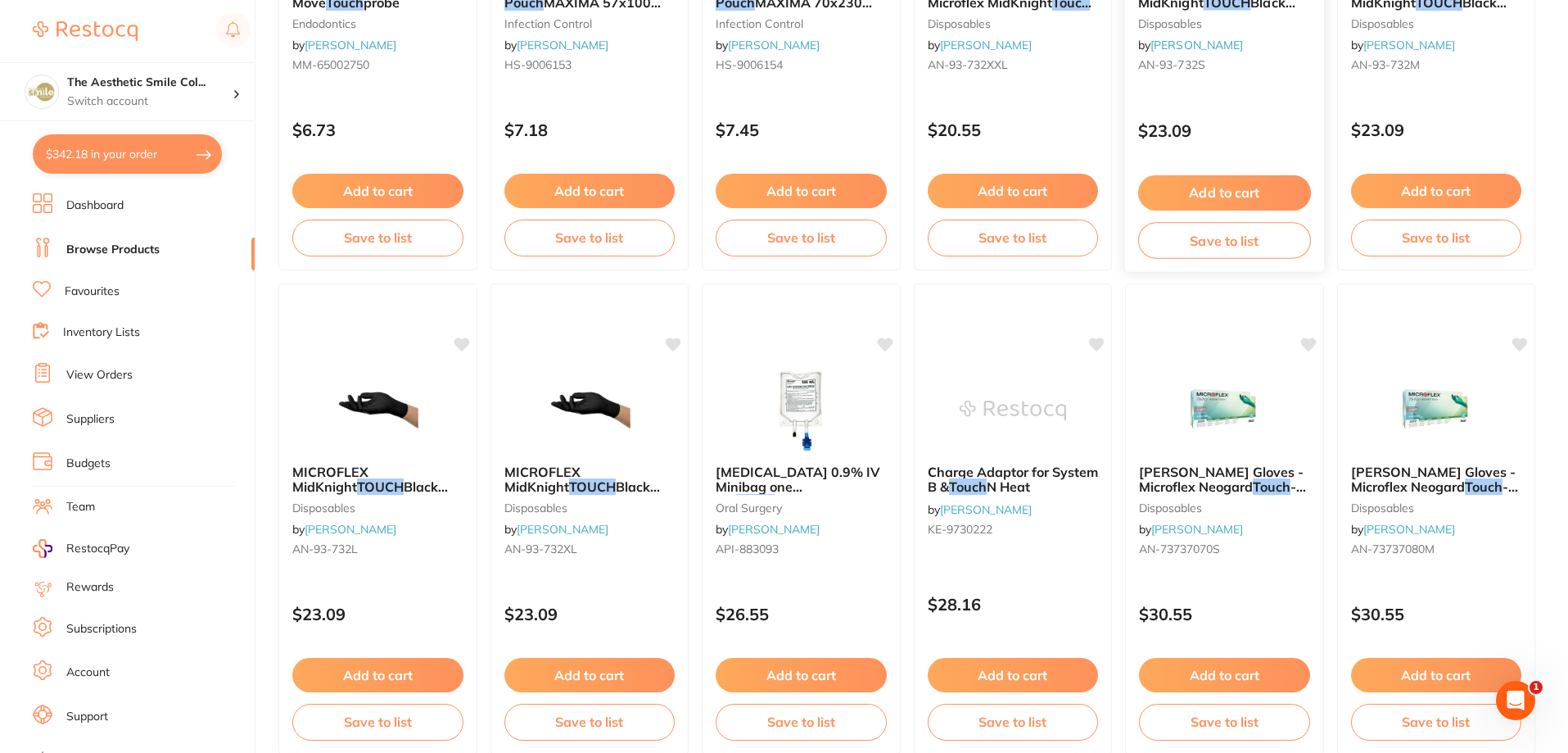
scroll to position [0, 0]
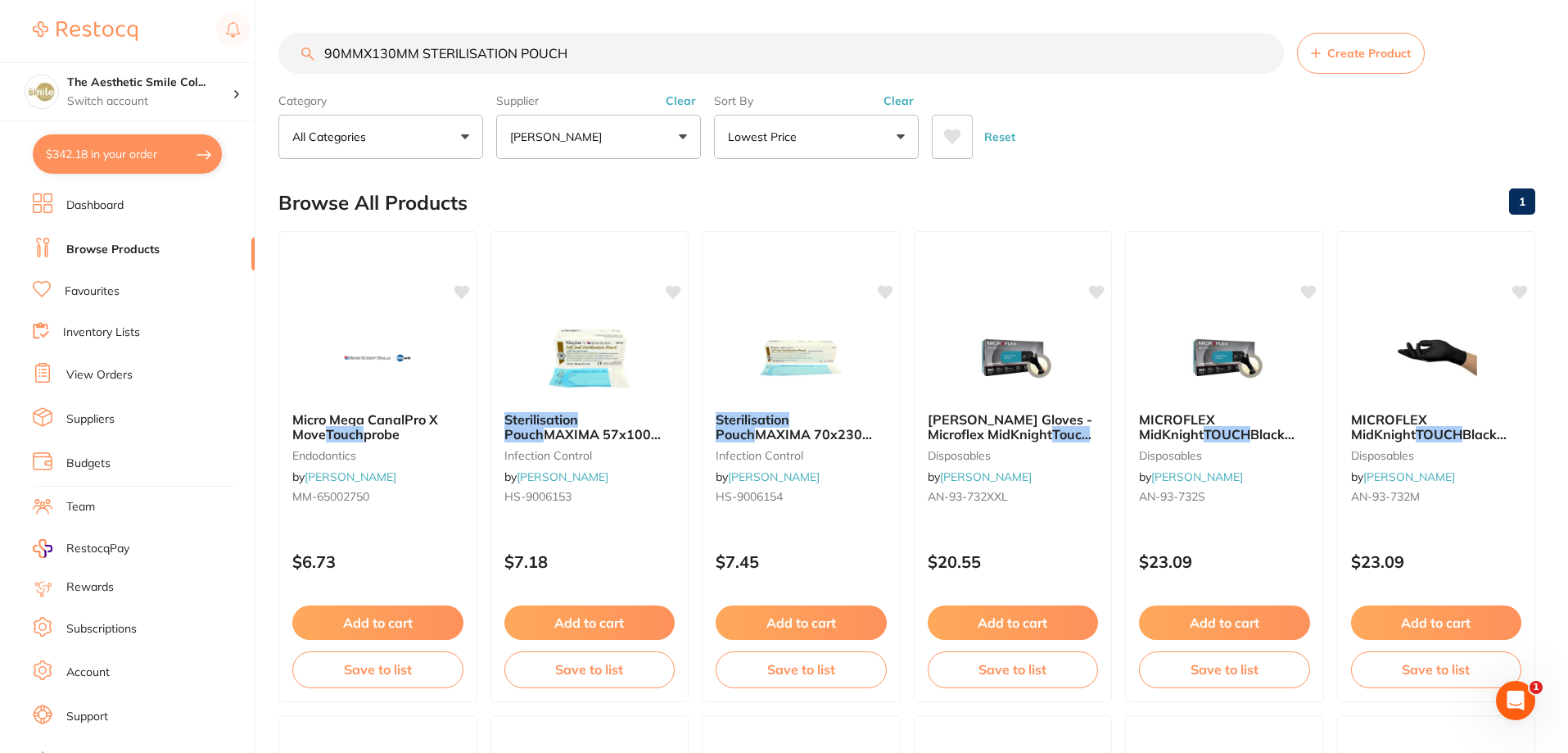
click at [686, 133] on button "[PERSON_NAME]" at bounding box center [599, 137] width 205 height 44
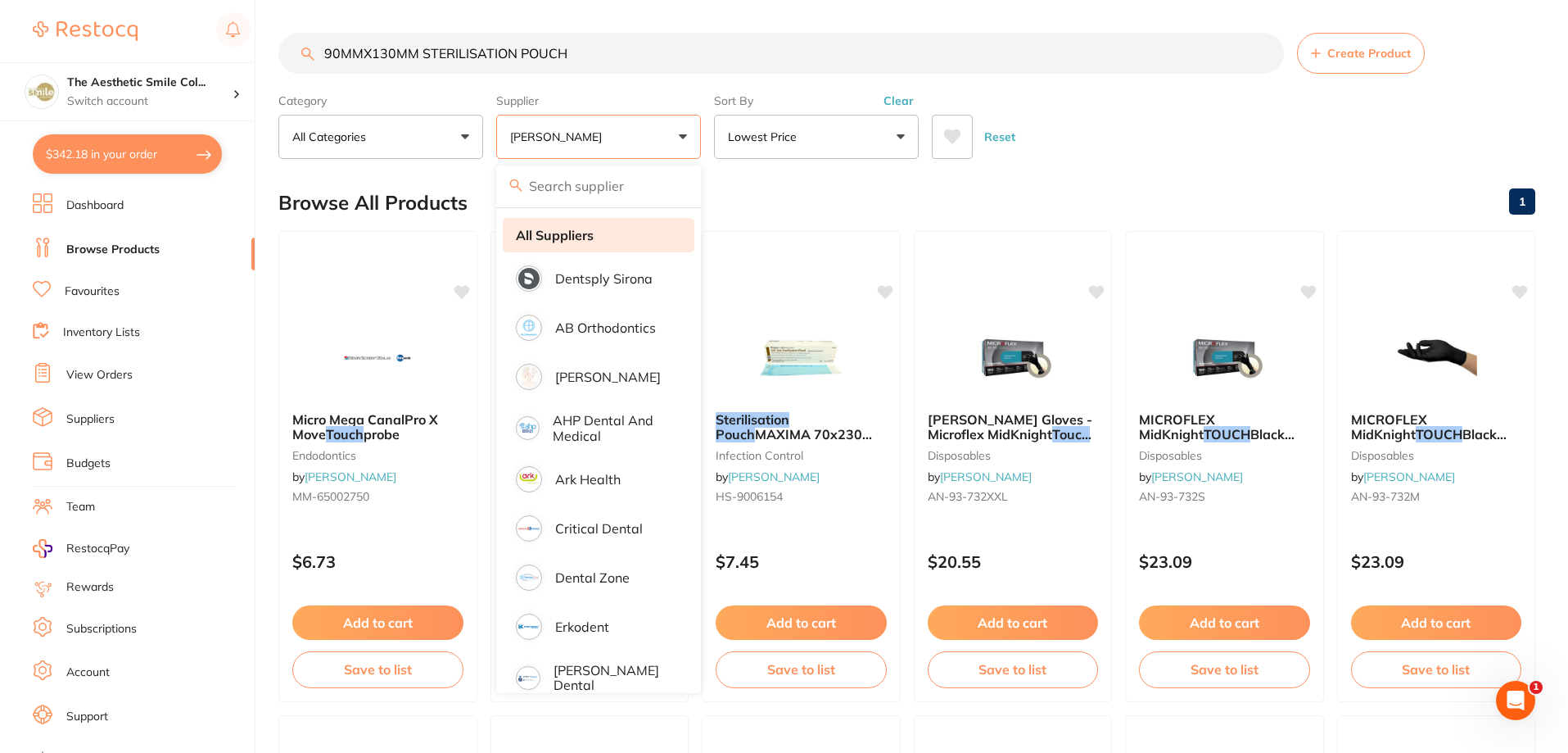
click at [579, 228] on strong "All Suppliers" at bounding box center [555, 235] width 78 height 15
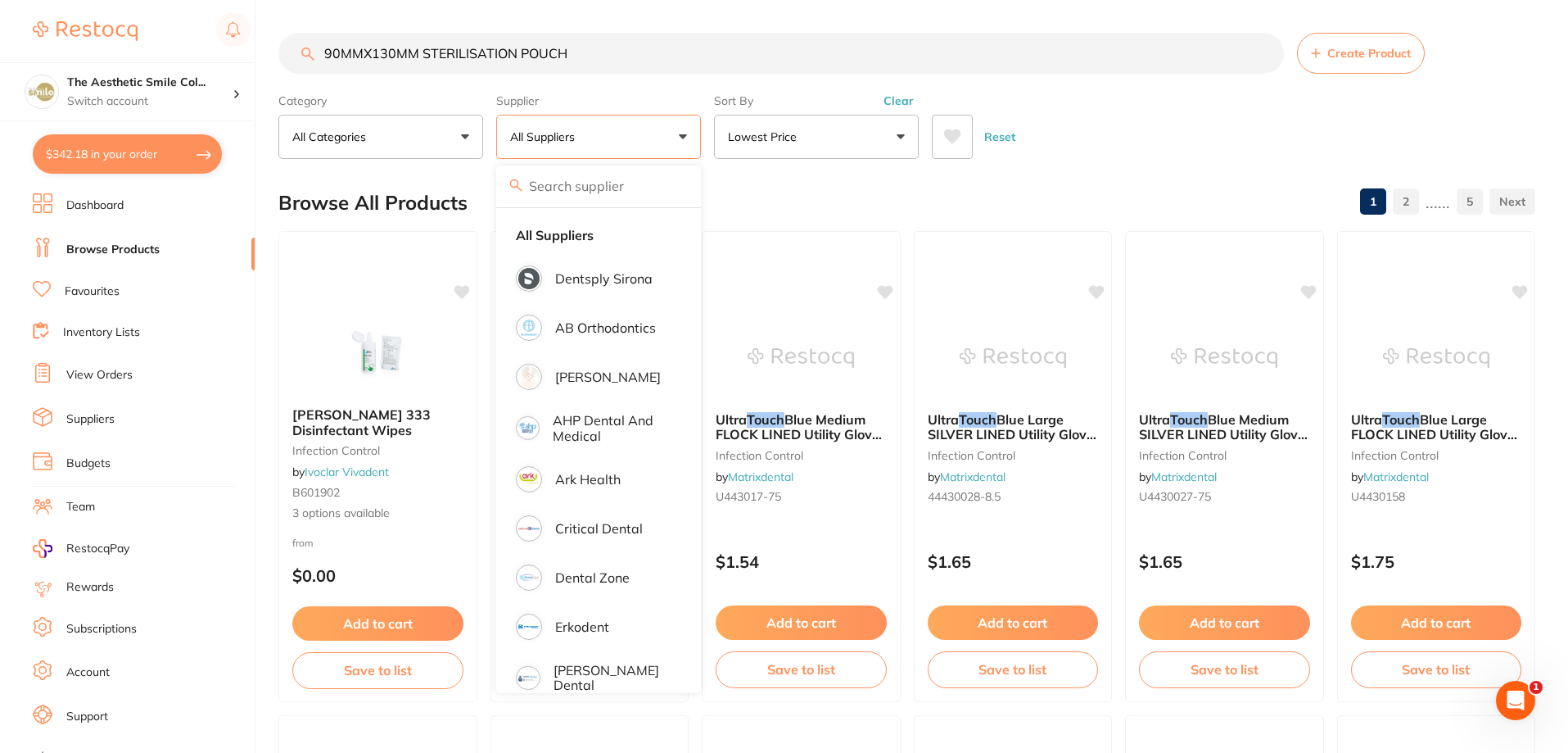
drag, startPoint x: 781, startPoint y: 192, endPoint x: 772, endPoint y: 193, distance: 9.1
click at [778, 192] on div "Browse All Products 1 2 ...... 5" at bounding box center [906, 202] width 1257 height 55
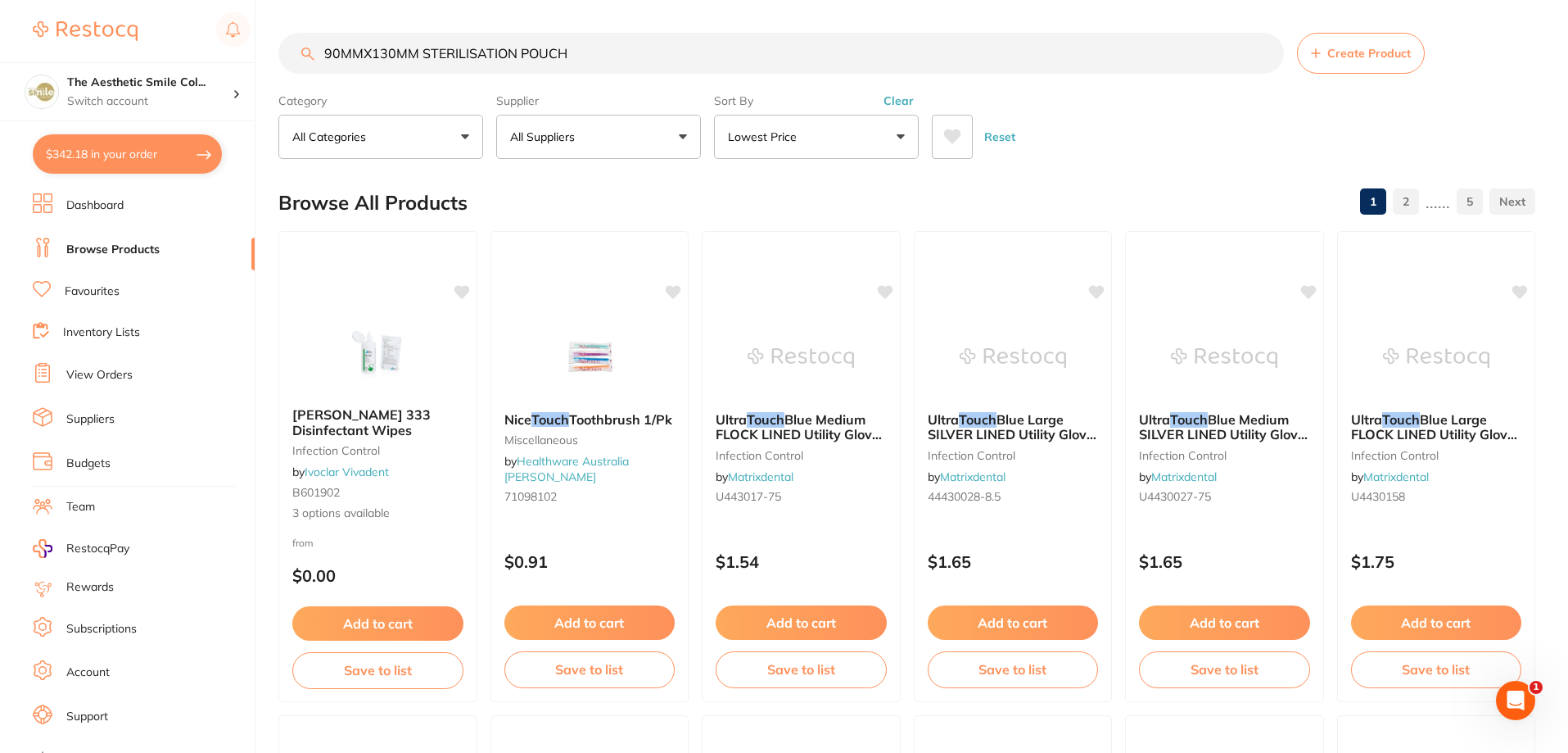
click at [617, 54] on input "90MMX130MM STERILISATION POUCH" at bounding box center [781, 53] width 1005 height 41
click at [778, 49] on input "90MMX130MM STERILISATION POUCH" at bounding box center [781, 53] width 1005 height 41
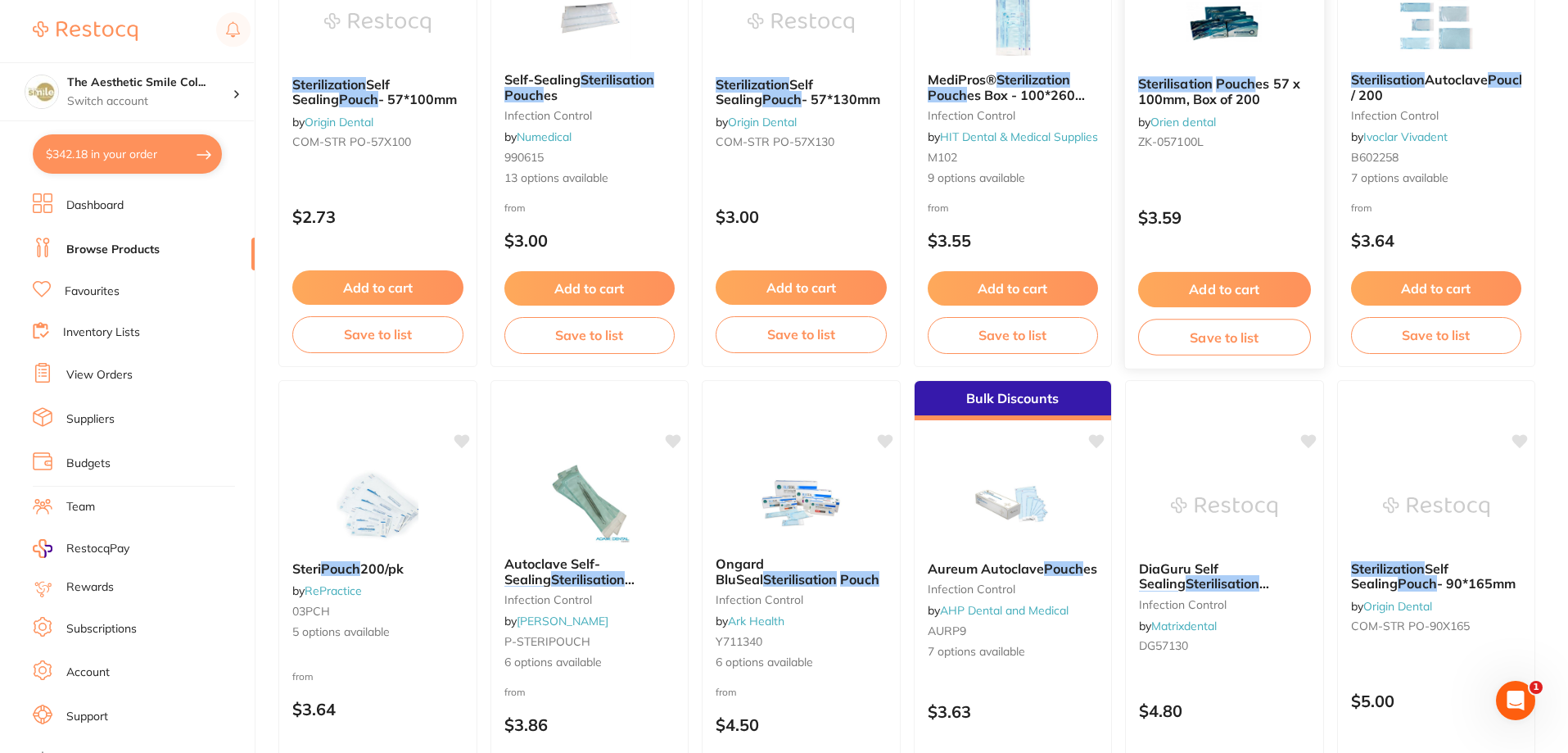
scroll to position [901, 0]
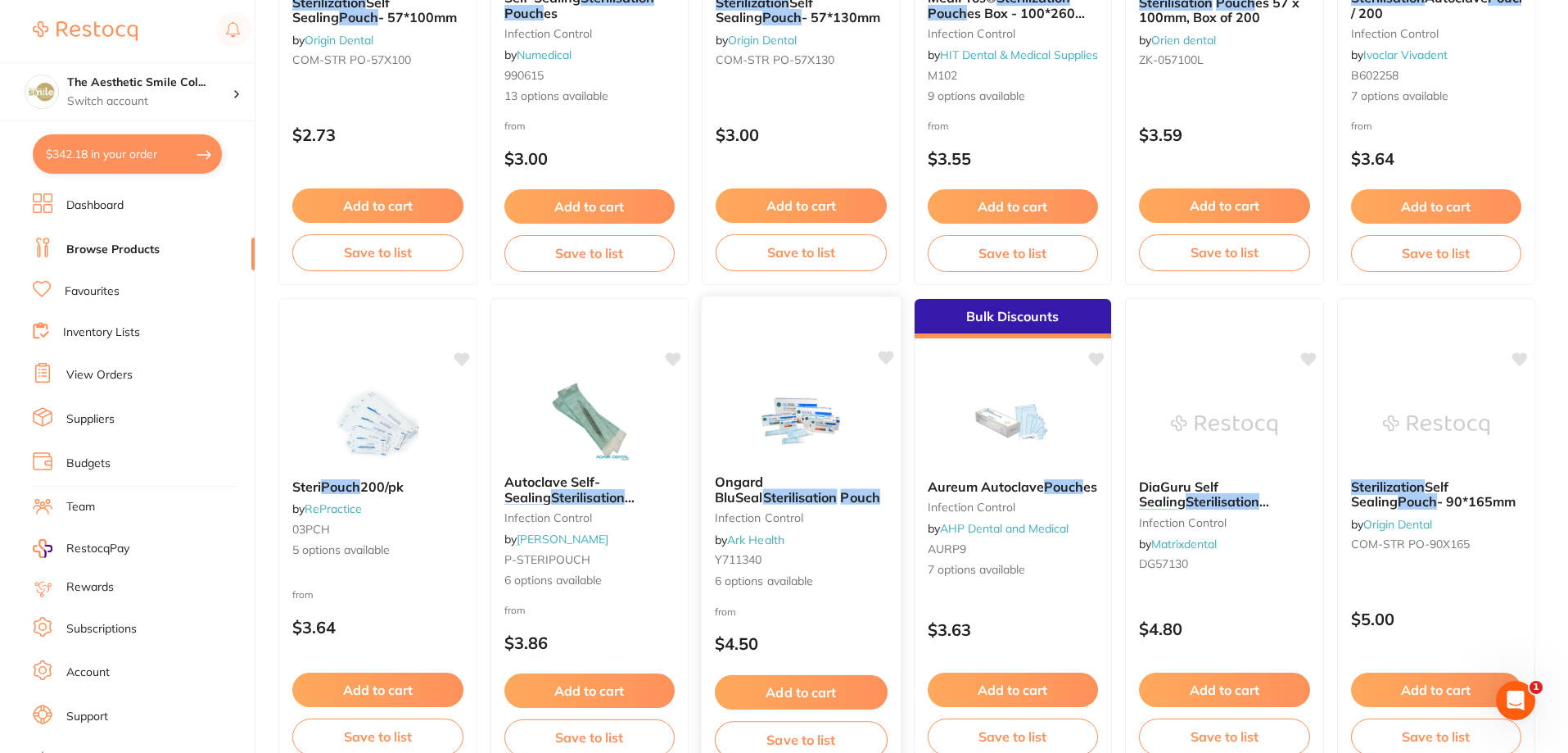
click at [840, 495] on em "Pouch" at bounding box center [860, 496] width 39 height 17
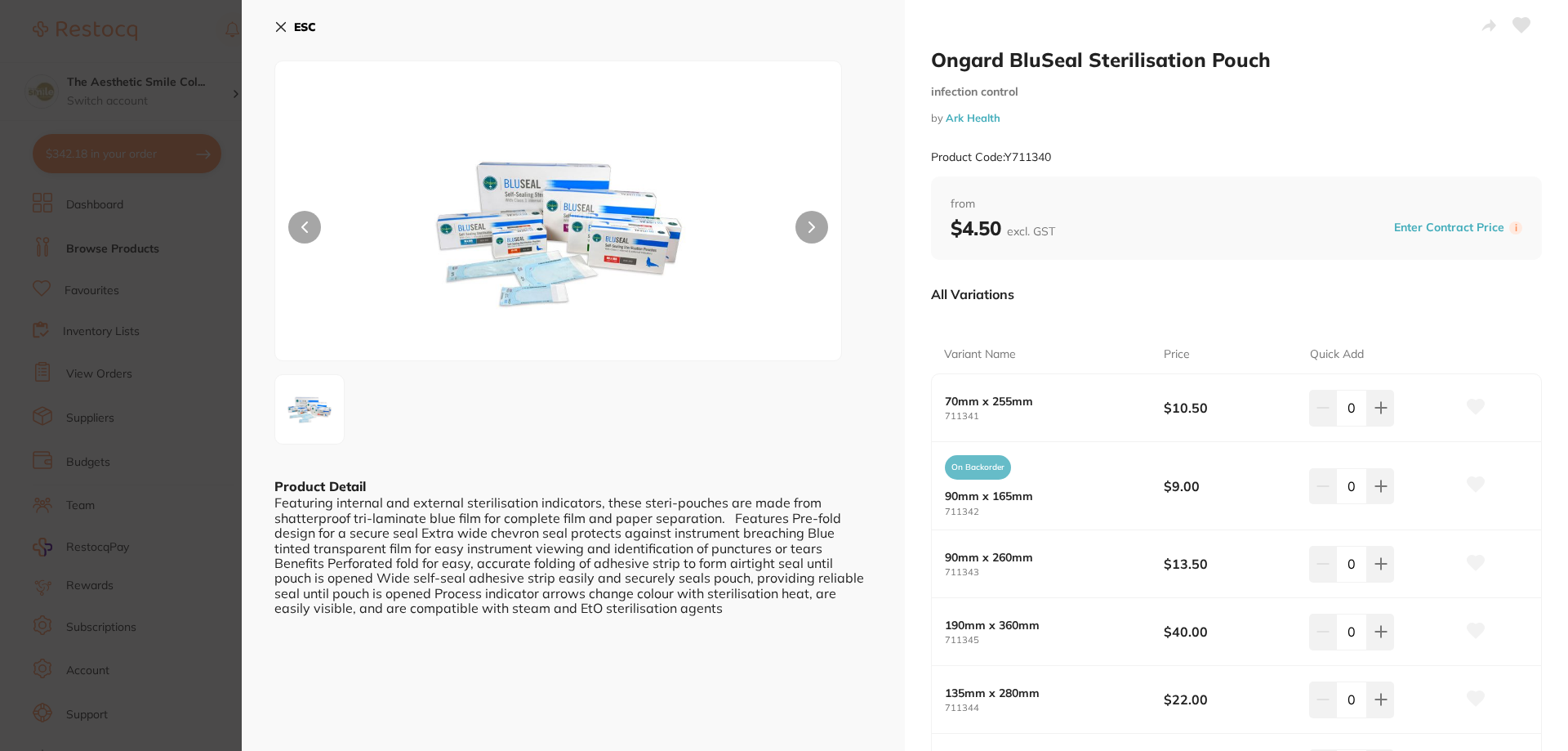
click at [283, 19] on button "ESC" at bounding box center [294, 27] width 41 height 28
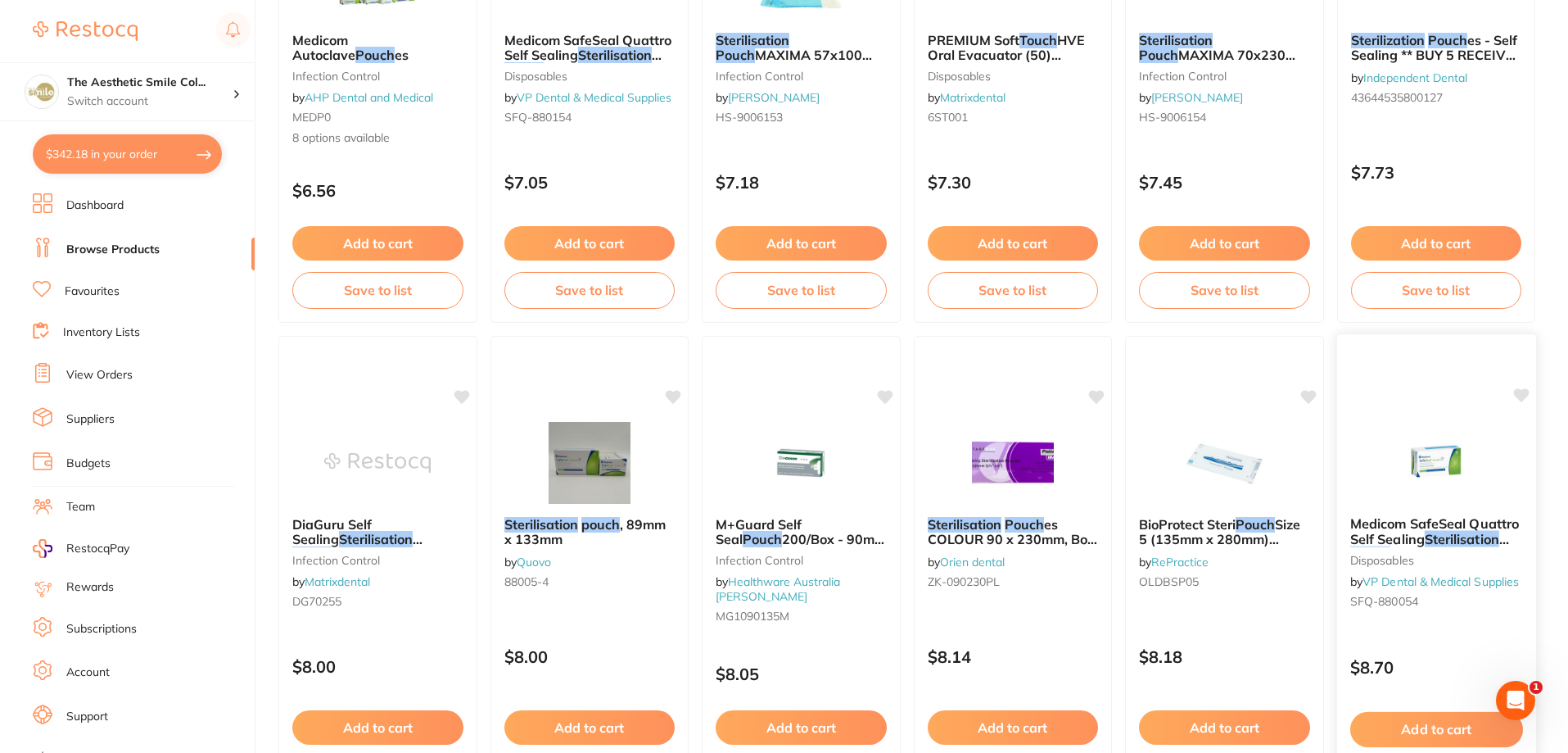
scroll to position [3907, 0]
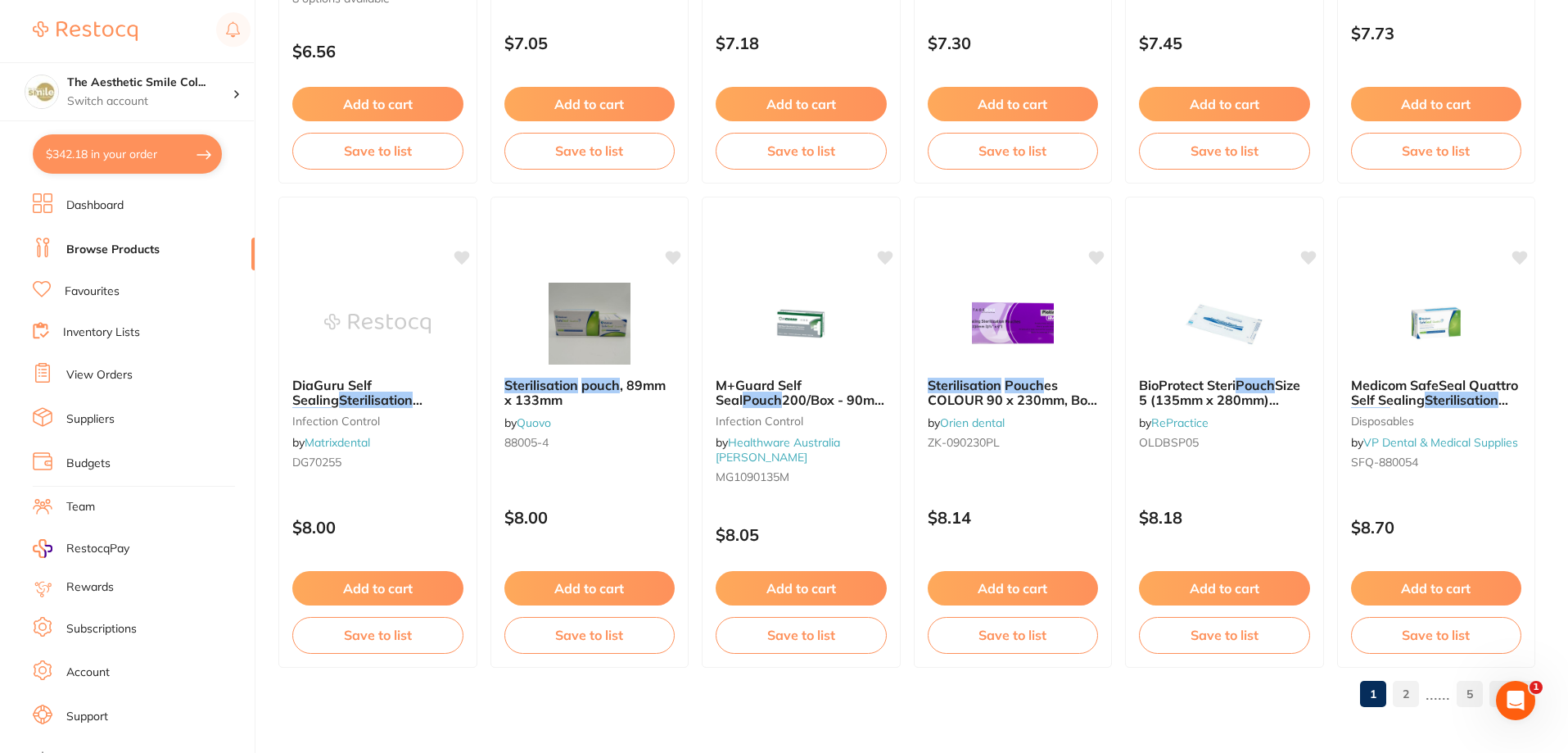
click at [1405, 697] on link "2" at bounding box center [1406, 694] width 27 height 33
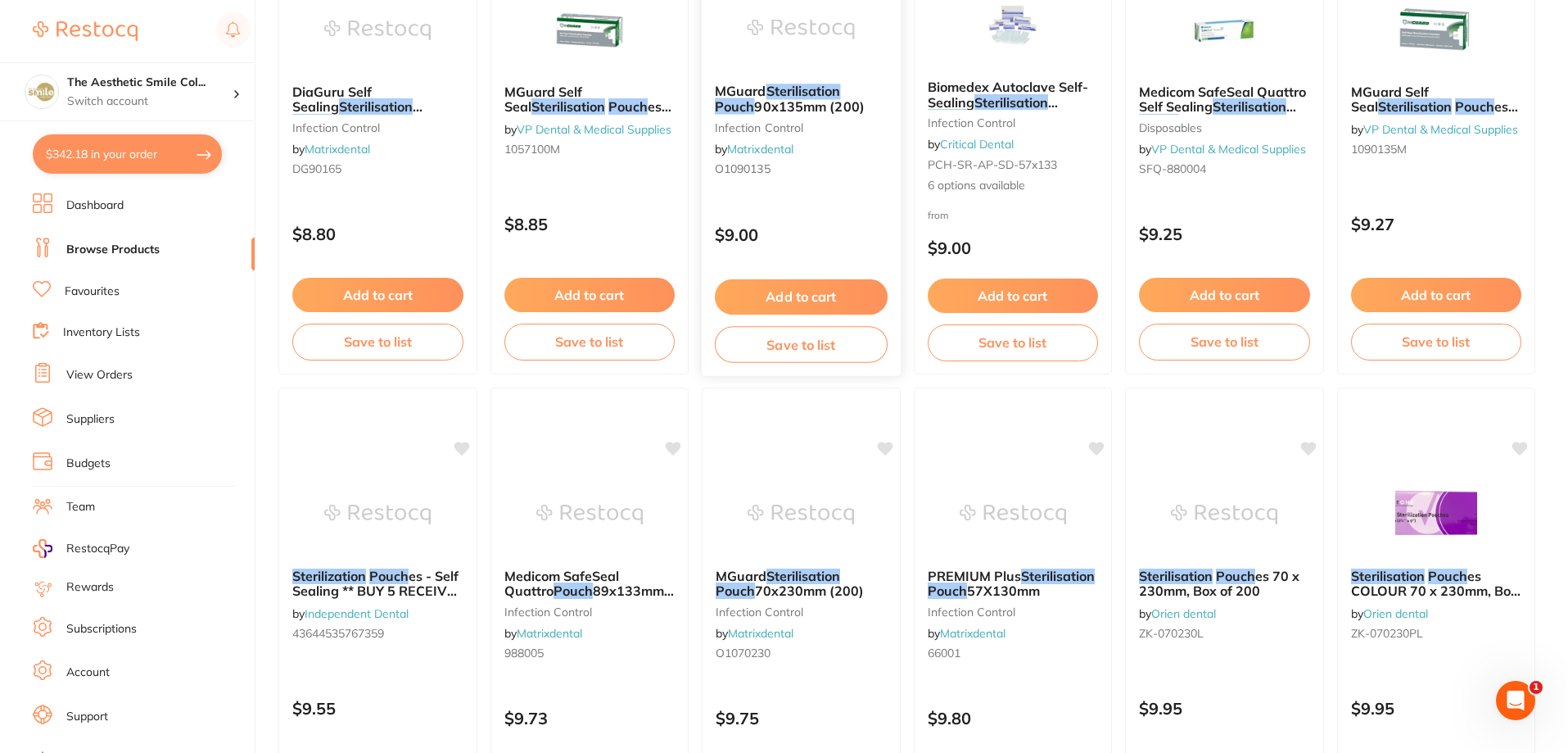
scroll to position [164, 0]
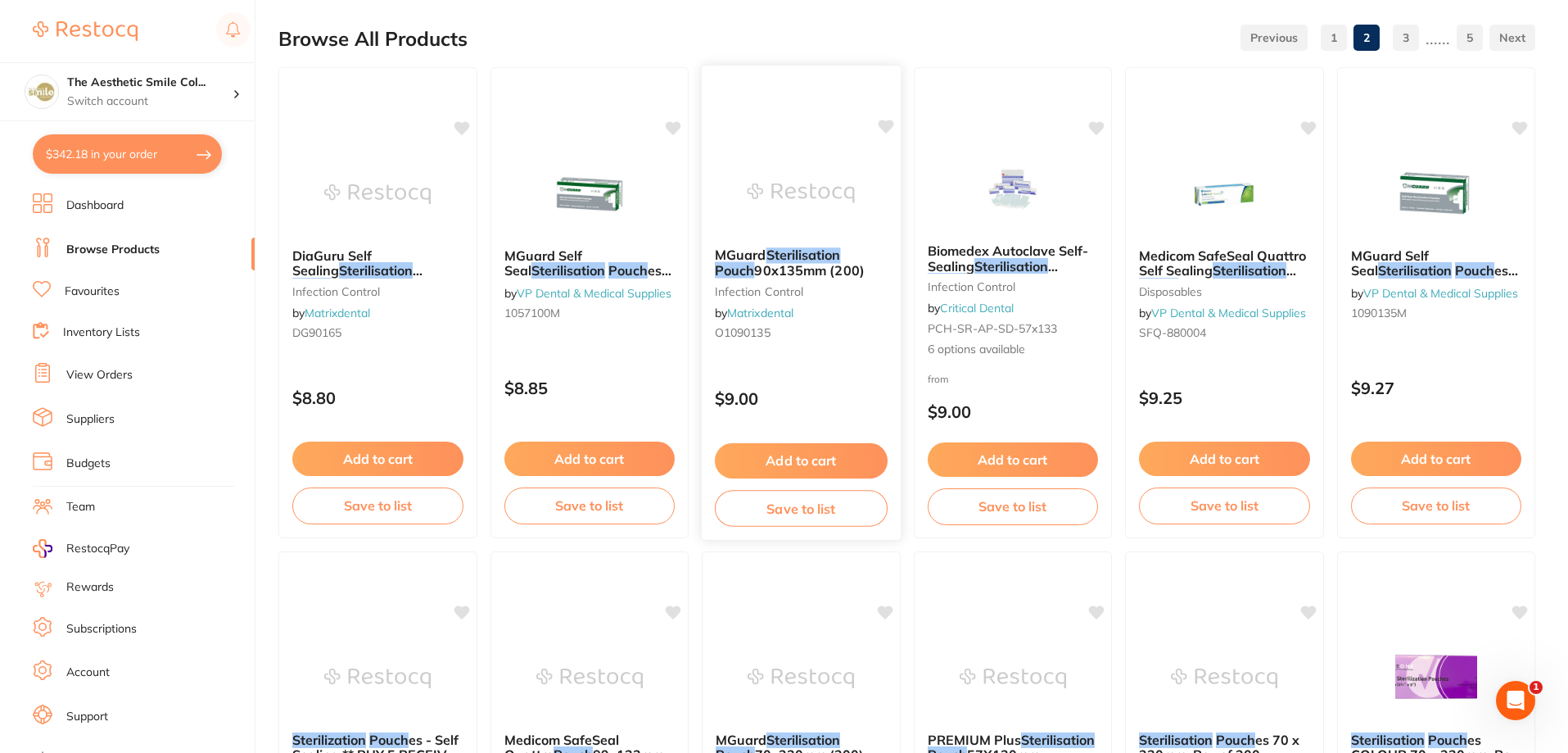
click at [845, 460] on button "Add to cart" at bounding box center [801, 460] width 173 height 35
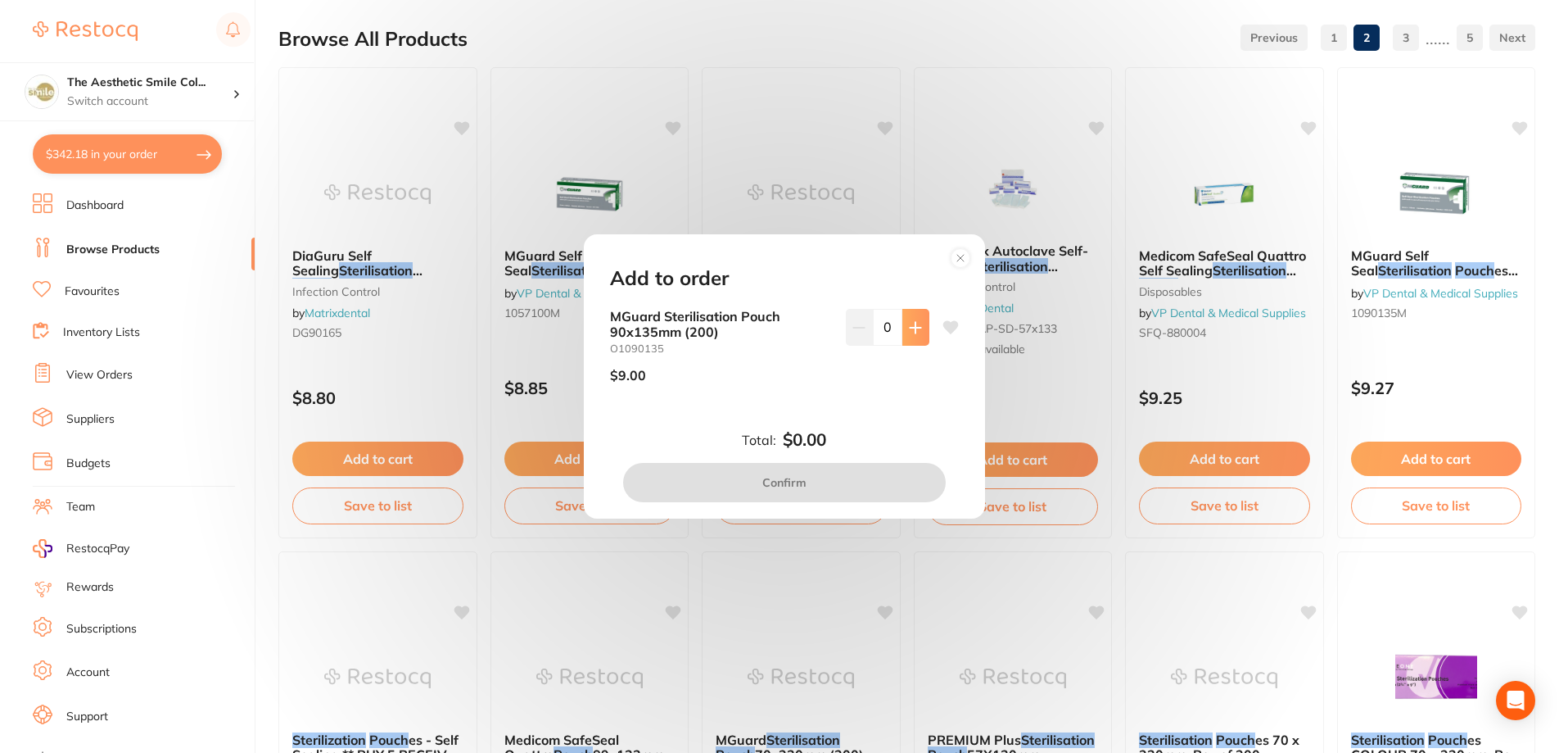
click at [914, 330] on icon at bounding box center [915, 327] width 13 height 13
type input "3"
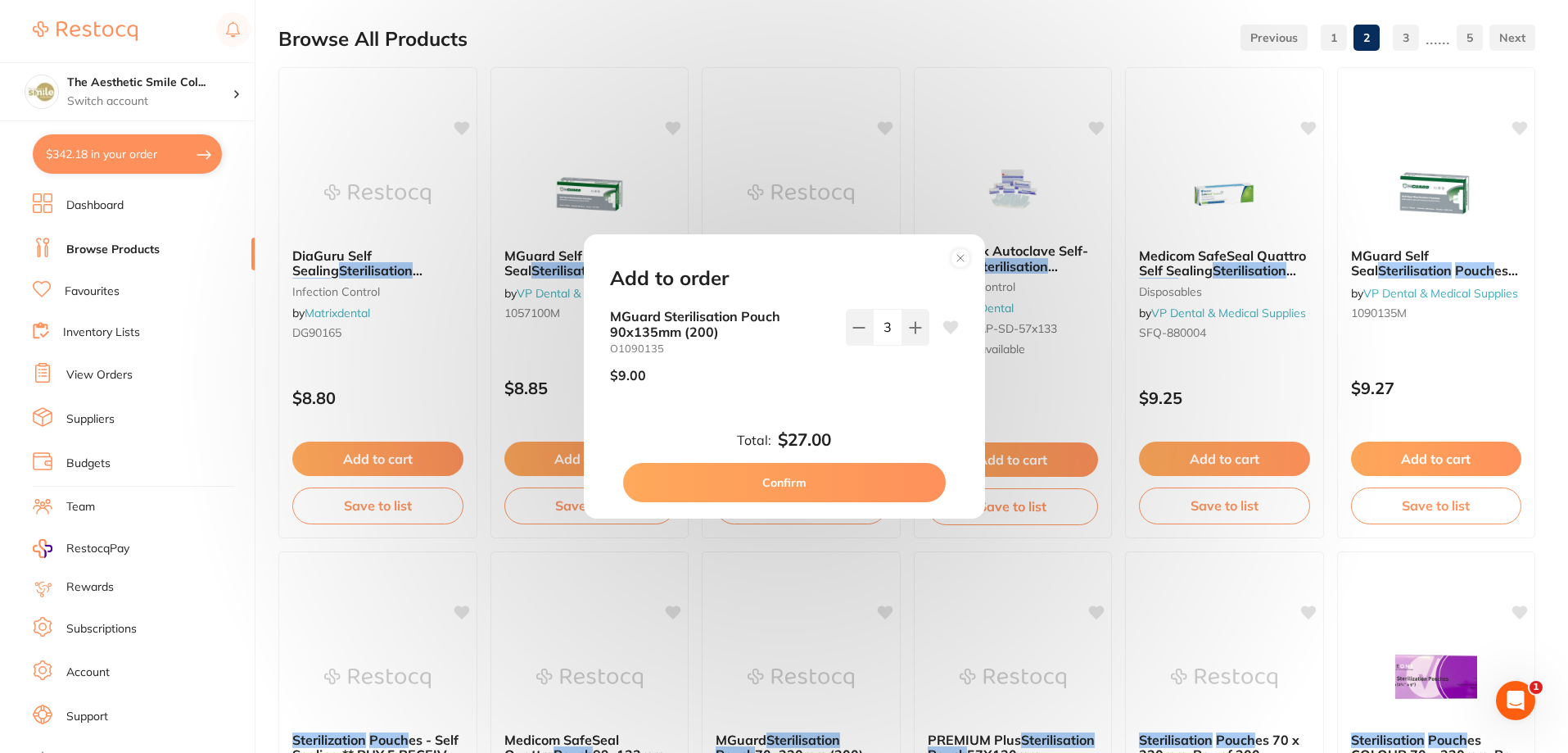
click at [858, 481] on button "Confirm" at bounding box center [784, 483] width 322 height 39
checkbox input "false"
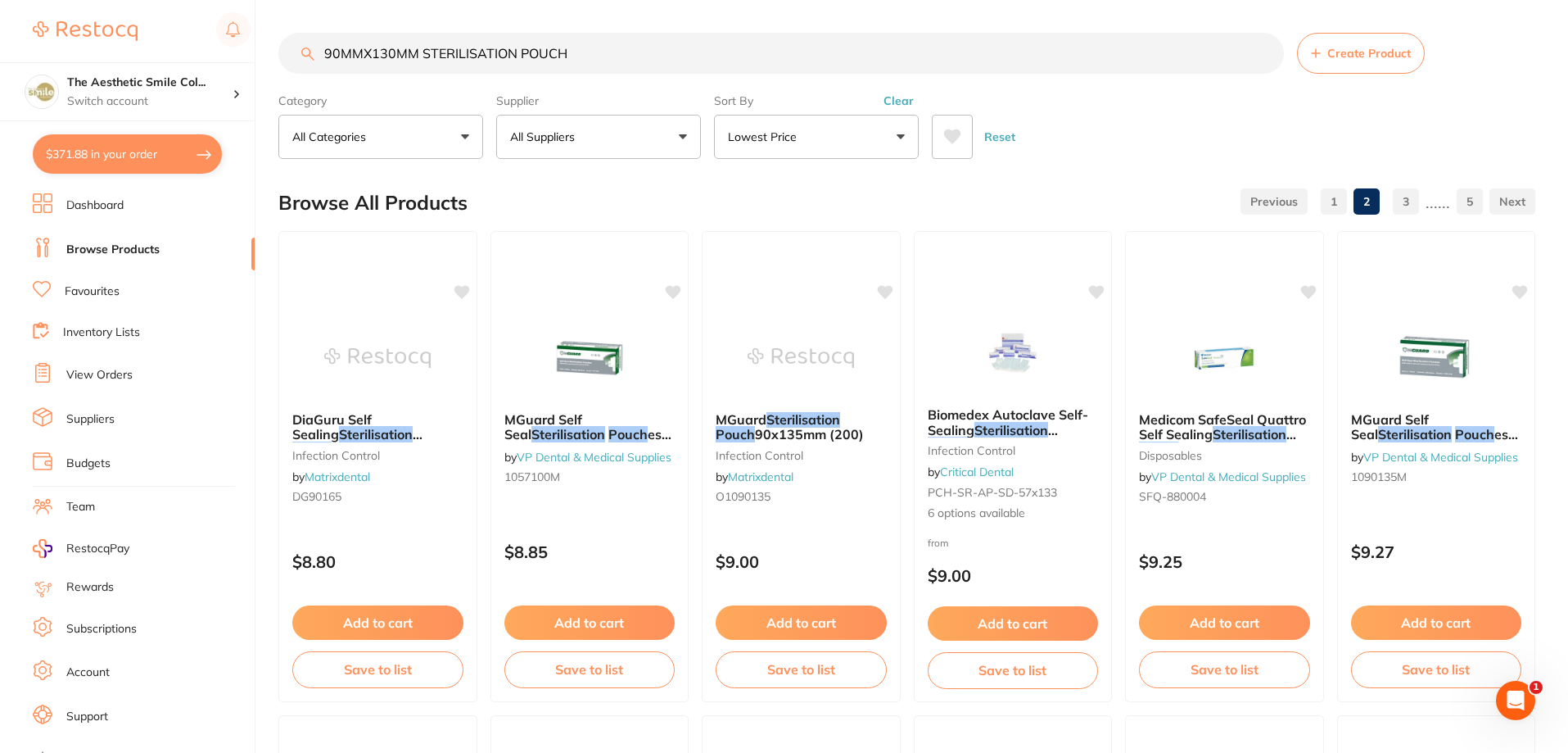
scroll to position [1, 0]
drag, startPoint x: 638, startPoint y: 58, endPoint x: 278, endPoint y: 80, distance: 360.7
click at [278, 80] on section "90MMX130MM STERILISATION POUCH Create Product Category All Categories All Categ…" at bounding box center [906, 95] width 1257 height 126
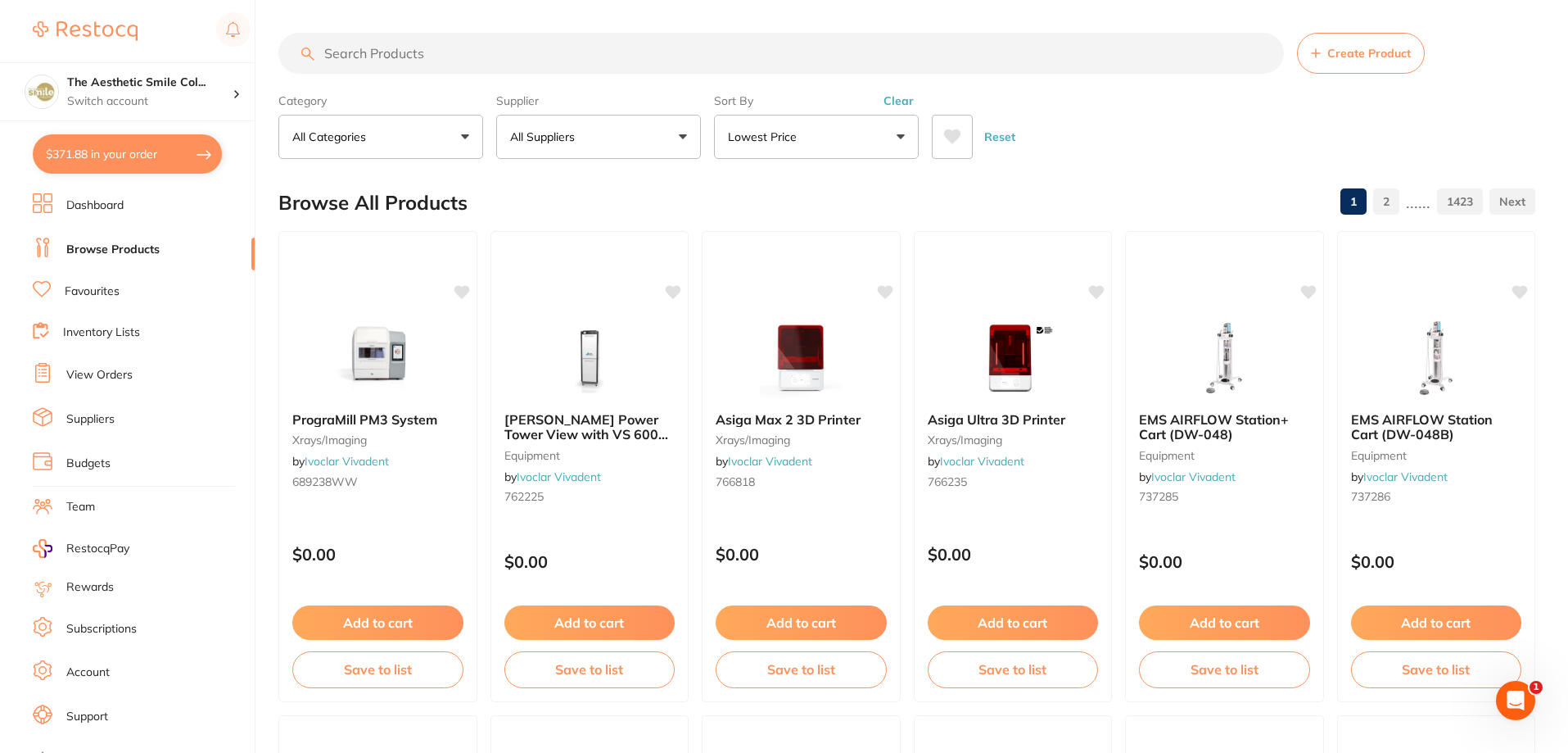
scroll to position [0, 0]
click at [122, 376] on link "View Orders" at bounding box center [99, 375] width 66 height 17
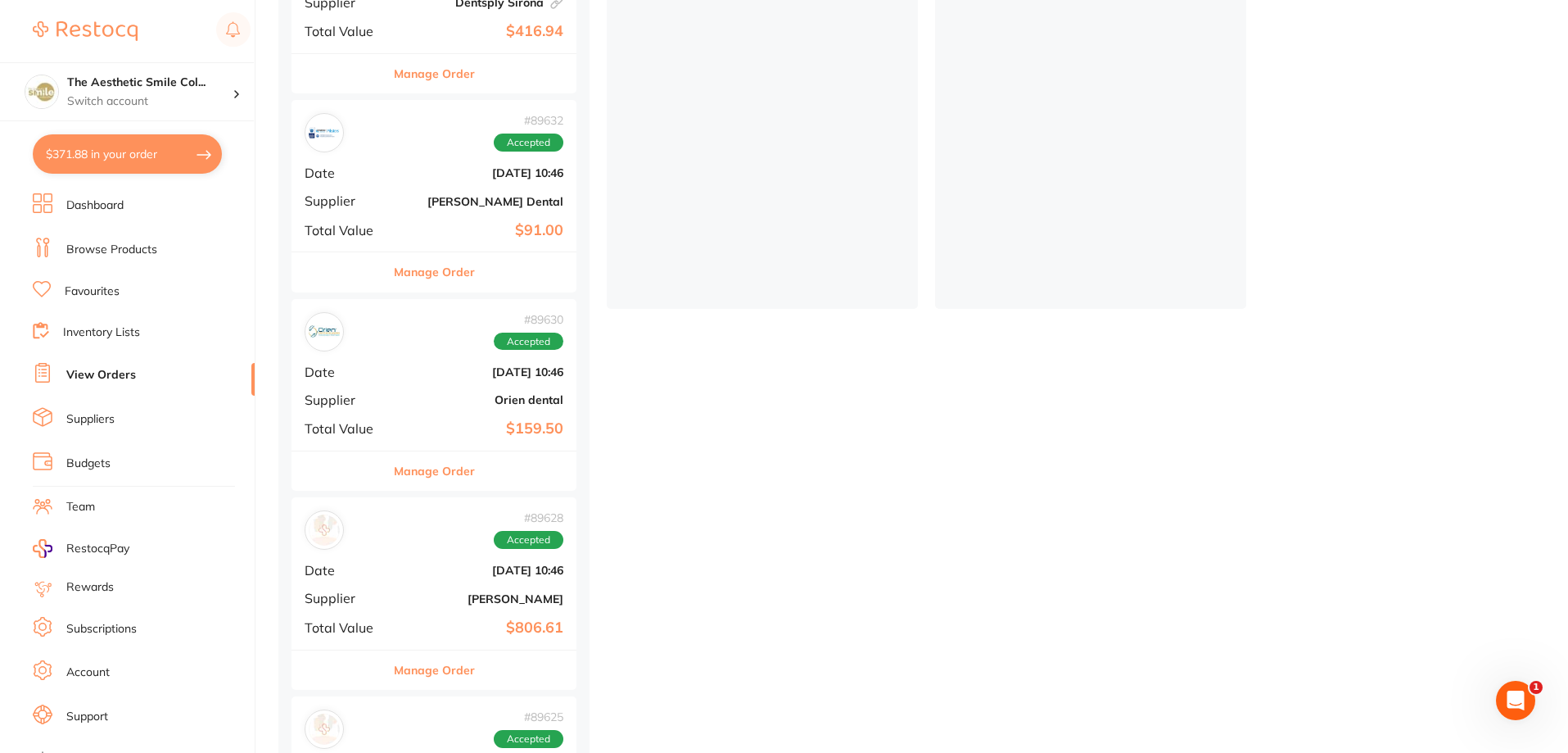
scroll to position [487, 0]
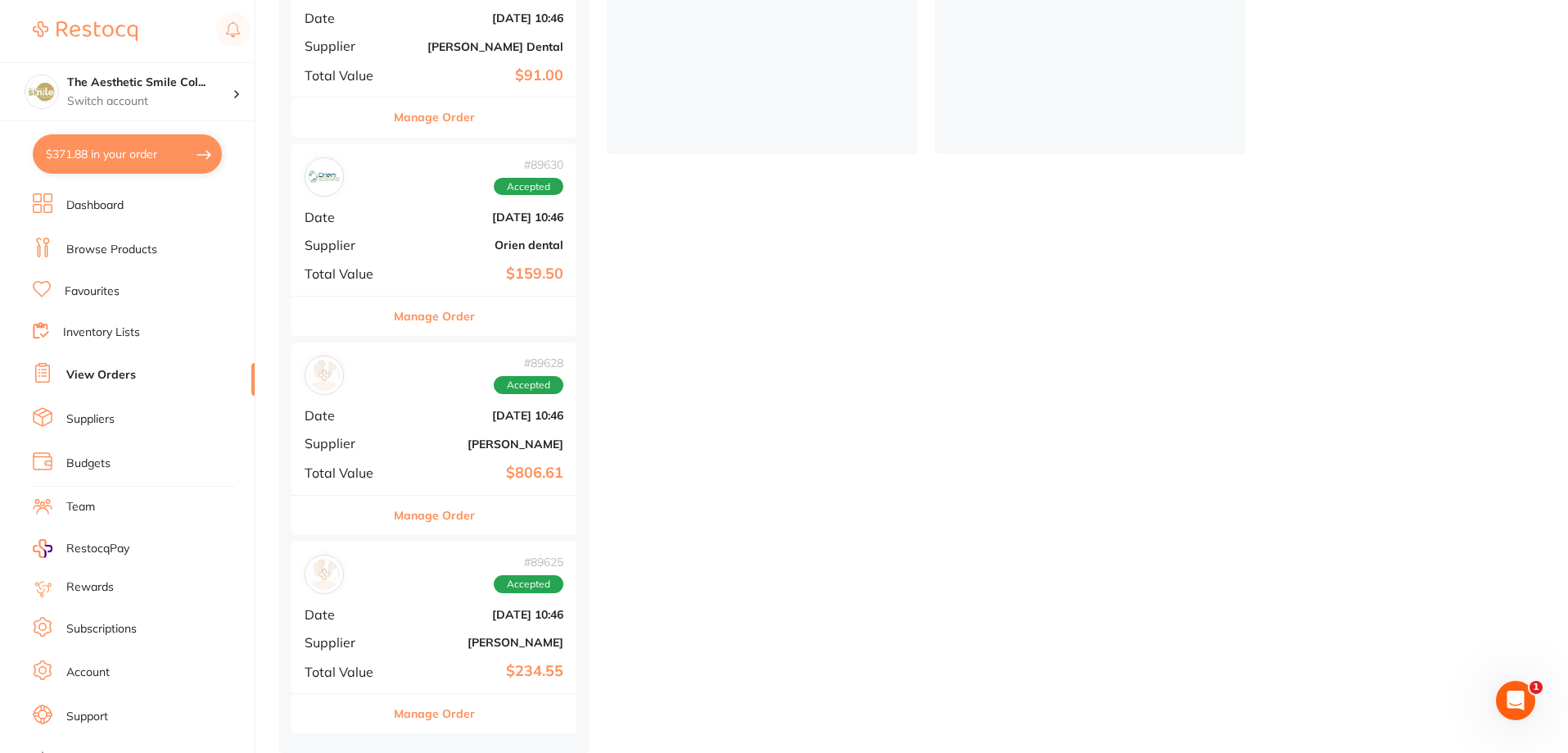
click at [440, 585] on div "# 89625 Accepted" at bounding box center [434, 574] width 259 height 39
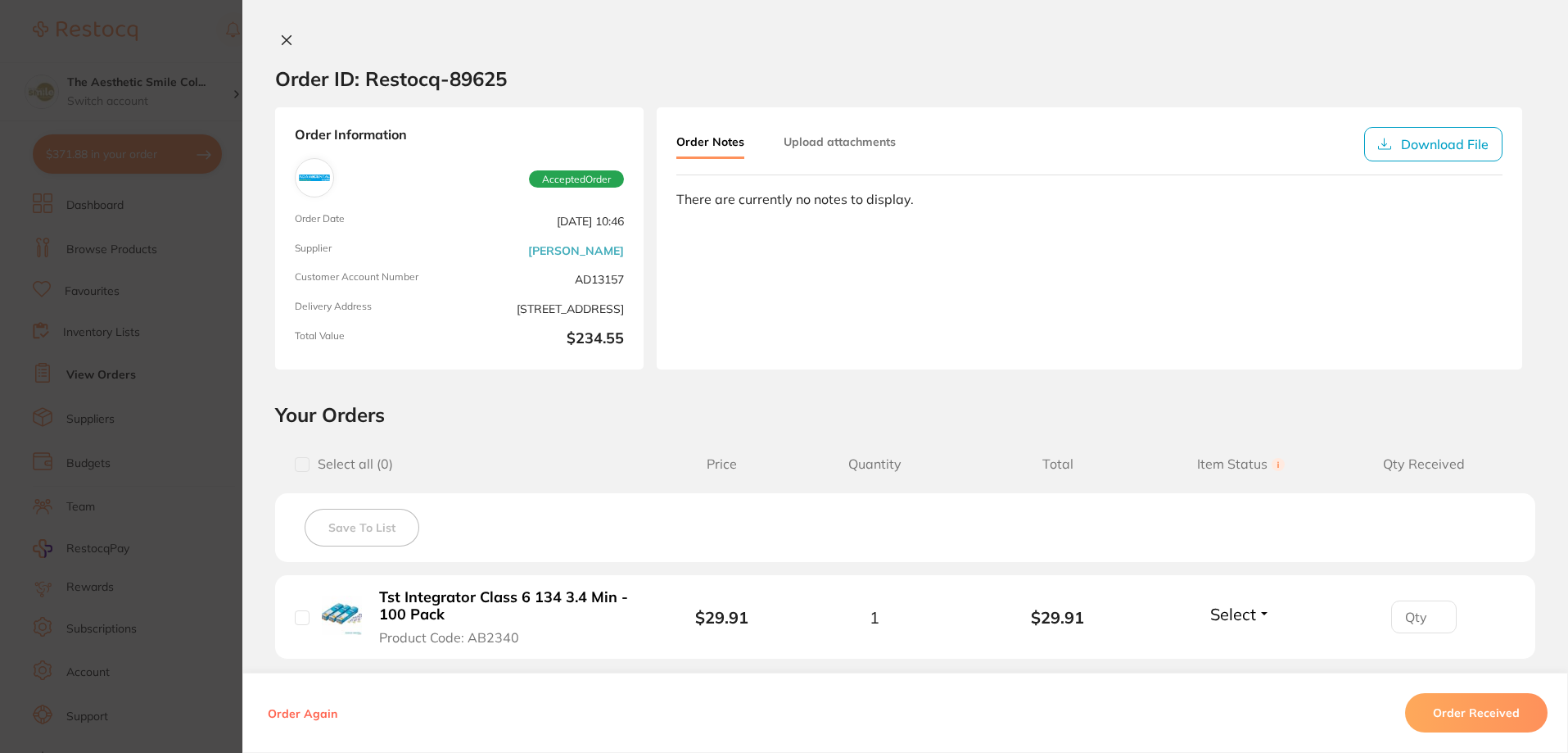
scroll to position [241, 0]
click at [284, 39] on icon at bounding box center [287, 41] width 9 height 9
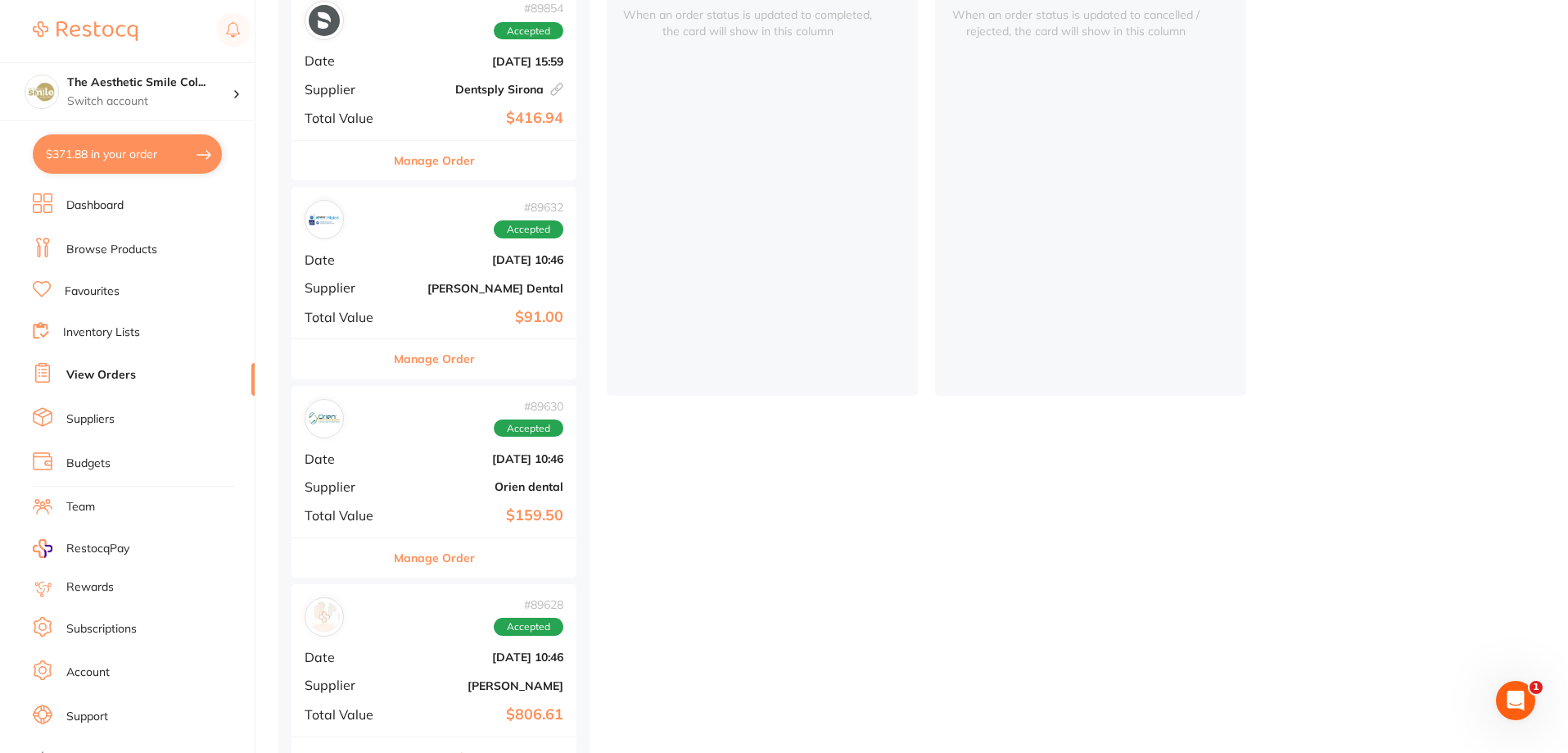
click at [396, 443] on div "# 89630 Accepted Date Aug 8 2025, 10:46 Supplier Orien dental Total Value $159.…" at bounding box center [434, 461] width 285 height 151
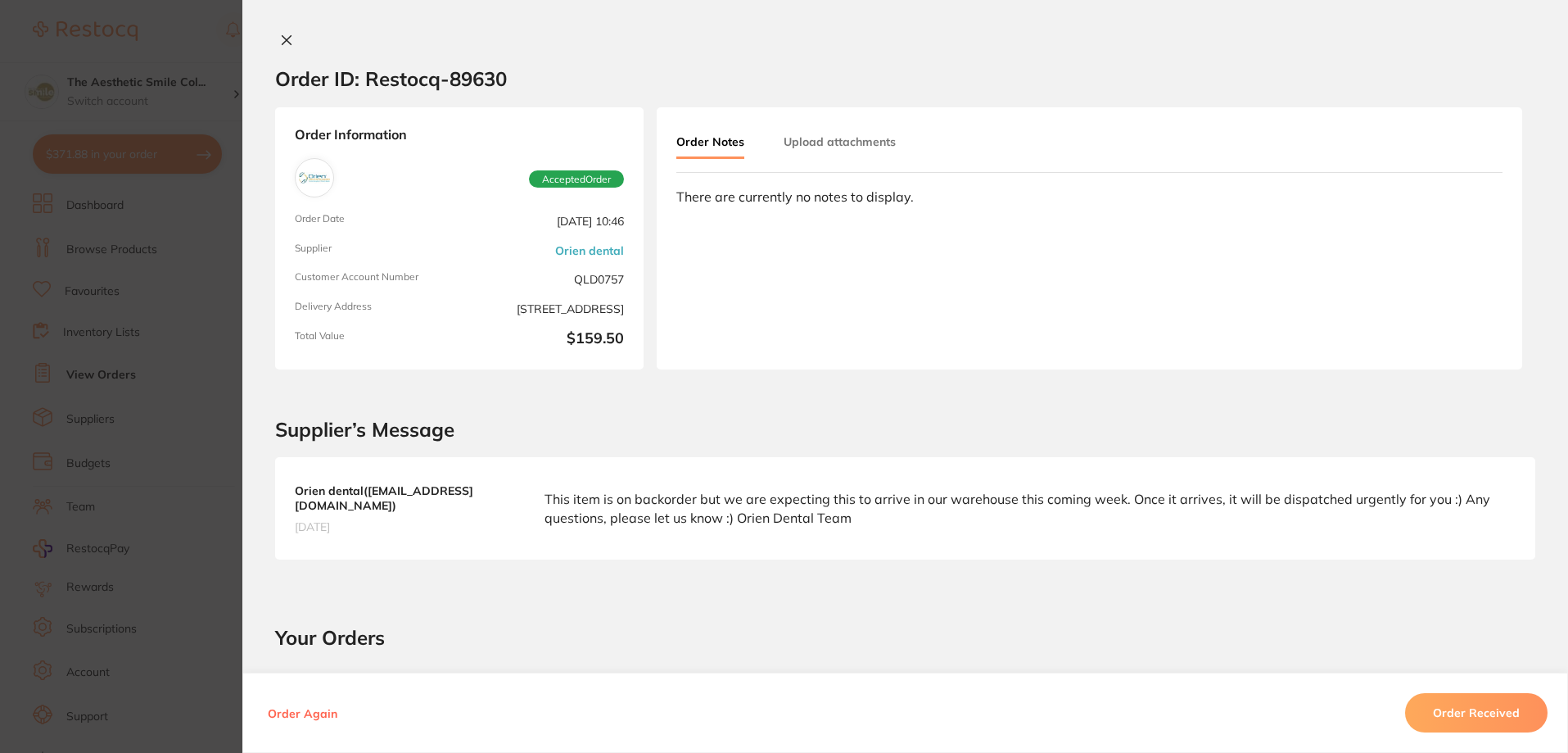
click at [280, 34] on icon at bounding box center [286, 40] width 13 height 13
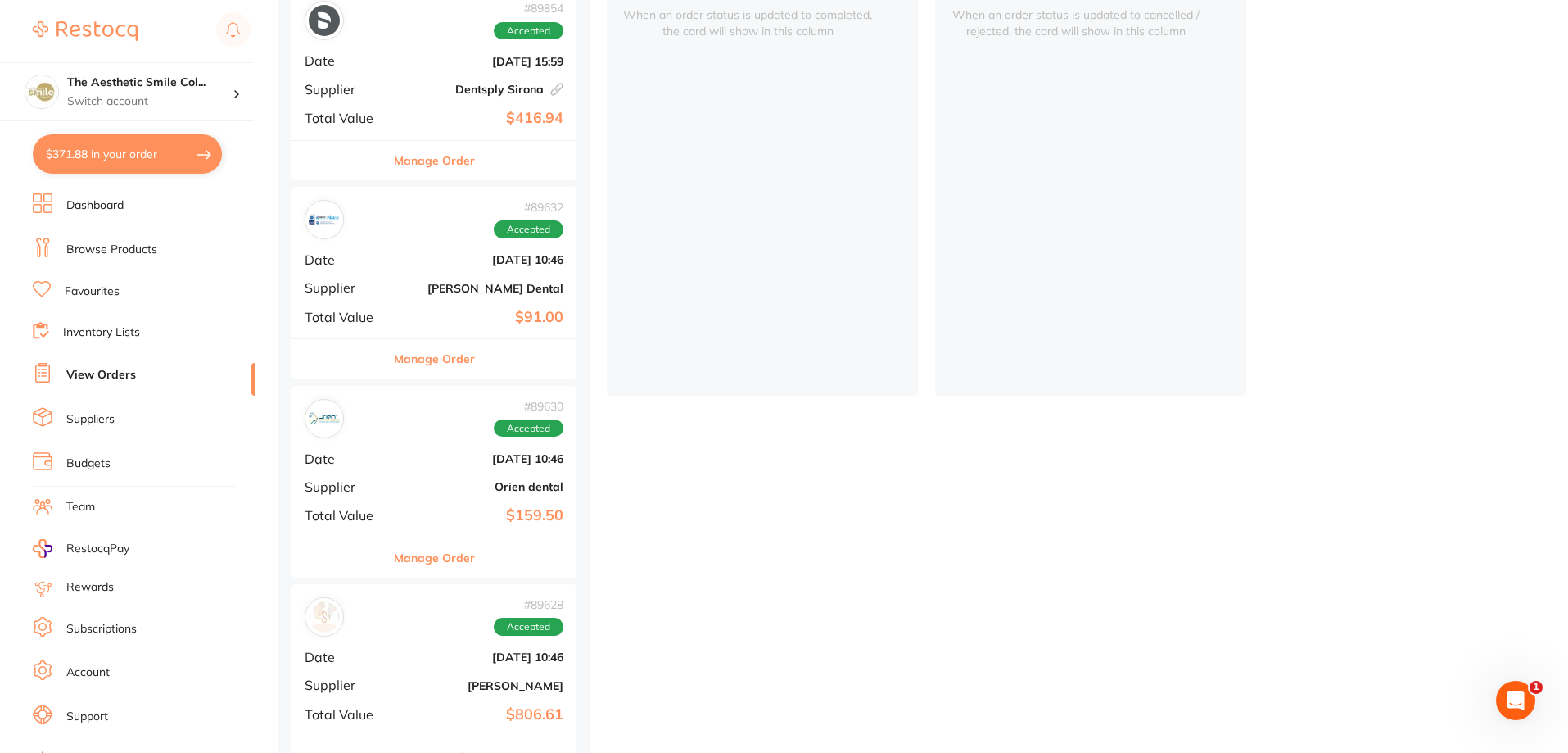
click at [484, 285] on b "[PERSON_NAME] Dental" at bounding box center [481, 288] width 163 height 13
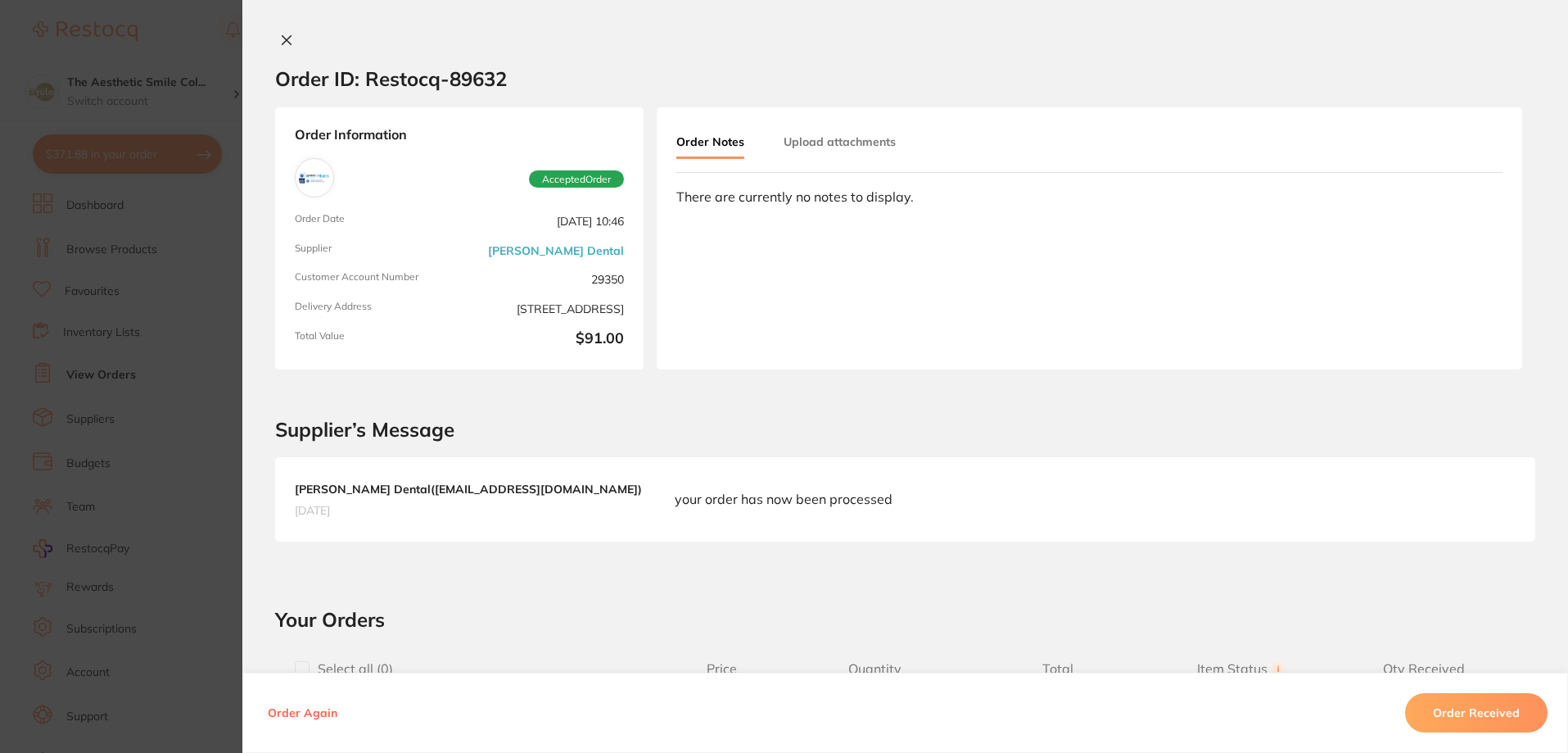
click at [283, 41] on icon at bounding box center [287, 41] width 9 height 9
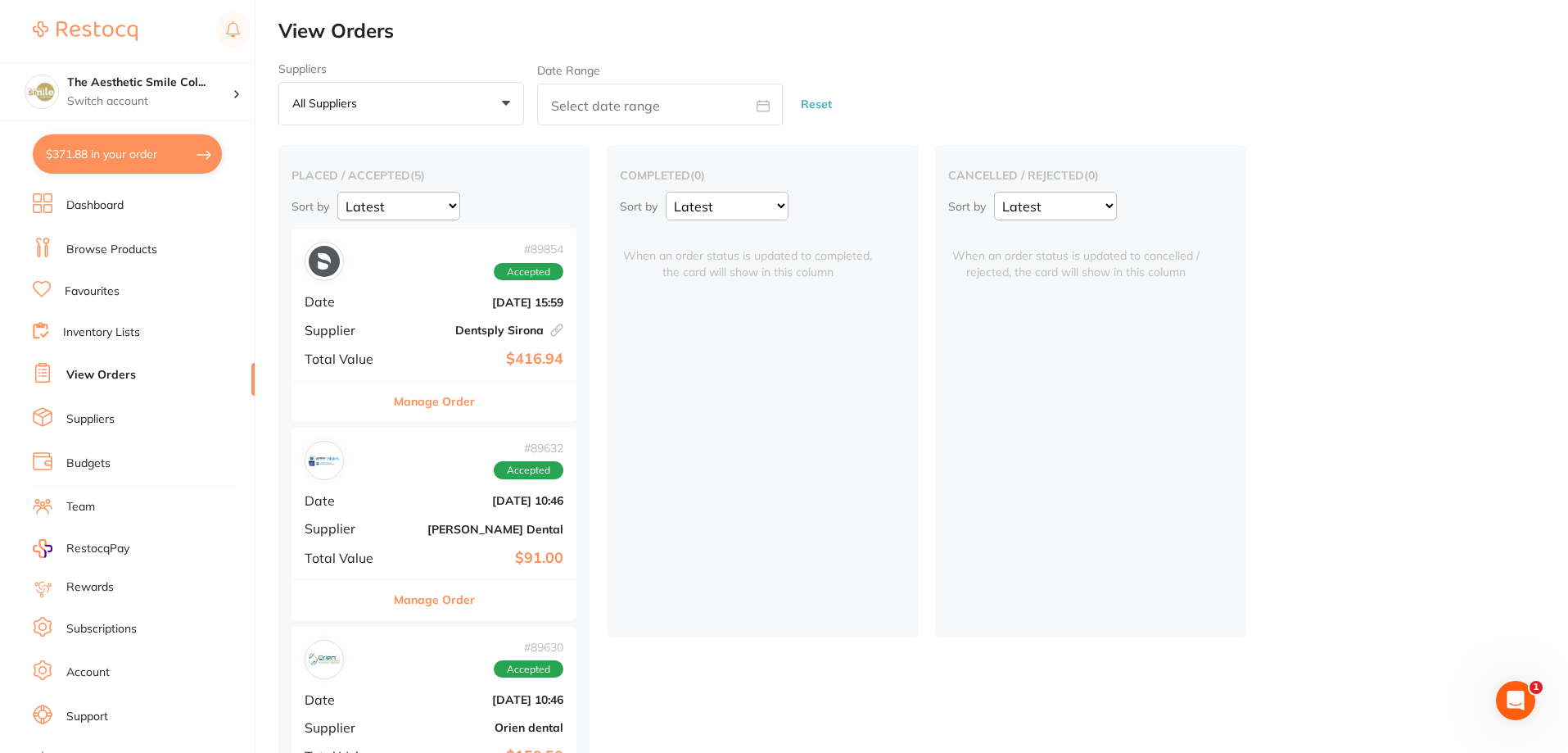
click at [414, 317] on div "# 89854 Accepted Date Aug 11 2025, 15:59 Supplier Dentsply Sirona This order ha…" at bounding box center [434, 304] width 285 height 151
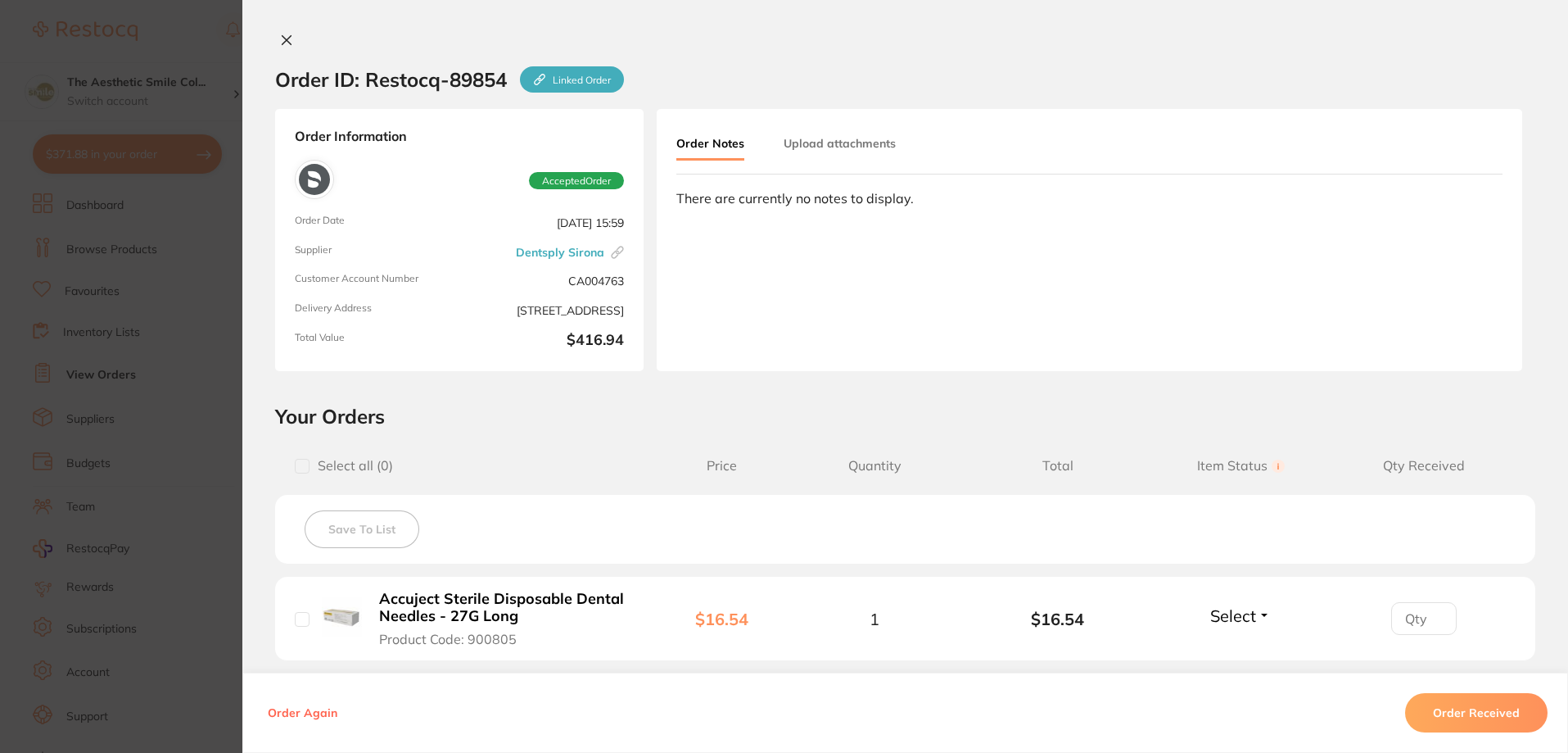
click at [1271, 622] on button "Select" at bounding box center [1240, 615] width 71 height 20
click at [1261, 615] on button "Select" at bounding box center [1240, 615] width 71 height 20
click at [1246, 656] on span "Received" at bounding box center [1240, 650] width 42 height 12
click at [1491, 716] on button "Order Received" at bounding box center [1476, 712] width 142 height 39
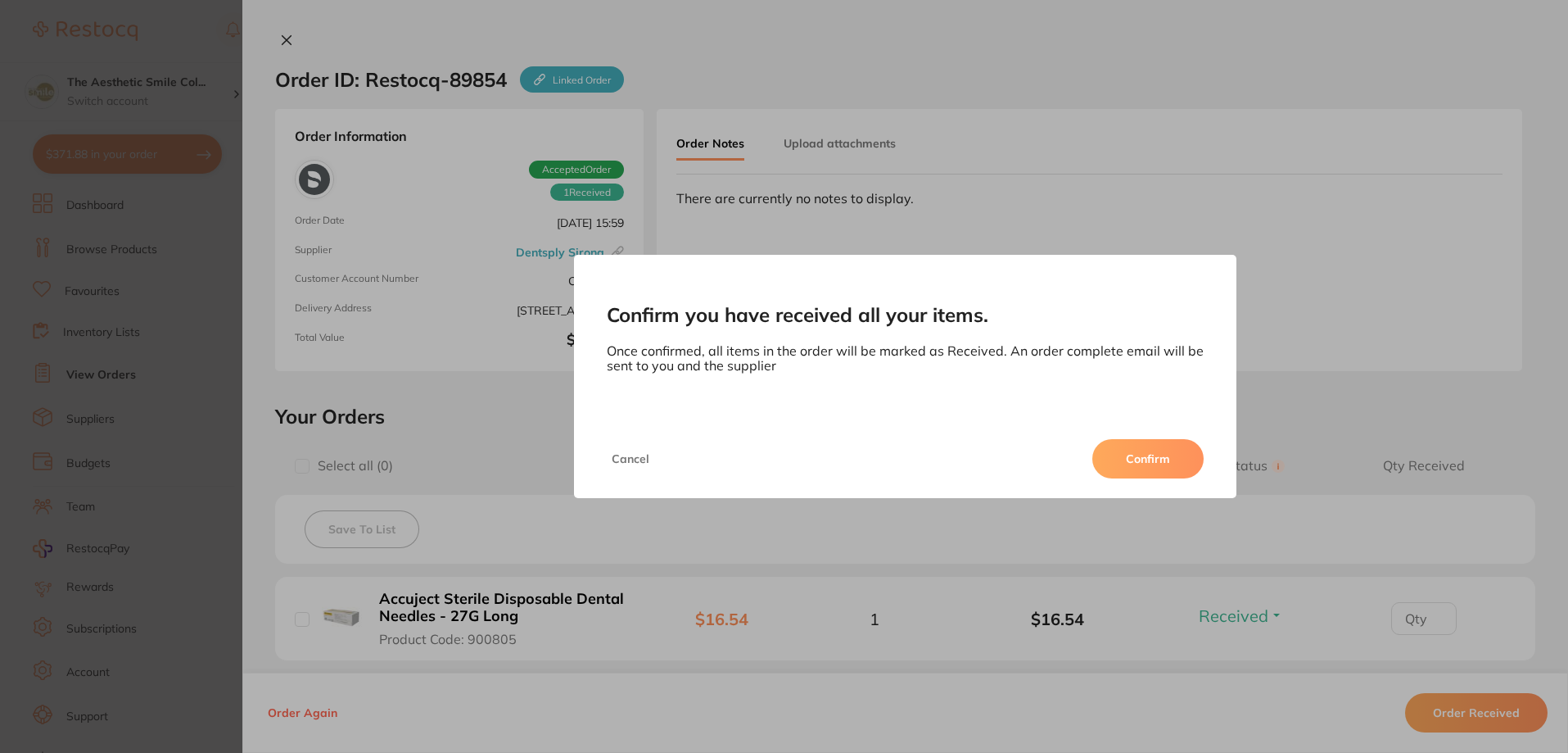
click at [1148, 465] on button "Confirm" at bounding box center [1148, 459] width 111 height 39
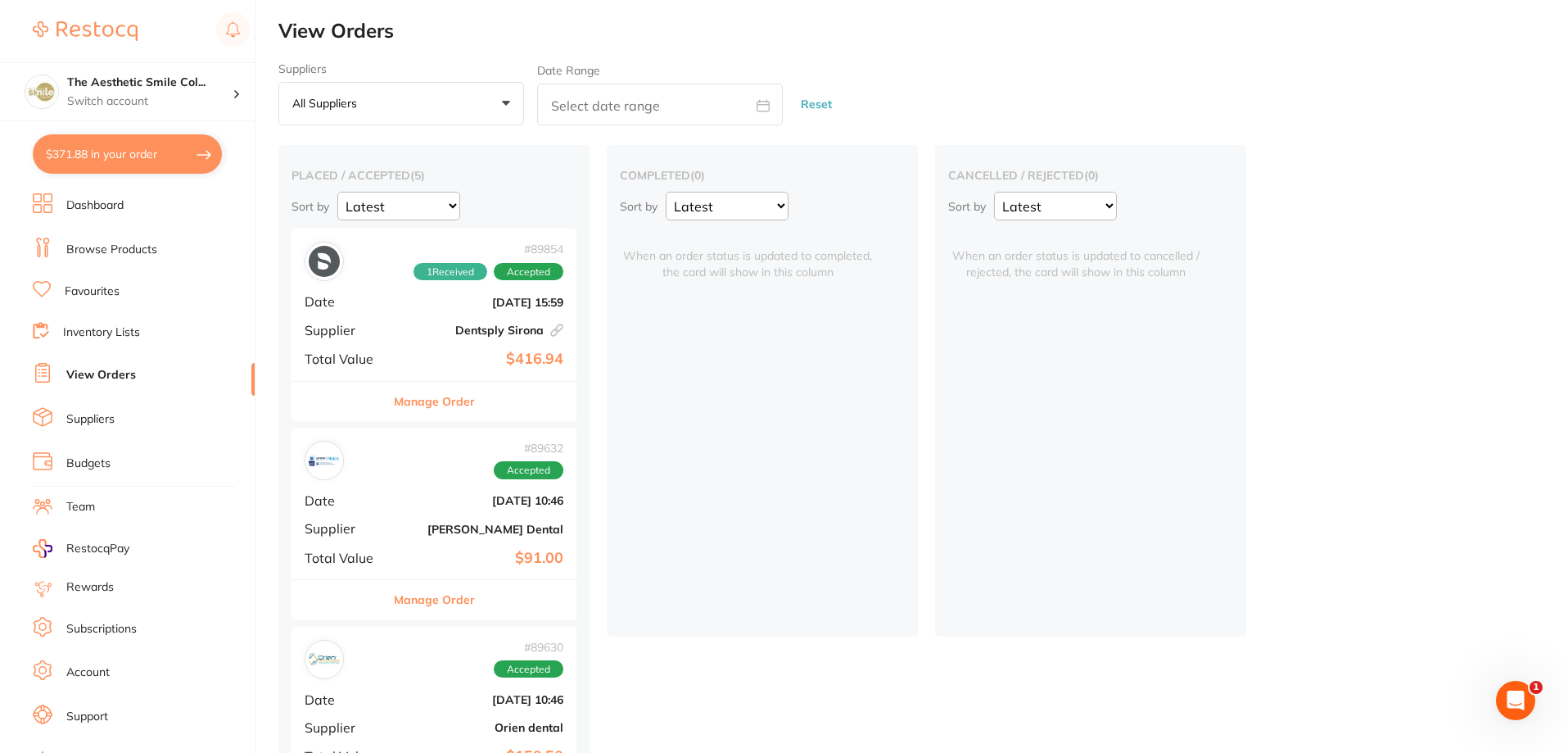
click at [386, 300] on span "Date" at bounding box center [345, 301] width 82 height 15
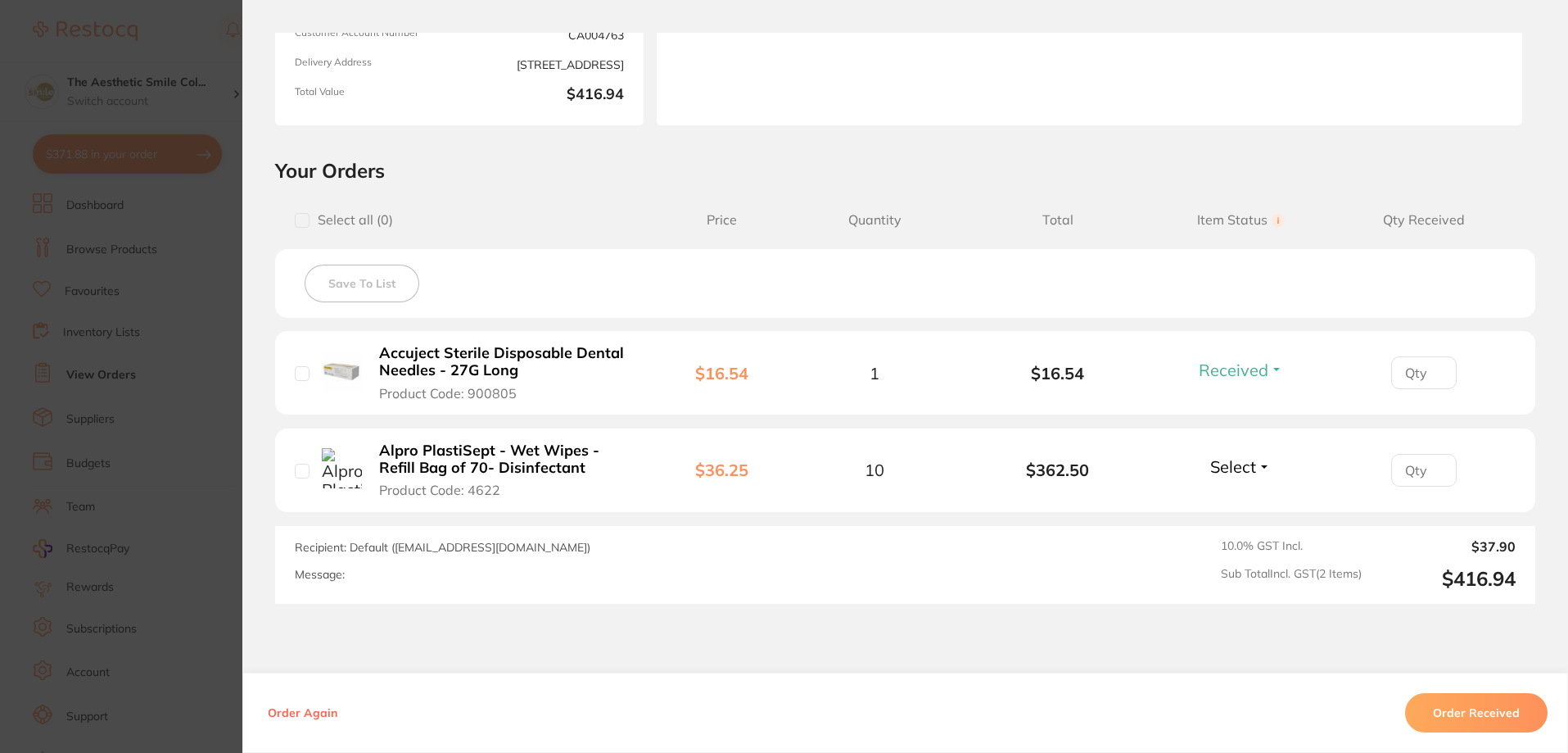
scroll to position [328, 0]
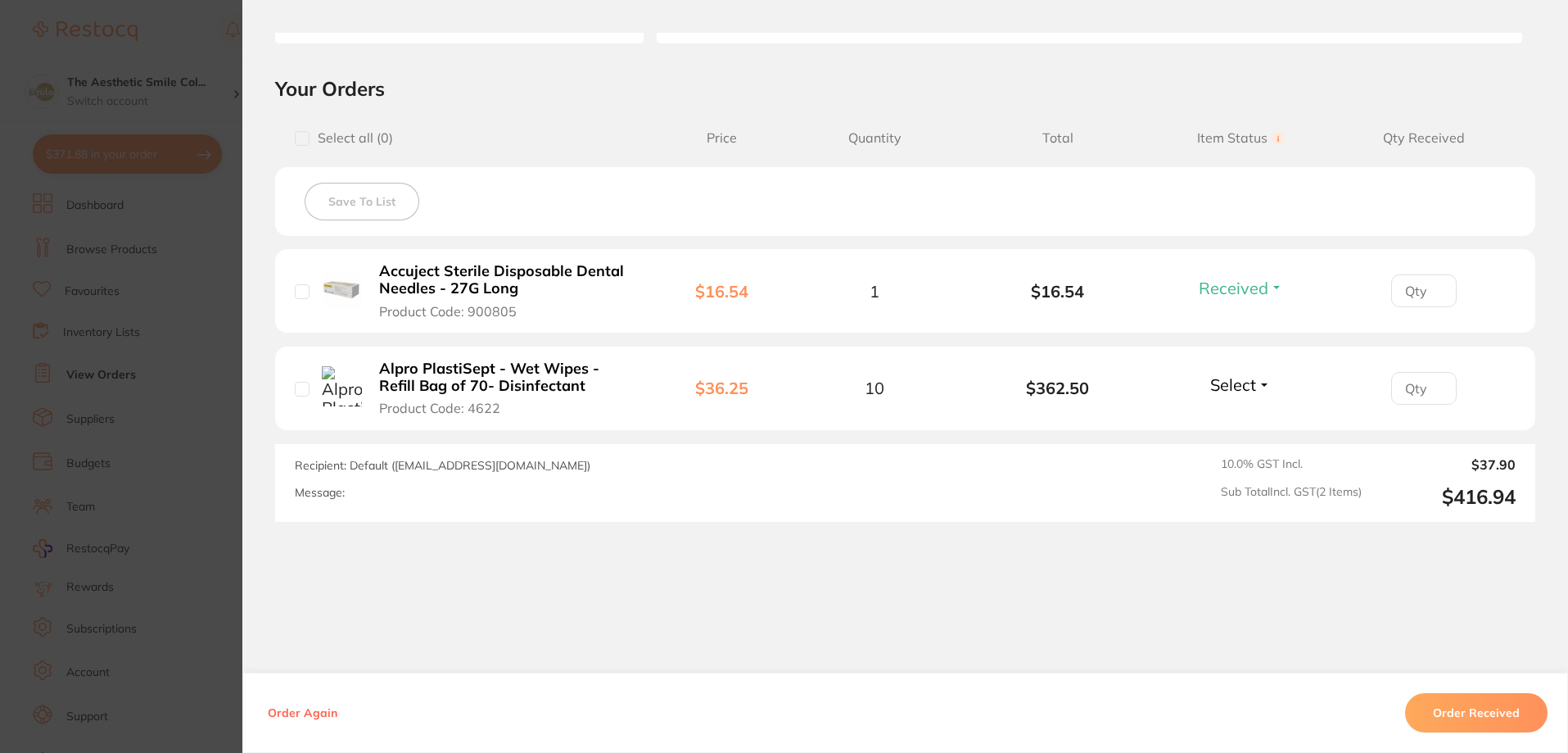
click at [1256, 391] on button "Select" at bounding box center [1240, 384] width 71 height 20
click at [1242, 421] on span "Received" at bounding box center [1240, 420] width 42 height 12
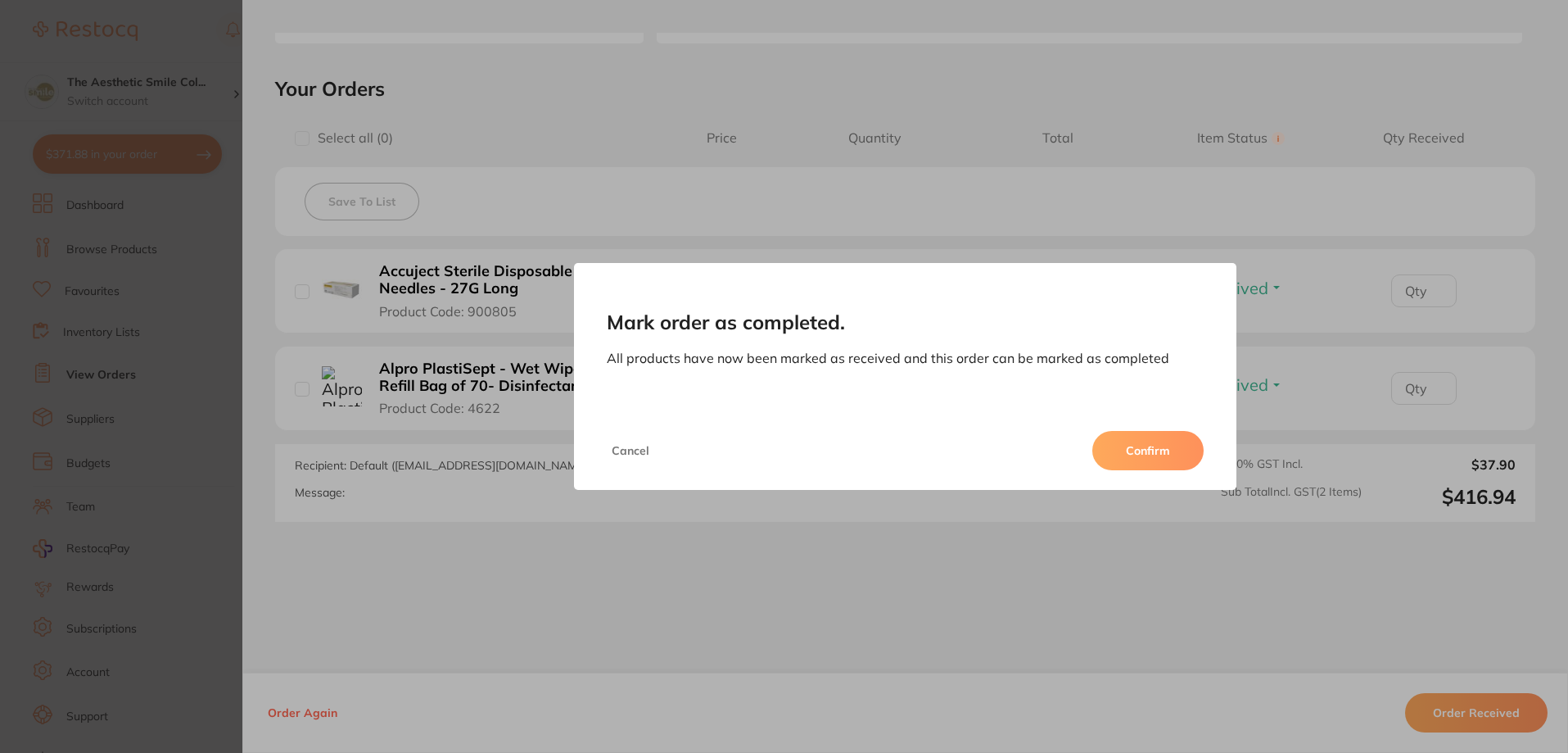
click at [1135, 439] on button "Confirm" at bounding box center [1148, 451] width 111 height 39
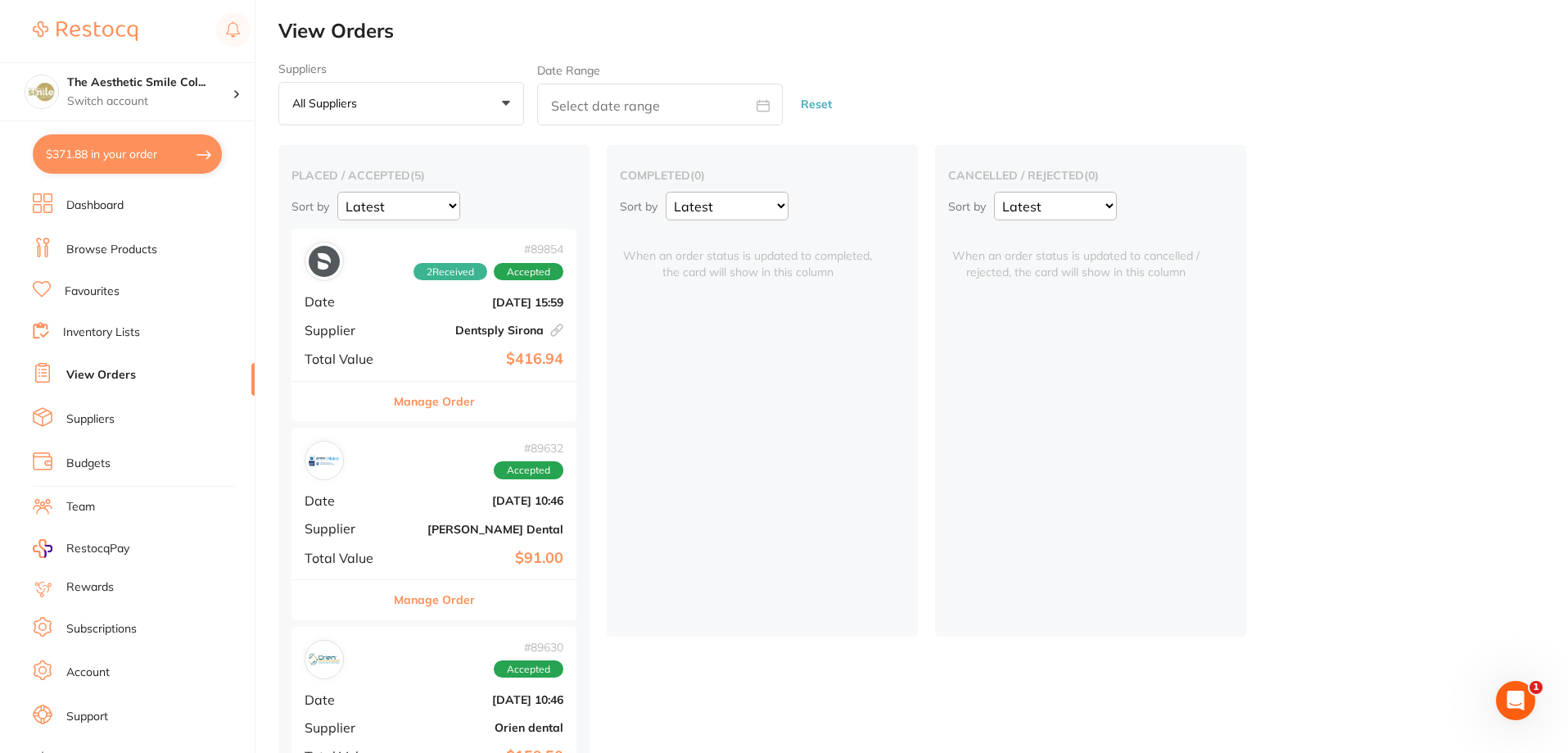
click at [174, 163] on button "$371.88 in your order" at bounding box center [127, 154] width 189 height 39
checkbox input "true"
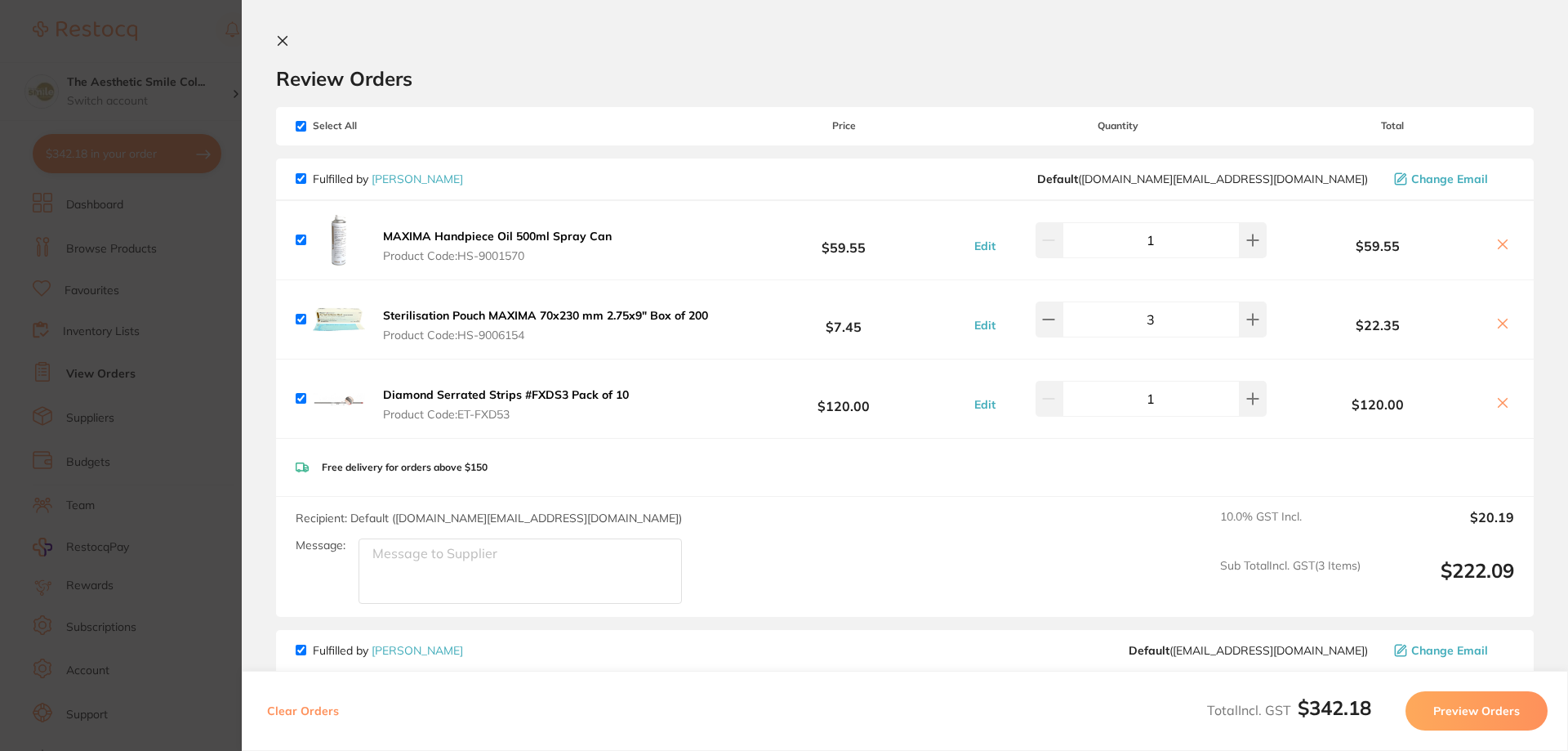
click at [280, 39] on section "Review Orders Your orders are being processed and we will notify you once we ha…" at bounding box center [904, 376] width 1326 height 751
click at [278, 41] on icon at bounding box center [282, 41] width 13 height 13
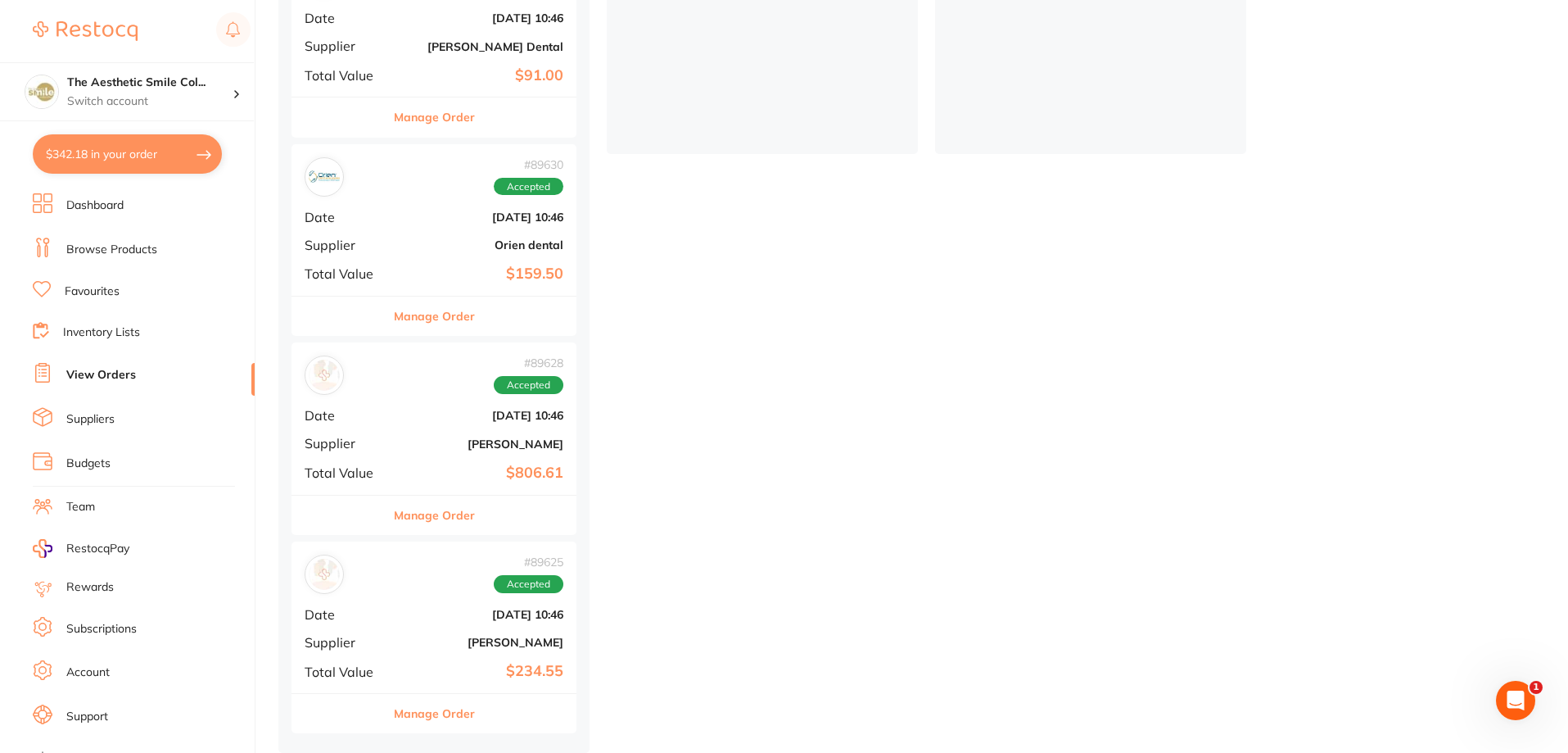
scroll to position [159, 0]
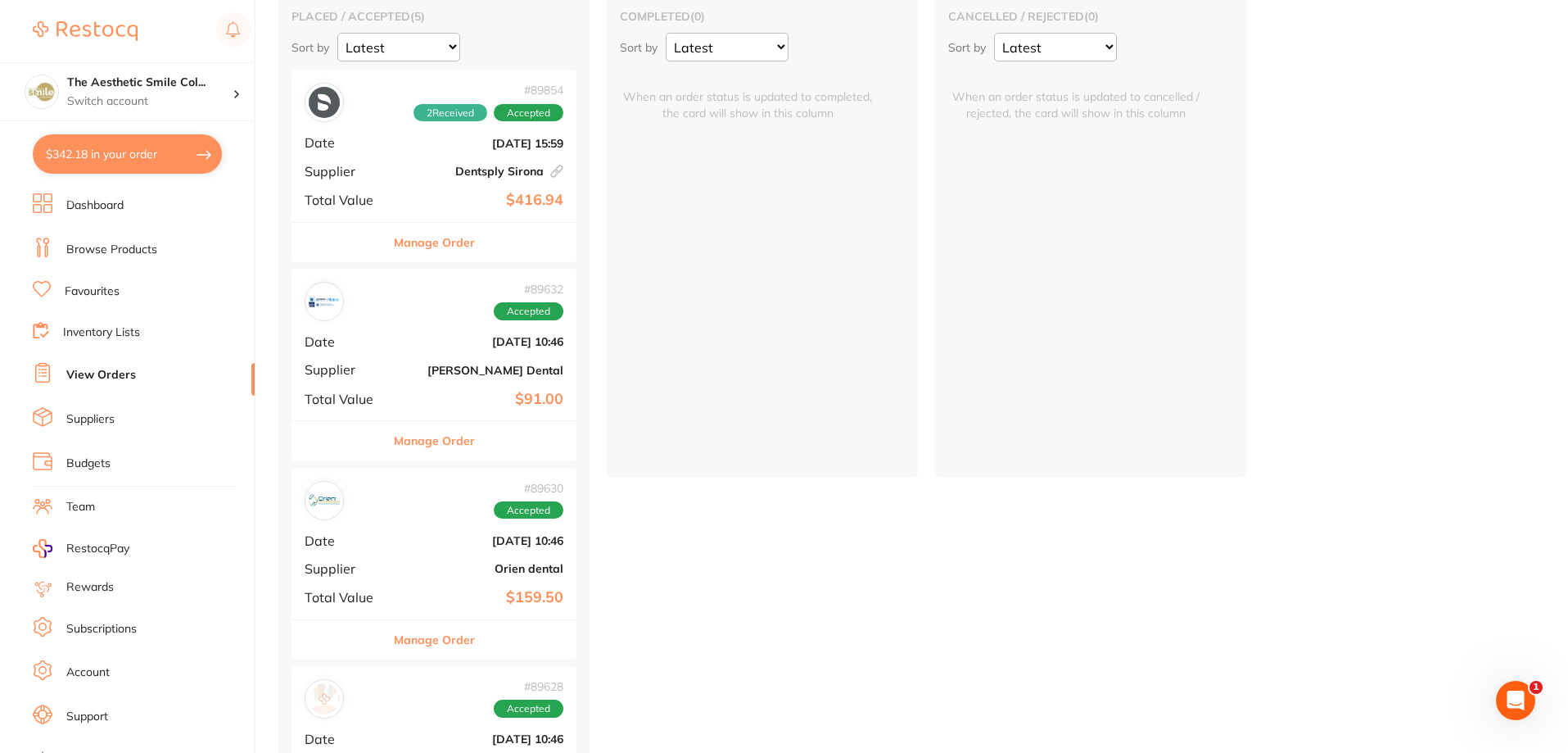
click at [431, 325] on div "# 89632 Accepted Date Aug 8 2025, 10:46 Supplier Erskine Dental Total Value $91…" at bounding box center [434, 344] width 285 height 151
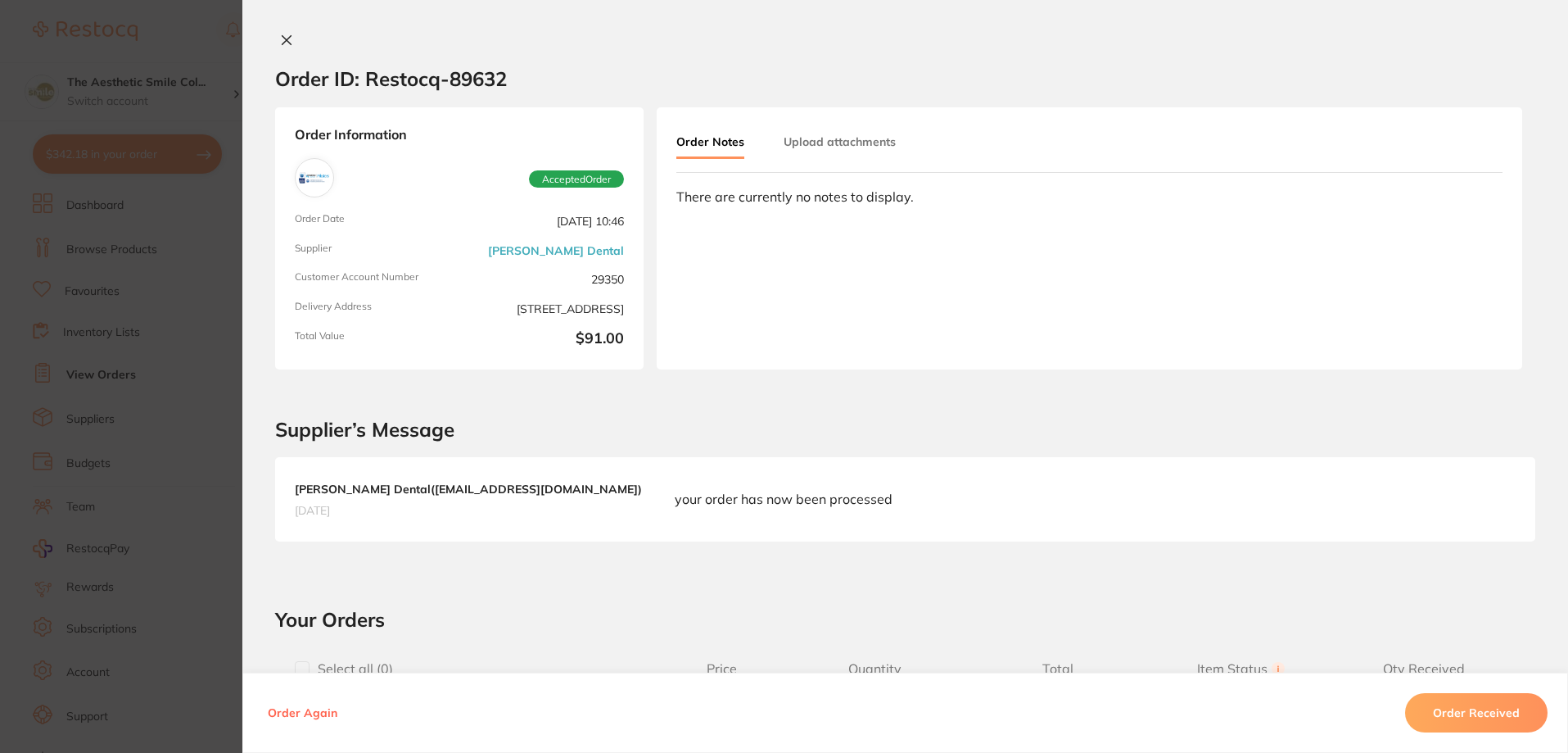
click at [284, 39] on icon at bounding box center [287, 41] width 9 height 9
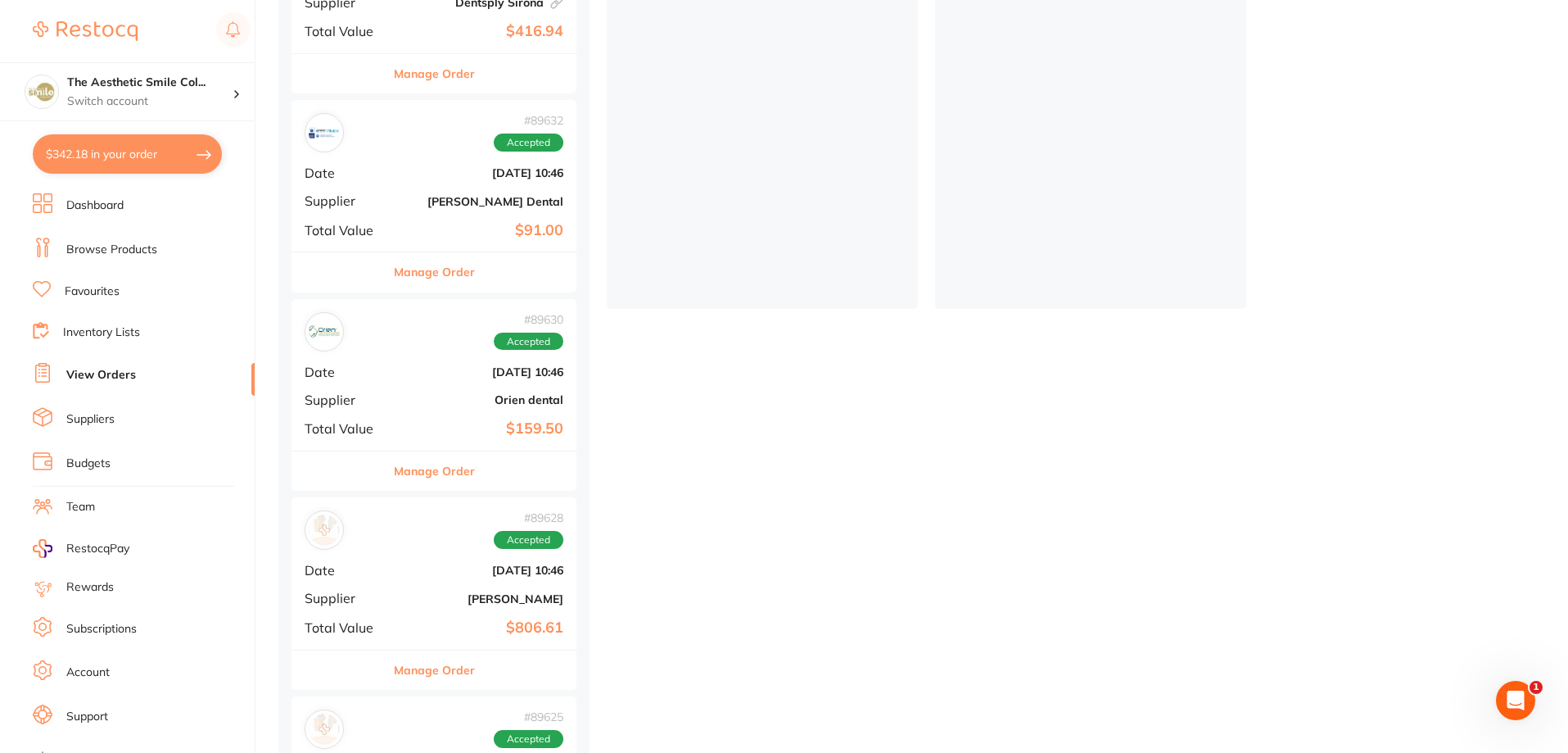
scroll to position [487, 0]
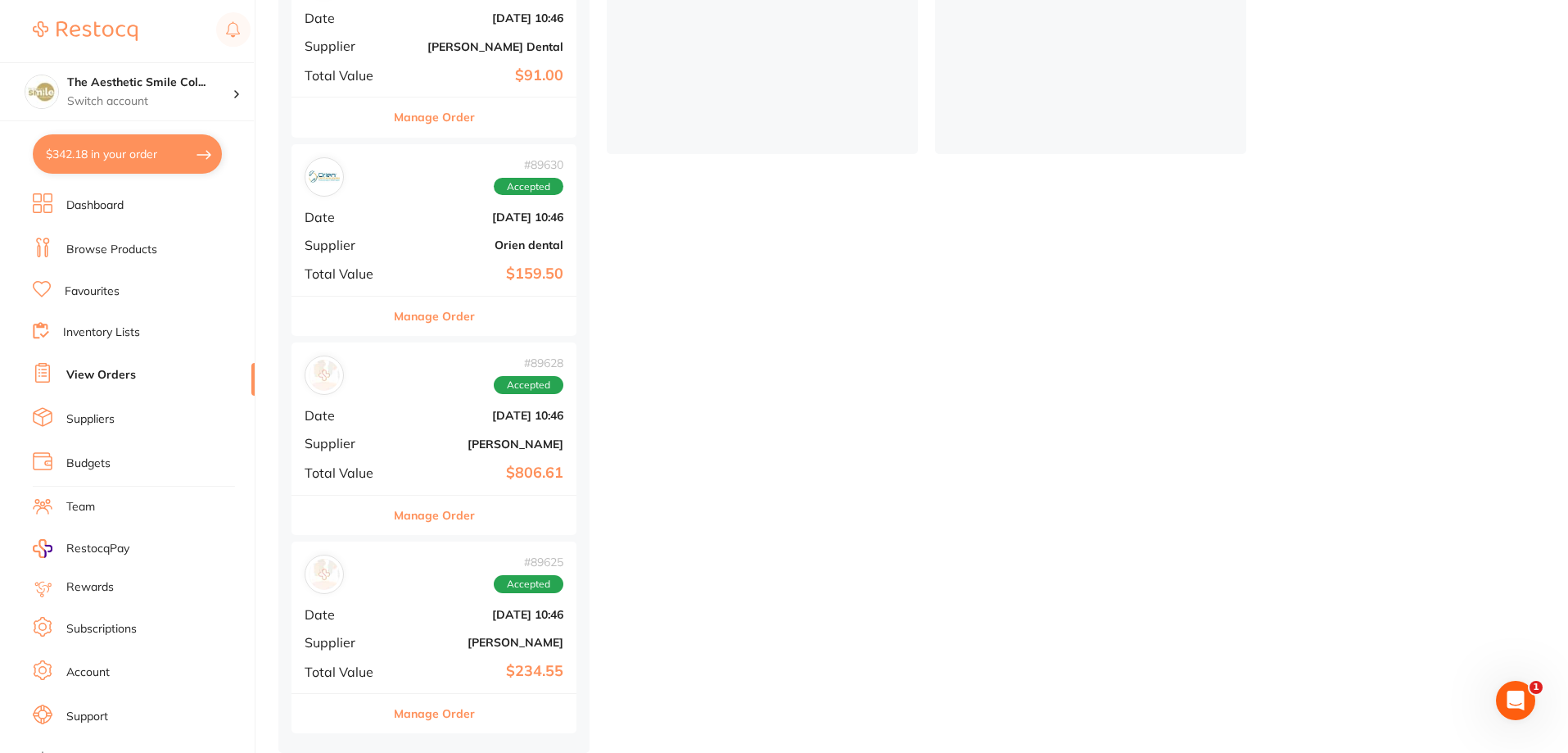
click at [450, 447] on div "# 89628 Accepted Date Aug 8 2025, 10:46 Supplier Henry Schein Halas Total Value…" at bounding box center [434, 417] width 285 height 151
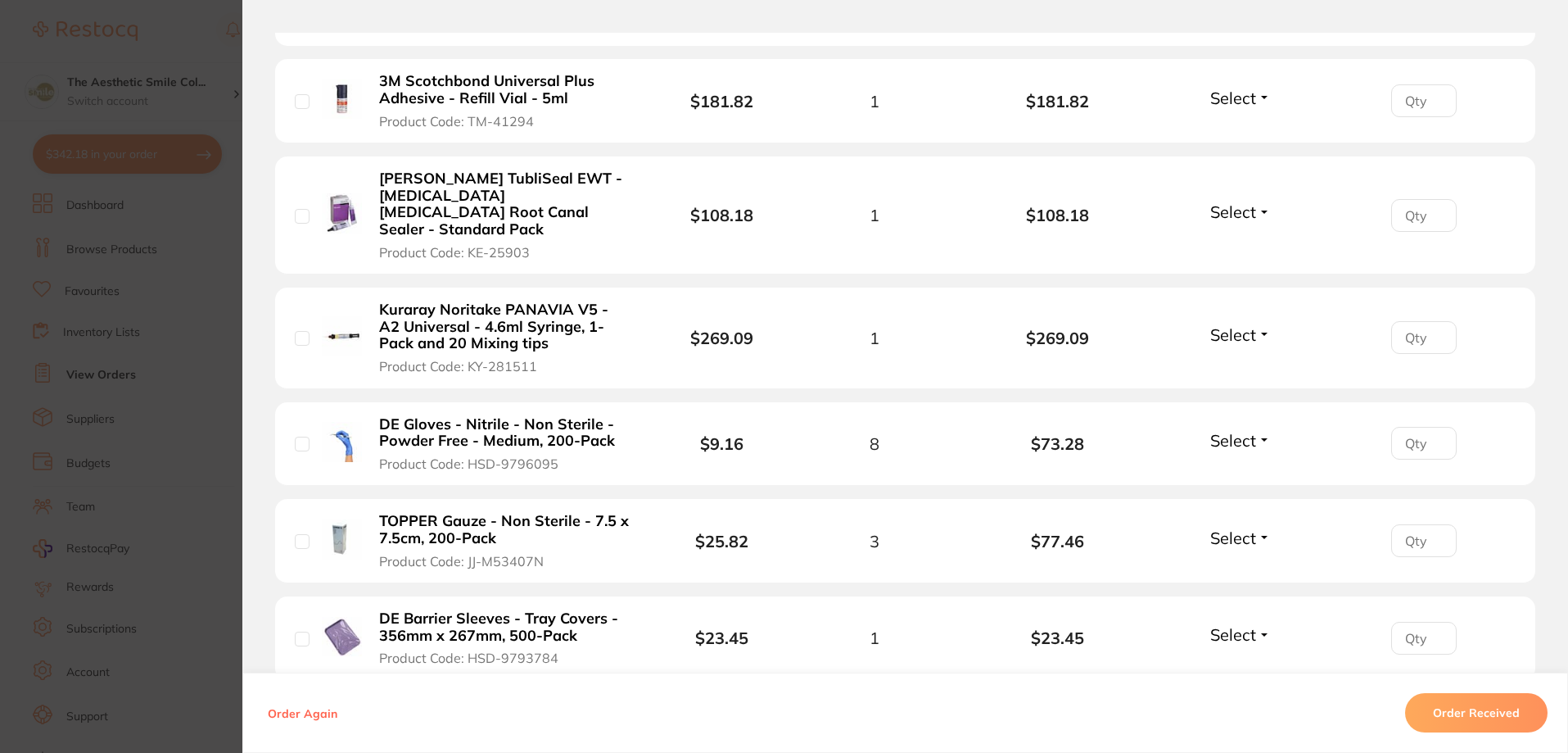
scroll to position [434, 0]
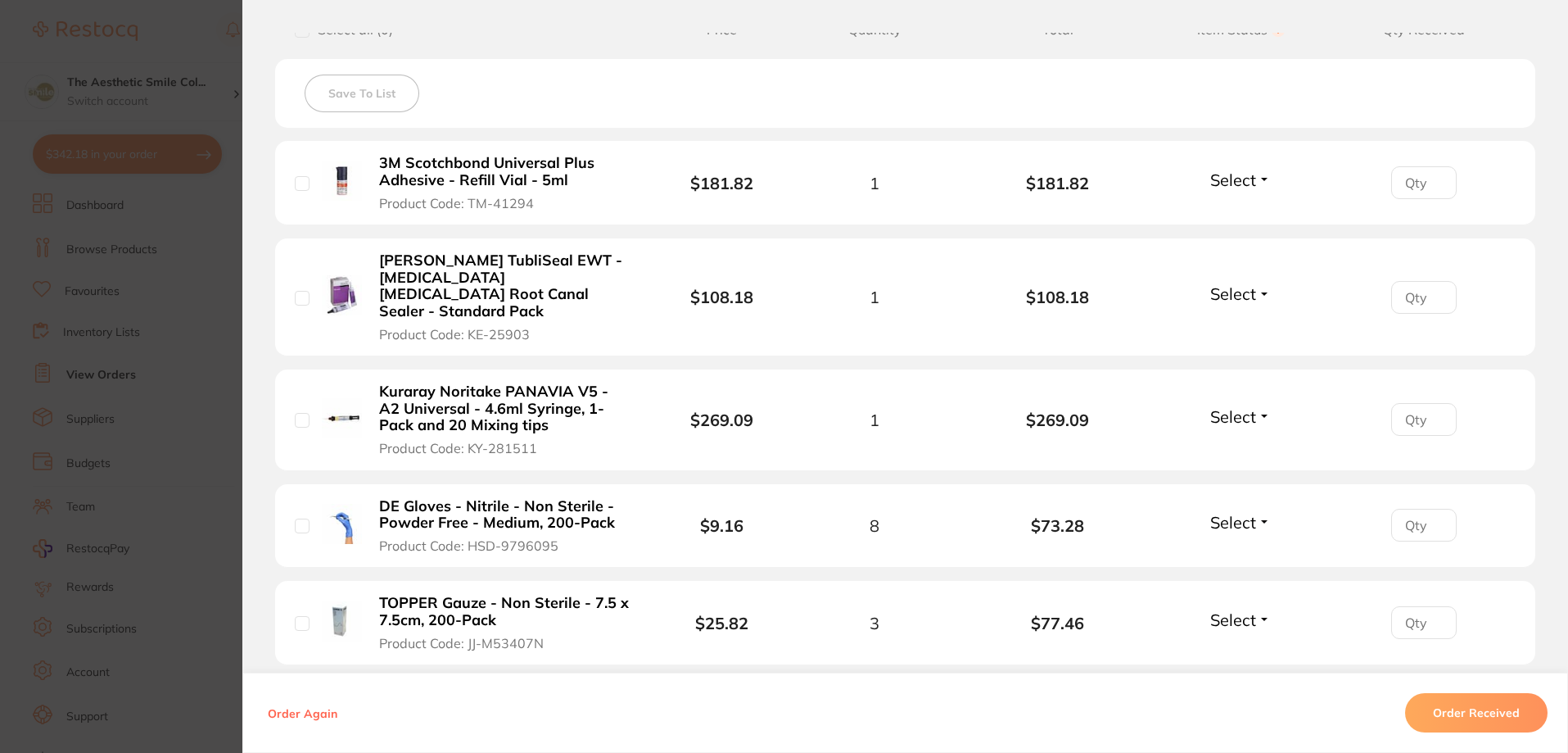
click at [1261, 284] on button "Select" at bounding box center [1240, 293] width 71 height 20
click at [1249, 323] on span "Received" at bounding box center [1240, 329] width 42 height 12
click at [1265, 407] on button "Select" at bounding box center [1240, 416] width 71 height 20
click at [1240, 445] on span "Received" at bounding box center [1240, 452] width 42 height 12
click at [1251, 610] on span "Select" at bounding box center [1233, 620] width 46 height 20
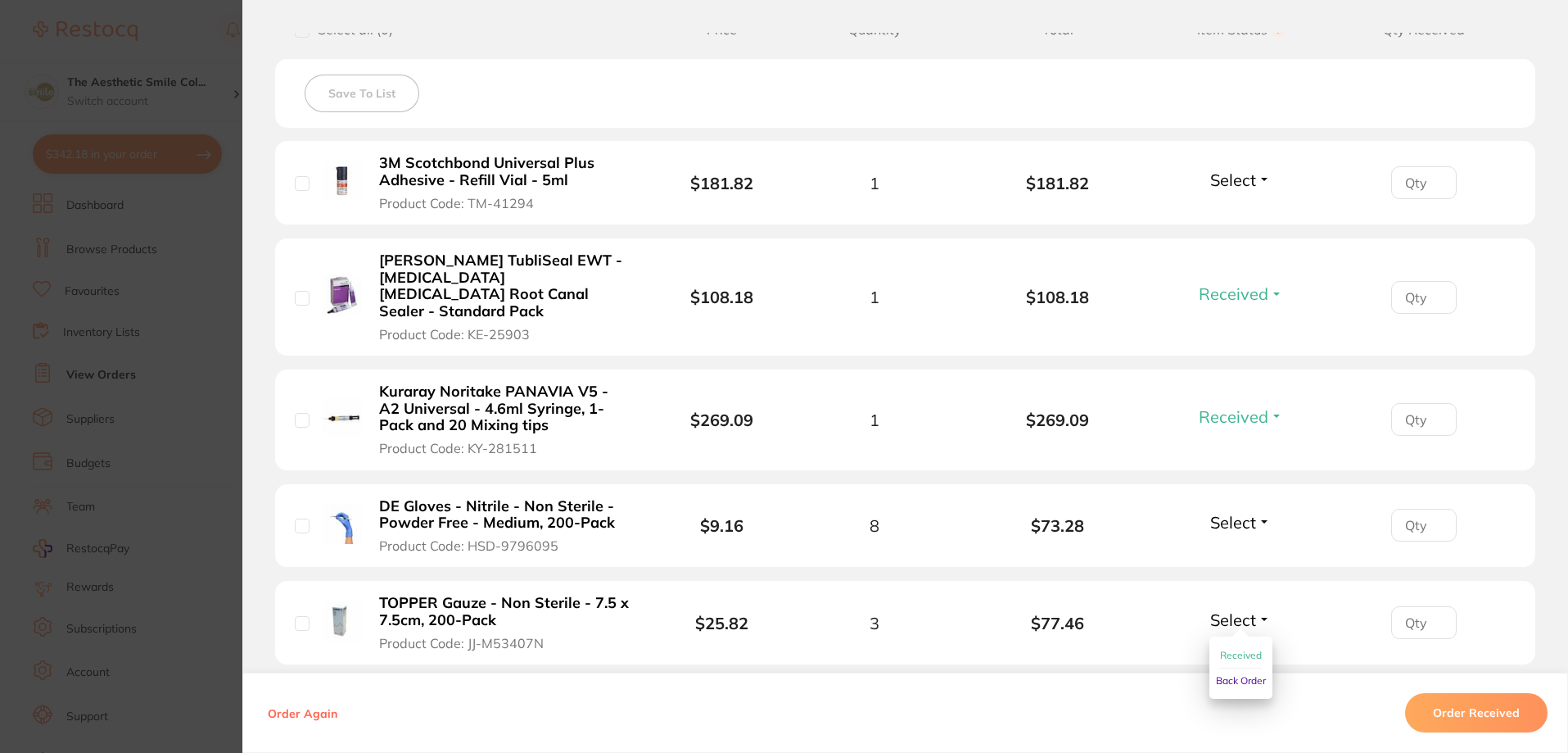
click at [1243, 649] on span "Received" at bounding box center [1240, 655] width 42 height 12
click at [1264, 185] on button "Select" at bounding box center [1240, 179] width 71 height 20
click at [1243, 215] on span "Received" at bounding box center [1240, 215] width 42 height 12
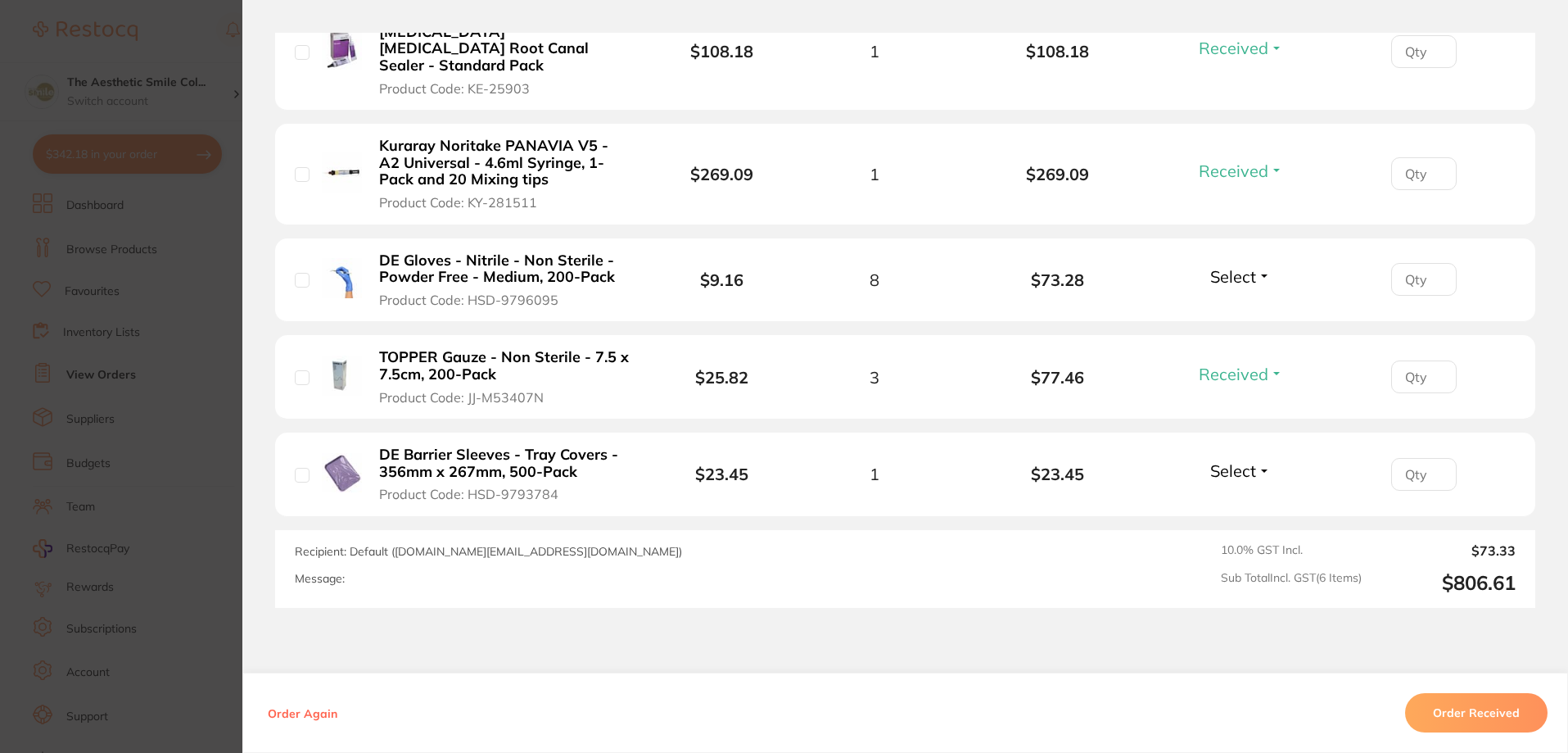
scroll to position [288, 0]
checkbox input "false"
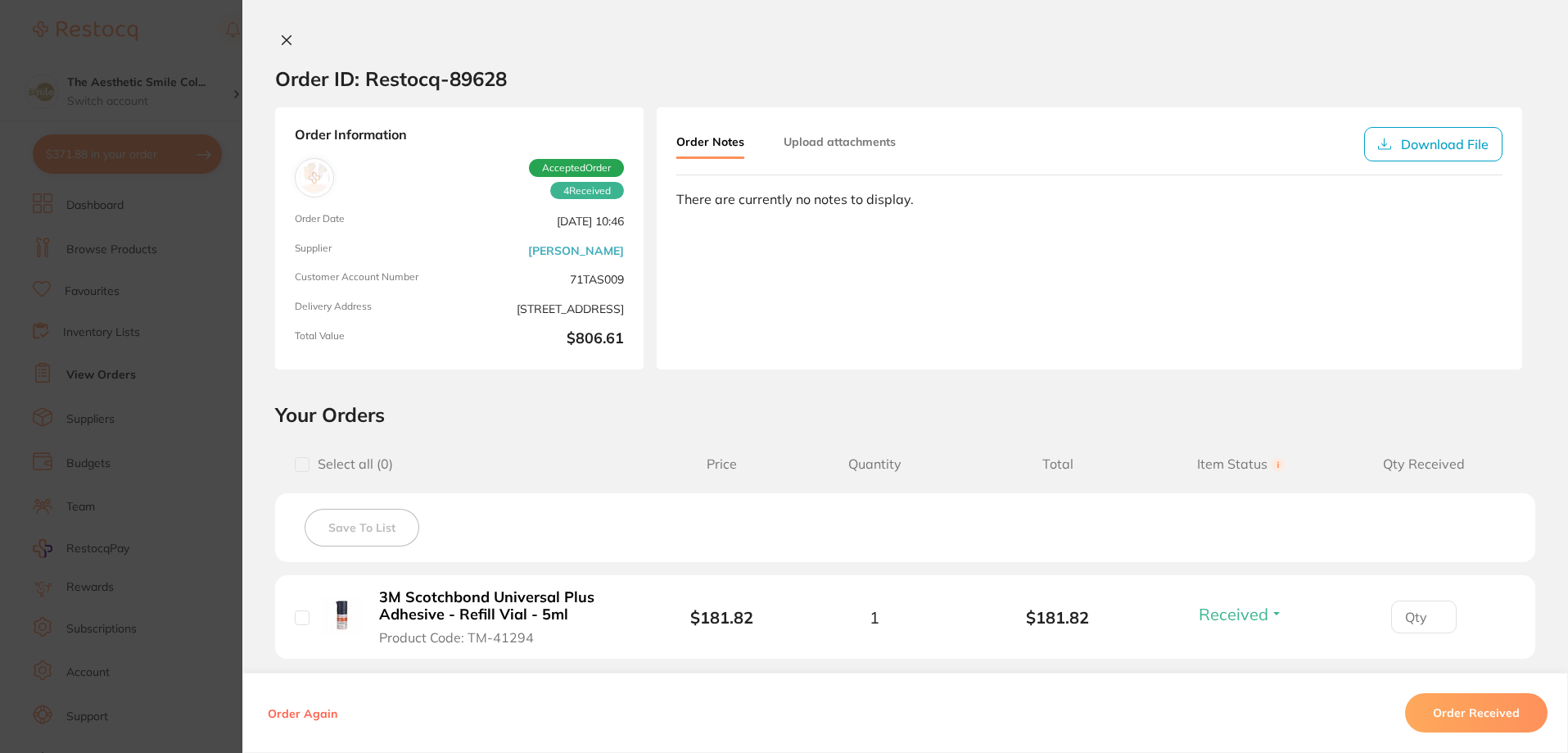
scroll to position [0, 0]
click at [288, 37] on icon at bounding box center [286, 40] width 13 height 13
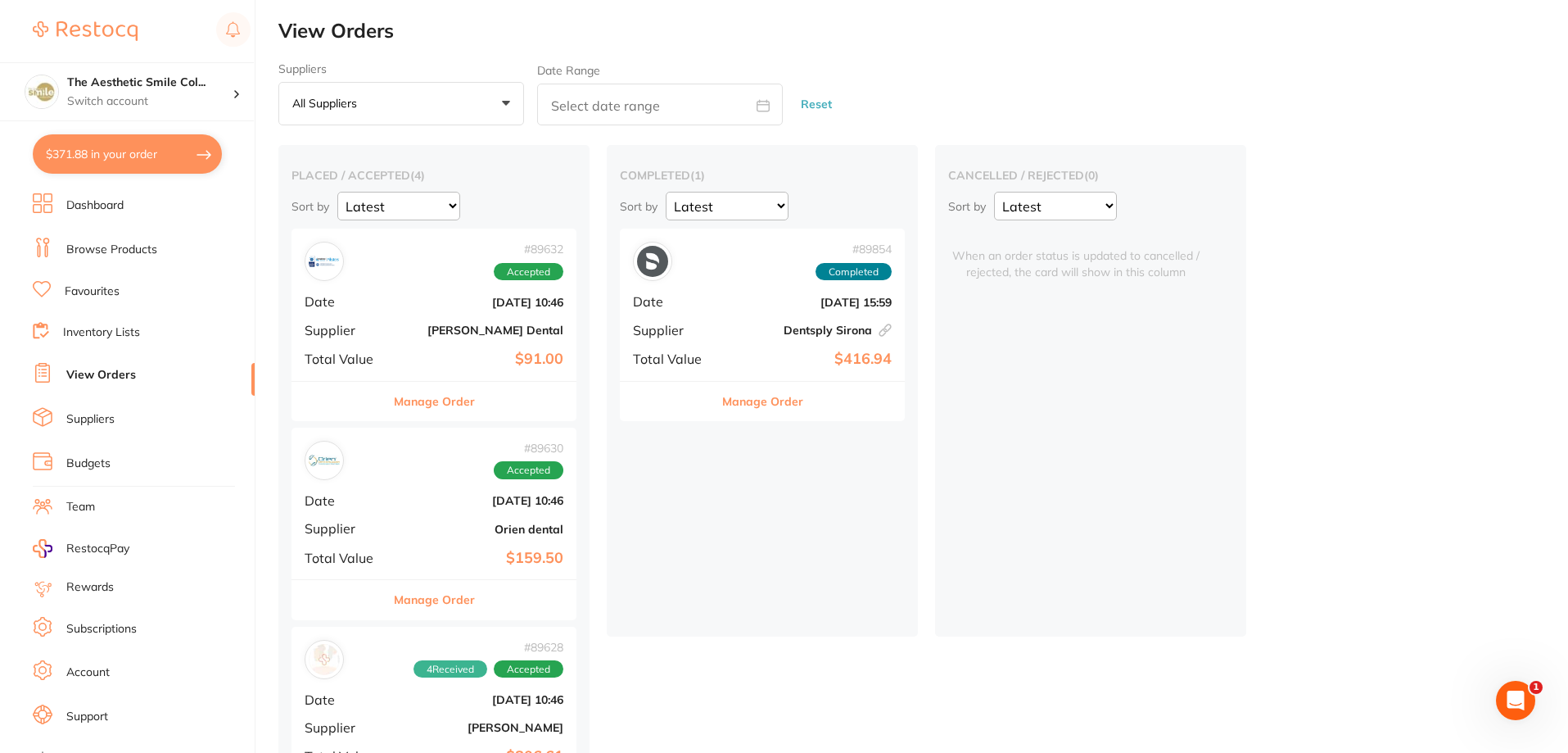
click at [127, 363] on li "View Orders" at bounding box center [143, 376] width 222 height 25
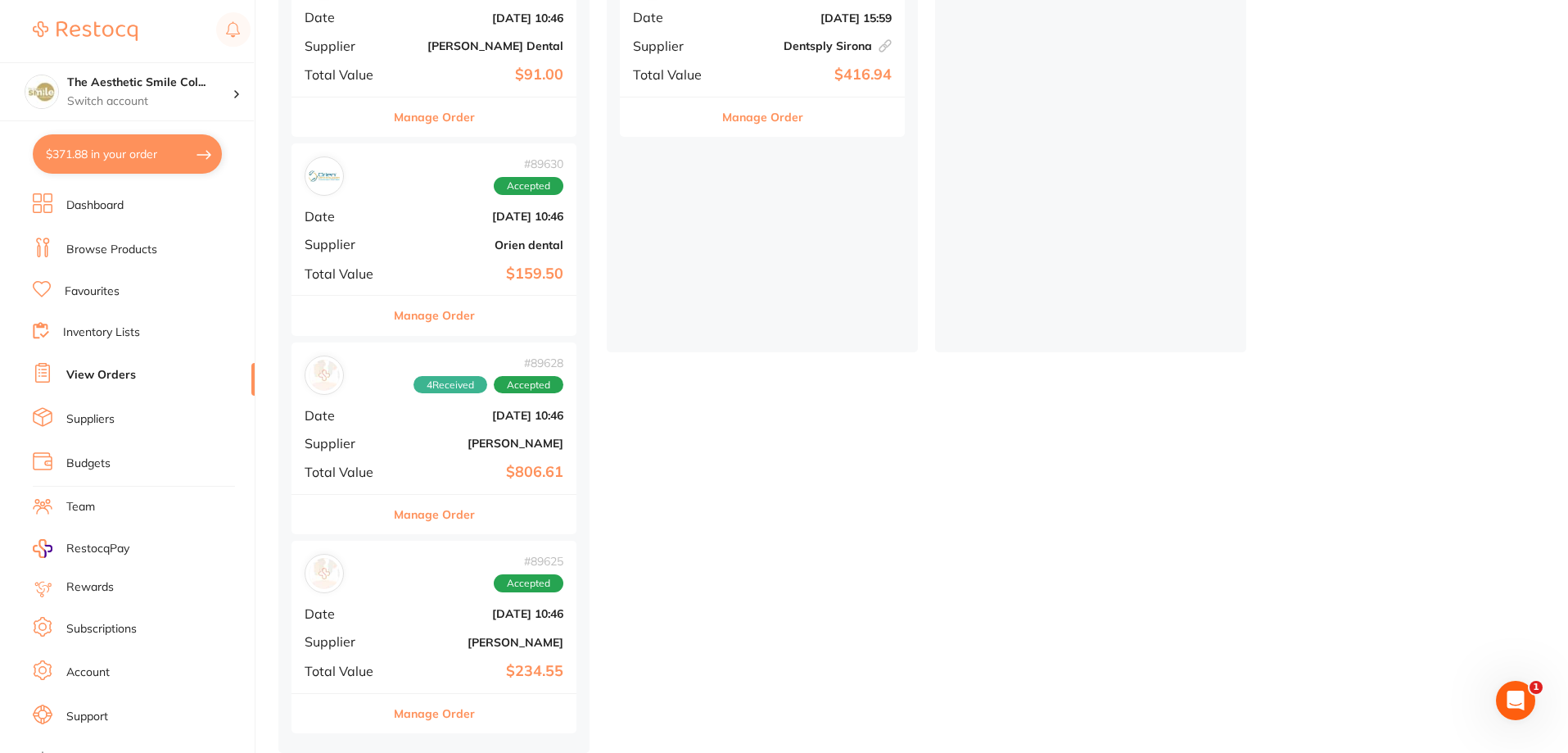
click at [391, 581] on div "# 89625 Accepted" at bounding box center [434, 574] width 259 height 39
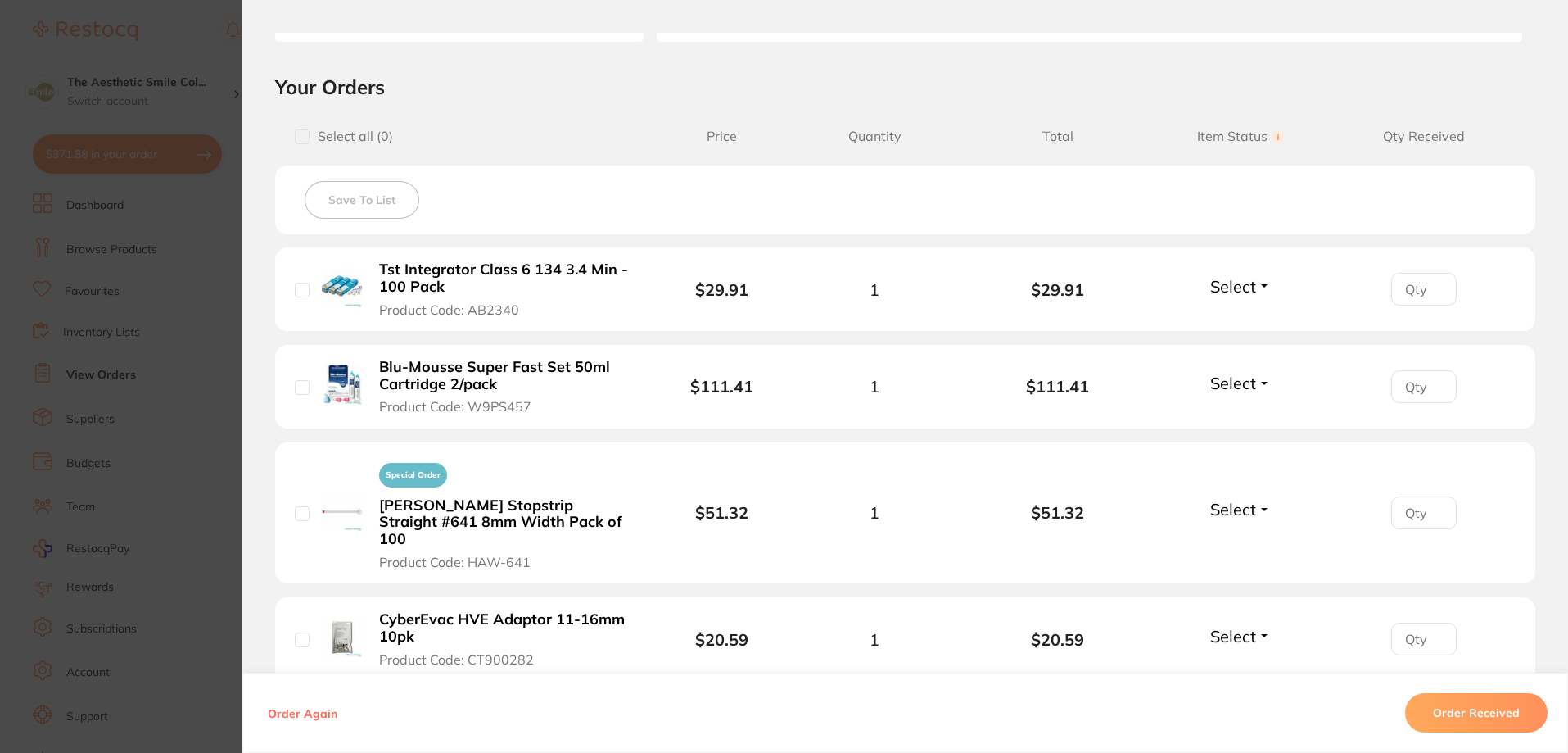
scroll to position [409, 0]
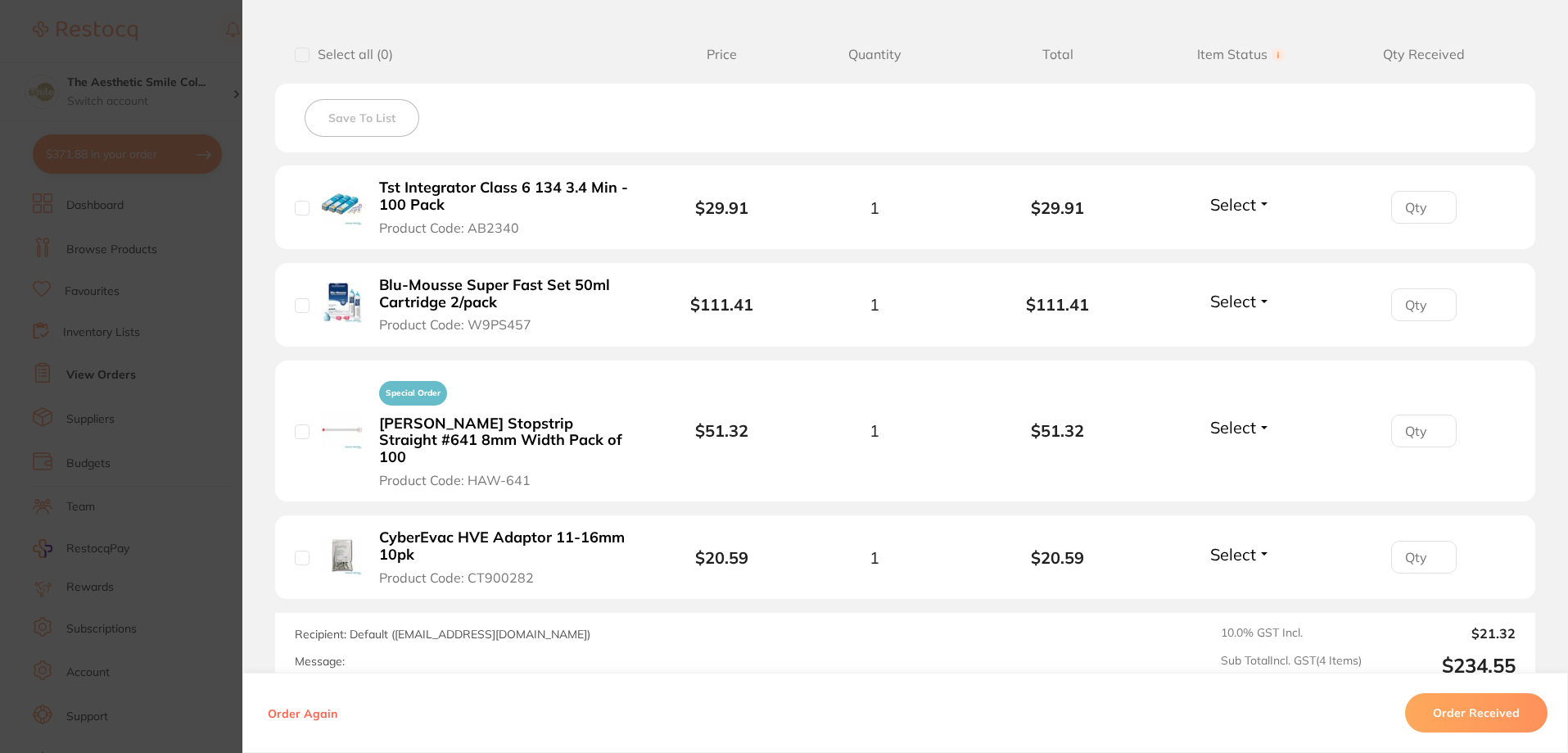
click at [1255, 207] on button "Select" at bounding box center [1240, 204] width 71 height 20
click at [1245, 238] on span "Received" at bounding box center [1240, 240] width 42 height 12
click at [1246, 301] on span "Select" at bounding box center [1233, 300] width 46 height 20
click at [1249, 334] on span "Received" at bounding box center [1240, 337] width 42 height 12
click at [1261, 424] on button "Select" at bounding box center [1240, 427] width 71 height 20
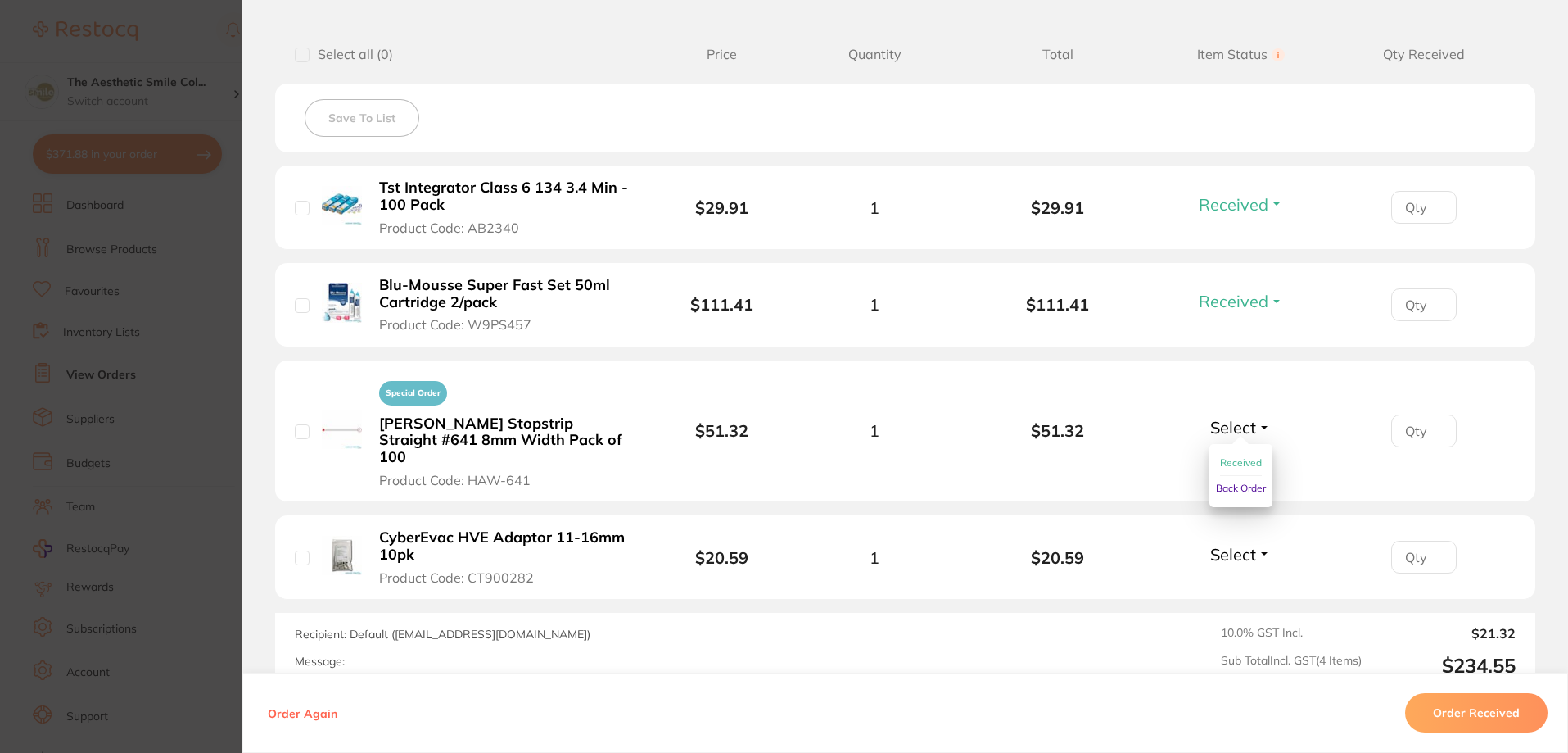
click at [1246, 482] on span "Back Order" at bounding box center [1240, 488] width 50 height 12
click at [1253, 544] on button "Select" at bounding box center [1240, 553] width 71 height 20
click at [1241, 608] on span "Back Order" at bounding box center [1240, 614] width 50 height 12
click at [299, 551] on input "checkbox" at bounding box center [302, 558] width 15 height 15
click at [297, 551] on input "checkbox" at bounding box center [302, 558] width 15 height 15
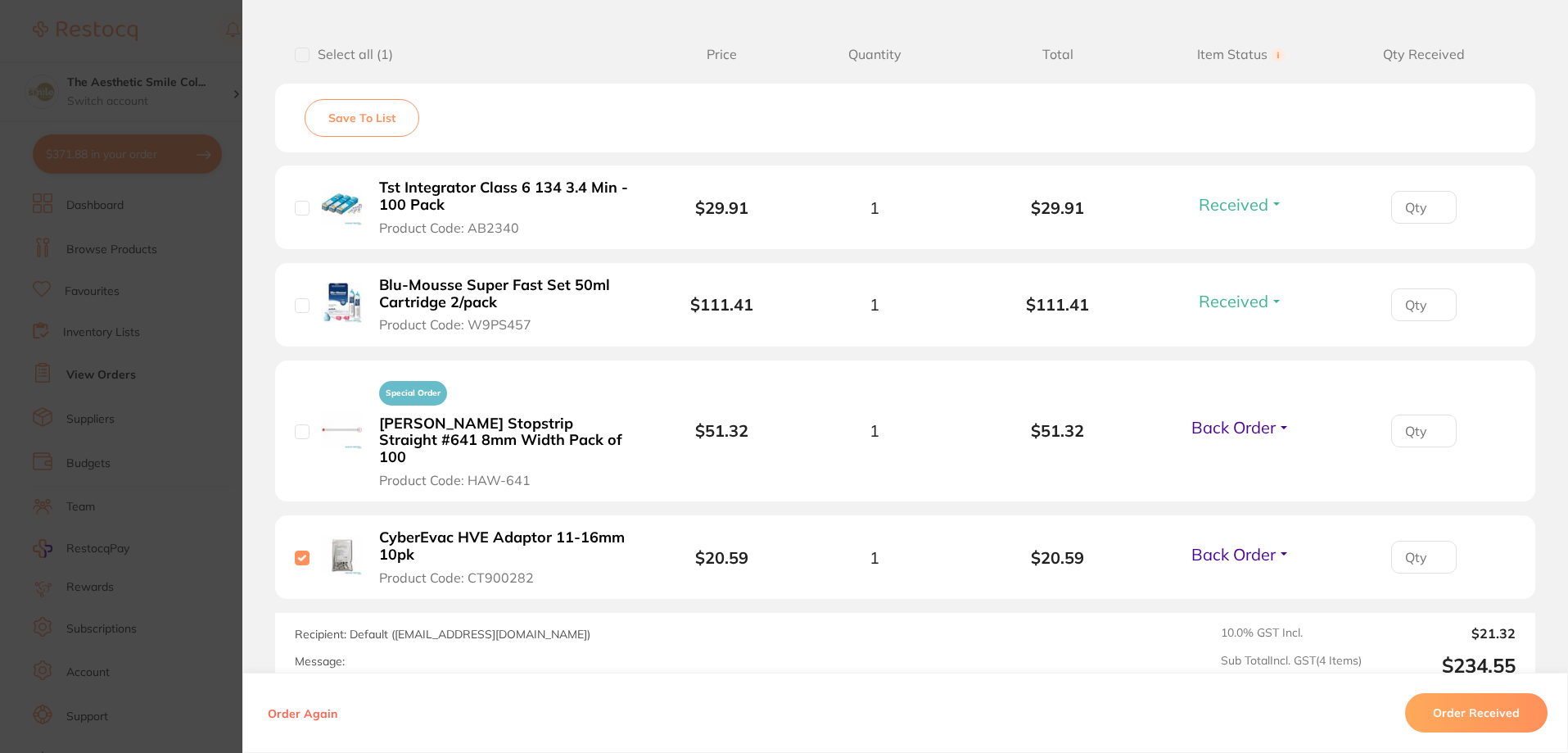
checkbox input "false"
click at [302, 303] on input "checkbox" at bounding box center [302, 305] width 15 height 15
checkbox input "true"
click at [297, 199] on div "Tst Integrator Class 6 134 3.4 Min - 100 Pack Product Code: AB2340" at bounding box center [478, 207] width 366 height 57
click at [299, 215] on input "checkbox" at bounding box center [302, 208] width 15 height 15
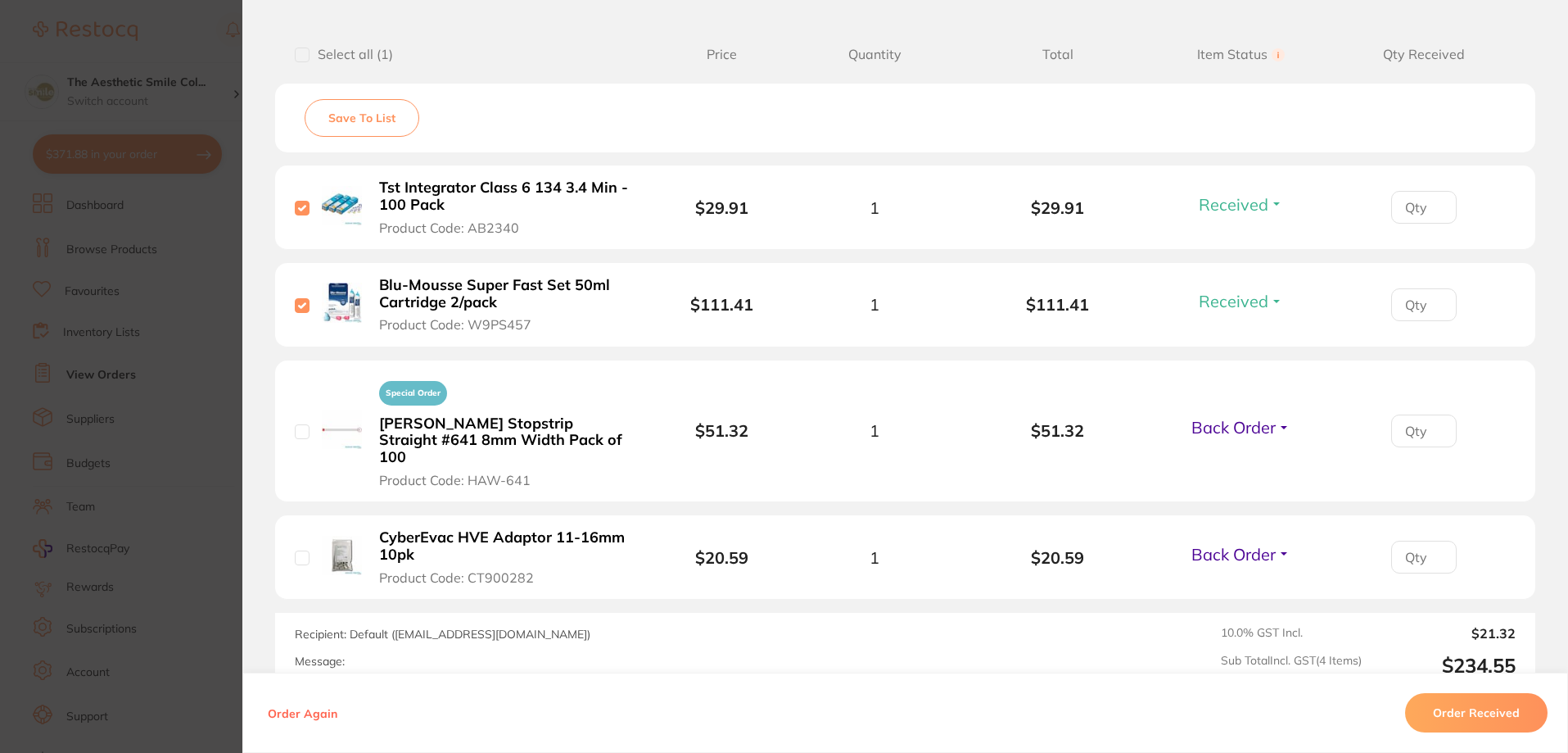
checkbox input "true"
drag, startPoint x: 348, startPoint y: 118, endPoint x: 362, endPoint y: 123, distance: 14.9
click at [348, 118] on button "Save To List" at bounding box center [362, 118] width 115 height 38
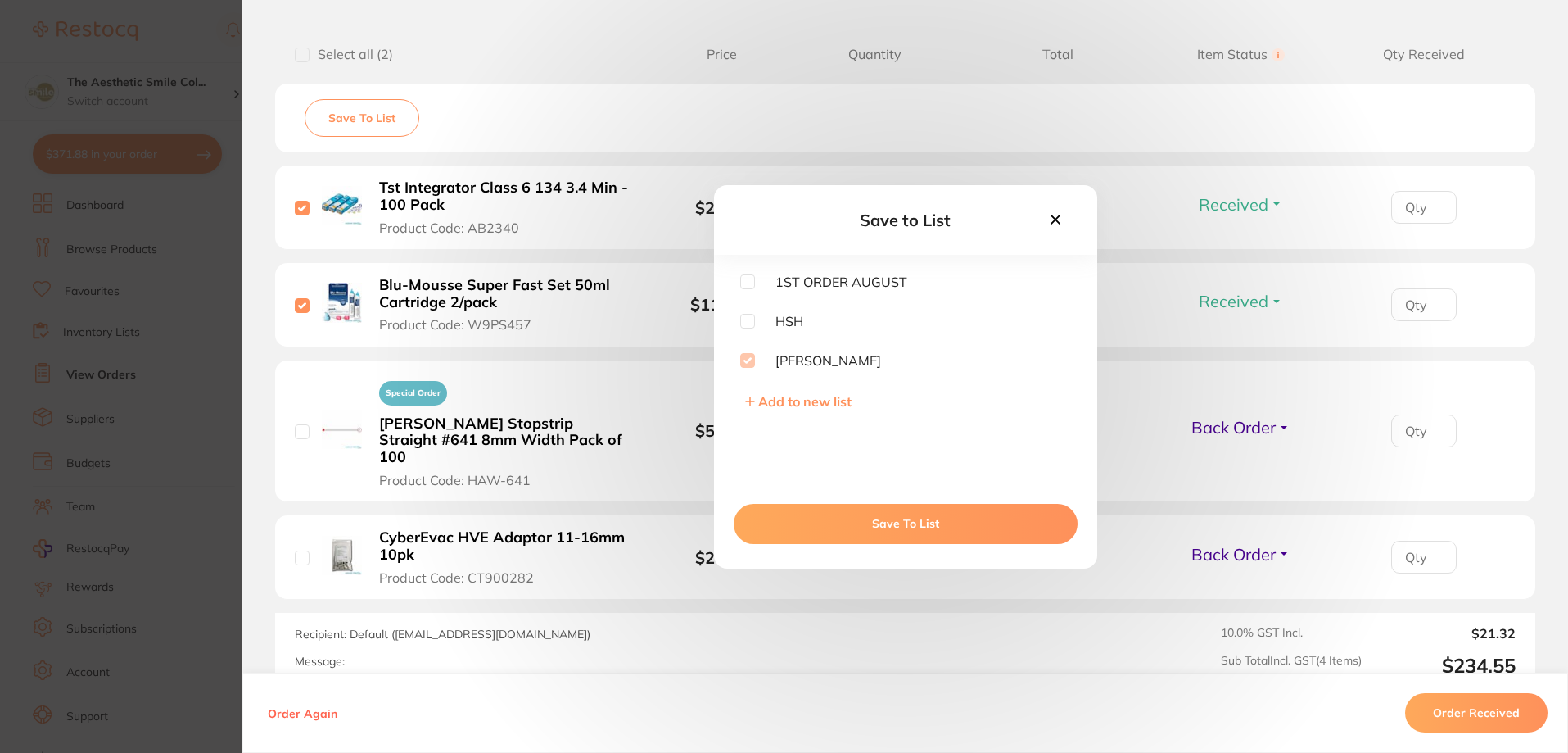
click at [935, 521] on button "Save To List" at bounding box center [905, 523] width 344 height 39
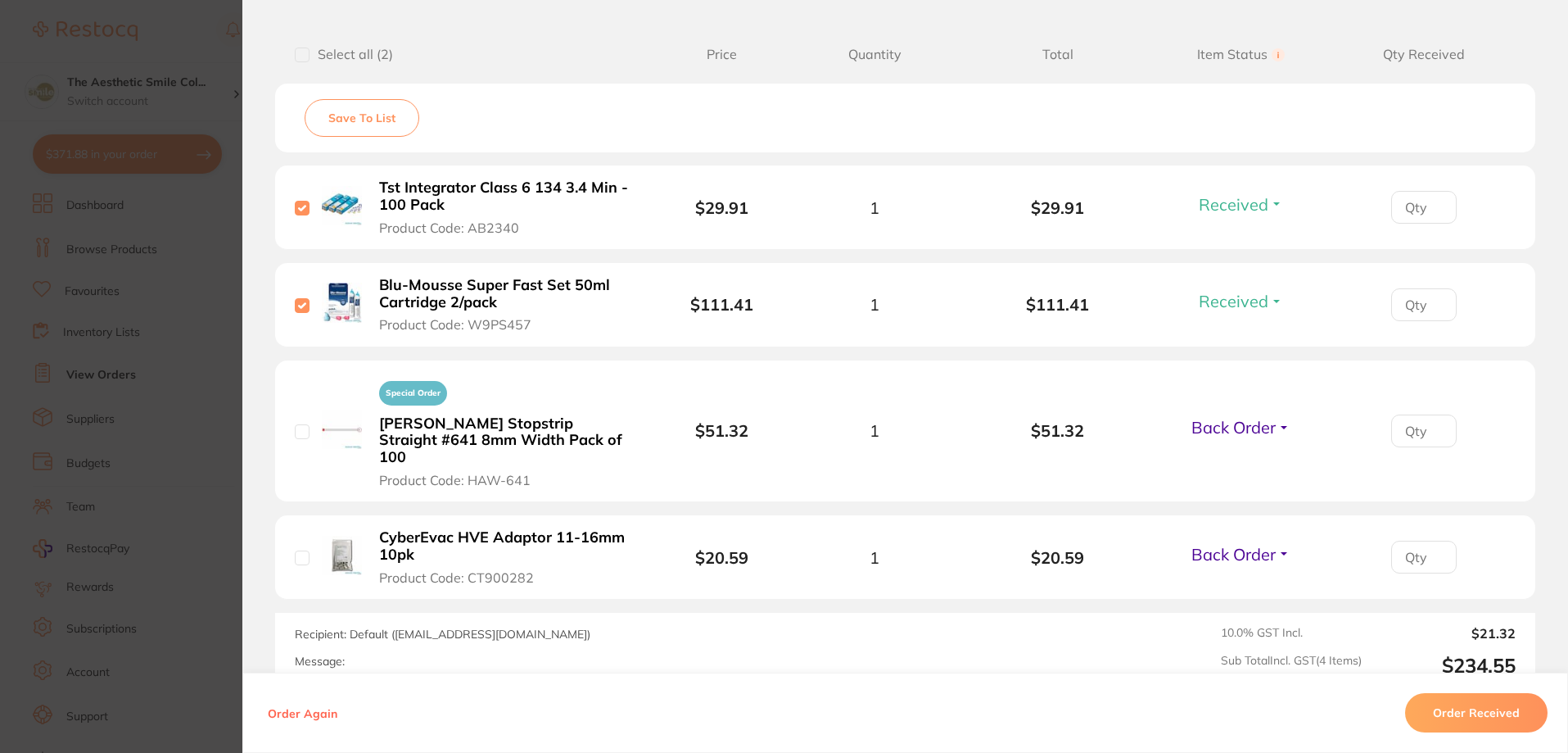
click at [1497, 711] on button "Order Received" at bounding box center [1476, 712] width 142 height 39
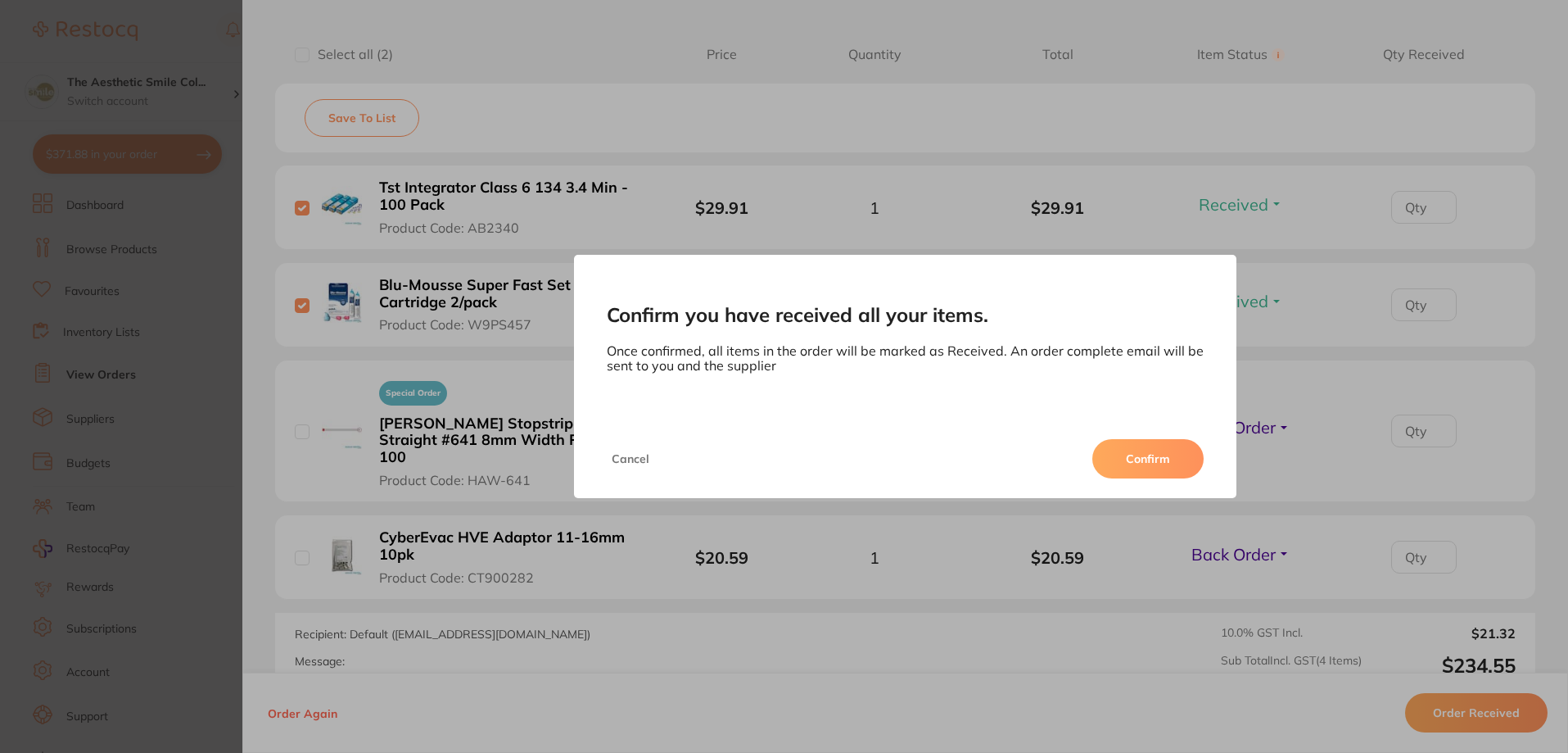
click at [631, 453] on button "Cancel" at bounding box center [631, 459] width 48 height 39
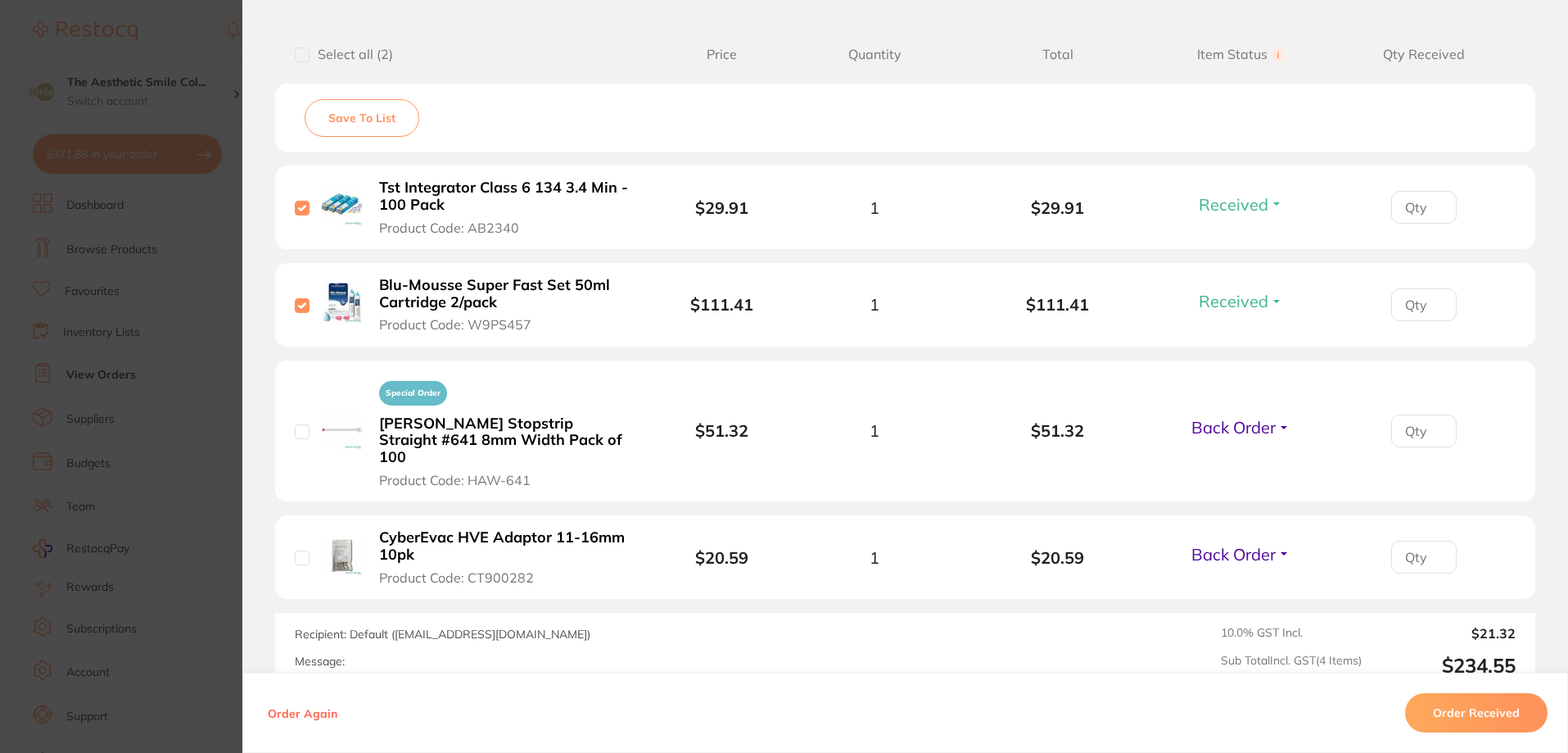
scroll to position [0, 0]
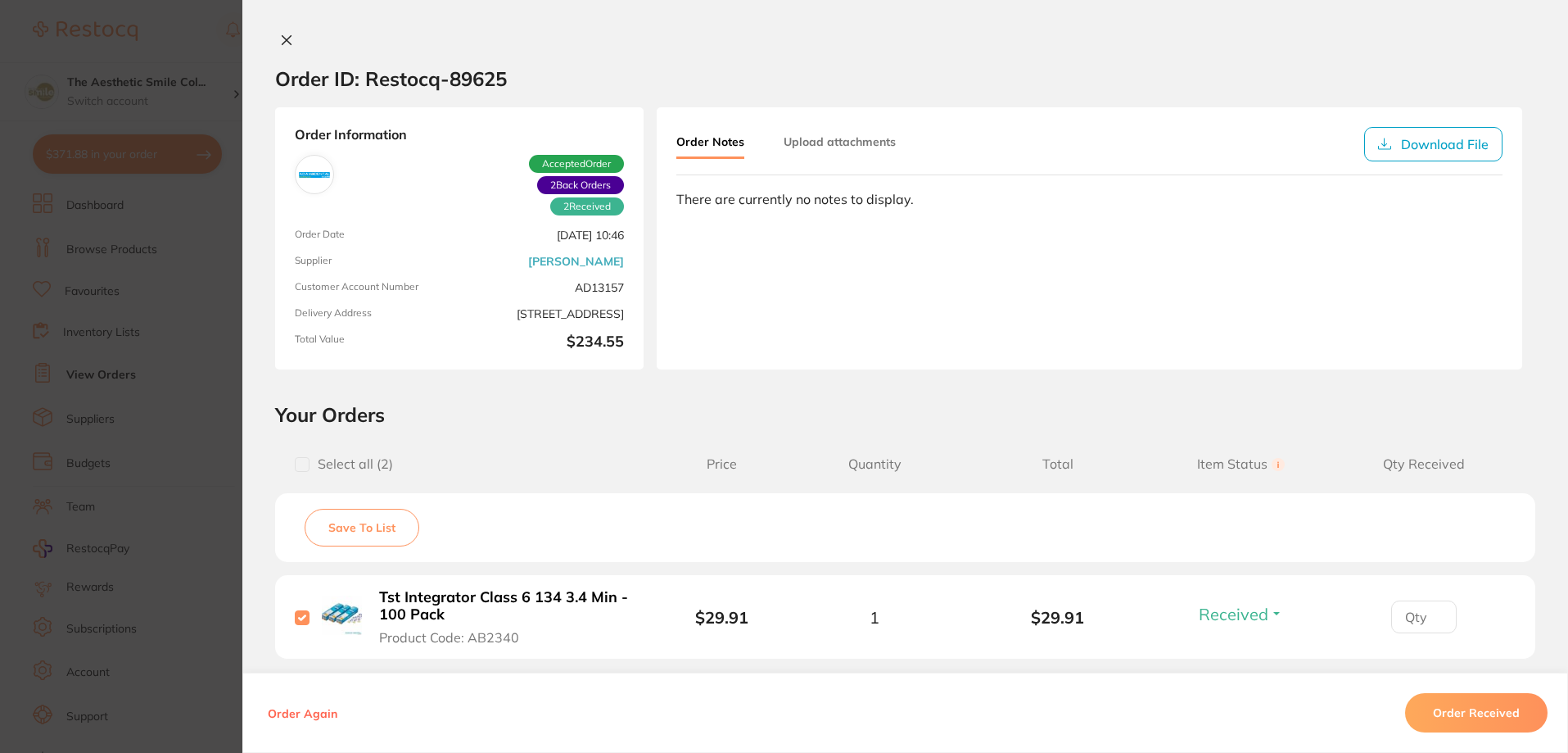
click at [284, 39] on icon at bounding box center [287, 41] width 9 height 9
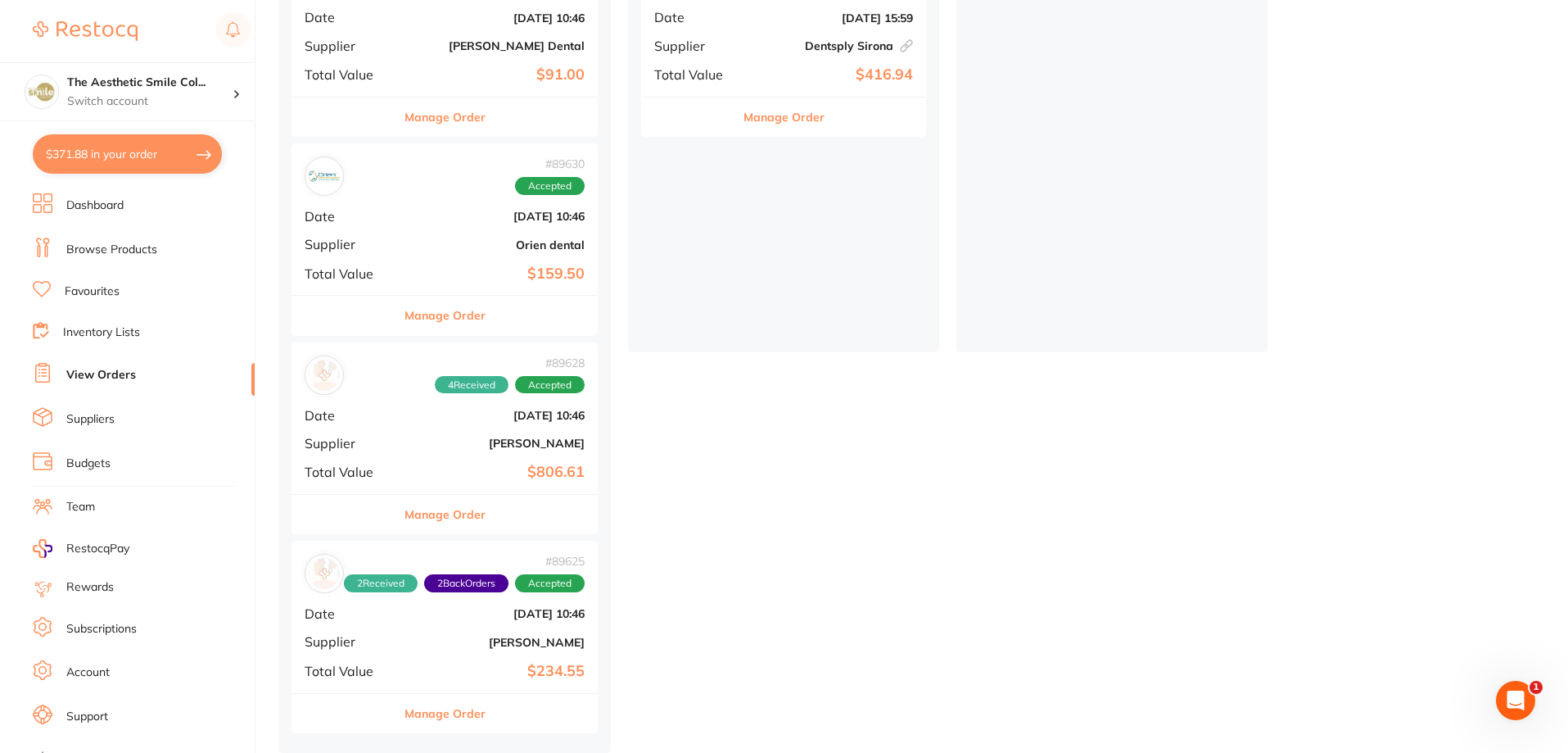
click at [352, 380] on div "# 89628 4 Received Accepted" at bounding box center [444, 375] width 280 height 39
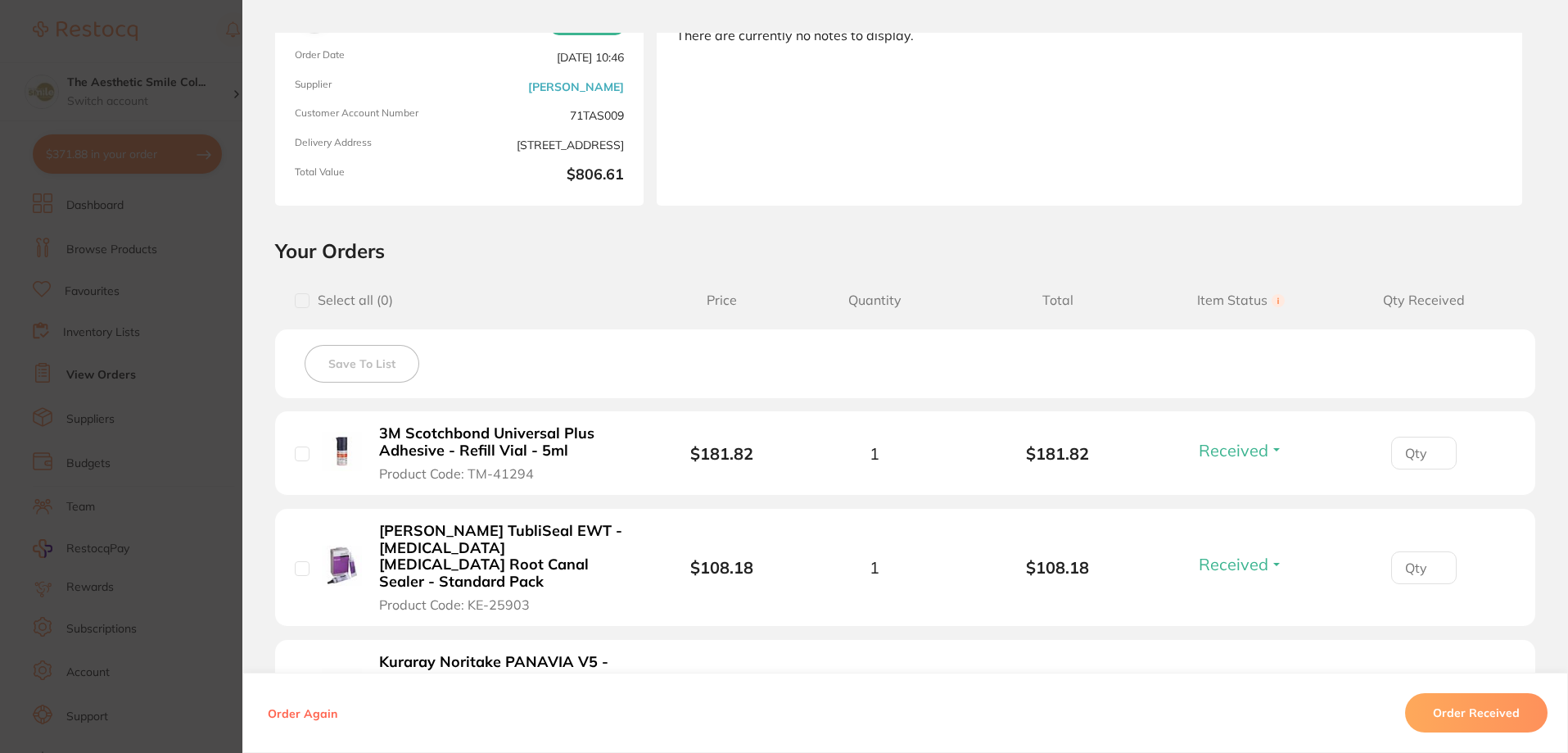
scroll to position [328, 0]
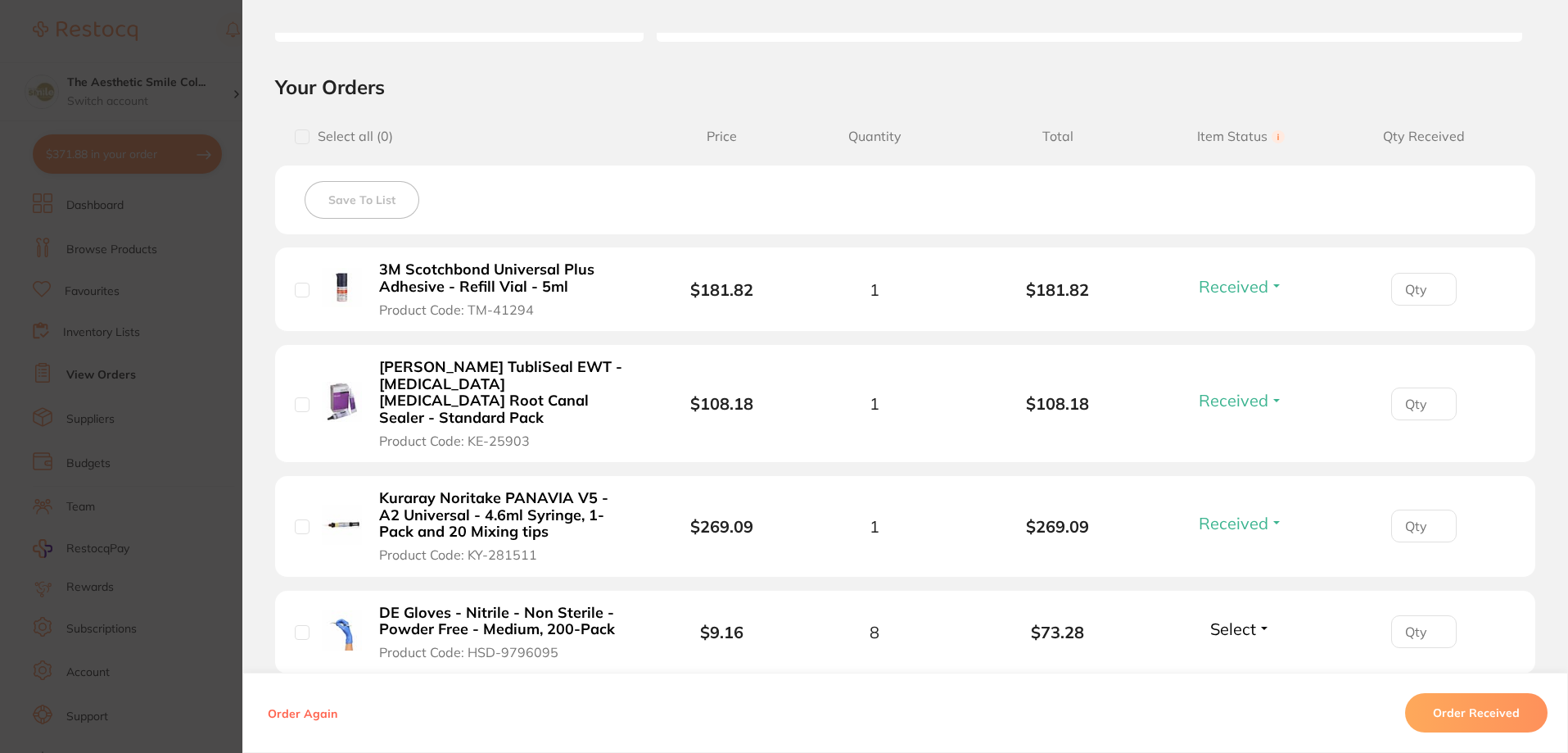
click at [298, 285] on input "checkbox" at bounding box center [302, 290] width 15 height 15
checkbox input "true"
click at [298, 398] on input "checkbox" at bounding box center [302, 405] width 15 height 15
click at [302, 398] on input "checkbox" at bounding box center [302, 405] width 15 height 15
checkbox input "false"
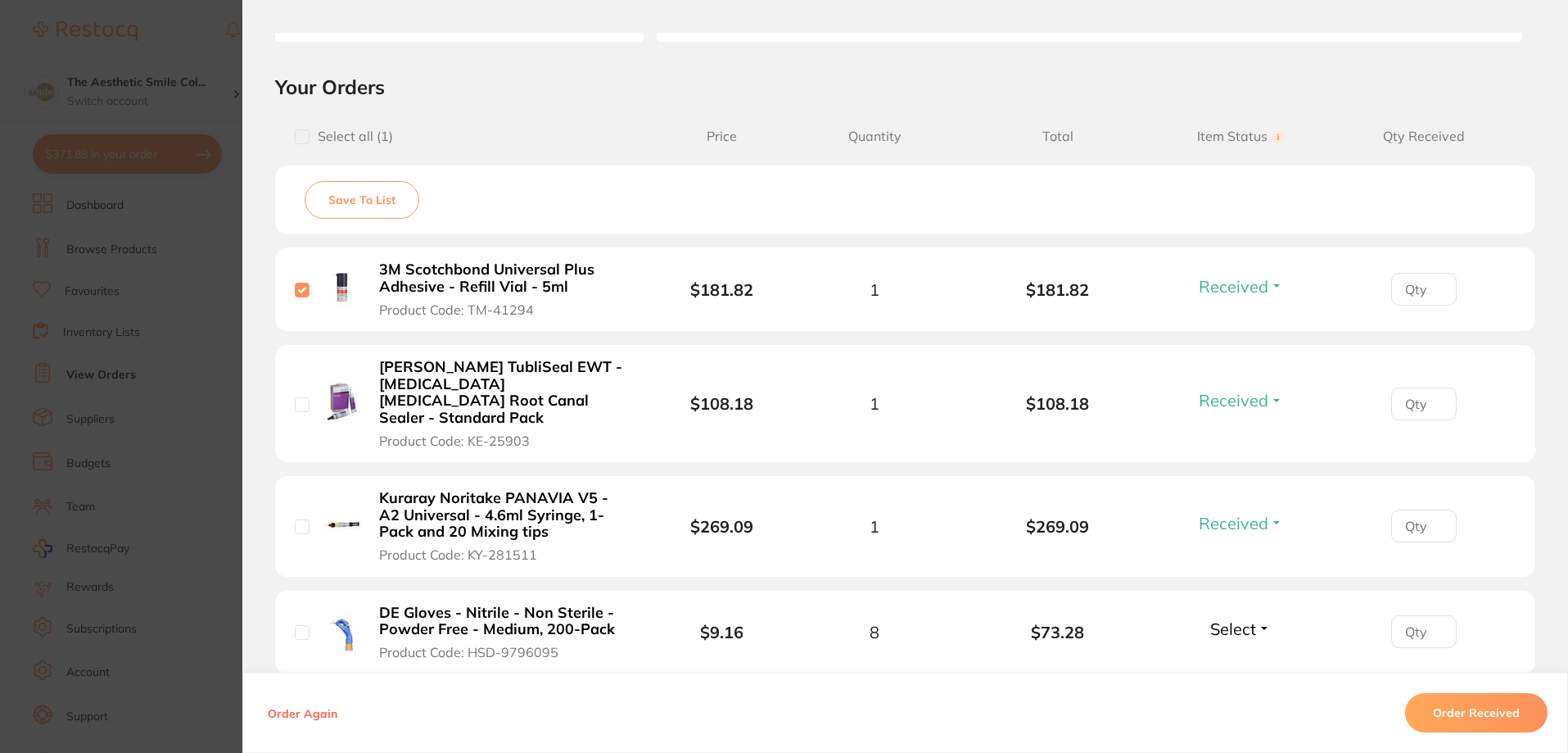
click at [299, 285] on input "checkbox" at bounding box center [302, 290] width 15 height 15
checkbox input "false"
drag, startPoint x: 299, startPoint y: 293, endPoint x: 301, endPoint y: 337, distance: 44.0
click at [301, 327] on li "3M Scotchbond Universal Plus Adhesive - Refill Vial - 5ml Product Code: TM-4129…" at bounding box center [905, 289] width 1261 height 84
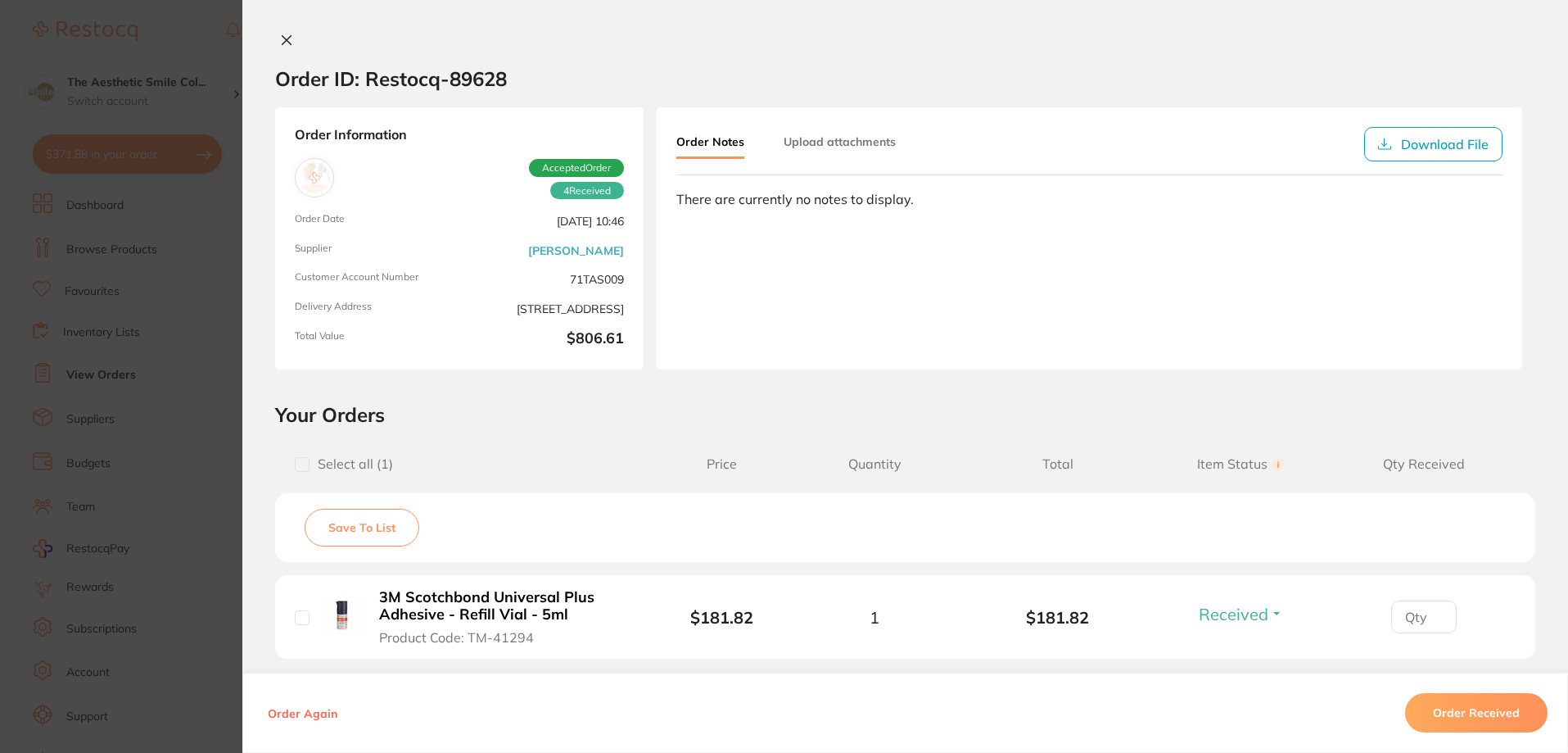
scroll to position [328, 0]
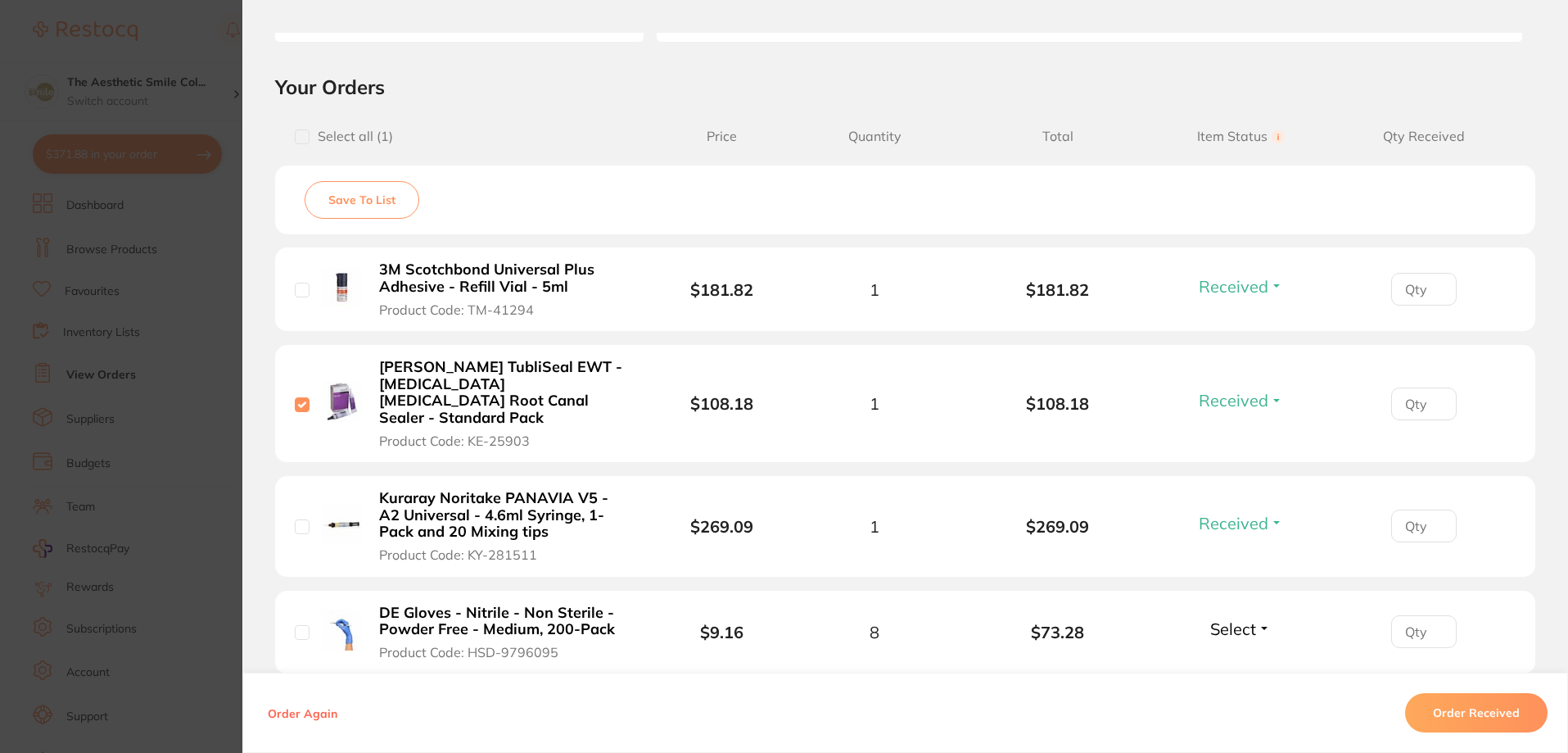
click at [299, 289] on input "checkbox" at bounding box center [302, 290] width 15 height 15
checkbox input "true"
click at [301, 520] on input "checkbox" at bounding box center [302, 527] width 15 height 15
checkbox input "true"
click at [383, 197] on button "Save To List" at bounding box center [362, 200] width 115 height 38
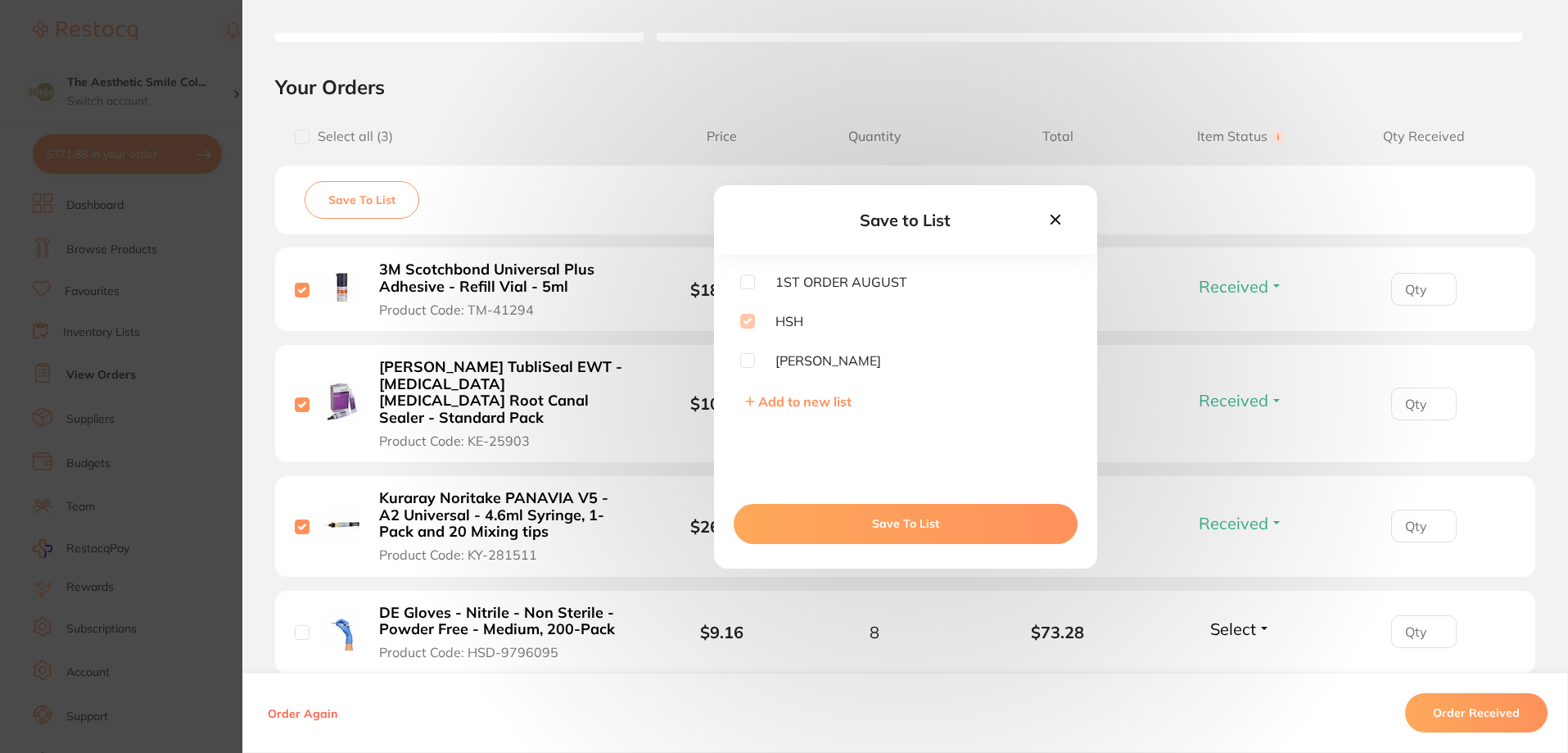
click at [748, 364] on input "checkbox" at bounding box center [747, 360] width 15 height 15
checkbox input "true"
click at [927, 524] on button "Save To List" at bounding box center [905, 523] width 344 height 39
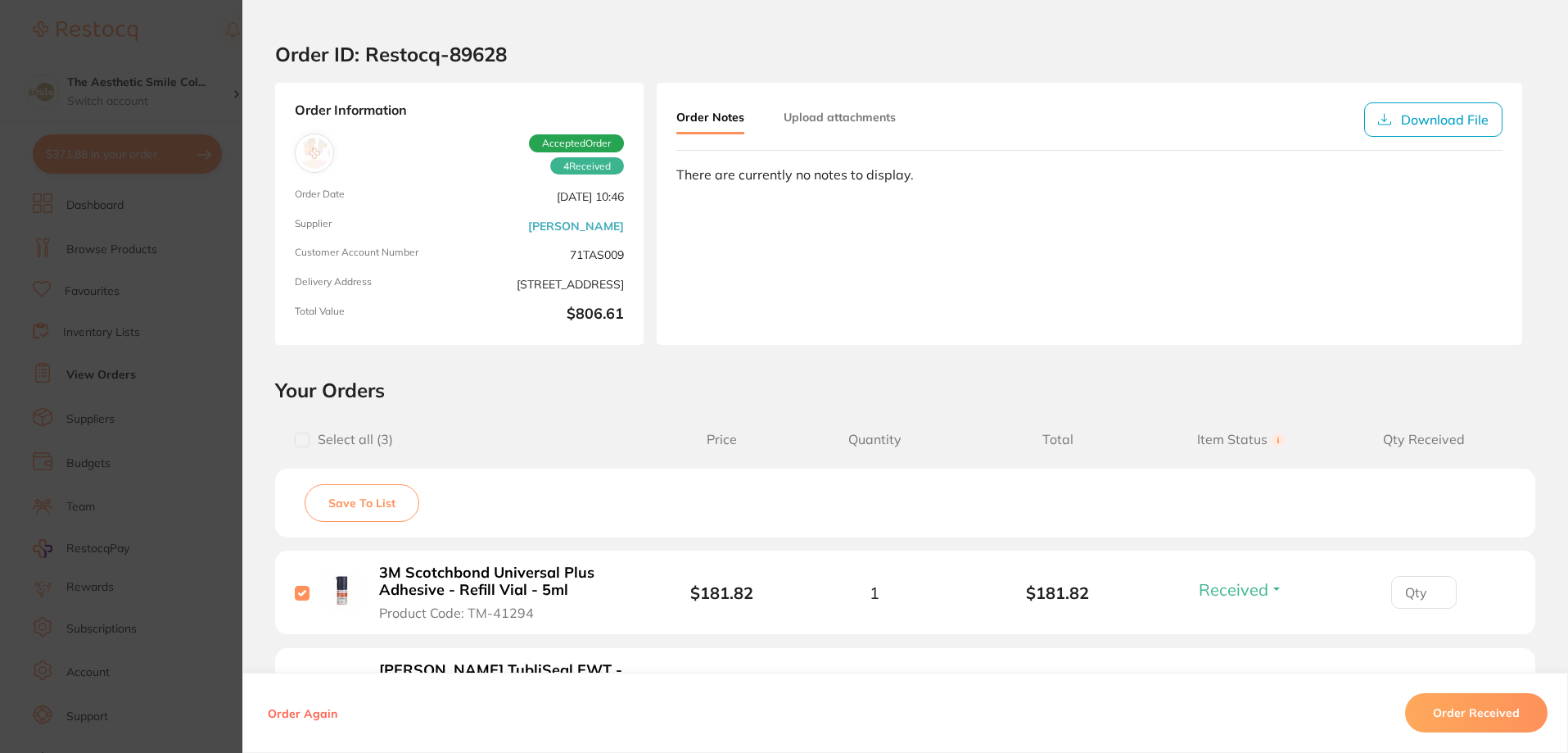
scroll to position [0, 0]
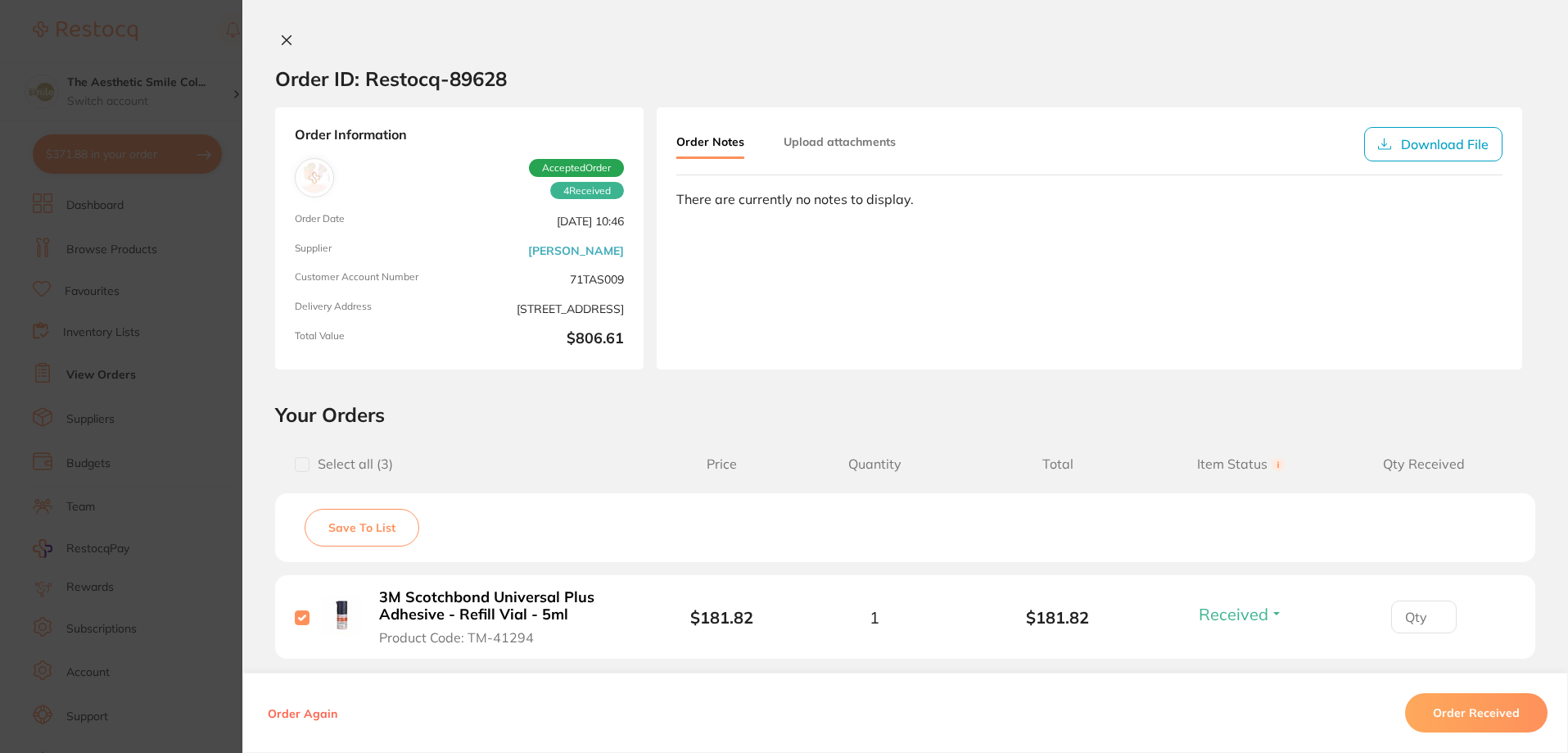
click at [280, 40] on icon at bounding box center [286, 40] width 13 height 13
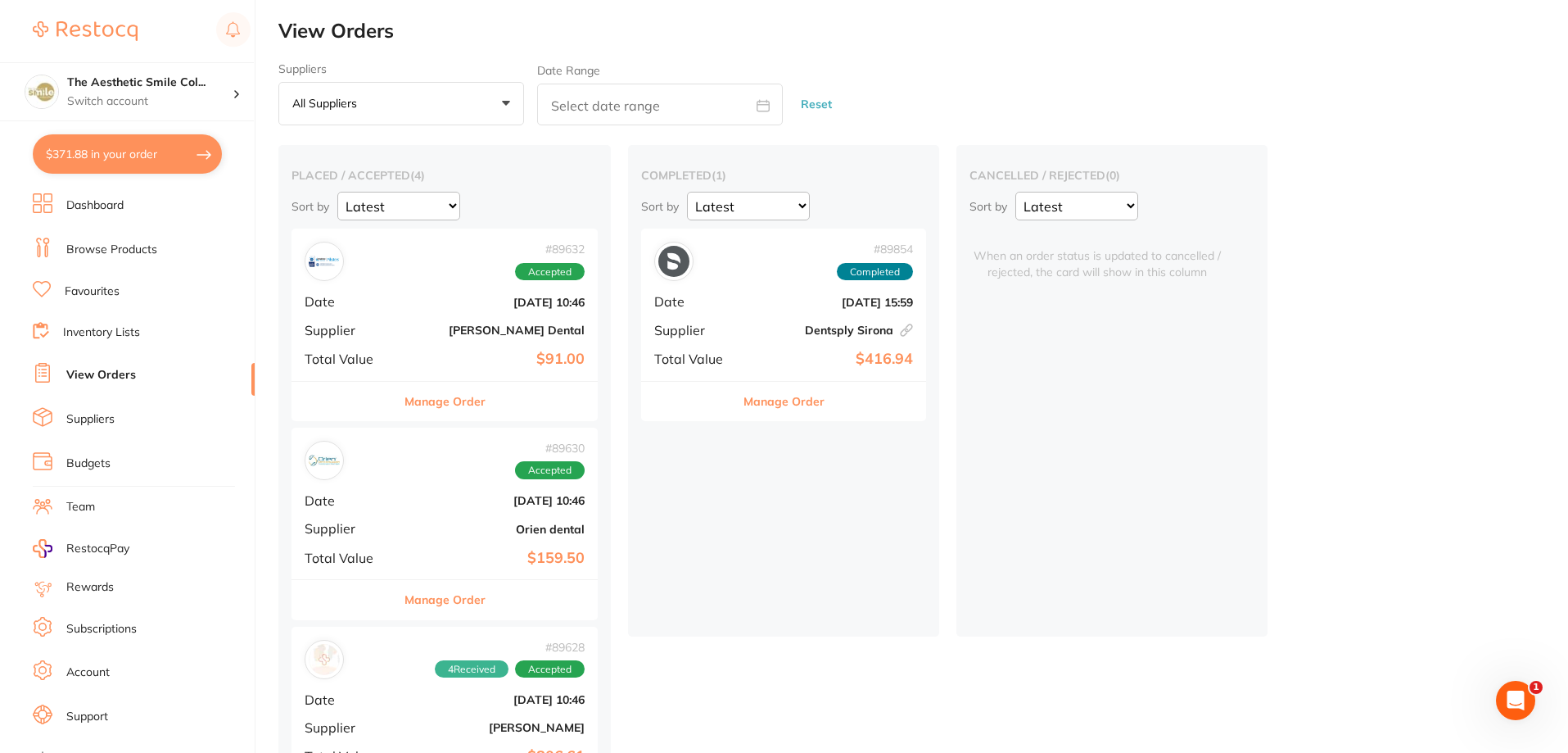
click at [431, 478] on div "# 89630 Accepted" at bounding box center [444, 460] width 280 height 39
